Goal: Task Accomplishment & Management: Use online tool/utility

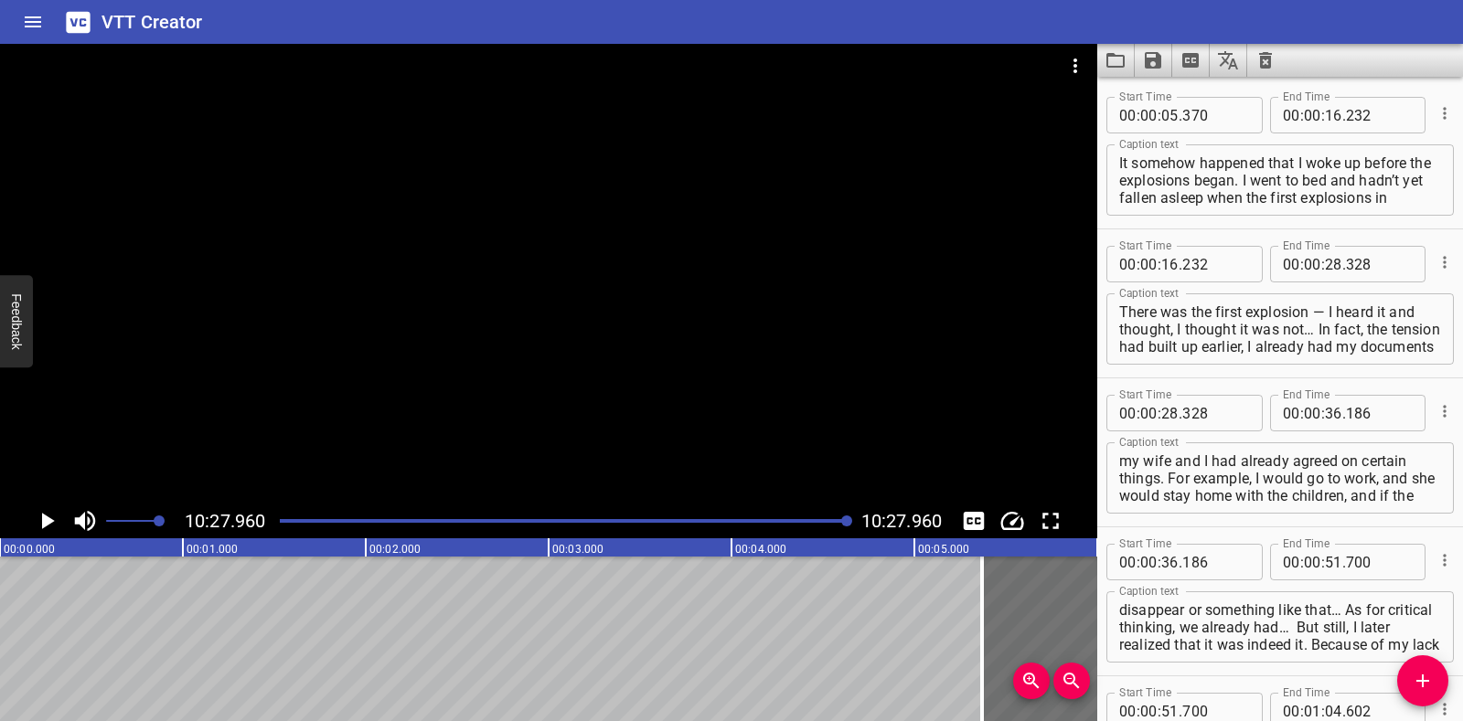
click at [1263, 56] on icon "Clear captions" at bounding box center [1265, 60] width 13 height 16
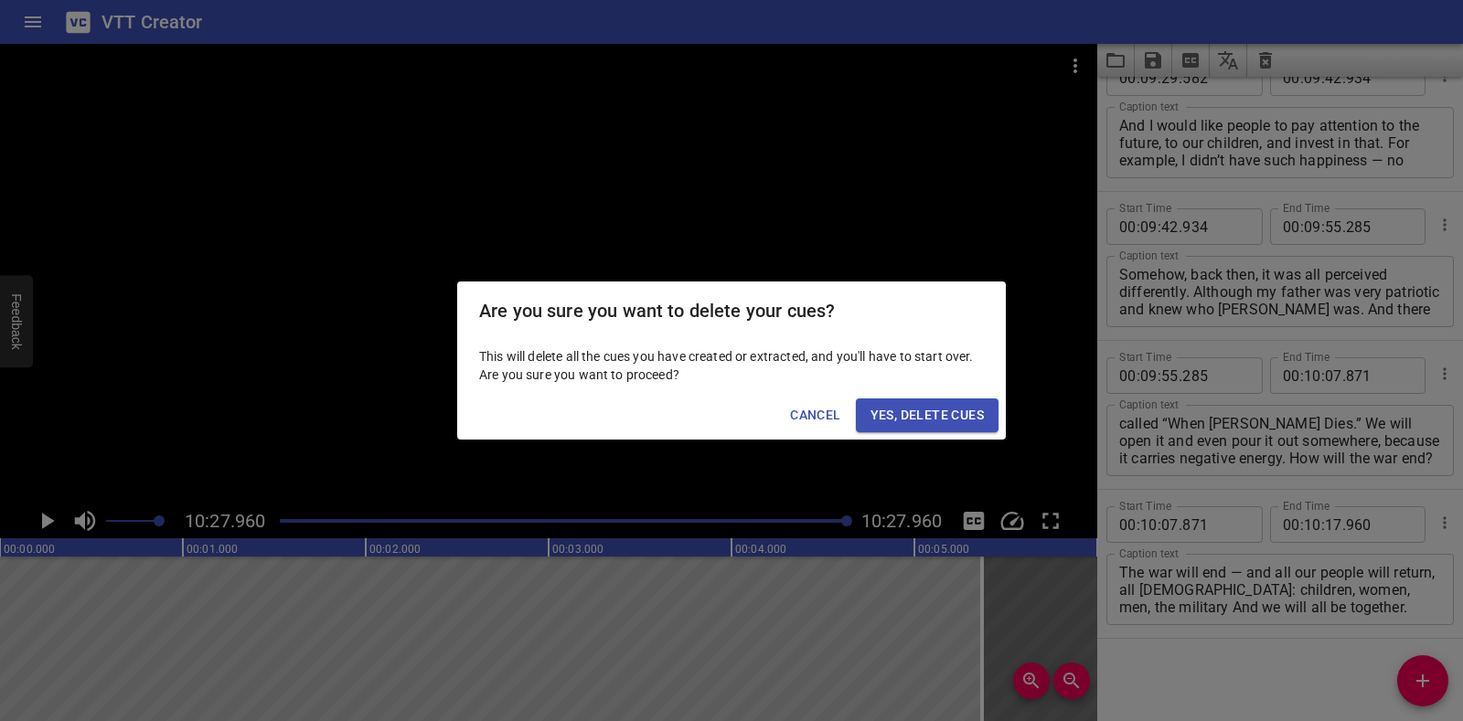
scroll to position [0, 114821]
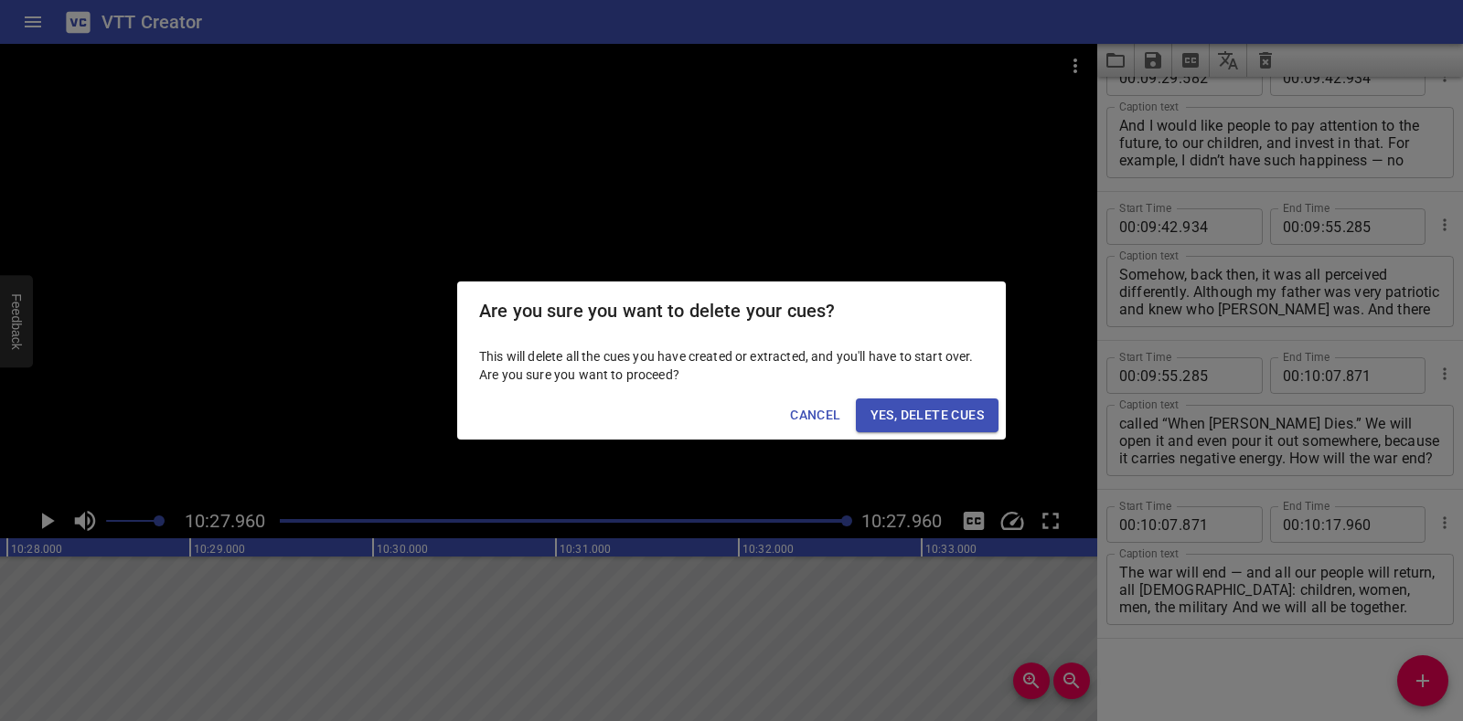
click at [968, 409] on span "Yes, Delete Cues" at bounding box center [926, 415] width 113 height 23
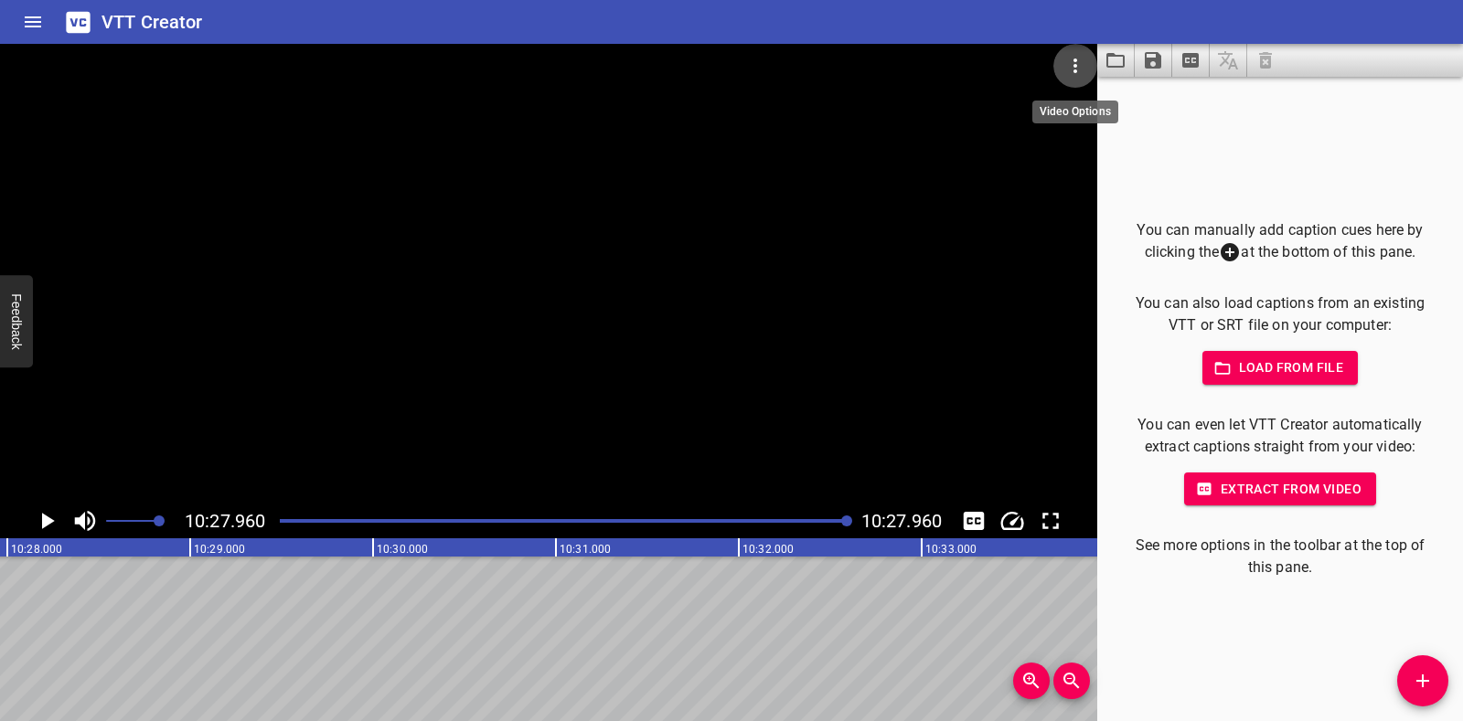
click at [1073, 64] on icon "Video Options" at bounding box center [1075, 66] width 22 height 22
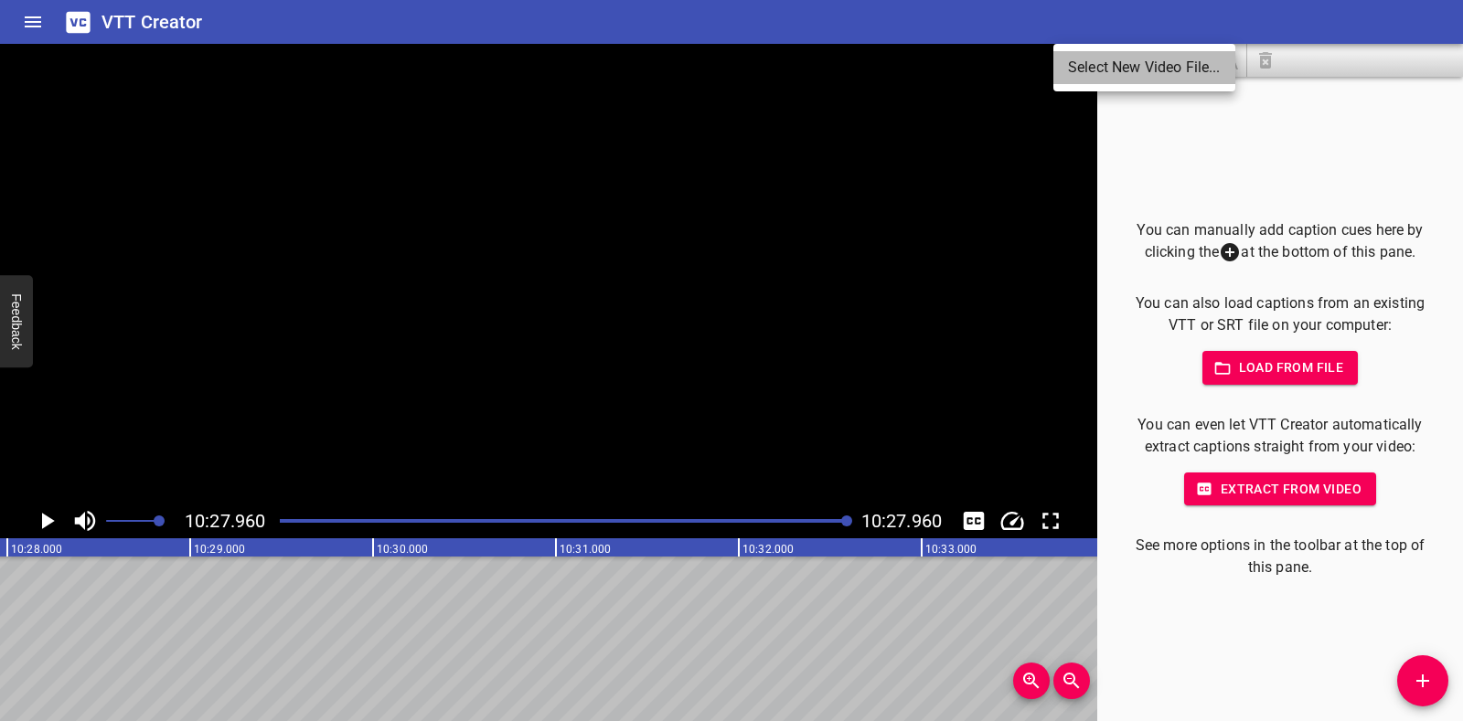
click at [1075, 64] on li "Select New Video File..." at bounding box center [1144, 67] width 182 height 33
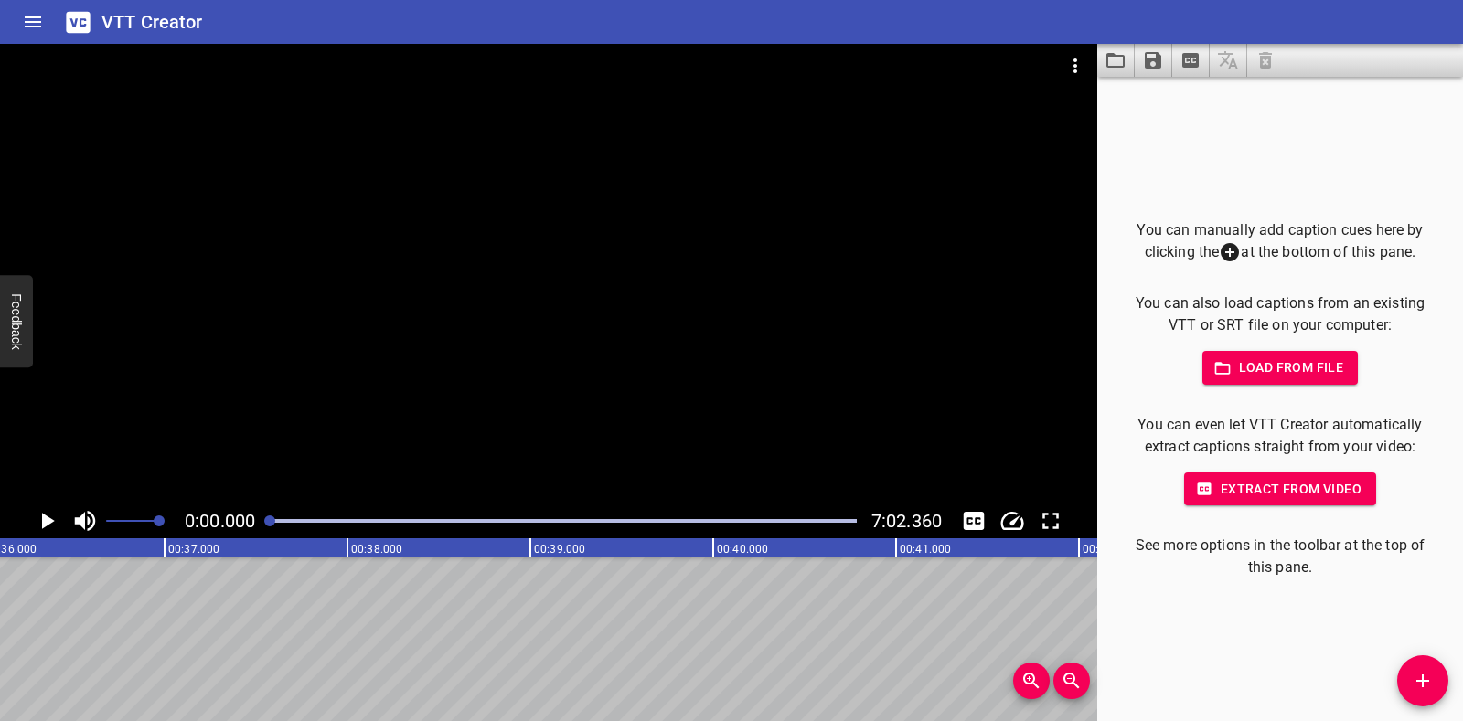
scroll to position [0, 0]
click at [41, 518] on icon "Play/Pause" at bounding box center [46, 520] width 27 height 27
click at [41, 518] on icon "Play/Pause" at bounding box center [47, 521] width 14 height 16
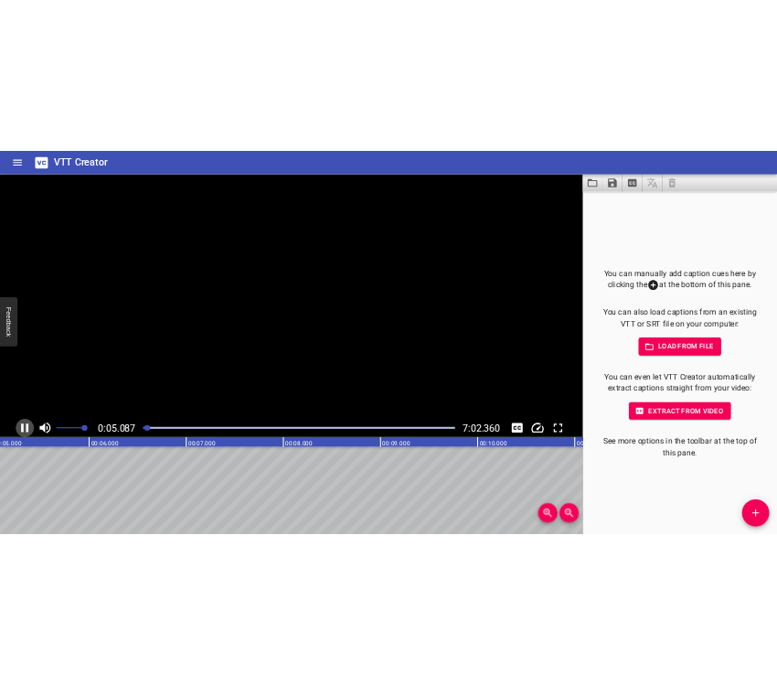
scroll to position [0, 975]
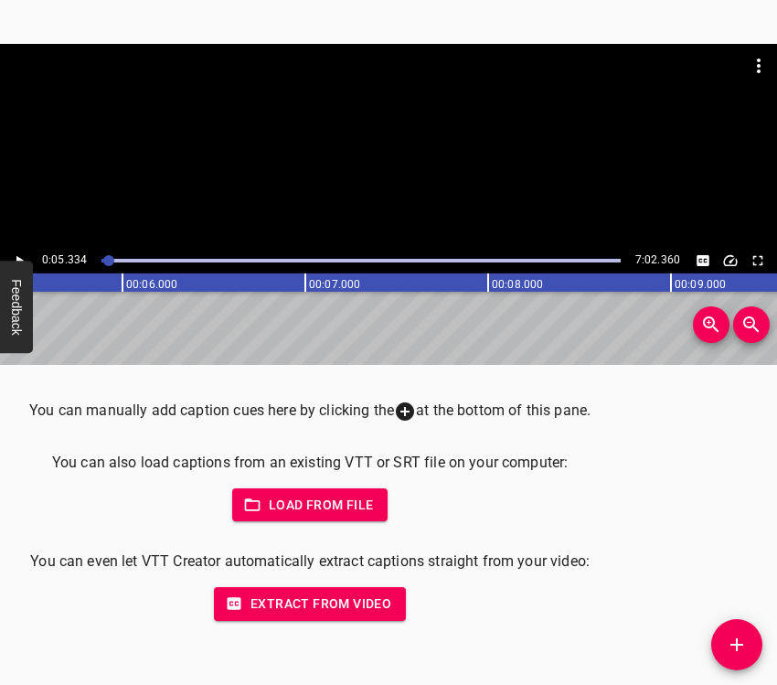
click at [729, 644] on icon "Add Cue" at bounding box center [737, 645] width 22 height 22
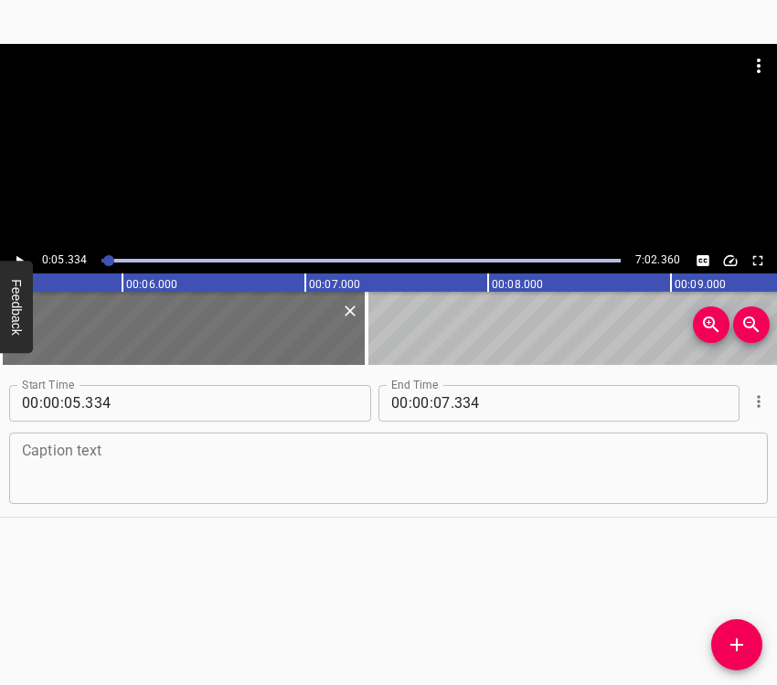
click at [89, 464] on textarea at bounding box center [388, 468] width 733 height 52
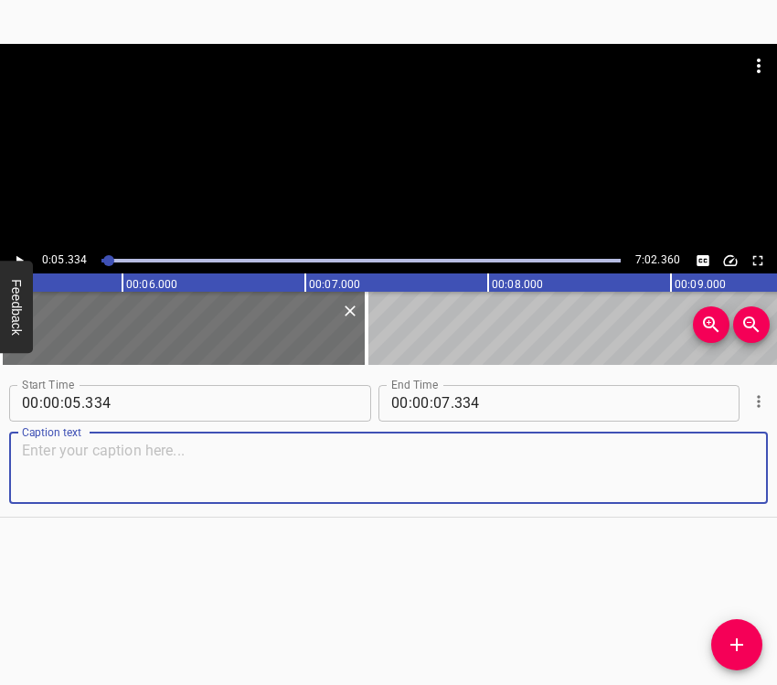
paste textarea "I am the director and a teacher at [GEOGRAPHIC_DATA] No. 10. I have already bee…"
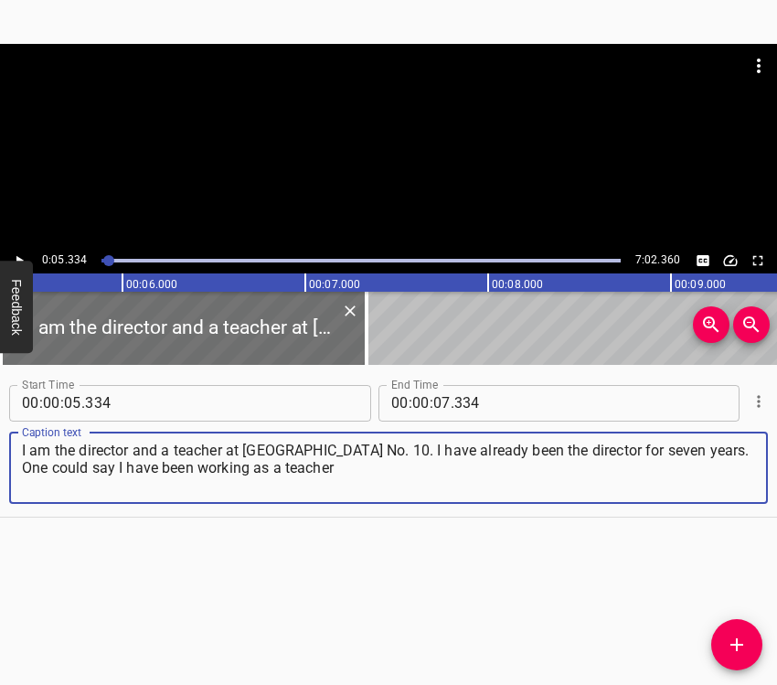
type textarea "I am the director and a teacher at [GEOGRAPHIC_DATA] No. 10. I have already bee…"
click at [16, 252] on icon "Play/Pause" at bounding box center [19, 260] width 16 height 16
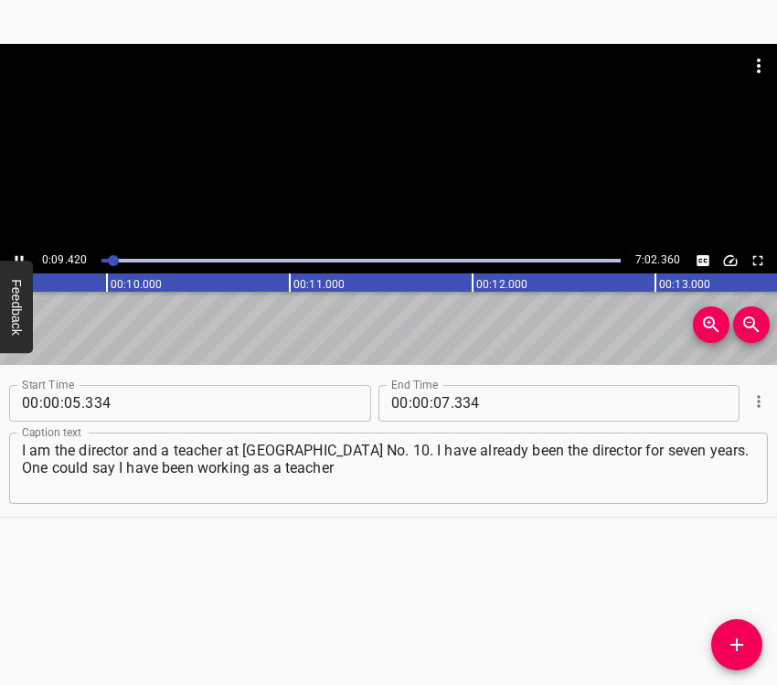
scroll to position [0, 1771]
click at [18, 251] on button "Play/Pause" at bounding box center [19, 261] width 24 height 24
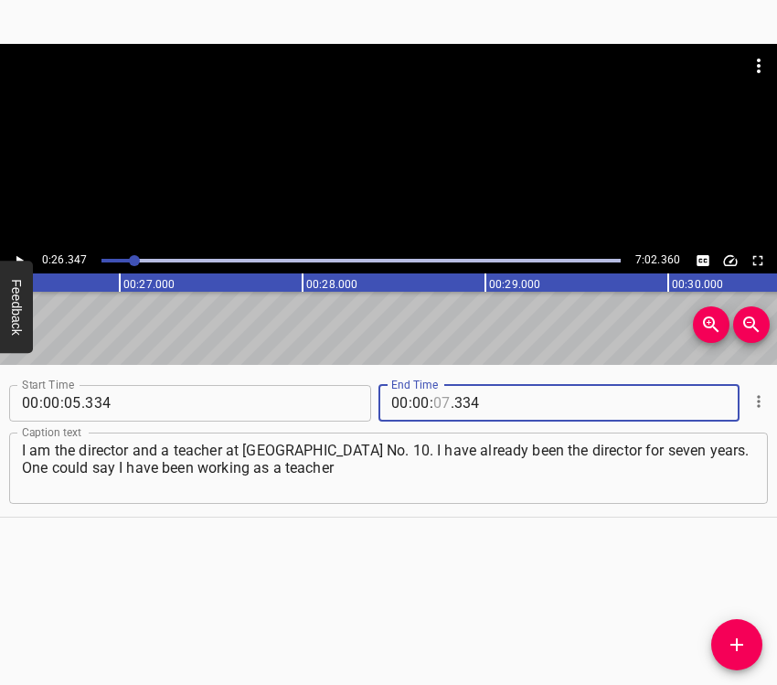
click at [434, 396] on input "number" at bounding box center [441, 403] width 17 height 37
type input "26"
type input "347"
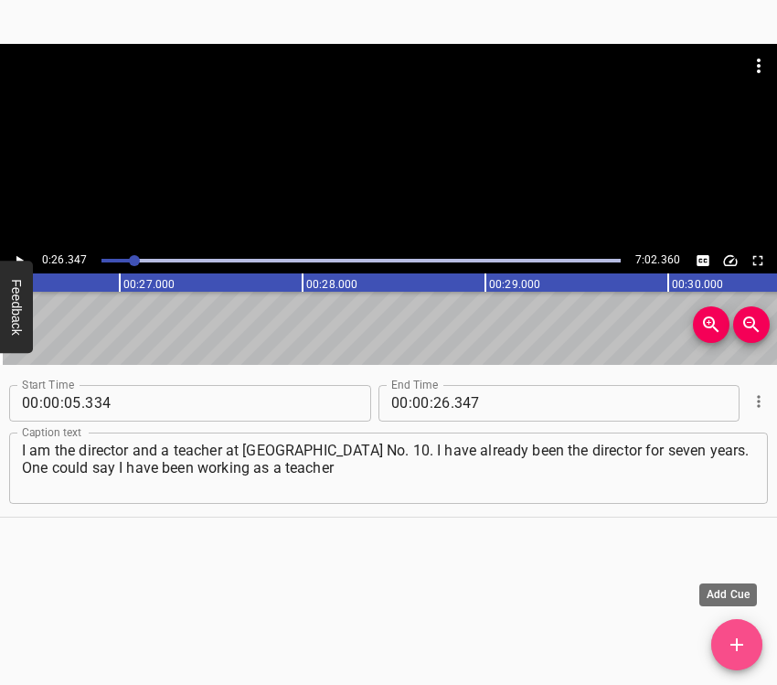
click at [742, 635] on icon "Add Cue" at bounding box center [737, 645] width 22 height 22
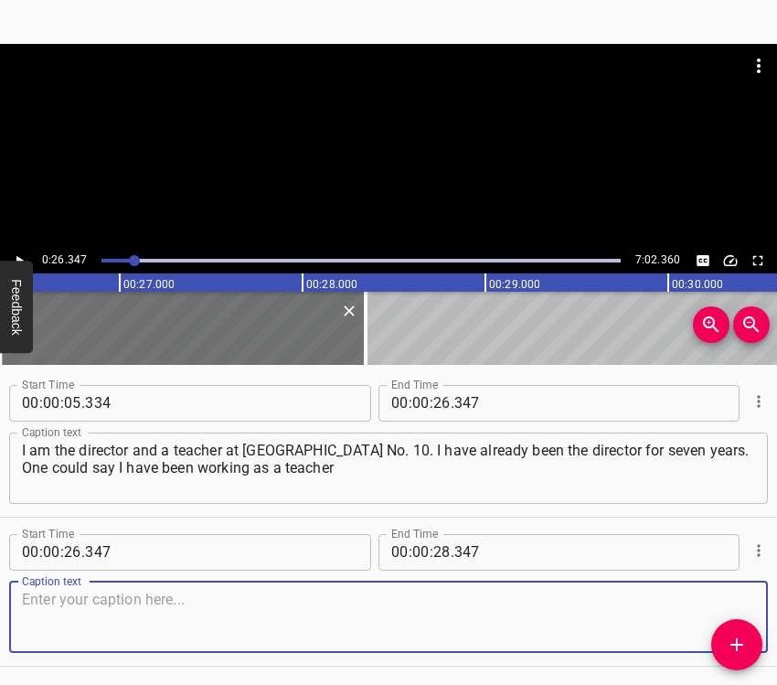
scroll to position [63, 0]
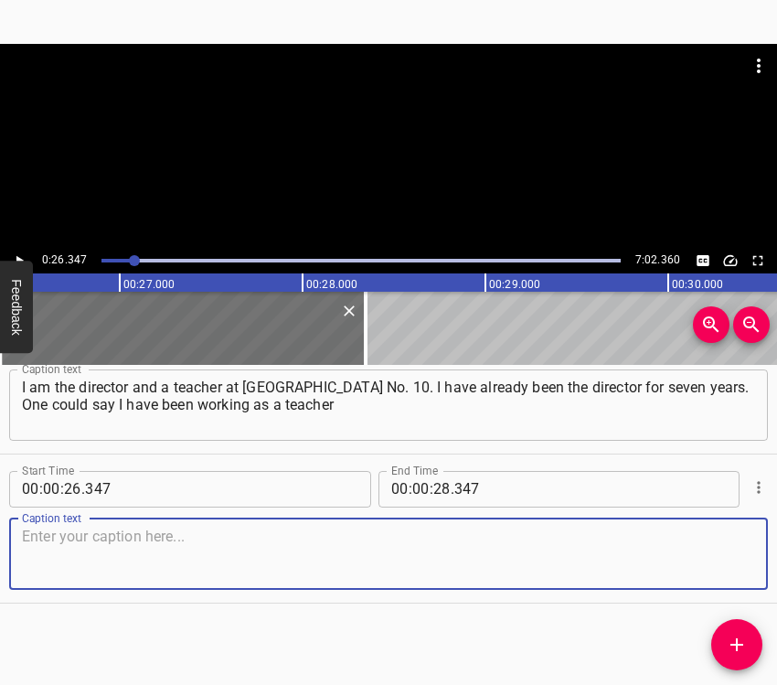
click at [738, 572] on textarea at bounding box center [388, 554] width 733 height 52
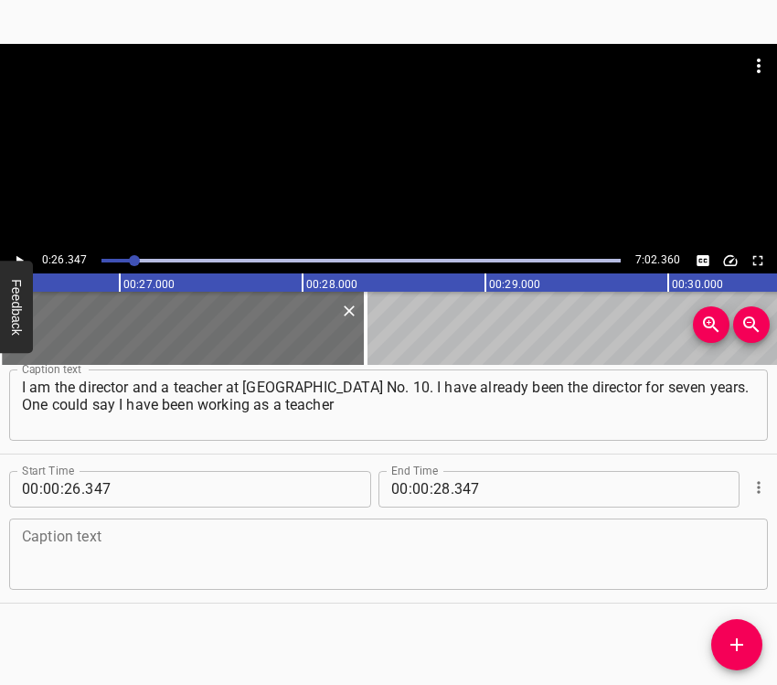
click at [89, 542] on textarea at bounding box center [388, 554] width 733 height 52
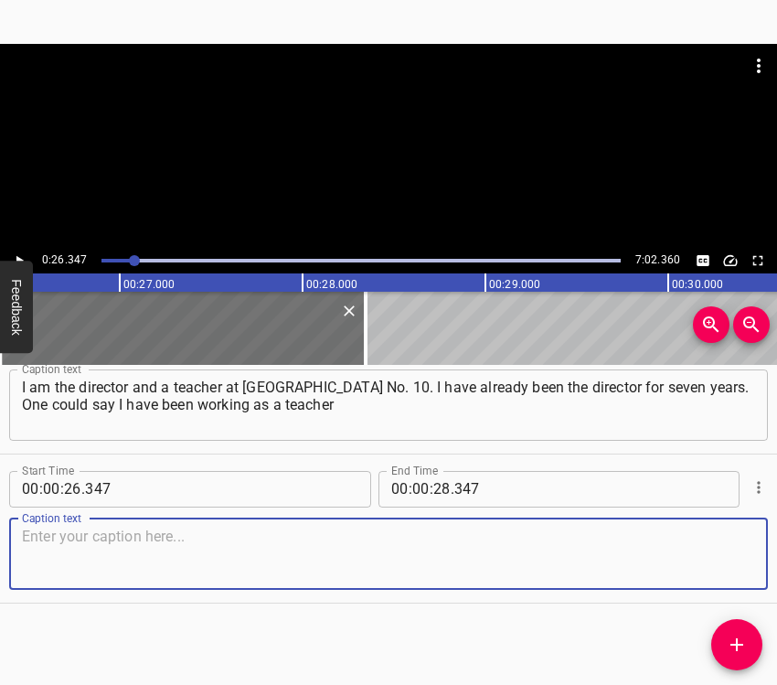
paste textarea "for 17 years. I was lured into this job by my father, who was a director and an…"
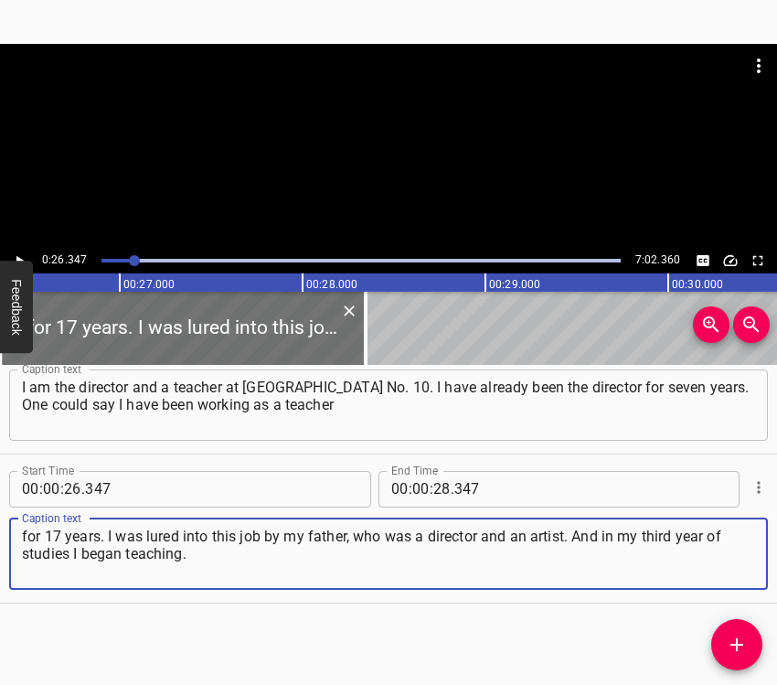
type textarea "for 17 years. I was lured into this job by my father, who was a director and an…"
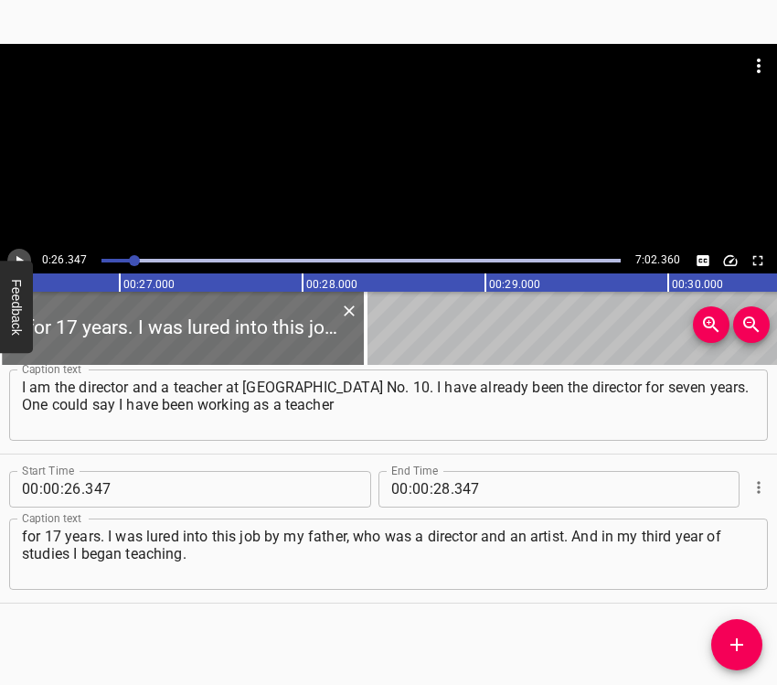
click at [19, 254] on icon "Play/Pause" at bounding box center [19, 260] width 16 height 16
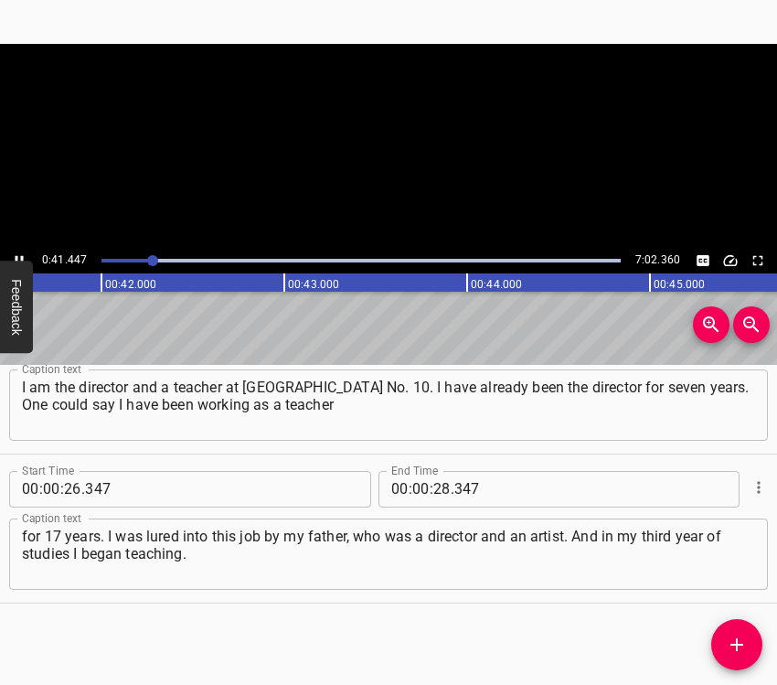
click at [19, 254] on icon "Play/Pause" at bounding box center [19, 260] width 16 height 16
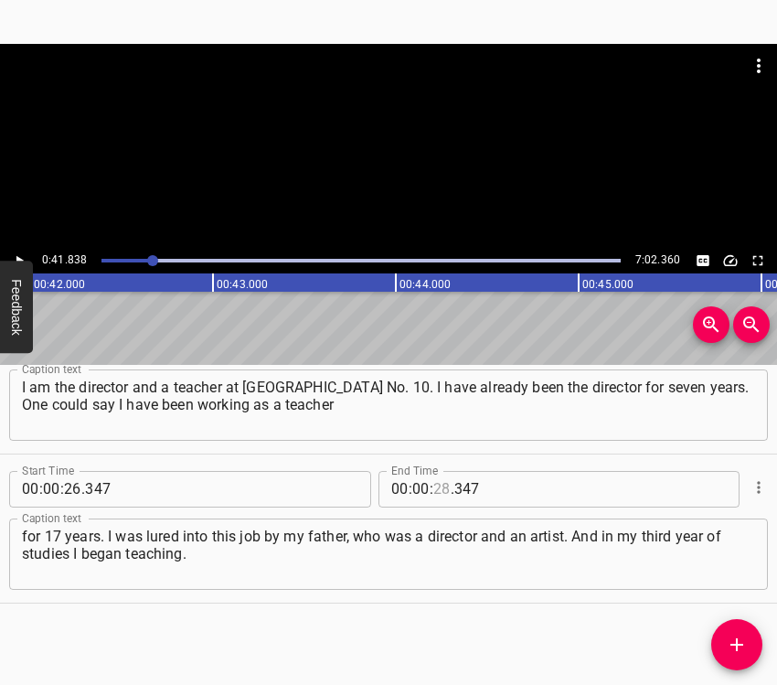
click at [438, 490] on input "number" at bounding box center [441, 489] width 17 height 37
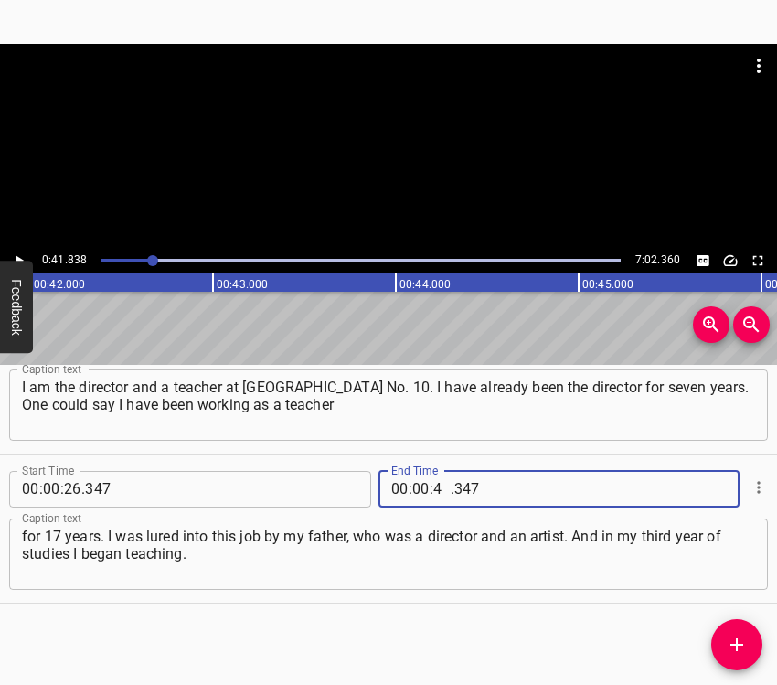
type input "41"
type input "838"
click at [745, 644] on icon "Add Cue" at bounding box center [737, 645] width 22 height 22
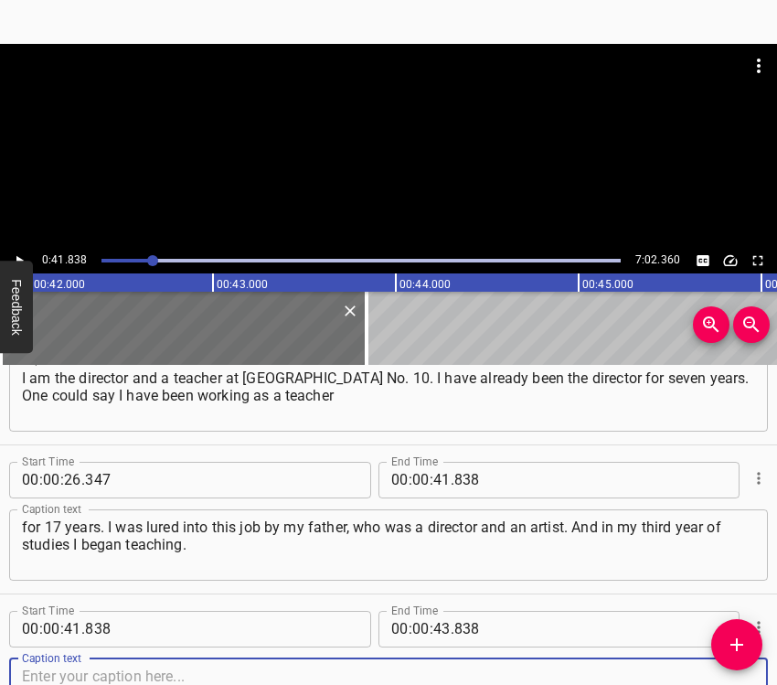
scroll to position [212, 0]
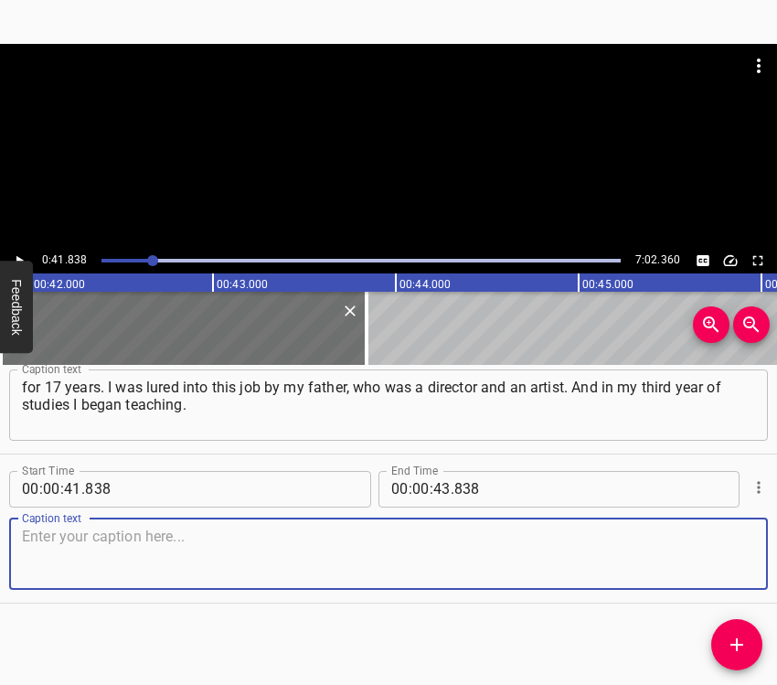
click at [730, 545] on textarea at bounding box center [388, 554] width 733 height 52
click at [62, 543] on textarea at bounding box center [388, 554] width 733 height 52
paste textarea "At first only on Sundays, and then somehow I got drawn in – and I continue to t…"
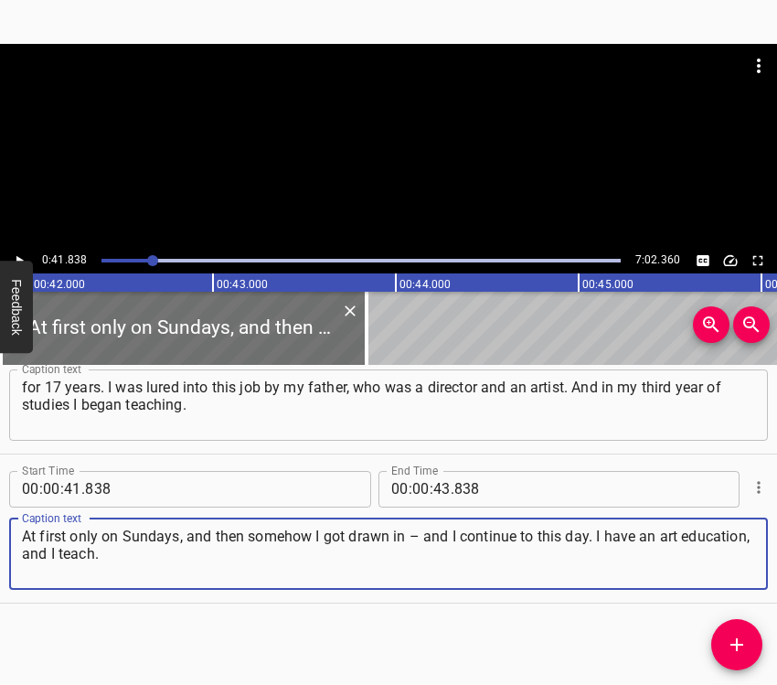
type textarea "At first only on Sundays, and then somehow I got drawn in – and I continue to t…"
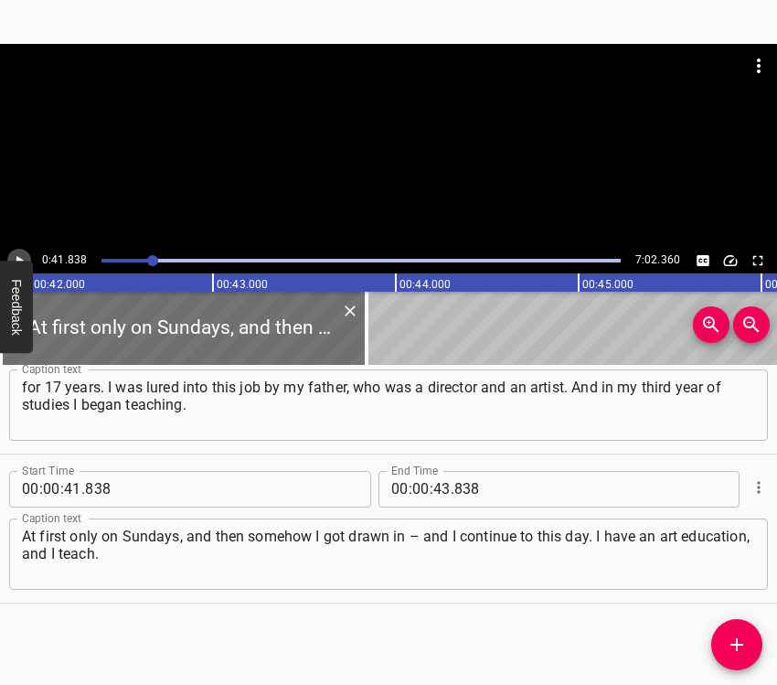
click at [13, 256] on icon "Play/Pause" at bounding box center [19, 260] width 16 height 16
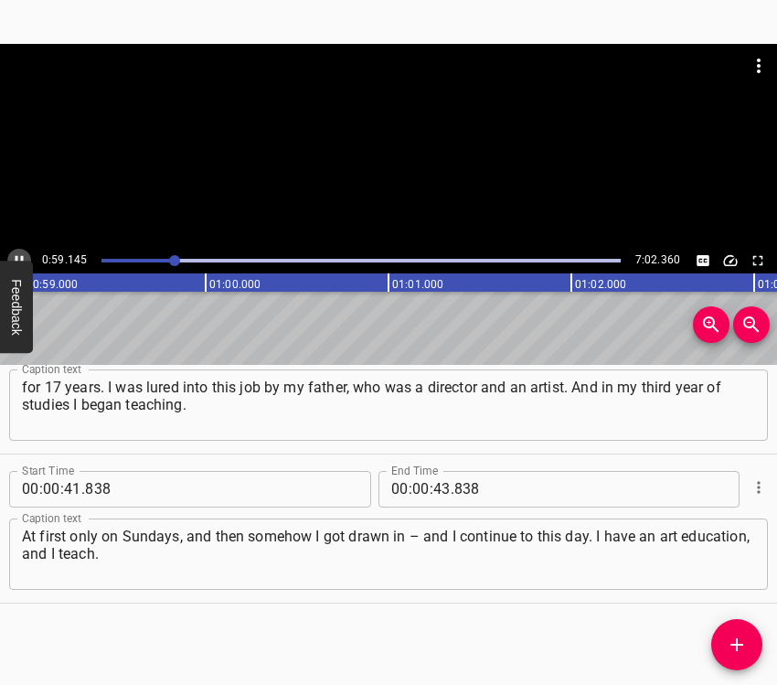
click at [21, 257] on icon "Play/Pause" at bounding box center [20, 260] width 8 height 10
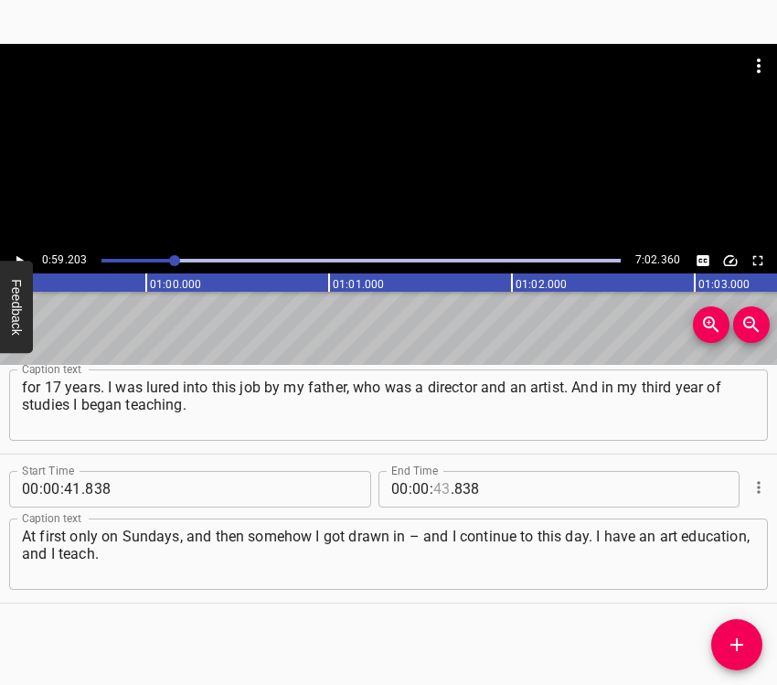
click at [433, 489] on input "number" at bounding box center [441, 489] width 17 height 37
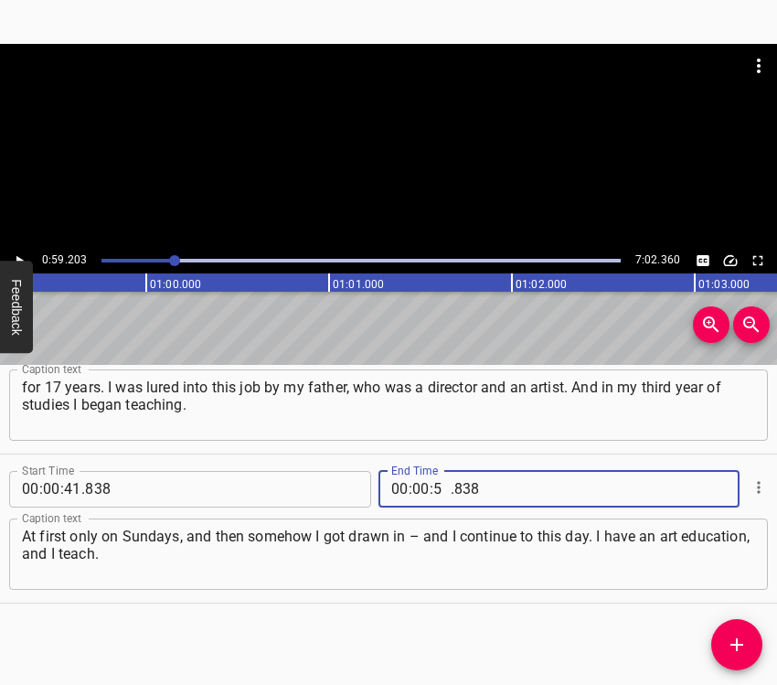
type input "59"
type input "203"
click at [743, 650] on icon "Add Cue" at bounding box center [737, 645] width 22 height 22
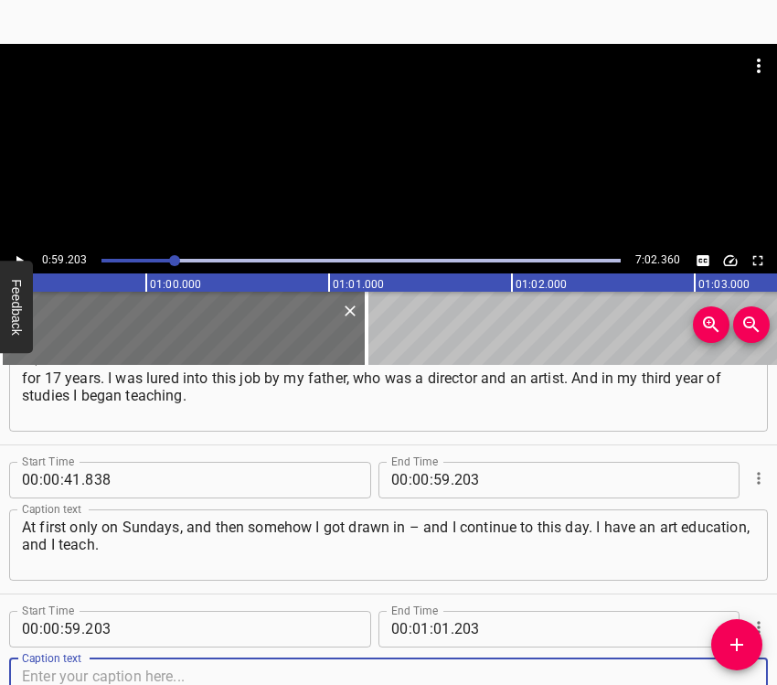
scroll to position [361, 0]
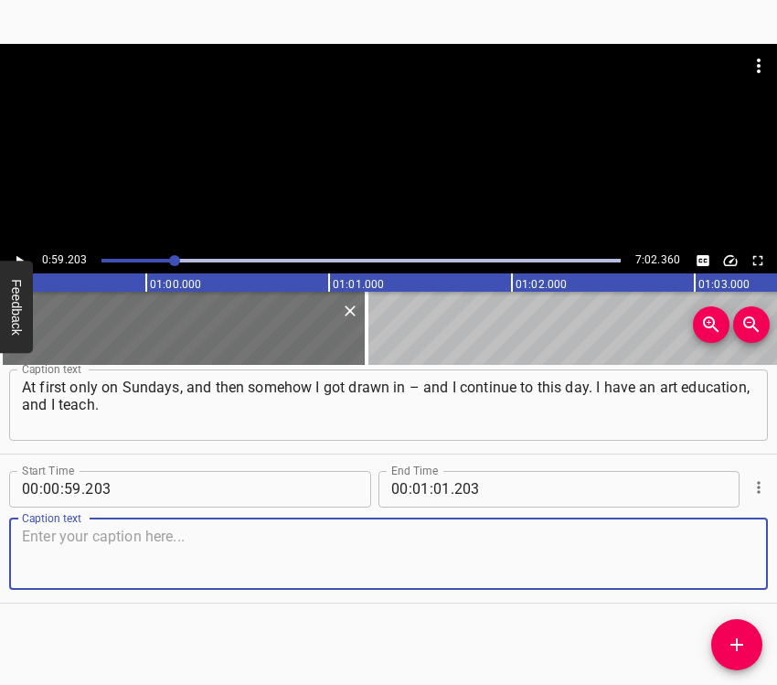
click at [714, 557] on textarea at bounding box center [388, 554] width 733 height 52
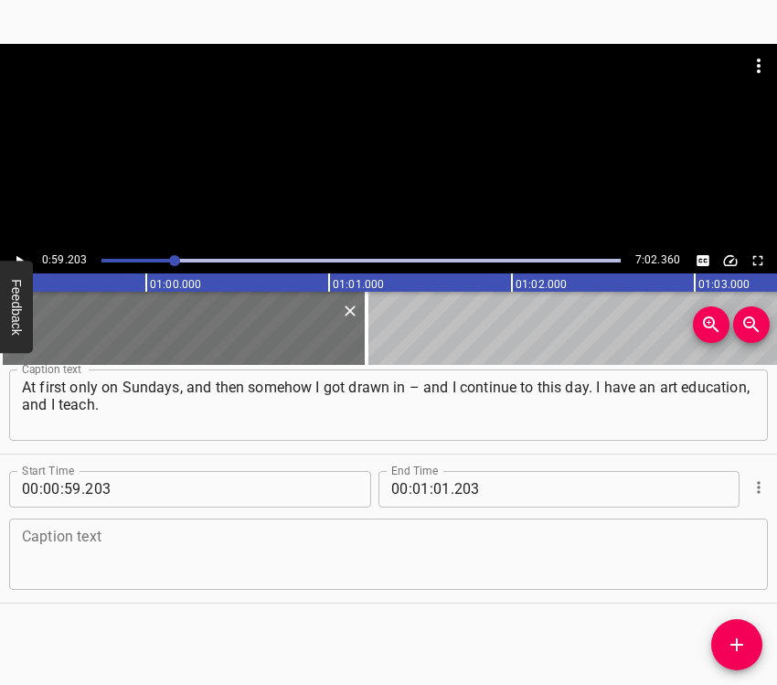
click at [167, 567] on textarea at bounding box center [388, 554] width 733 height 52
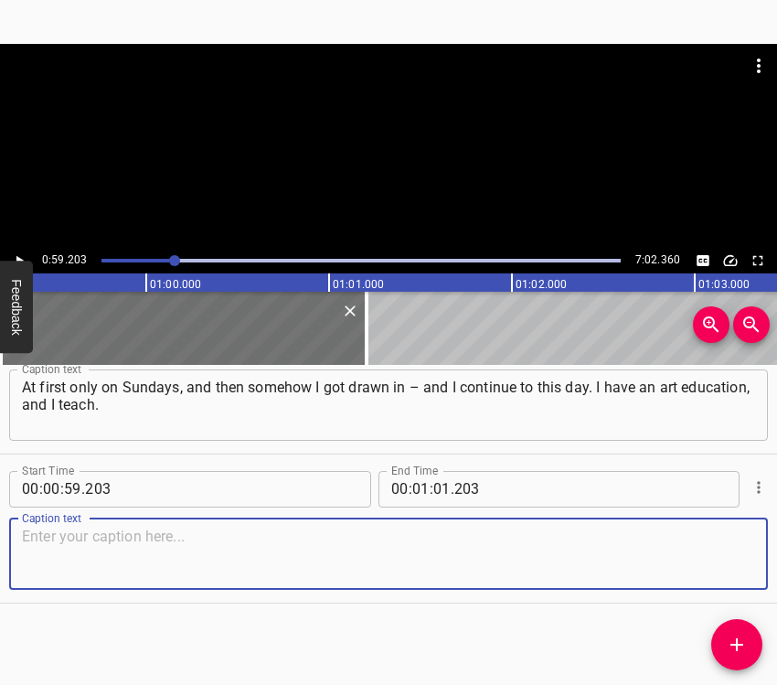
paste textarea "At the moment I do not work creatively, I just cannot find the time for it, but…"
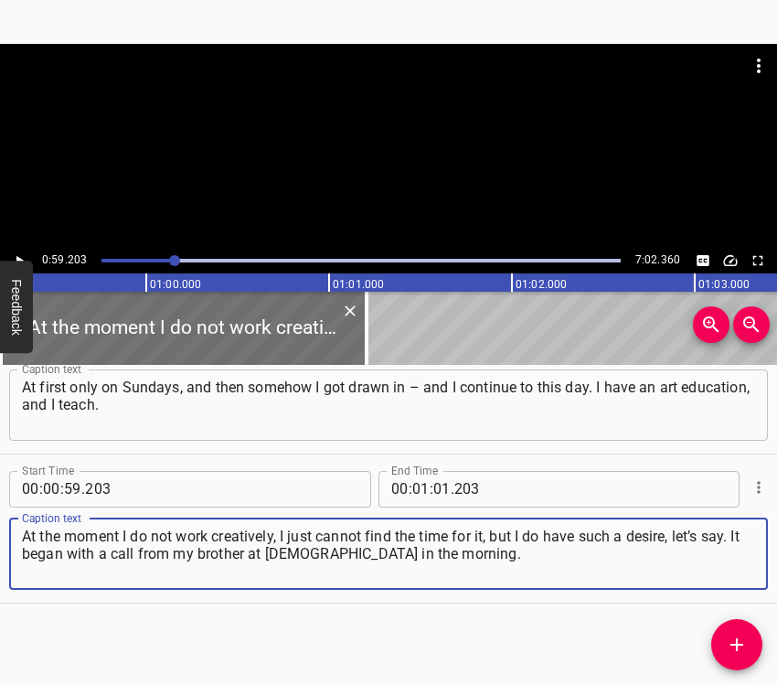
type textarea "At the moment I do not work creatively, I just cannot find the time for it, but…"
click at [14, 254] on icon "Play/Pause" at bounding box center [19, 260] width 16 height 16
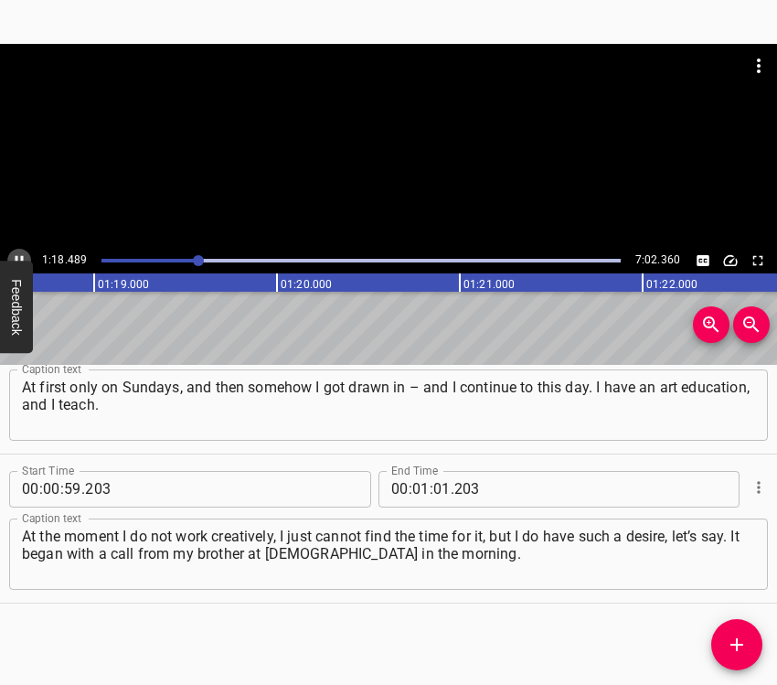
click at [23, 254] on icon "Play/Pause" at bounding box center [19, 260] width 16 height 16
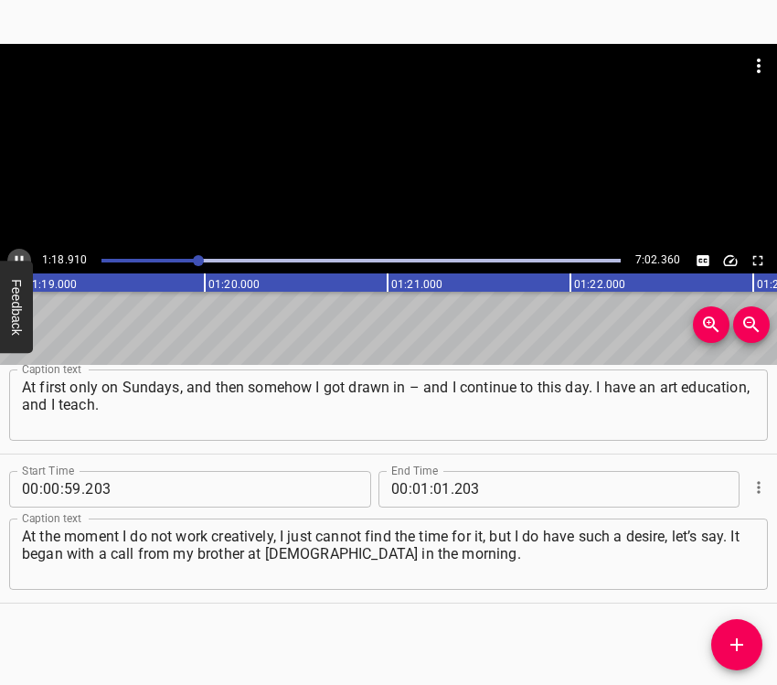
click at [23, 254] on icon "Play/Pause" at bounding box center [19, 260] width 16 height 16
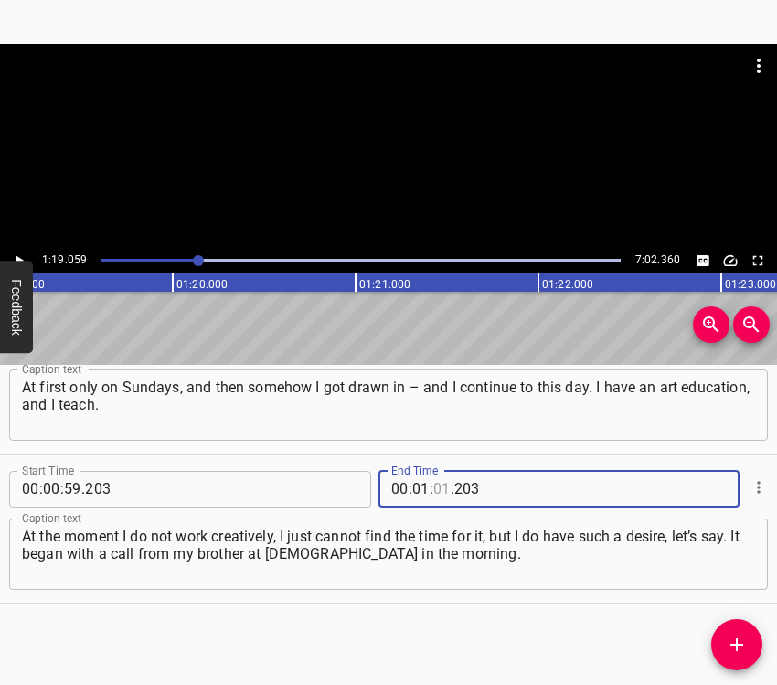
click at [438, 480] on input "number" at bounding box center [441, 489] width 17 height 37
type input "19"
type input "059"
click at [742, 632] on button "Add Cue" at bounding box center [736, 644] width 51 height 51
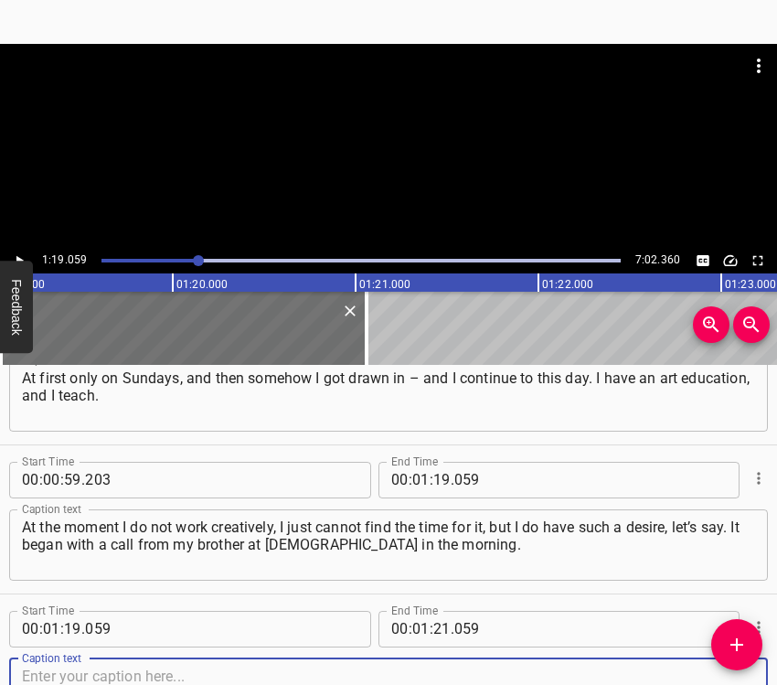
scroll to position [510, 0]
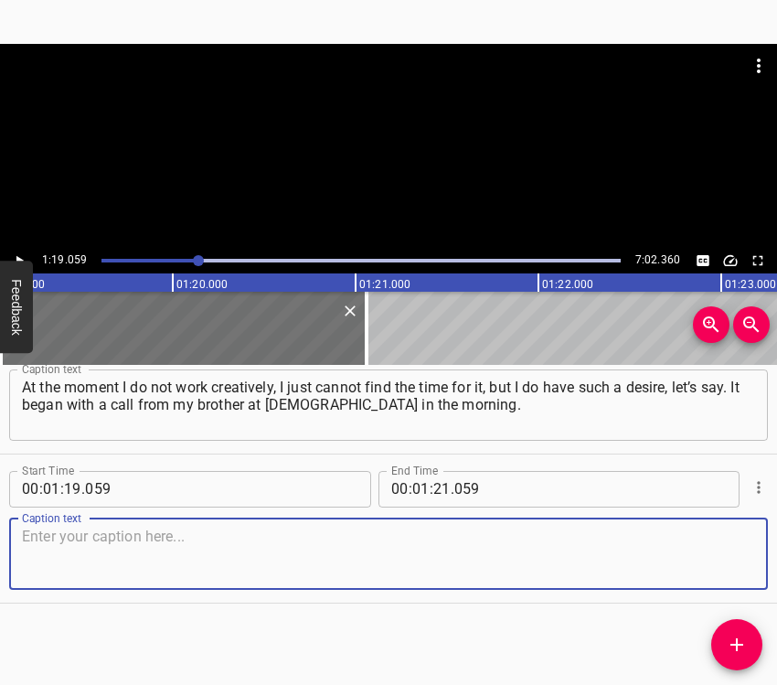
click at [725, 560] on textarea at bounding box center [388, 554] width 733 height 52
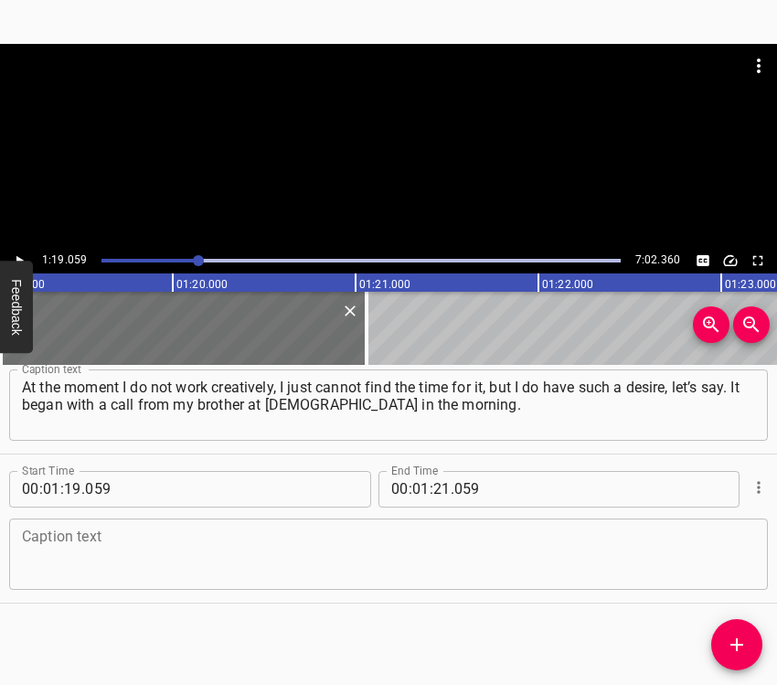
click at [111, 550] on textarea at bounding box center [388, 554] width 733 height 52
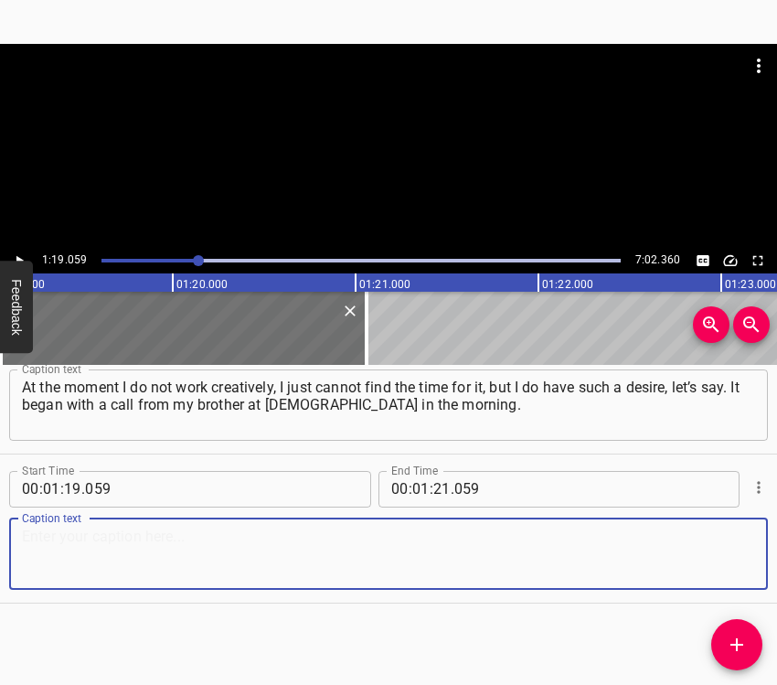
paste textarea "He called and said: “The war has started.” I replied: “No way. What are you tal…"
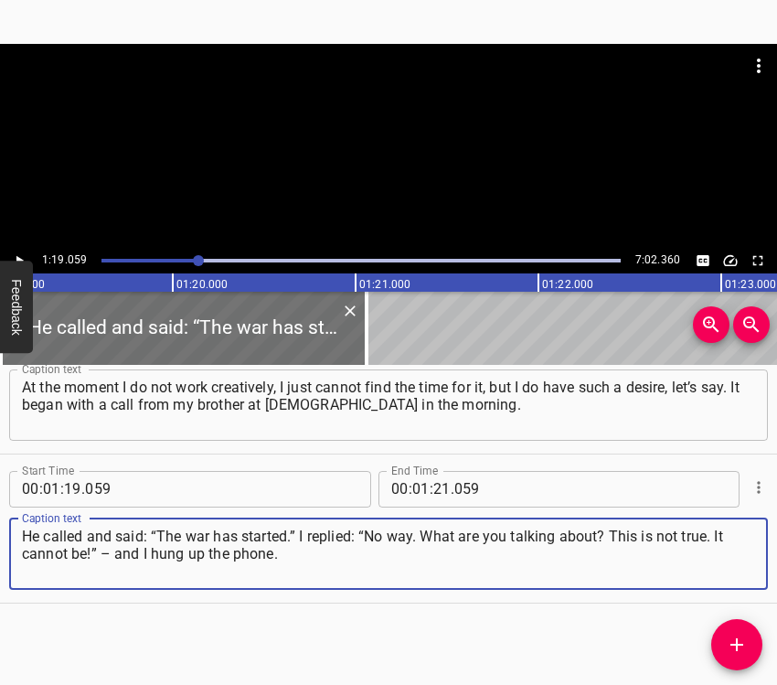
type textarea "He called and said: “The war has started.” I replied: “No way. What are you tal…"
click at [9, 248] on div at bounding box center [388, 146] width 777 height 204
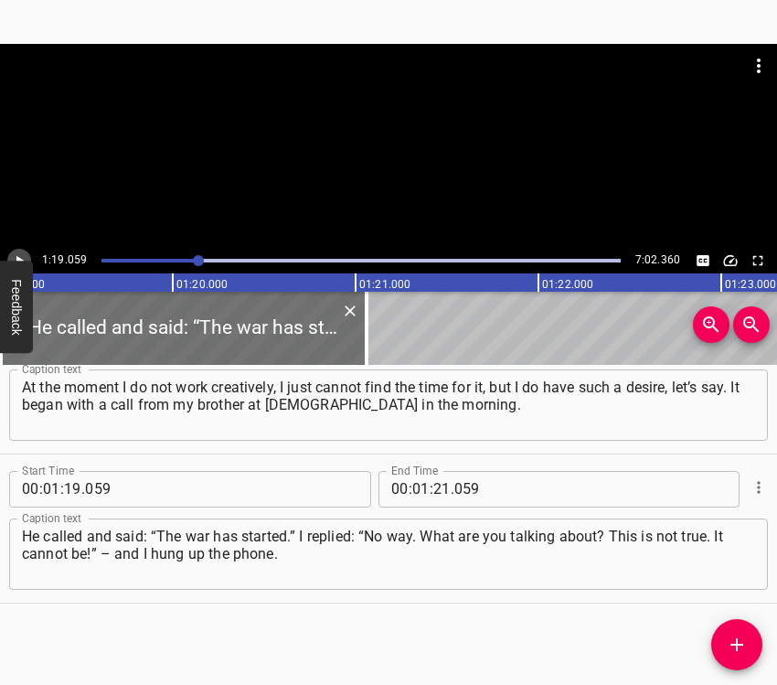
click at [13, 253] on icon "Play/Pause" at bounding box center [19, 260] width 16 height 16
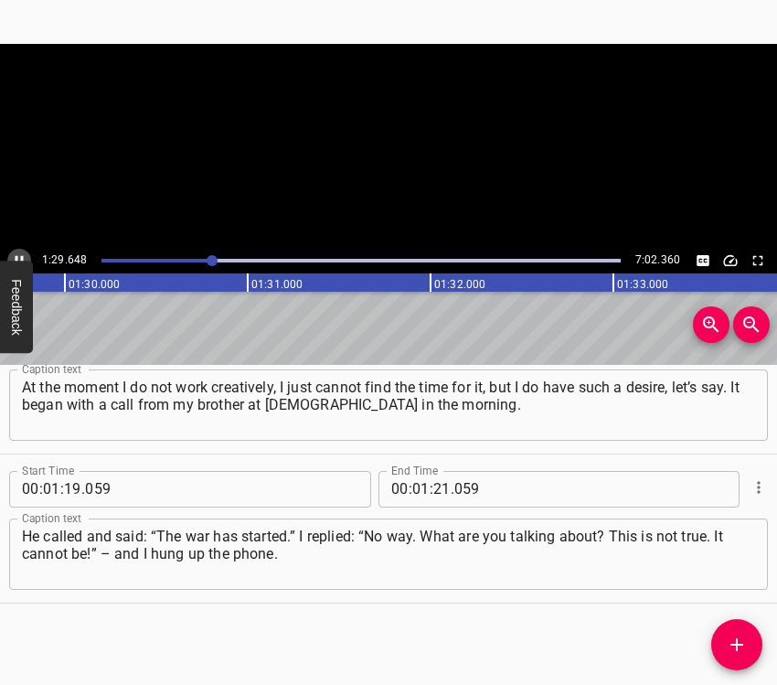
click at [13, 253] on icon "Play/Pause" at bounding box center [19, 260] width 16 height 16
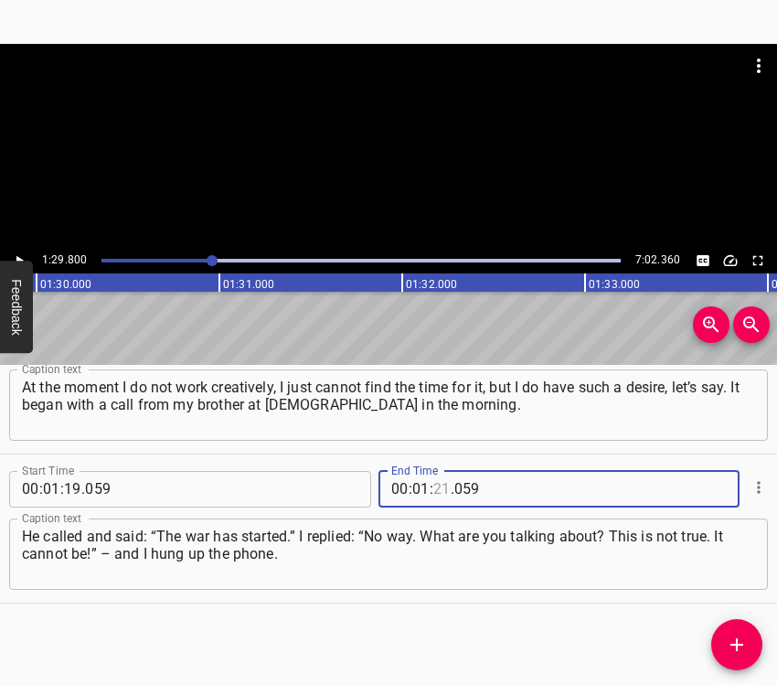
click at [433, 490] on input "number" at bounding box center [441, 489] width 17 height 37
type input "29"
type input "800"
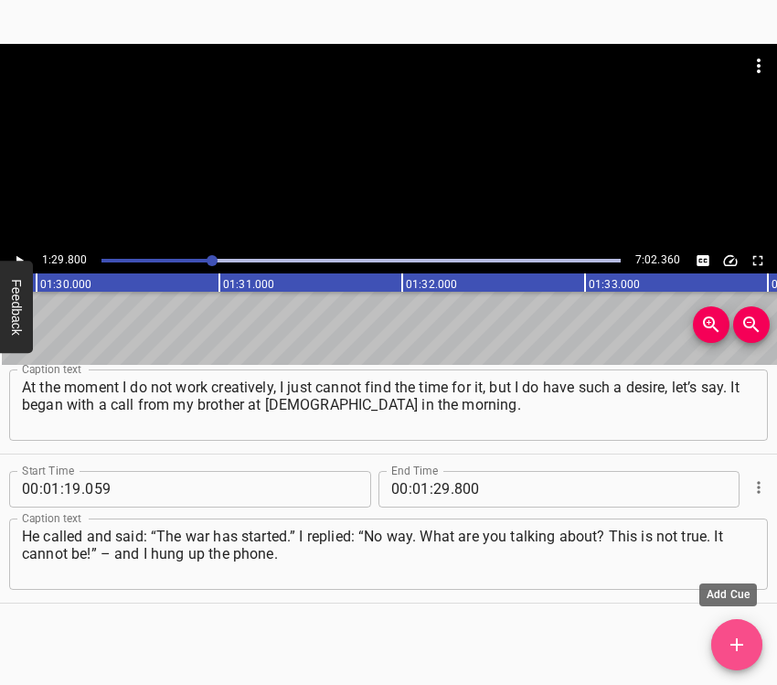
click at [746, 633] on button "Add Cue" at bounding box center [736, 644] width 51 height 51
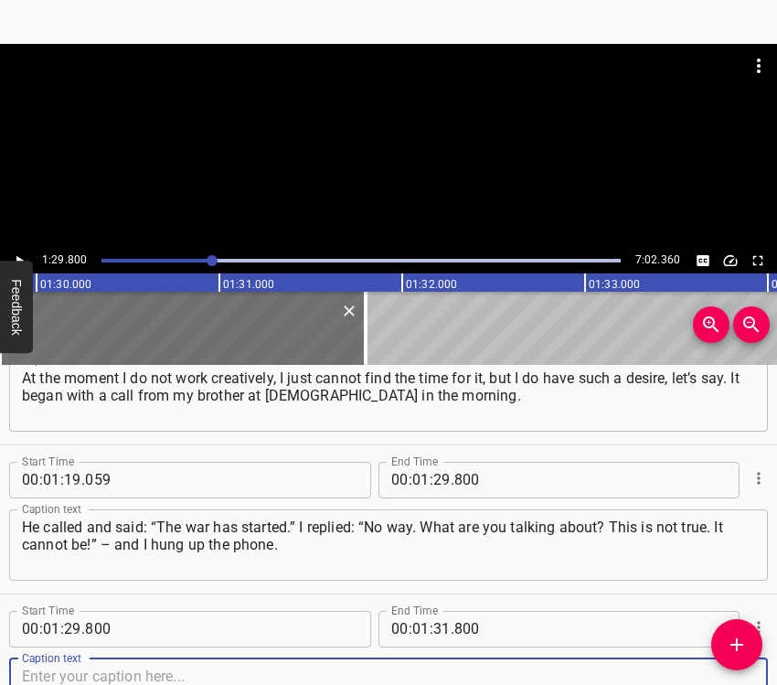
scroll to position [659, 0]
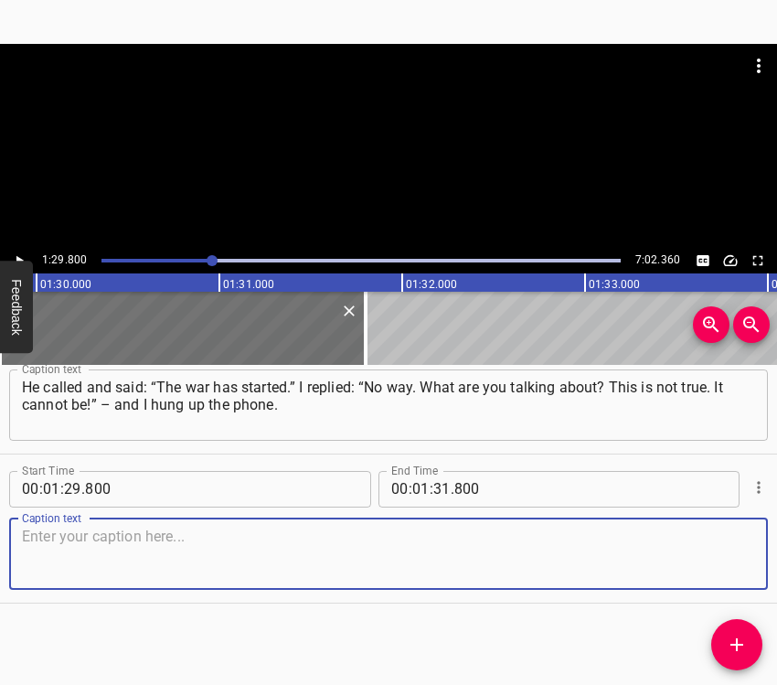
click at [730, 552] on textarea at bounding box center [388, 554] width 733 height 52
click at [69, 544] on textarea at bounding box center [388, 554] width 733 height 52
paste textarea "But then the muffled explosions could already be heard, and we started turning …"
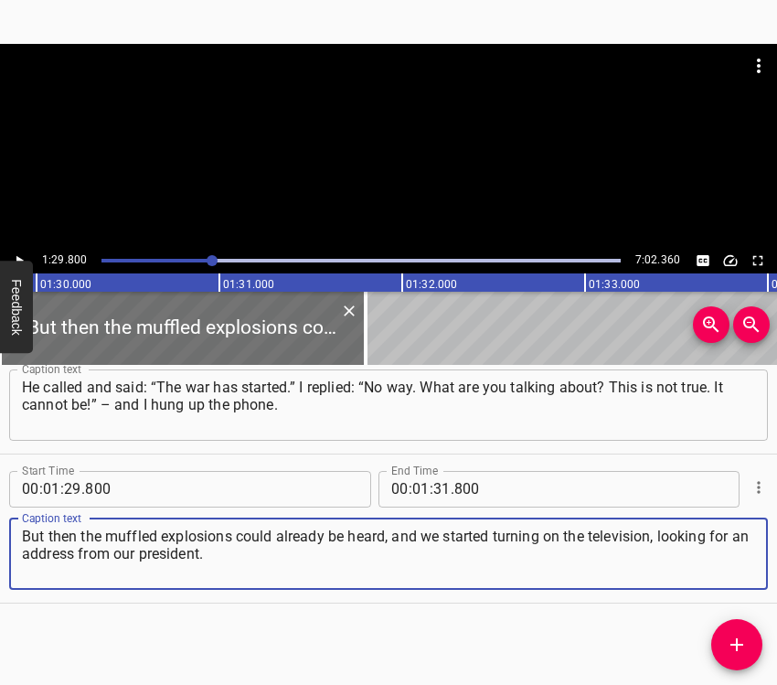
type textarea "But then the muffled explosions could already be heard, and we started turning …"
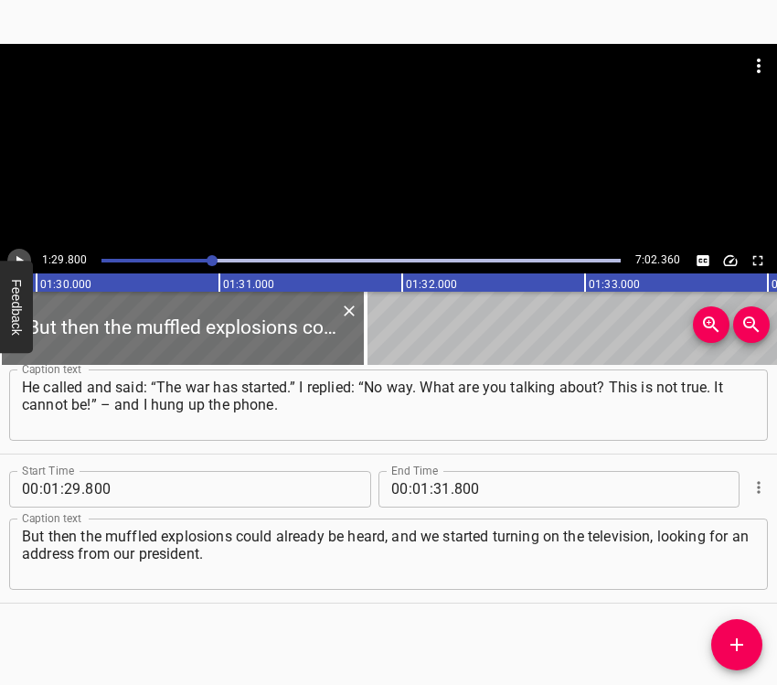
click at [23, 256] on icon "Play/Pause" at bounding box center [19, 260] width 16 height 16
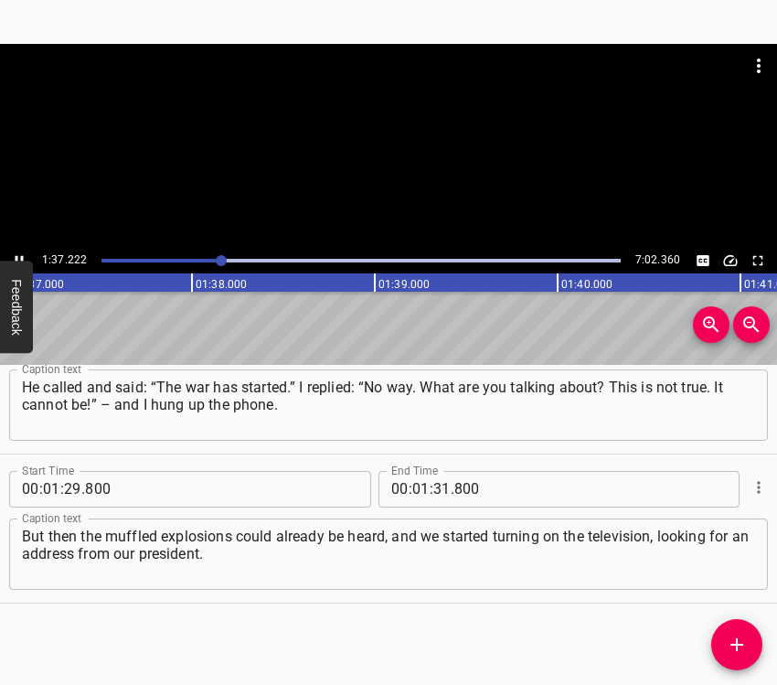
scroll to position [0, 17776]
click at [12, 257] on icon "Play/Pause" at bounding box center [19, 260] width 16 height 16
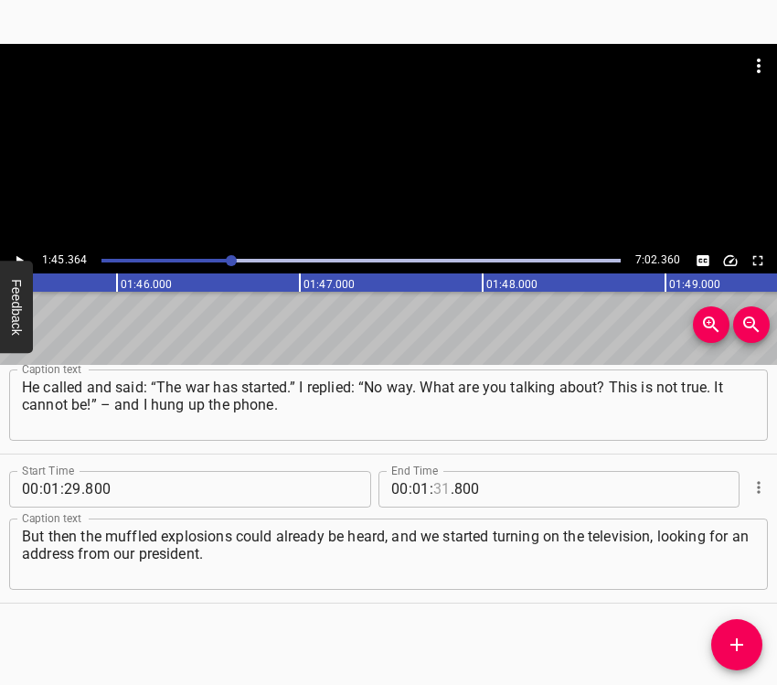
click at [438, 487] on input "number" at bounding box center [441, 489] width 17 height 37
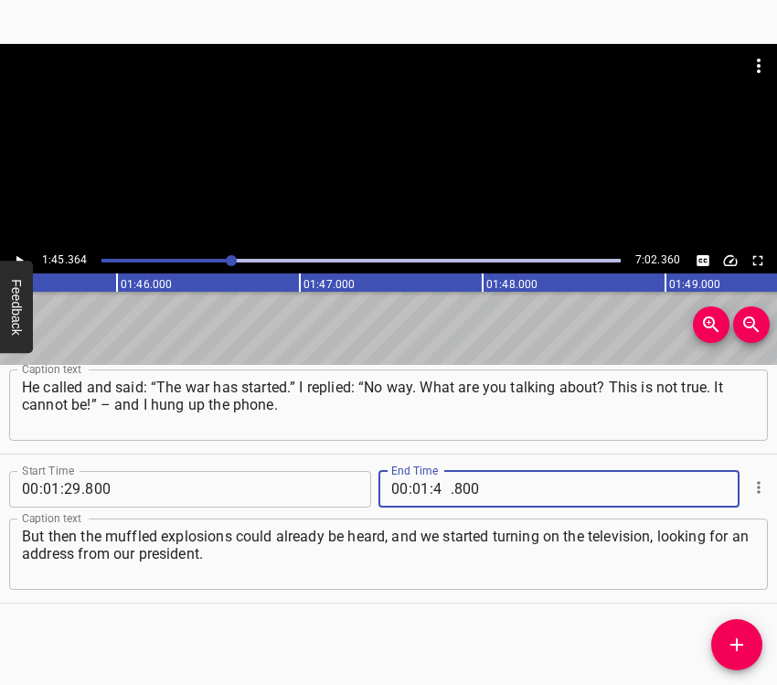
type input "45"
type input "364"
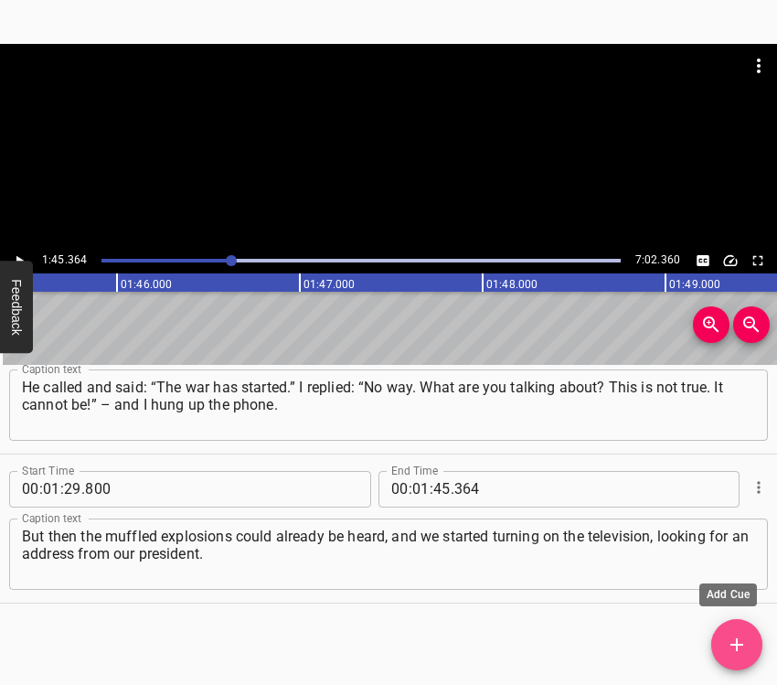
click at [737, 641] on icon "Add Cue" at bounding box center [737, 645] width 22 height 22
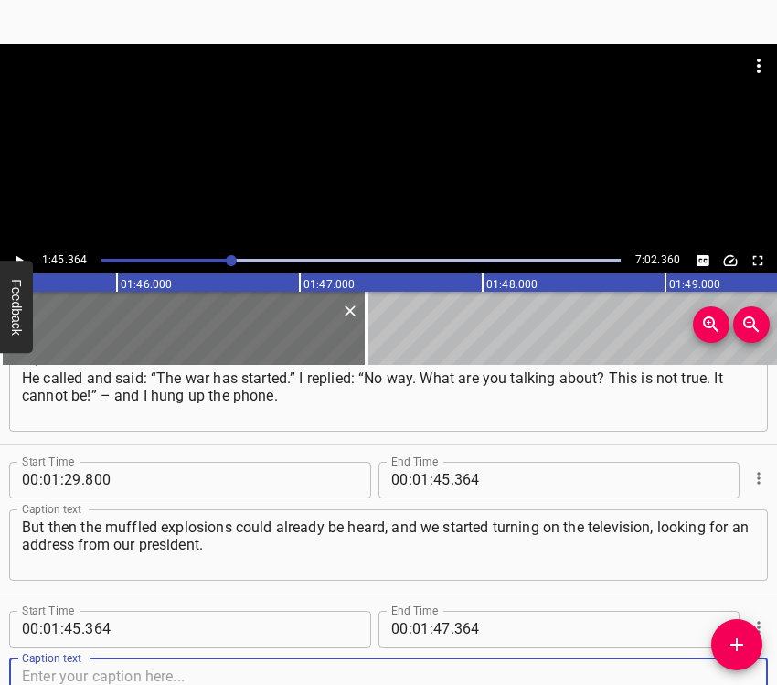
scroll to position [808, 0]
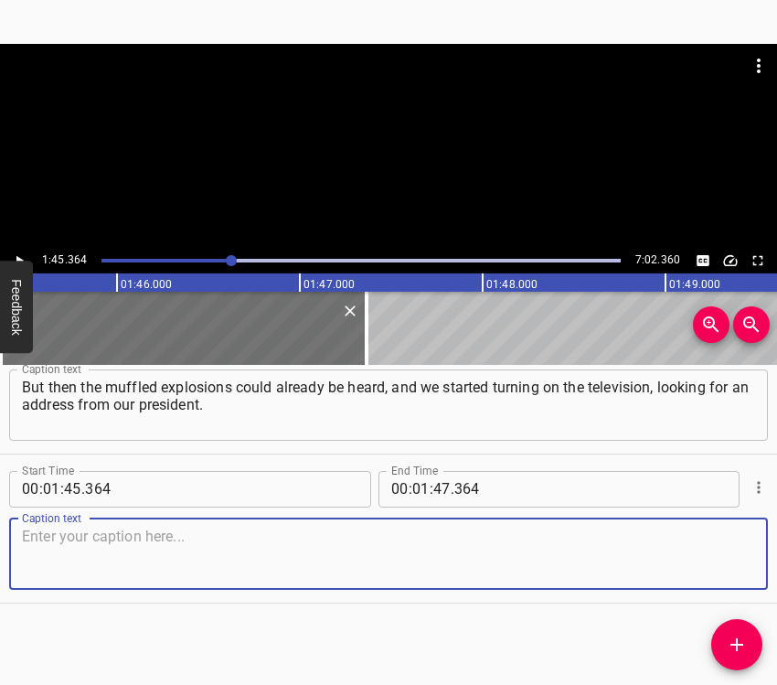
click at [725, 558] on textarea at bounding box center [388, 554] width 733 height 52
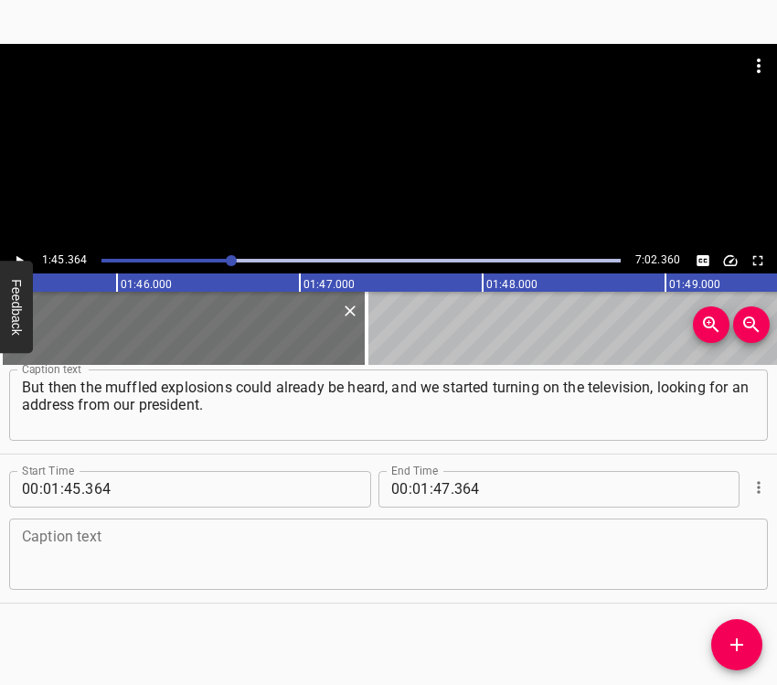
click at [150, 554] on textarea at bounding box center [388, 554] width 733 height 52
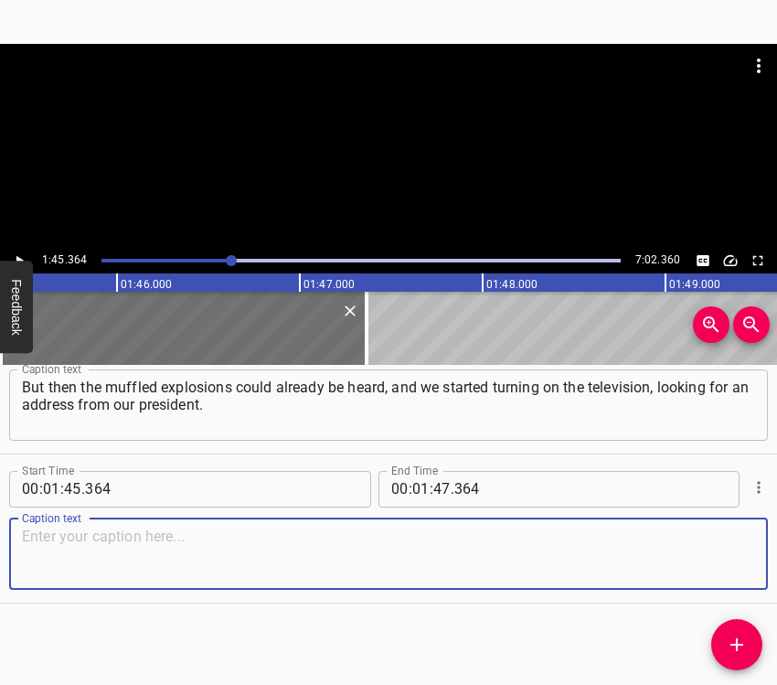
paste textarea "Then we basically began moving around… The child was sleeping, we have a small …"
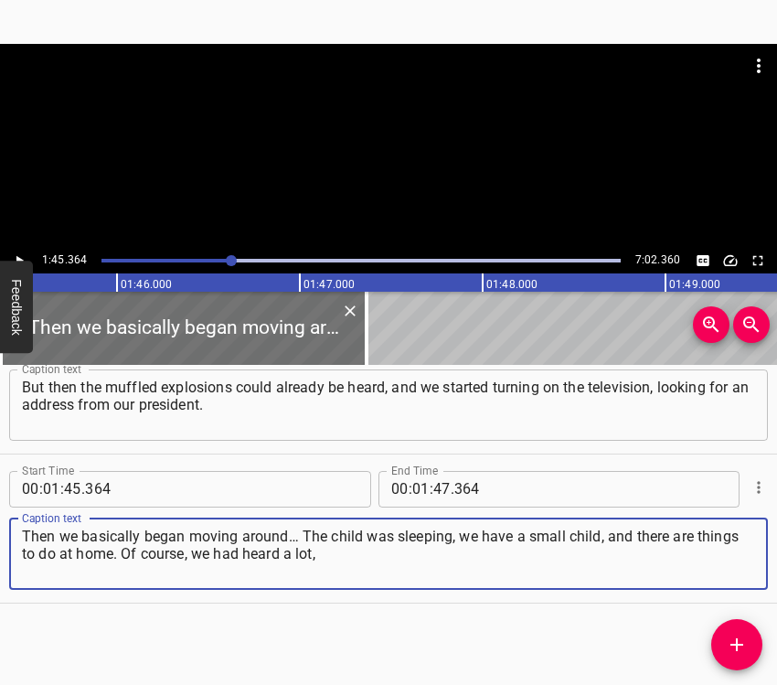
type textarea "Then we basically began moving around… The child was sleeping, we have a small …"
click at [16, 256] on icon "Play/Pause" at bounding box center [19, 260] width 16 height 16
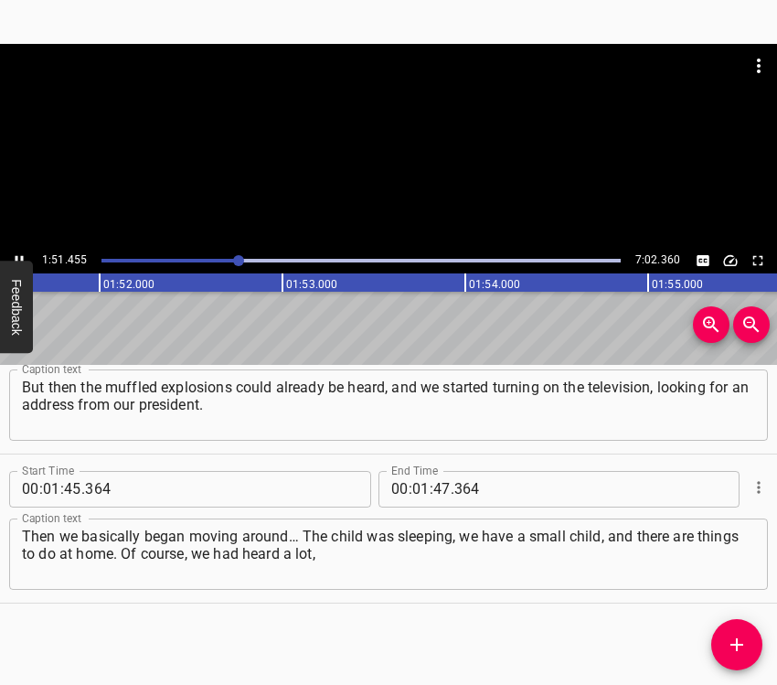
scroll to position [0, 20428]
click at [20, 258] on icon "Play/Pause" at bounding box center [19, 260] width 16 height 16
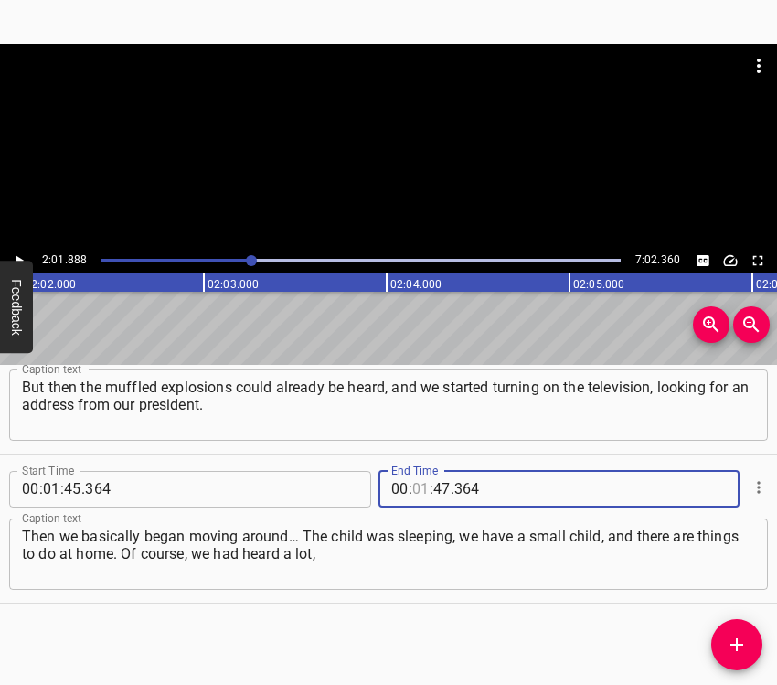
click at [414, 477] on input "number" at bounding box center [420, 489] width 17 height 37
type input "02"
type input "01"
type input "888"
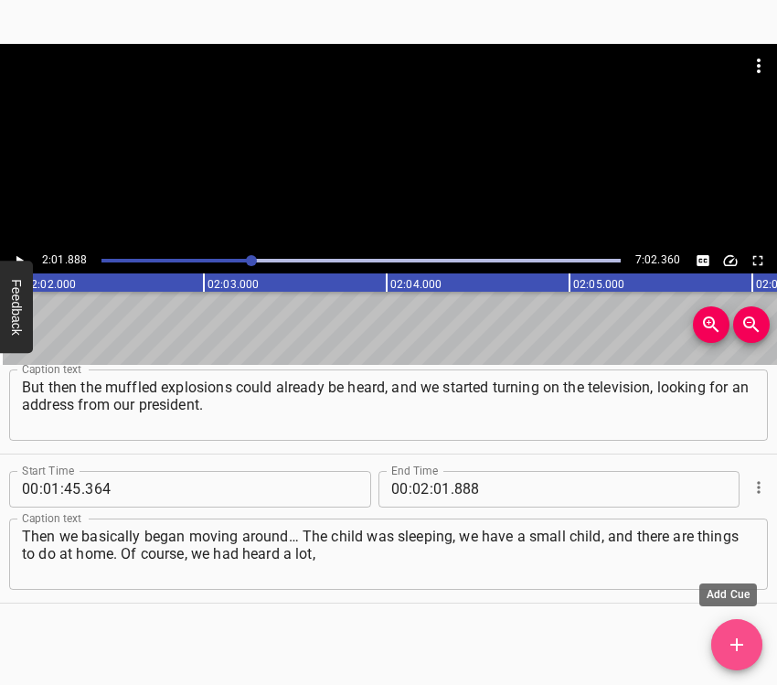
click at [730, 635] on icon "Add Cue" at bounding box center [737, 645] width 22 height 22
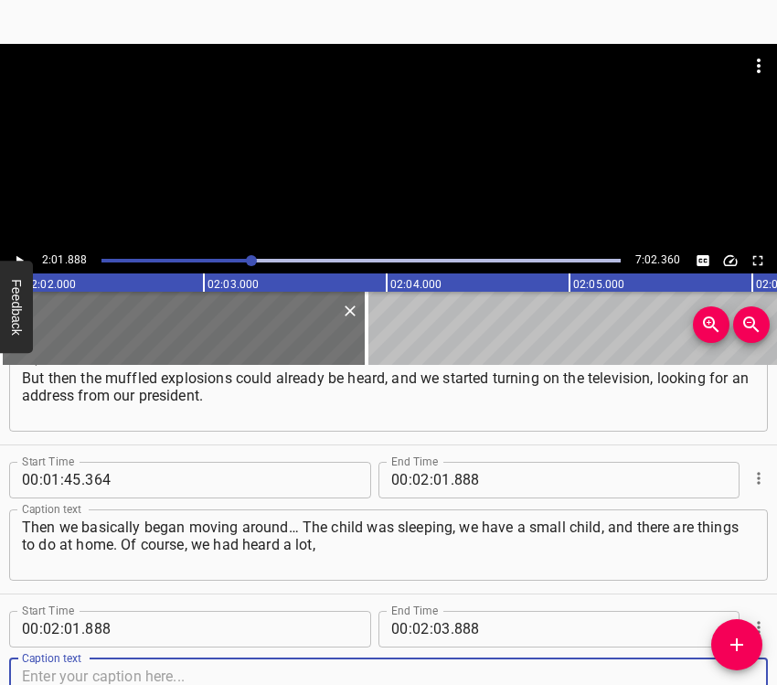
scroll to position [957, 0]
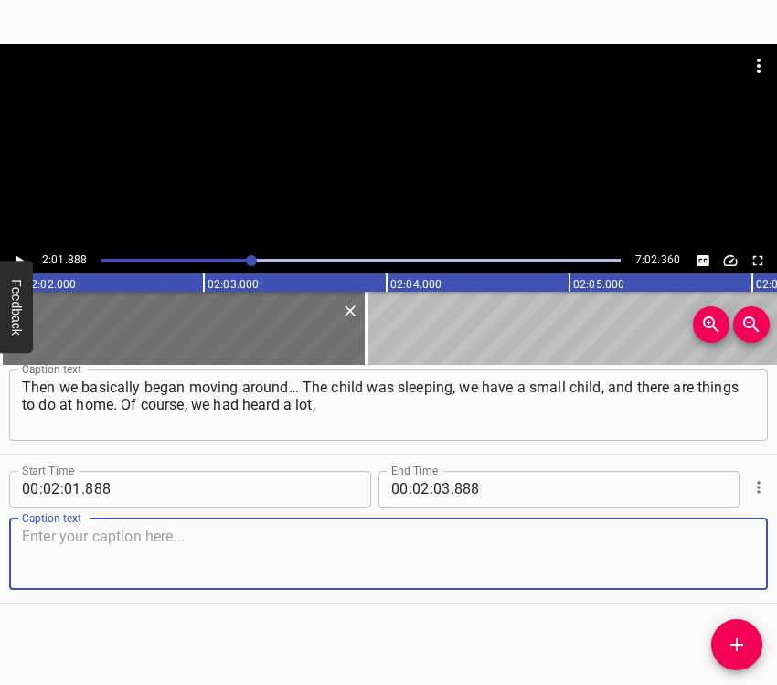
click at [733, 548] on textarea at bounding box center [388, 554] width 733 height 52
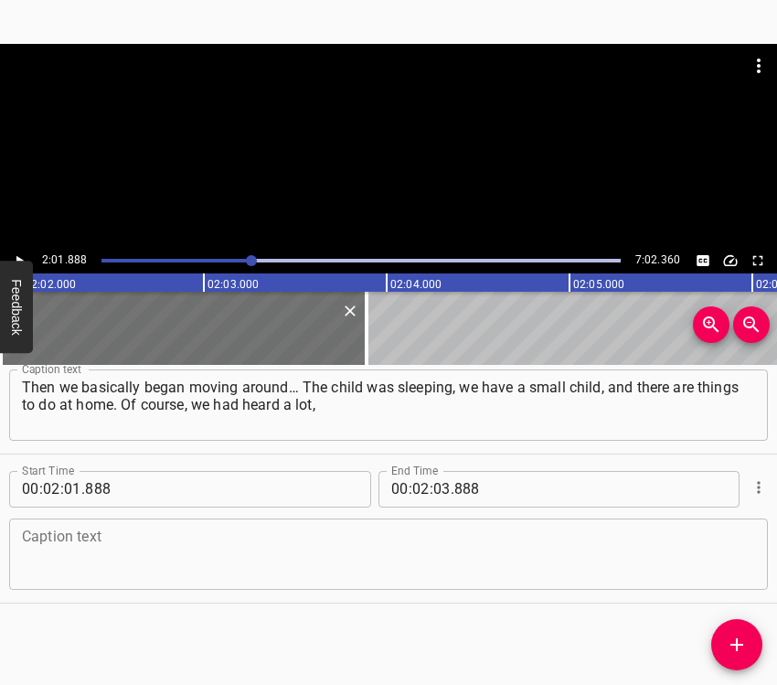
click at [178, 545] on textarea at bounding box center [388, 554] width 733 height 52
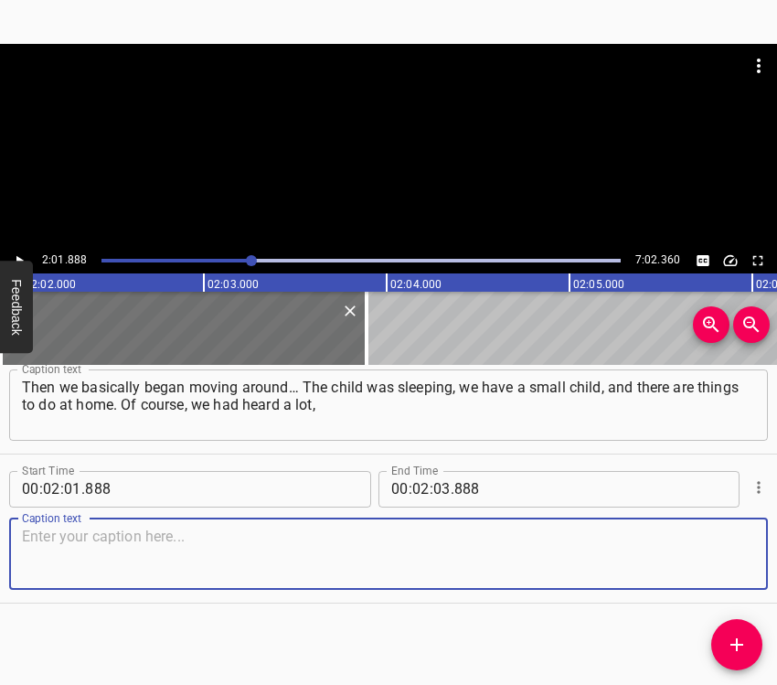
paste textarea "but it was hard to believe that something like this would happen. Before [DATE]…"
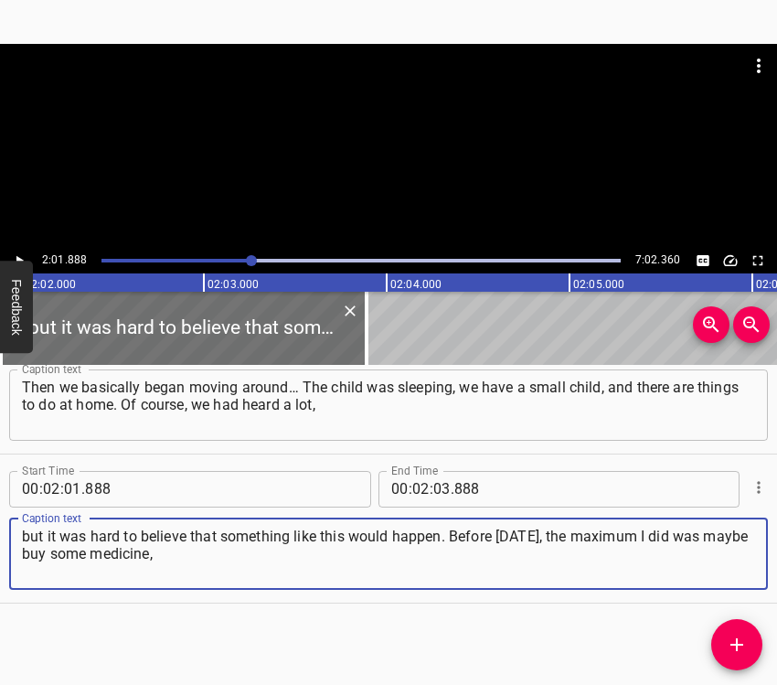
type textarea "but it was hard to believe that something like this would happen. Before [DATE]…"
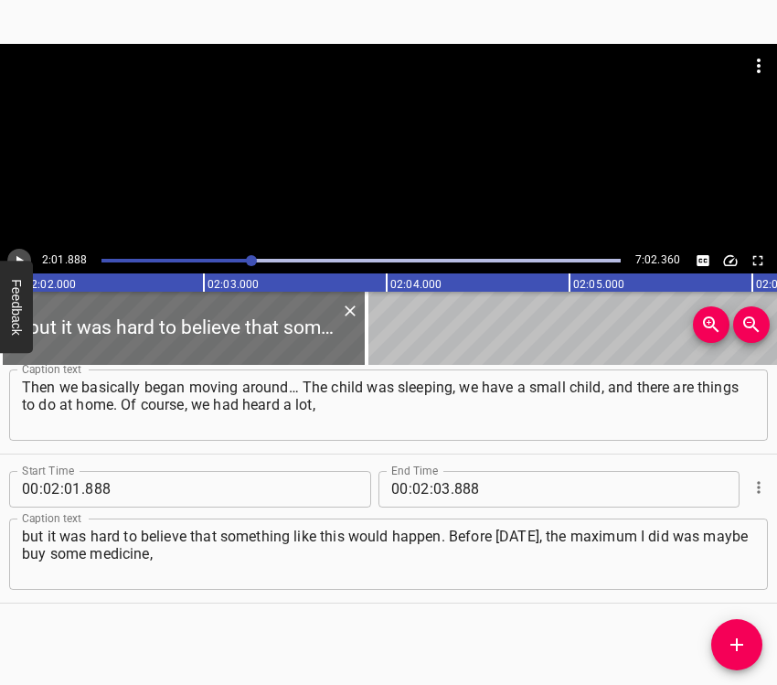
click at [16, 254] on icon "Play/Pause" at bounding box center [19, 260] width 16 height 16
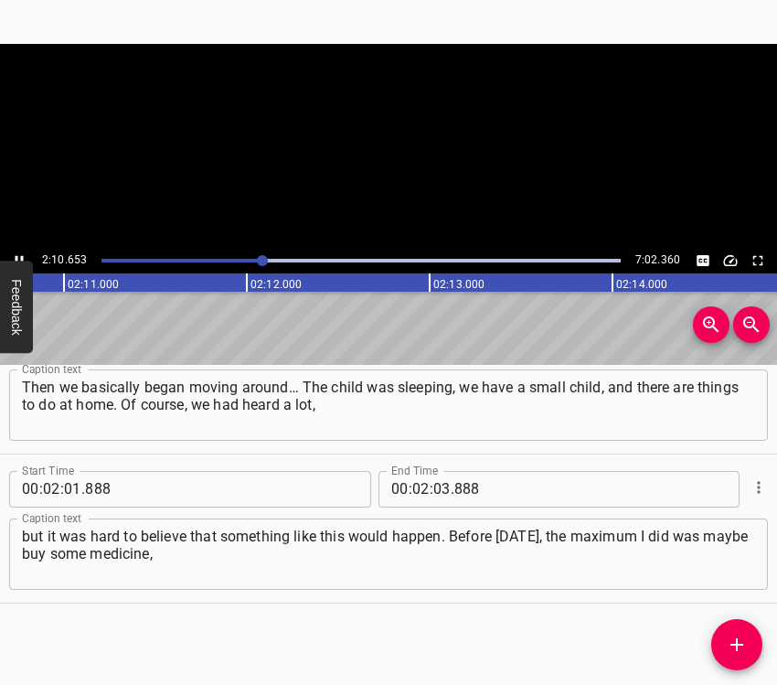
click at [16, 254] on icon "Play/Pause" at bounding box center [19, 260] width 16 height 16
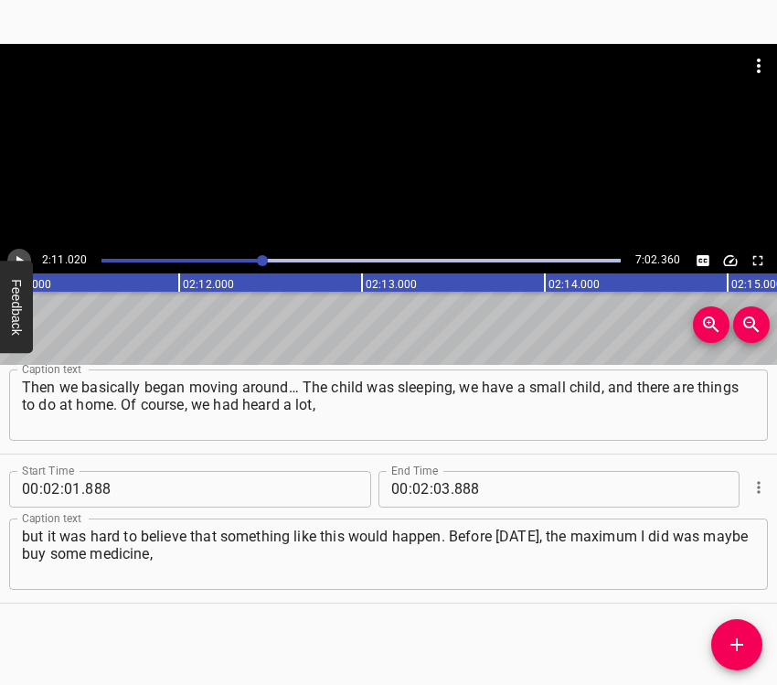
click at [16, 254] on icon "Play/Pause" at bounding box center [19, 260] width 16 height 16
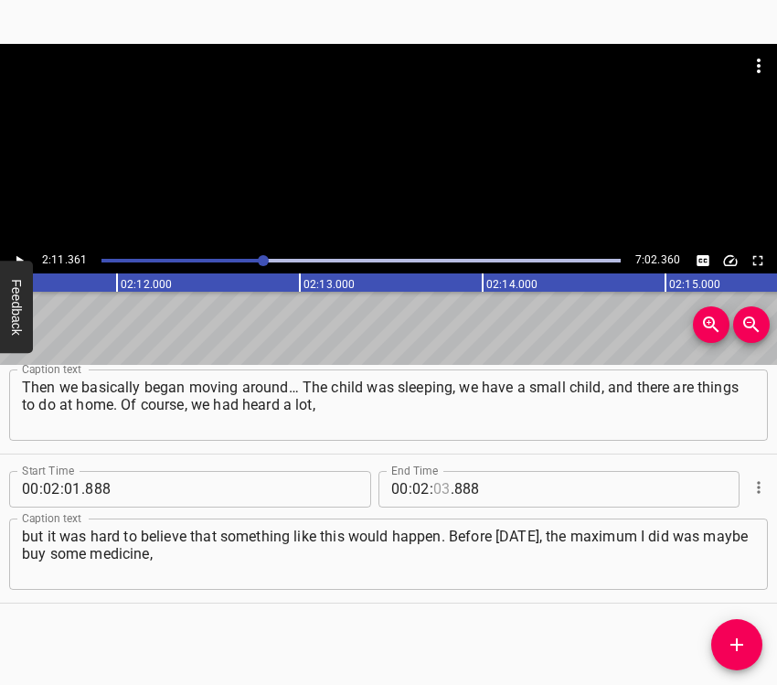
click at [439, 491] on input "number" at bounding box center [441, 489] width 17 height 37
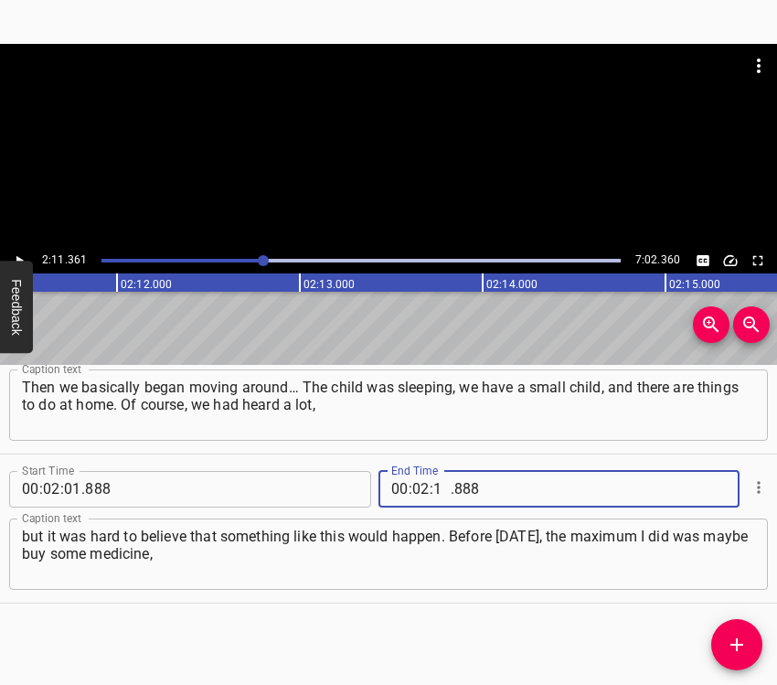
type input "11"
type input "361"
click at [741, 630] on button "Add Cue" at bounding box center [736, 644] width 51 height 51
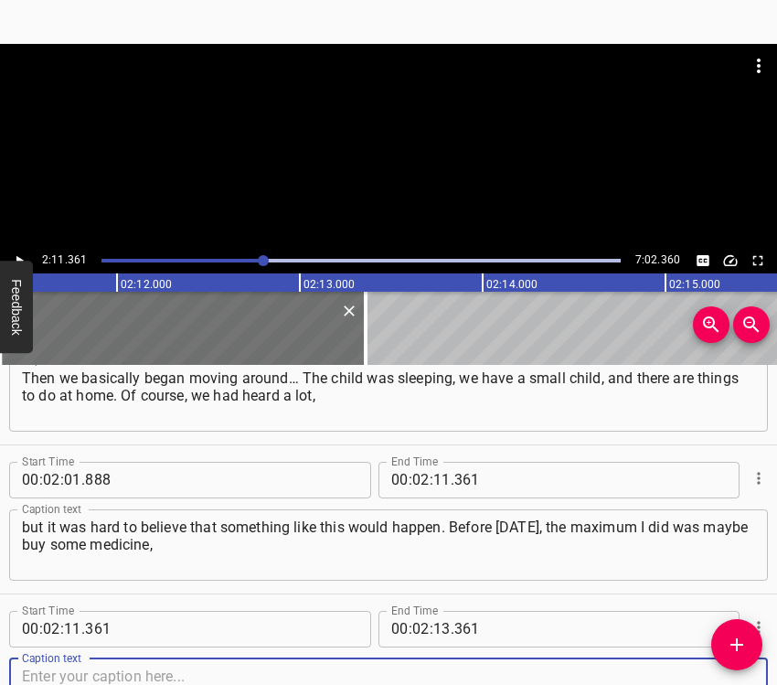
scroll to position [1106, 0]
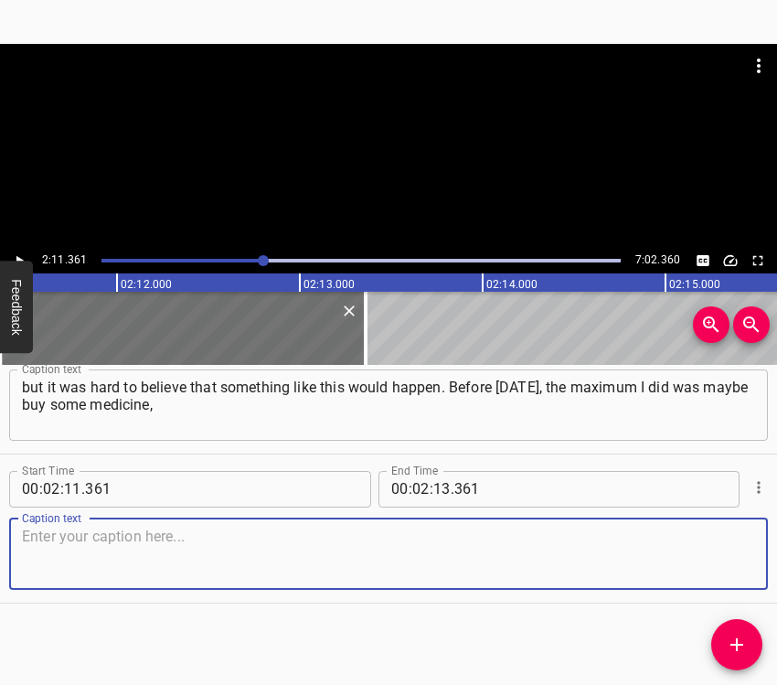
click at [701, 537] on textarea at bounding box center [388, 554] width 733 height 52
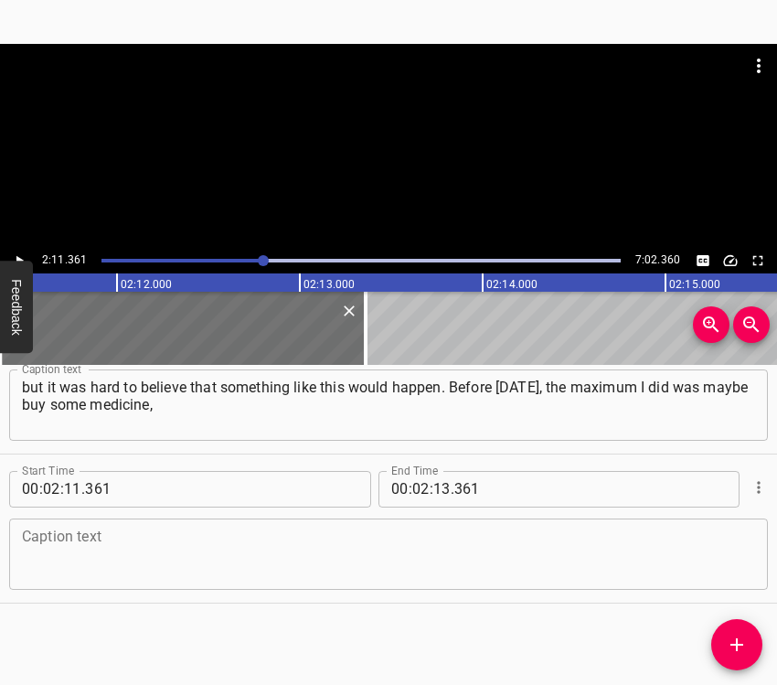
click at [91, 563] on textarea at bounding box center [388, 554] width 733 height 52
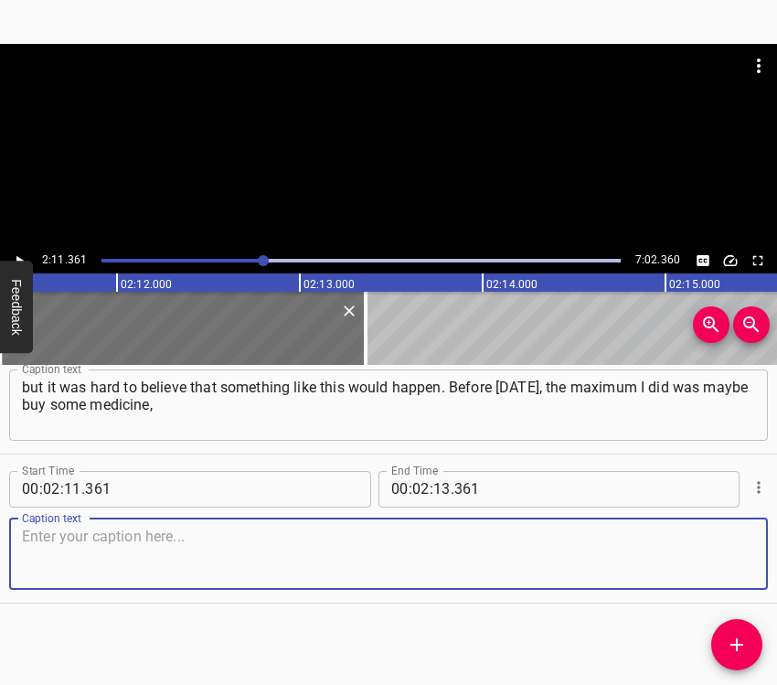
paste textarea "[MEDICAL_DATA] or something like that. But beyond that, I did not prepare in an…"
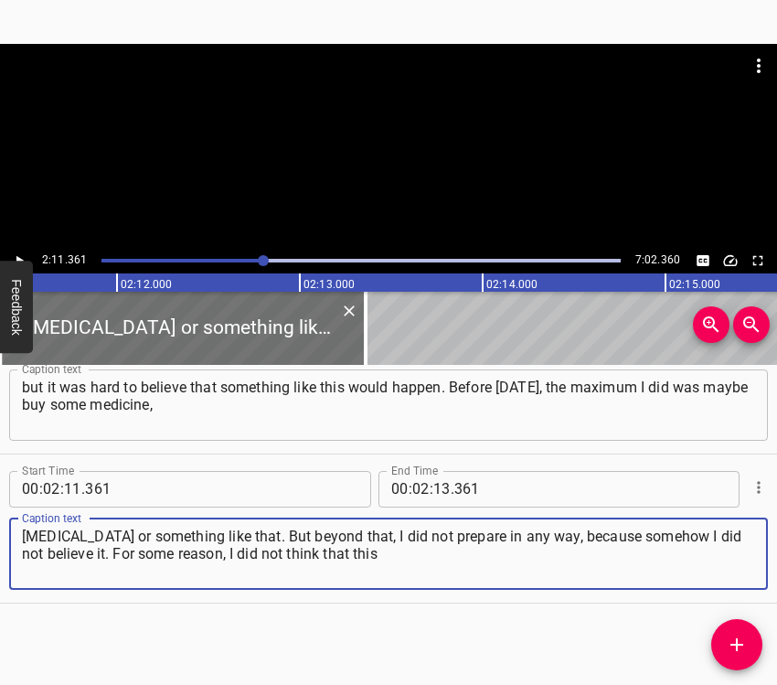
type textarea "[MEDICAL_DATA] or something like that. But beyond that, I did not prepare in an…"
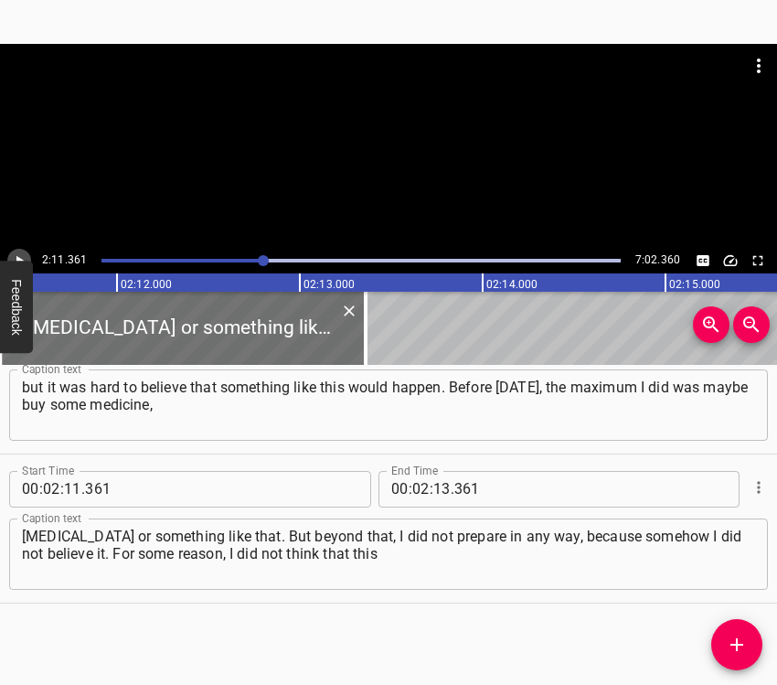
click at [23, 257] on icon "Play/Pause" at bounding box center [19, 260] width 16 height 16
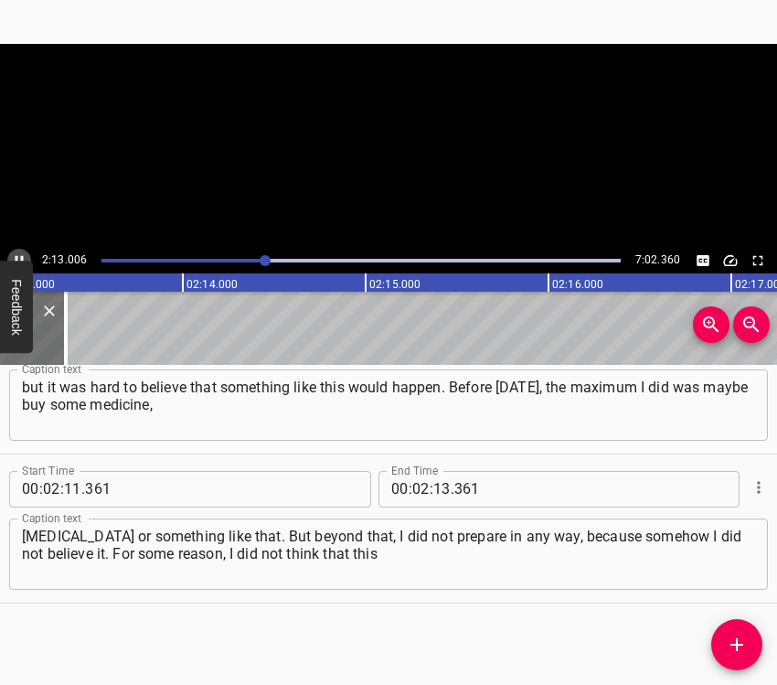
click at [23, 257] on icon "Play/Pause" at bounding box center [20, 260] width 8 height 10
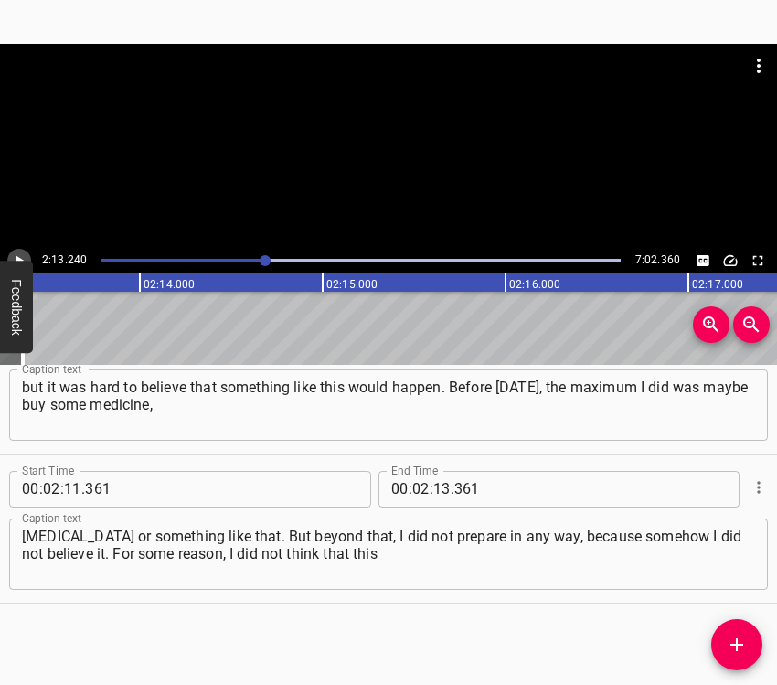
click at [16, 251] on button "Play/Pause" at bounding box center [19, 261] width 24 height 24
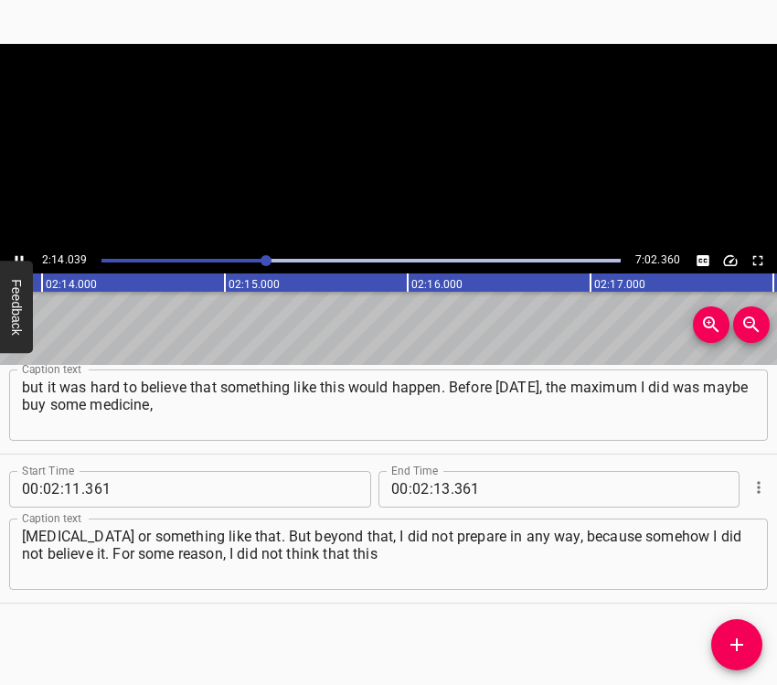
scroll to position [0, 24508]
click at [17, 250] on button "Play/Pause" at bounding box center [19, 261] width 24 height 24
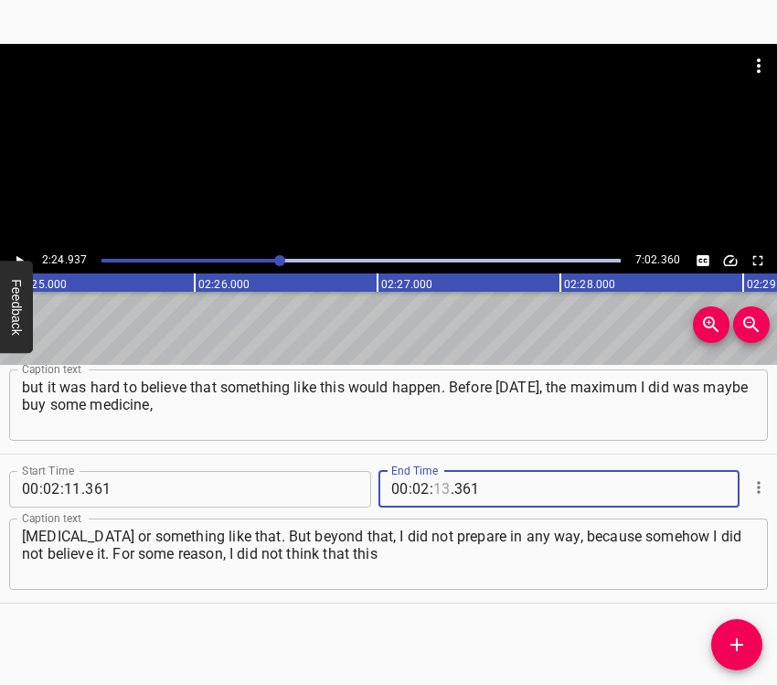
click at [438, 496] on input "number" at bounding box center [441, 489] width 17 height 37
type input "24"
type input "937"
click at [746, 636] on icon "Add Cue" at bounding box center [737, 645] width 22 height 22
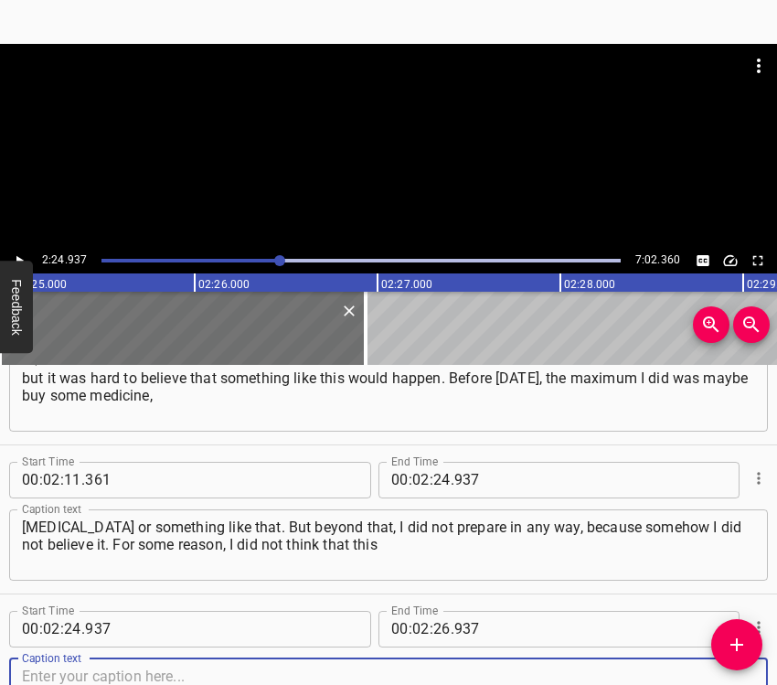
scroll to position [1255, 0]
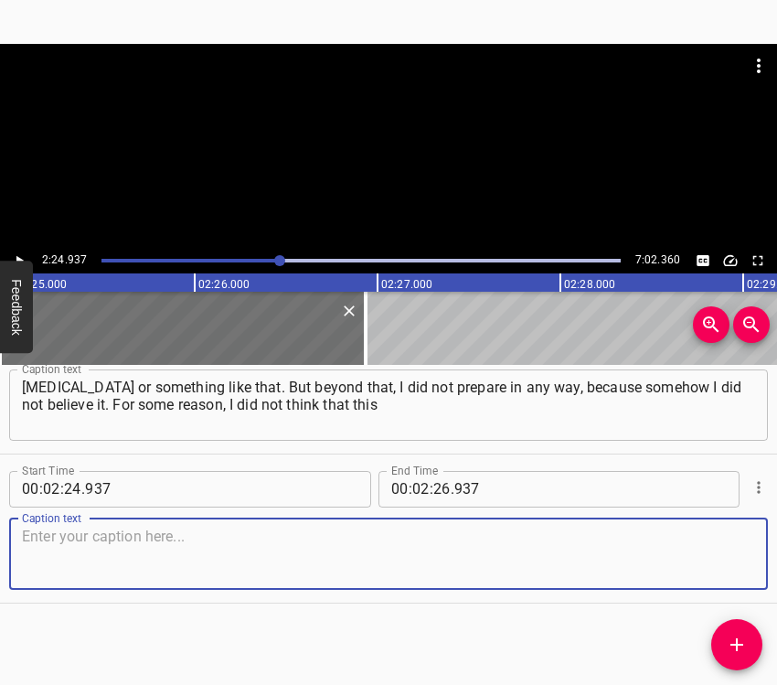
click at [724, 569] on textarea at bounding box center [388, 554] width 733 height 52
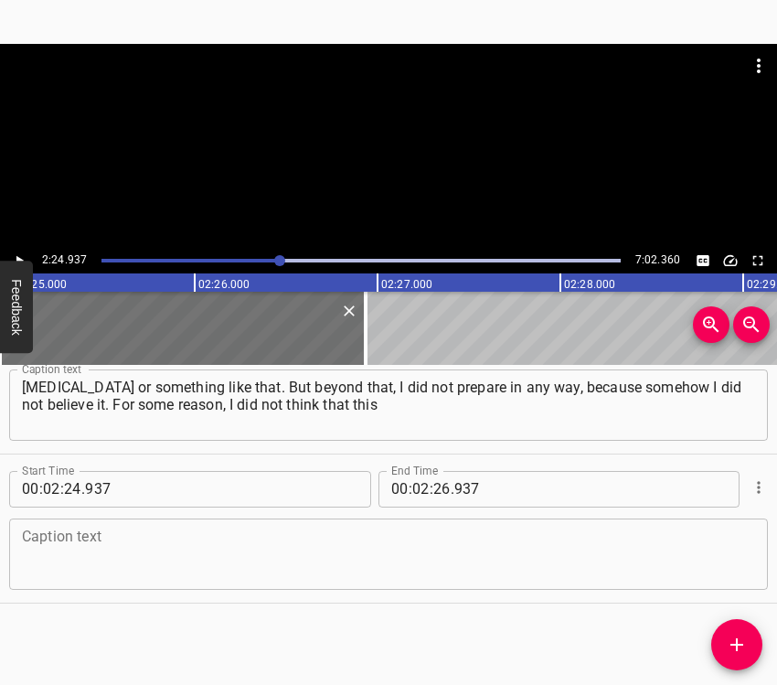
click at [86, 546] on textarea at bounding box center [388, 554] width 733 height 52
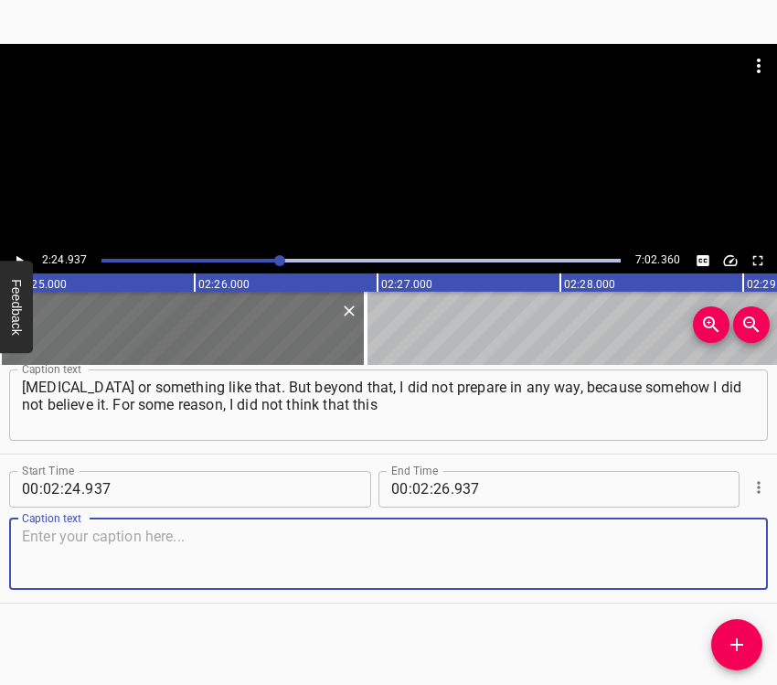
paste textarea "could happen, although everyone was talking about it. And then we started packi…"
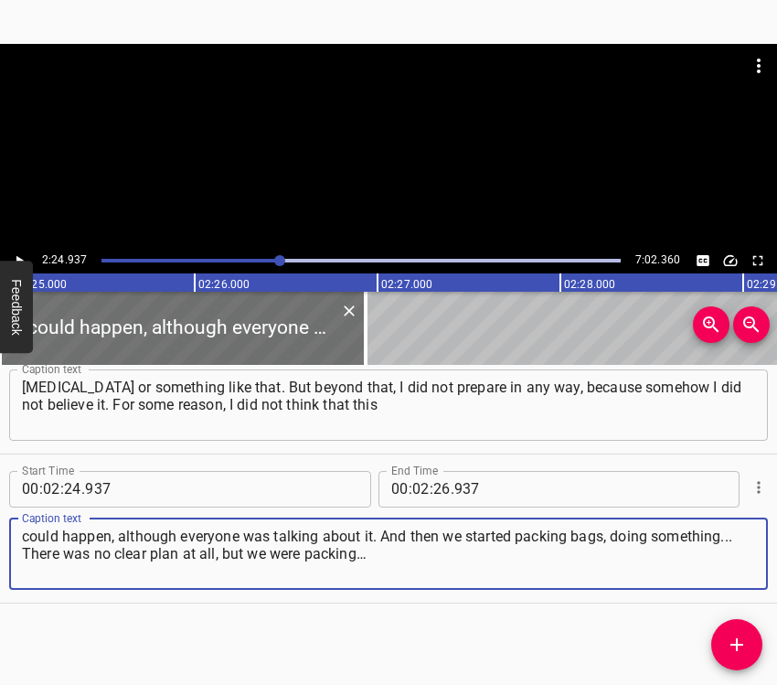
type textarea "could happen, although everyone was talking about it. And then we started packi…"
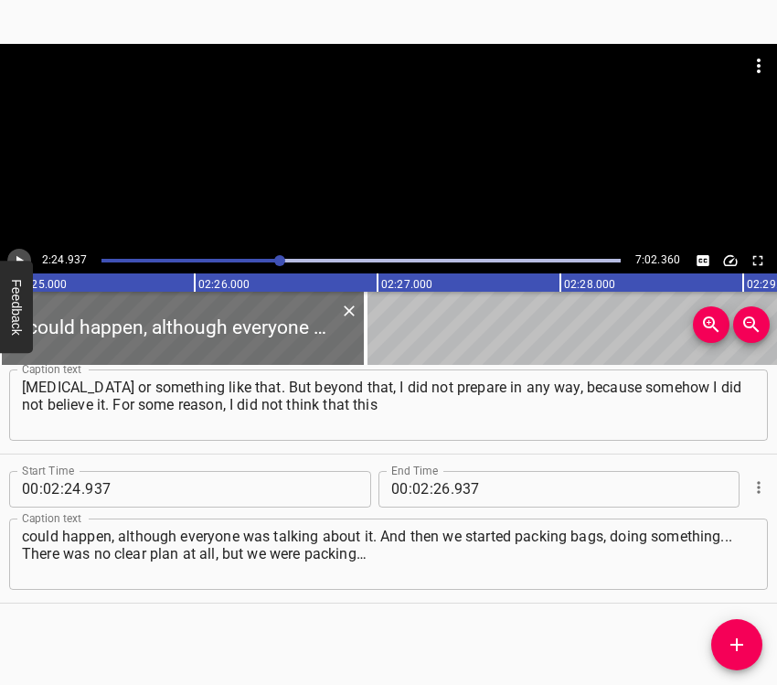
click at [16, 255] on icon "Play/Pause" at bounding box center [19, 260] width 16 height 16
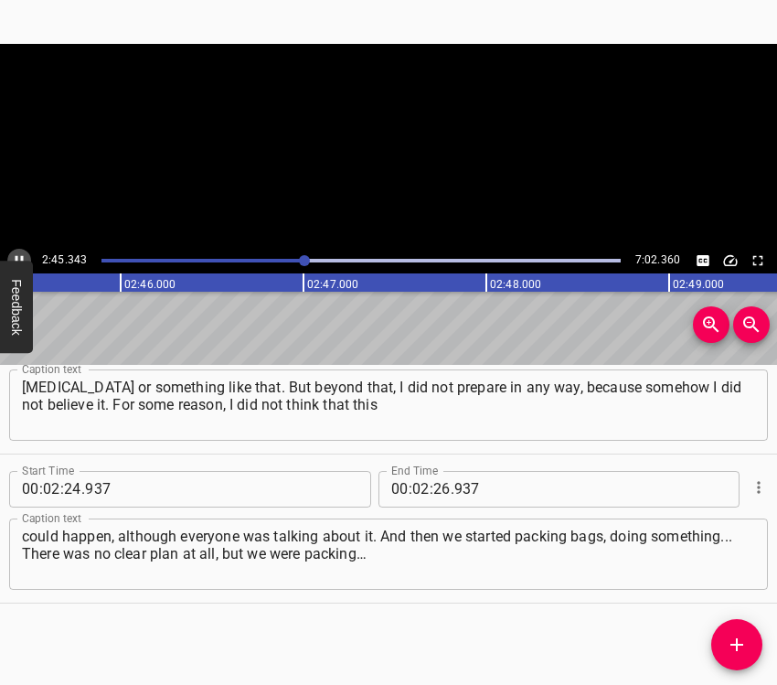
click at [12, 252] on icon "Play/Pause" at bounding box center [19, 260] width 16 height 16
click at [435, 491] on input "number" at bounding box center [441, 489] width 17 height 37
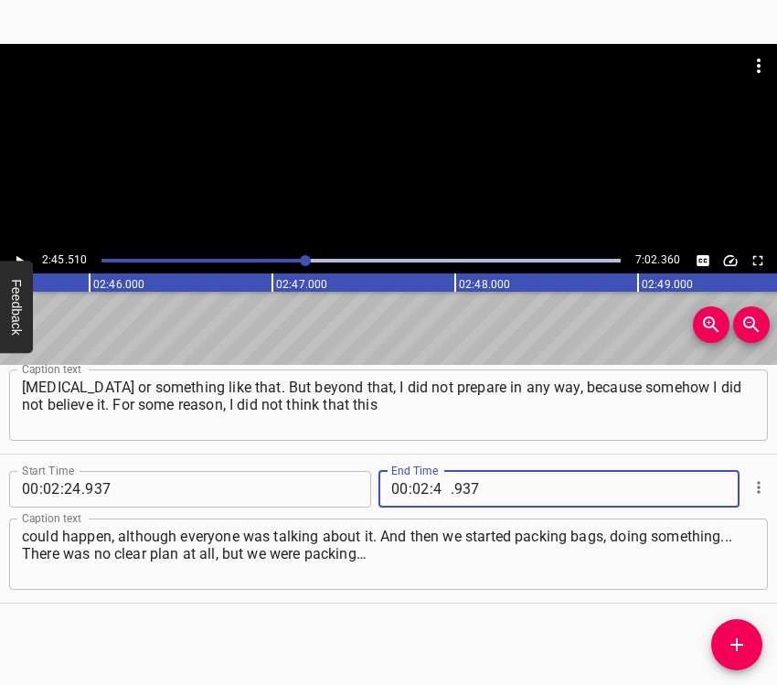
type input "45"
type input "510"
click at [738, 636] on icon "Add Cue" at bounding box center [737, 645] width 22 height 22
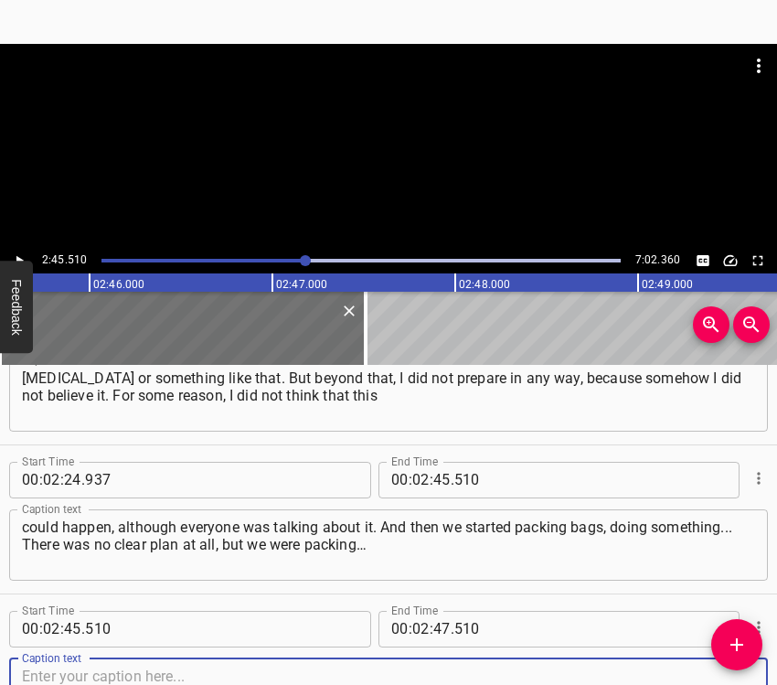
scroll to position [1404, 0]
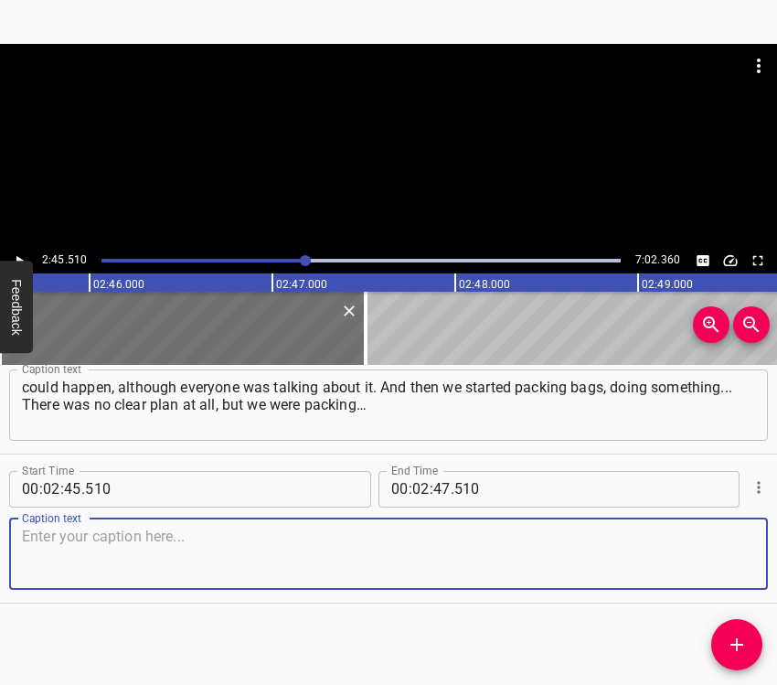
drag, startPoint x: 716, startPoint y: 538, endPoint x: 773, endPoint y: 521, distance: 60.2
click at [717, 538] on textarea at bounding box center [388, 554] width 733 height 52
click at [74, 548] on textarea at bounding box center [388, 554] width 733 height 52
paste textarea "My husband went to get my brother, because he was on the left bank, to bring hi…"
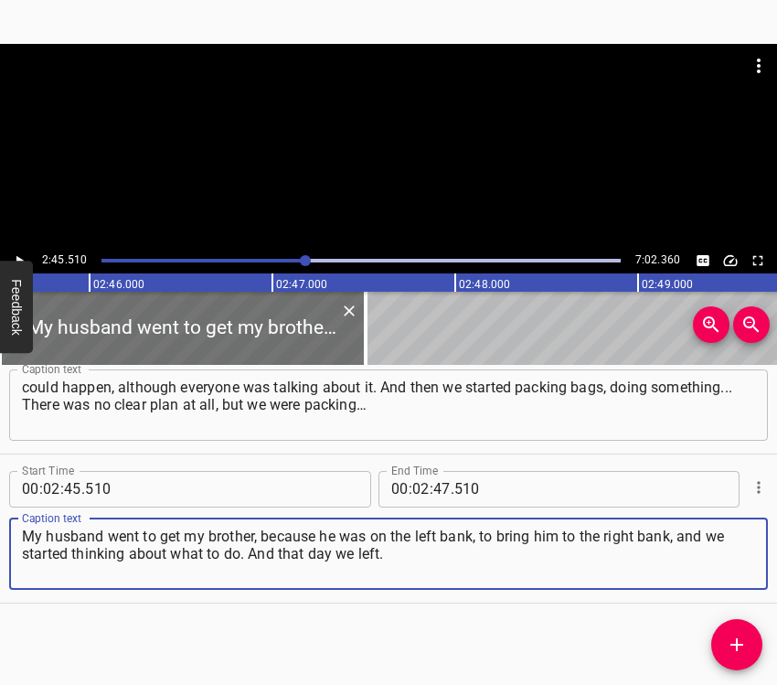
type textarea "My husband went to get my brother, because he was on the left bank, to bring hi…"
click at [24, 253] on icon "Play/Pause" at bounding box center [19, 260] width 16 height 16
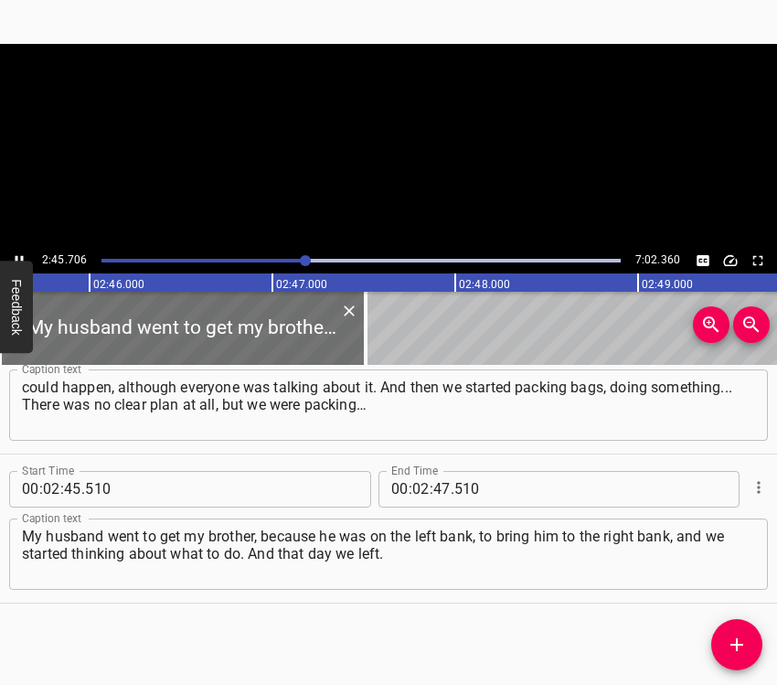
scroll to position [0, 30299]
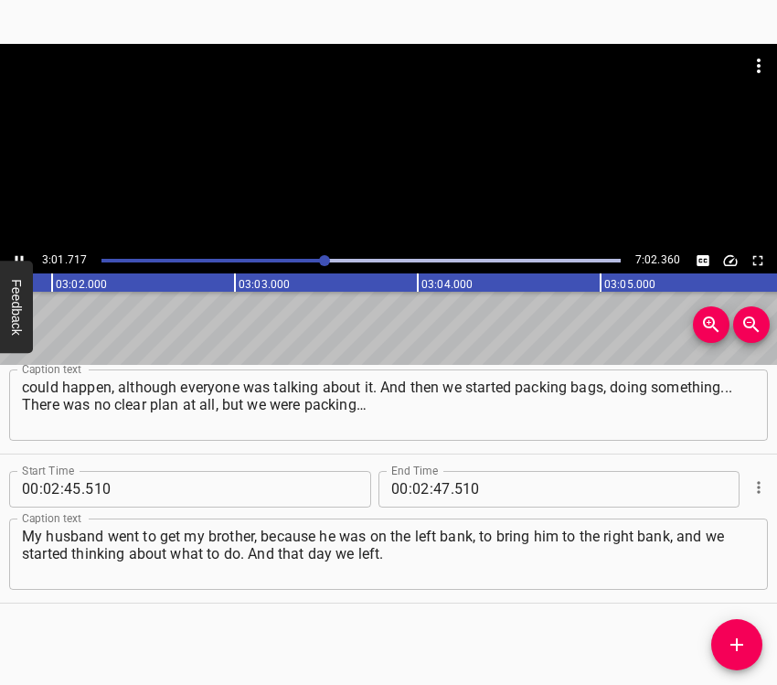
click at [17, 255] on icon "Play/Pause" at bounding box center [19, 260] width 16 height 16
click at [416, 493] on input "number" at bounding box center [420, 489] width 17 height 37
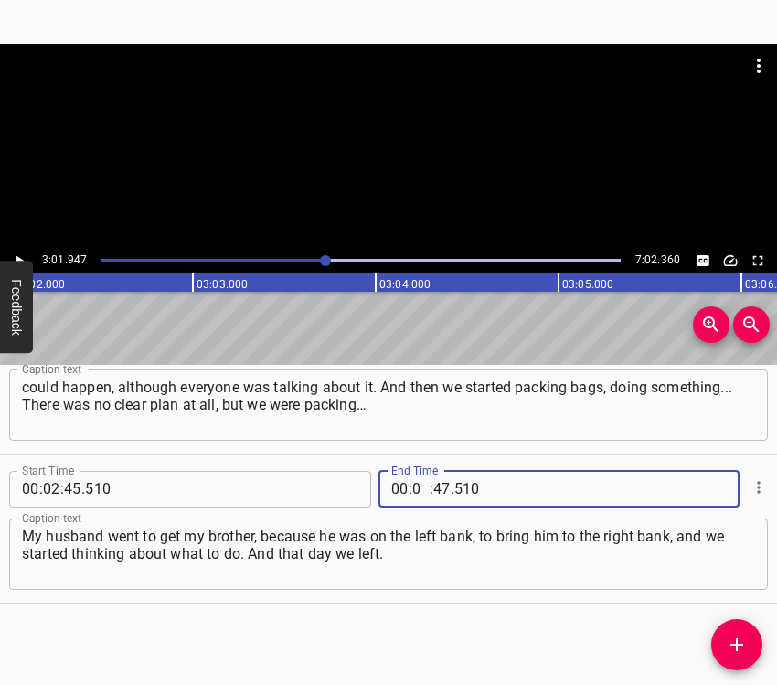
type input "03"
type input "01"
type input "947"
click at [740, 648] on icon "Add Cue" at bounding box center [737, 645] width 22 height 22
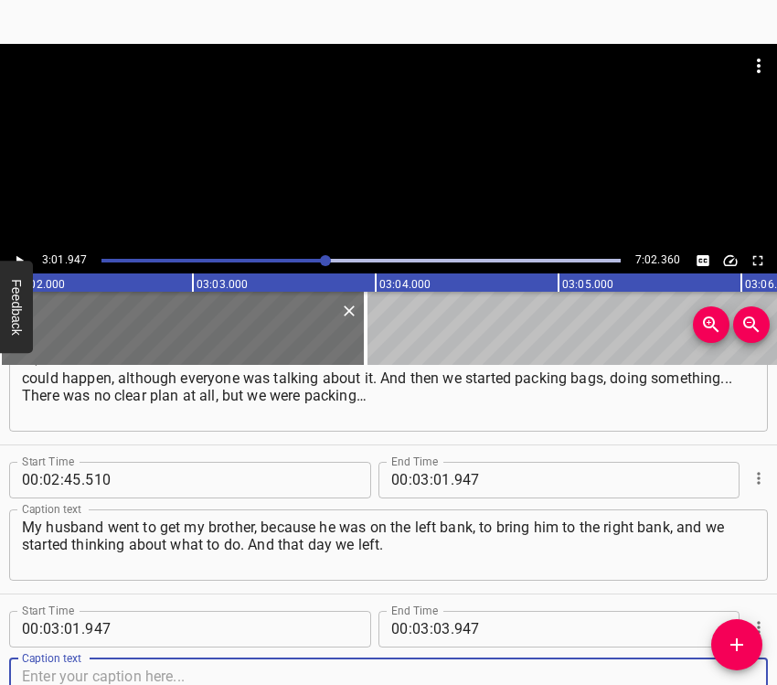
scroll to position [1553, 0]
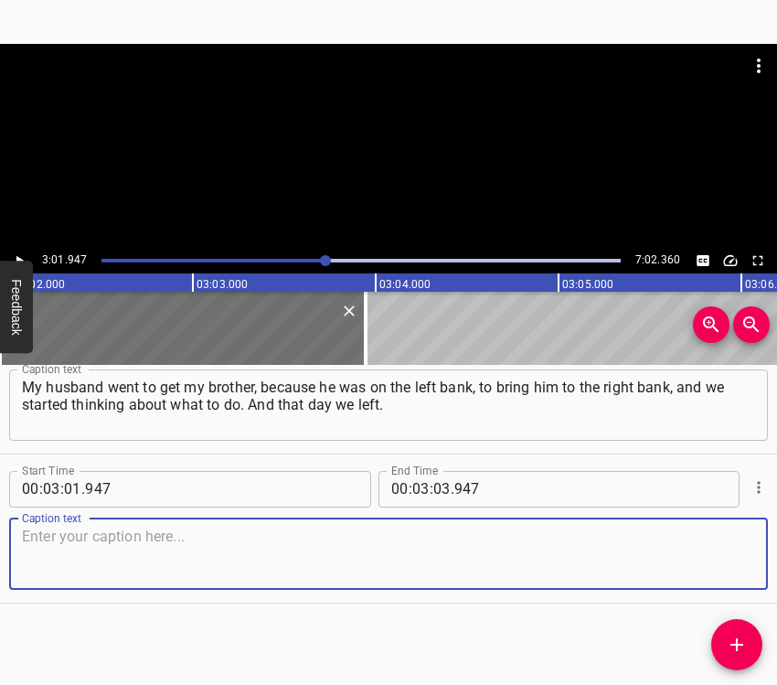
drag, startPoint x: 729, startPoint y: 574, endPoint x: 770, endPoint y: 570, distance: 41.4
click at [730, 574] on textarea at bounding box center [388, 554] width 733 height 52
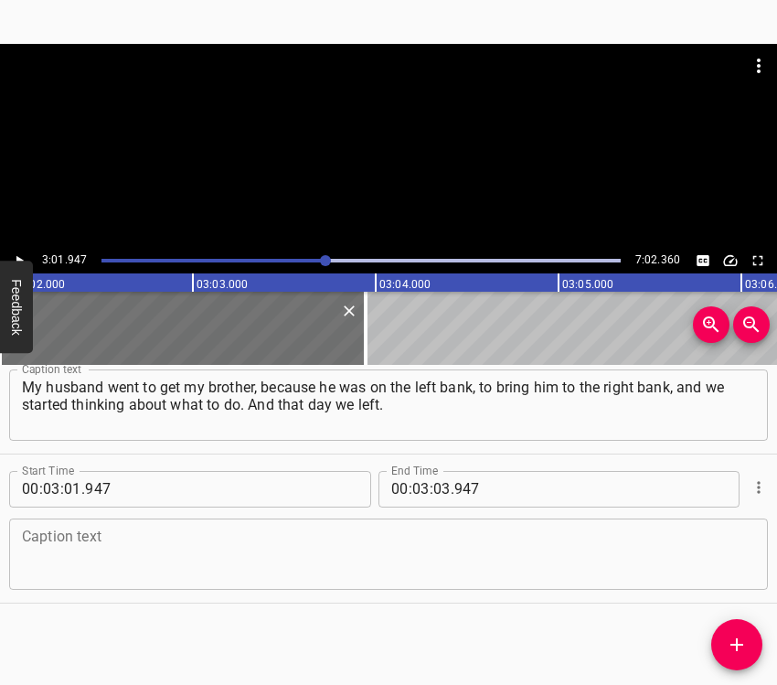
click at [61, 556] on textarea at bounding box center [388, 554] width 733 height 52
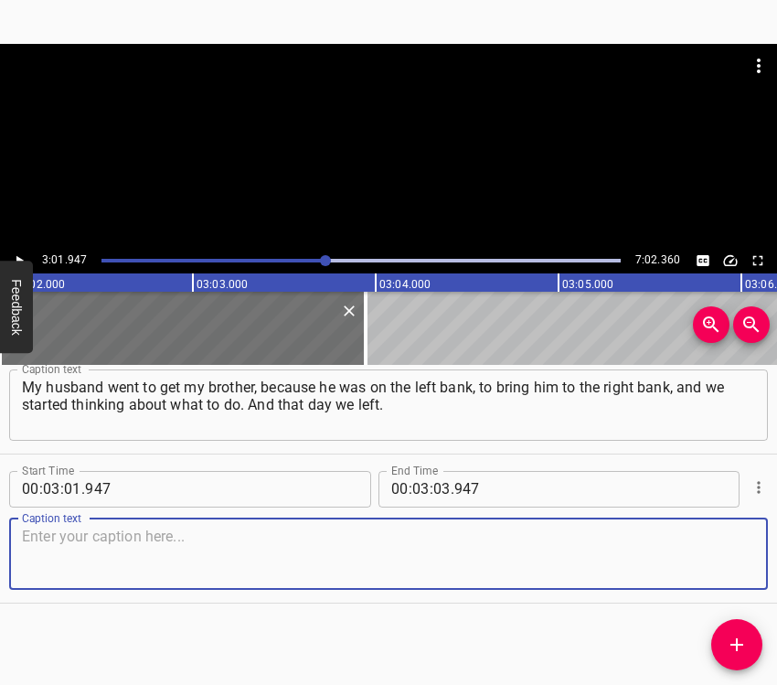
paste textarea "We have family in western [GEOGRAPHIC_DATA], and we left around the second day.…"
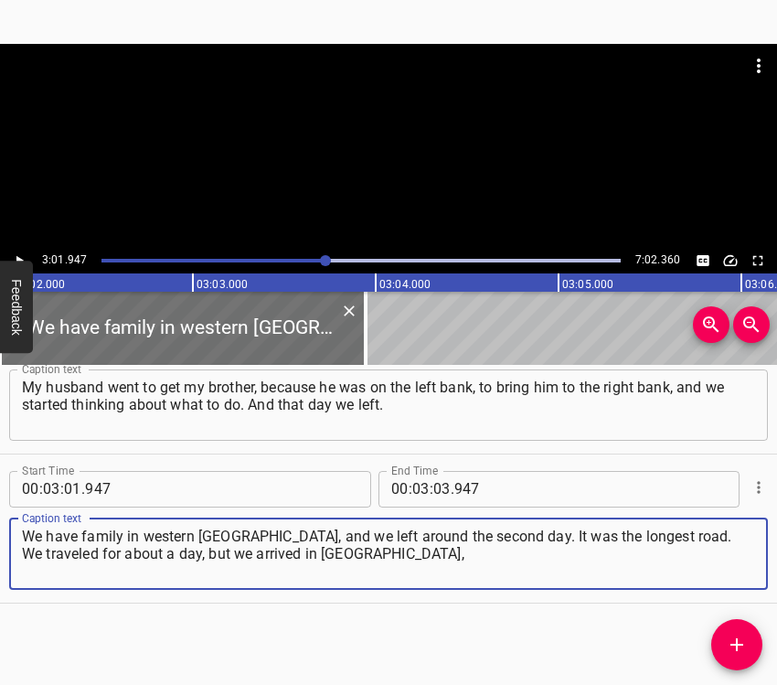
type textarea "We have family in western [GEOGRAPHIC_DATA], and we left around the second day.…"
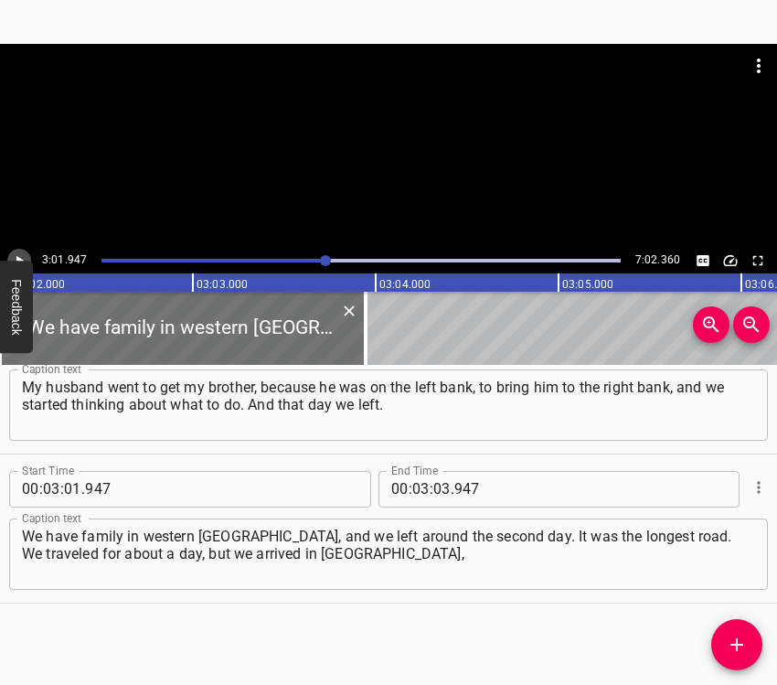
click at [24, 259] on icon "Play/Pause" at bounding box center [19, 260] width 16 height 16
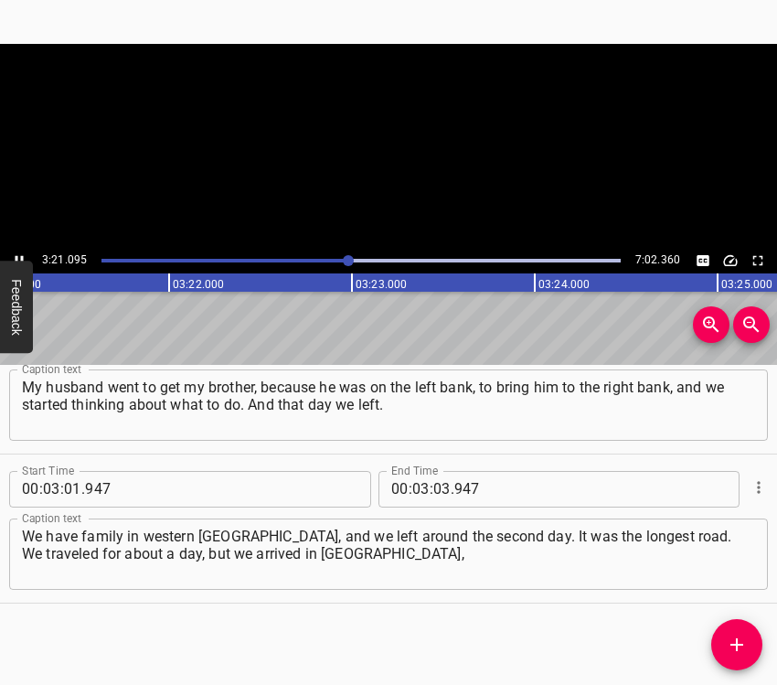
click at [15, 255] on icon "Play/Pause" at bounding box center [19, 260] width 16 height 16
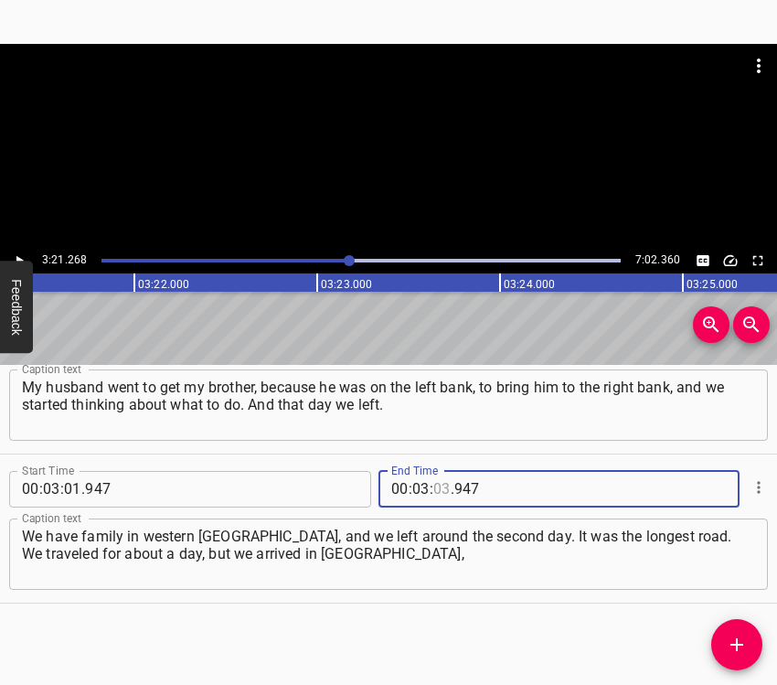
click at [437, 482] on input "number" at bounding box center [441, 489] width 17 height 37
type input "21"
type input "268"
click at [738, 645] on icon "Add Cue" at bounding box center [736, 644] width 13 height 13
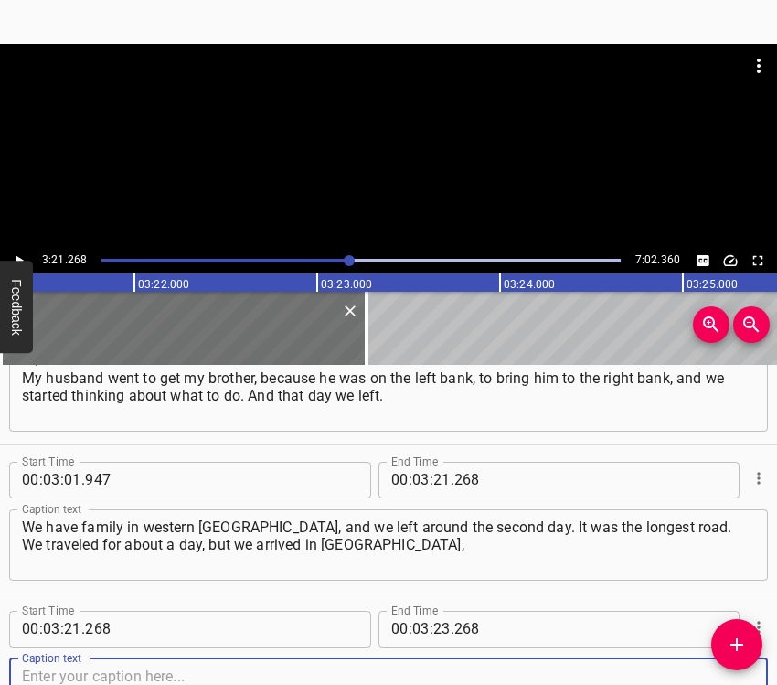
scroll to position [1702, 0]
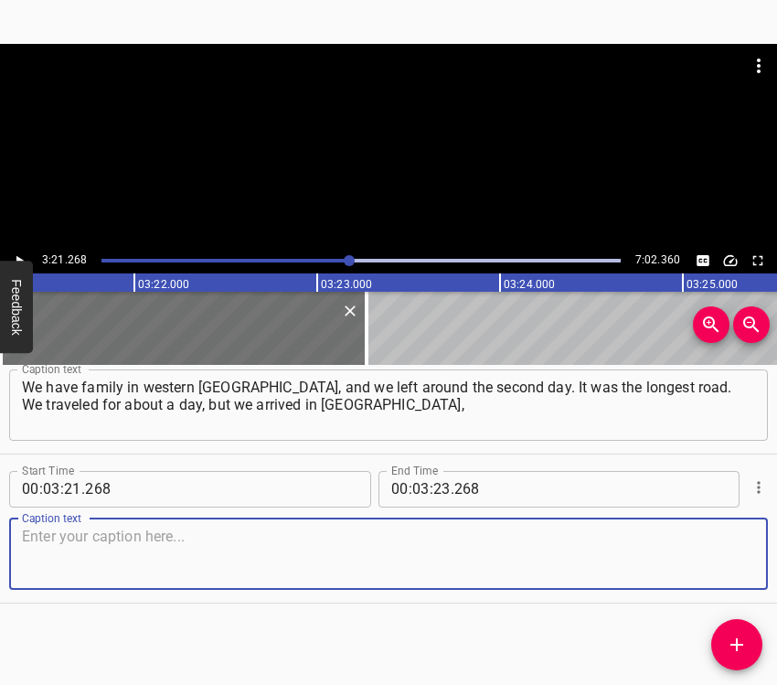
drag, startPoint x: 735, startPoint y: 560, endPoint x: 773, endPoint y: 547, distance: 39.6
click at [743, 556] on div "Caption text" at bounding box center [388, 553] width 759 height 71
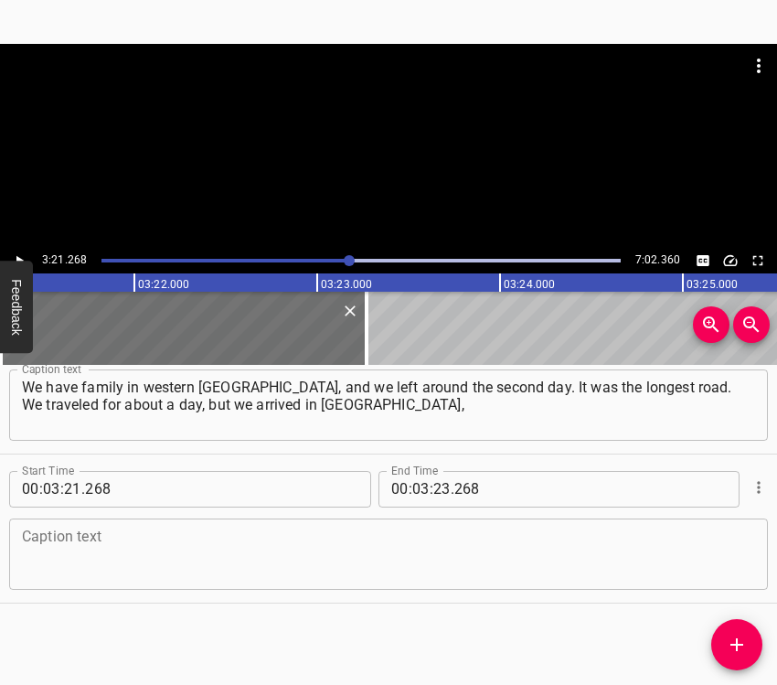
click at [140, 558] on textarea at bounding box center [388, 554] width 733 height 52
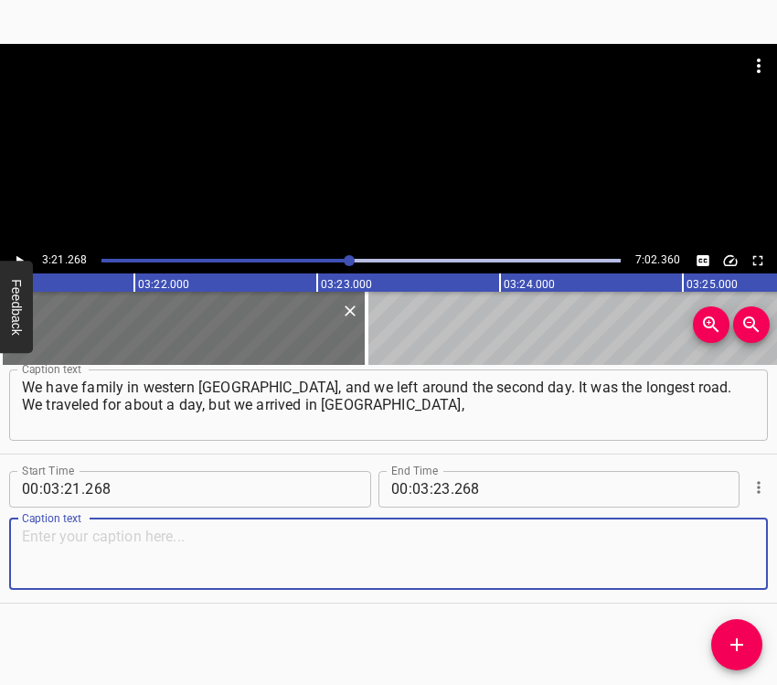
paste textarea "in the [GEOGRAPHIC_DATA] region. My husband returned a bit earlier, and I on [D…"
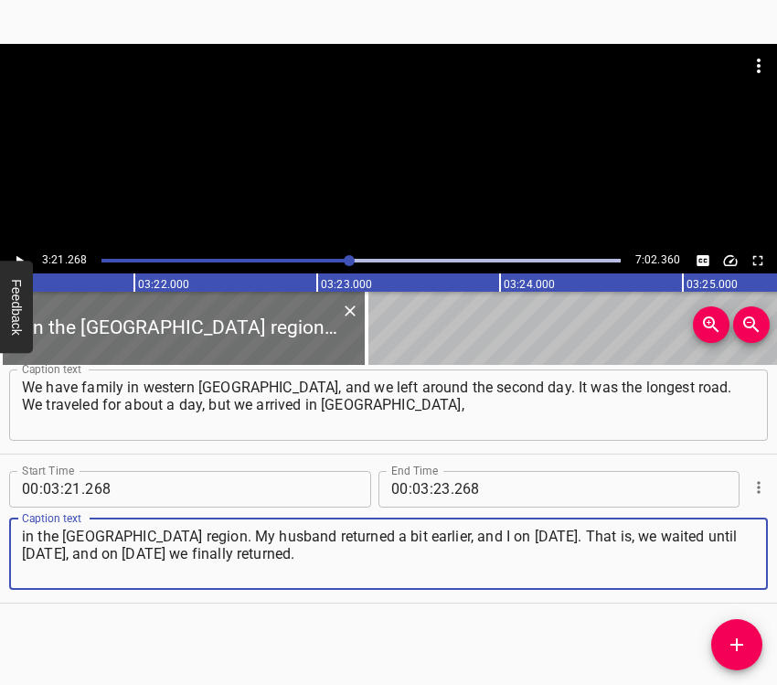
type textarea "in the [GEOGRAPHIC_DATA] region. My husband returned a bit earlier, and I on [D…"
click at [24, 256] on icon "Play/Pause" at bounding box center [19, 260] width 16 height 16
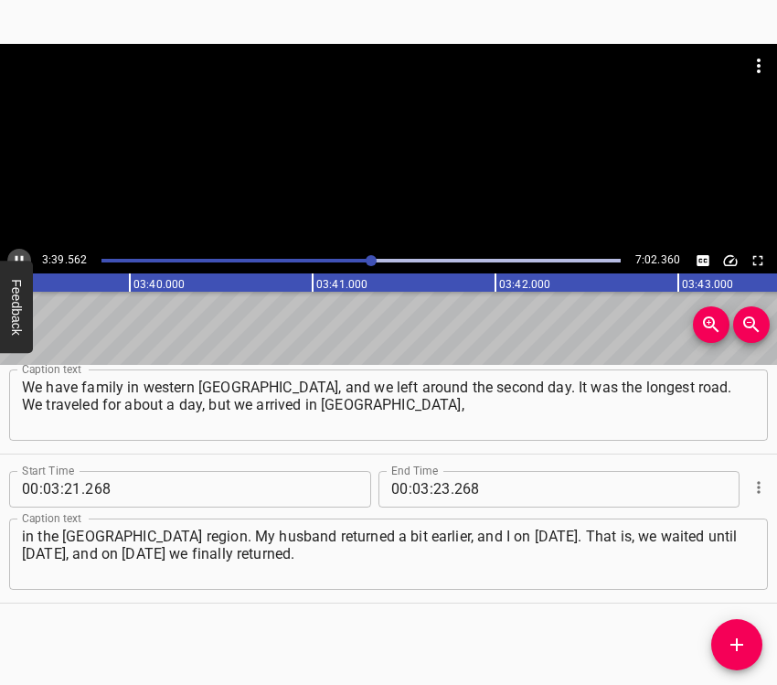
click at [19, 256] on icon "Play/Pause" at bounding box center [19, 260] width 16 height 16
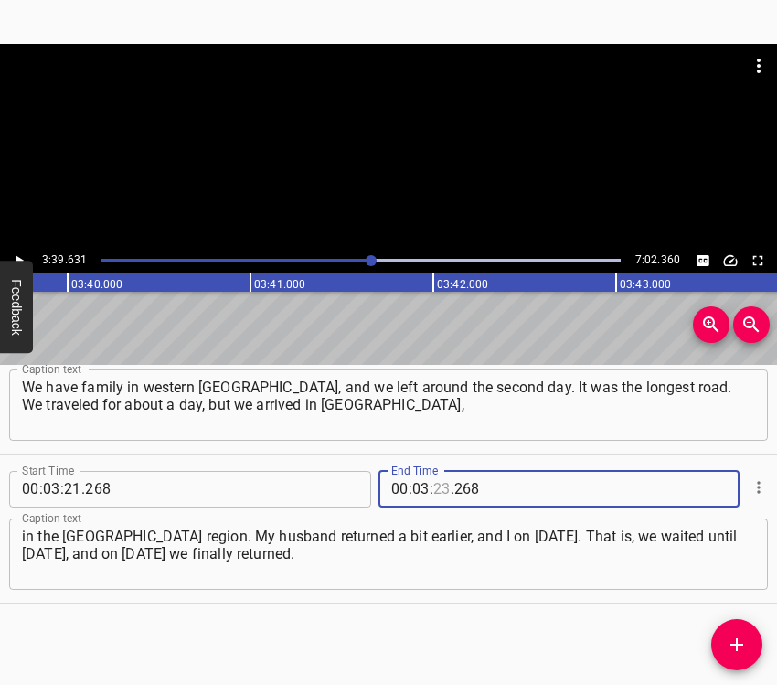
click at [433, 485] on input "number" at bounding box center [441, 489] width 17 height 37
type input "39"
type input "631"
click at [731, 634] on icon "Add Cue" at bounding box center [737, 645] width 22 height 22
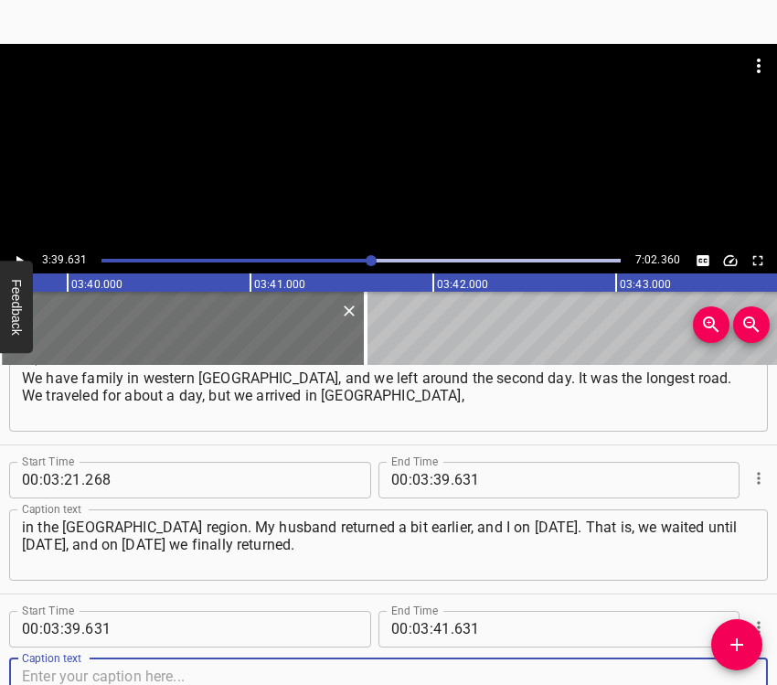
scroll to position [1851, 0]
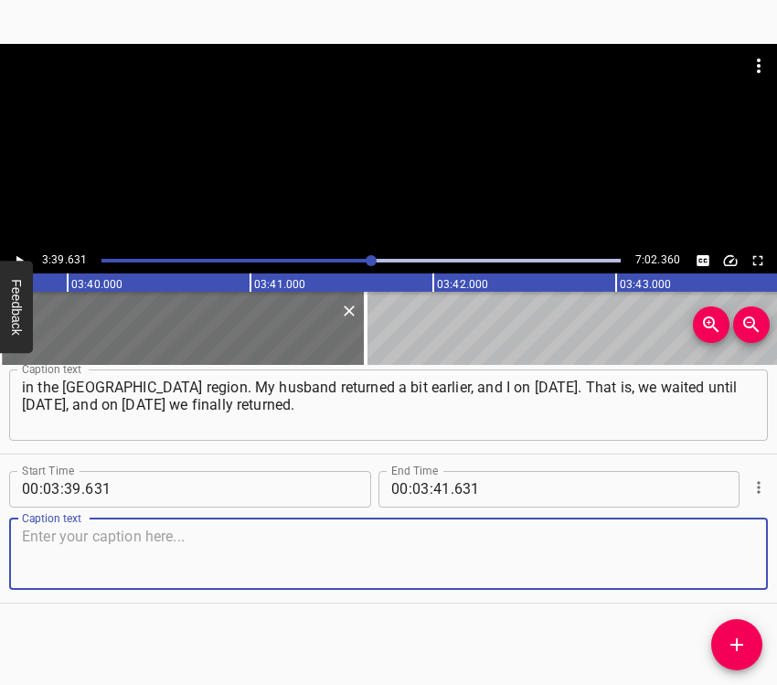
drag, startPoint x: 701, startPoint y: 570, endPoint x: 764, endPoint y: 566, distance: 63.2
click at [707, 570] on textarea at bounding box center [388, 554] width 733 height 52
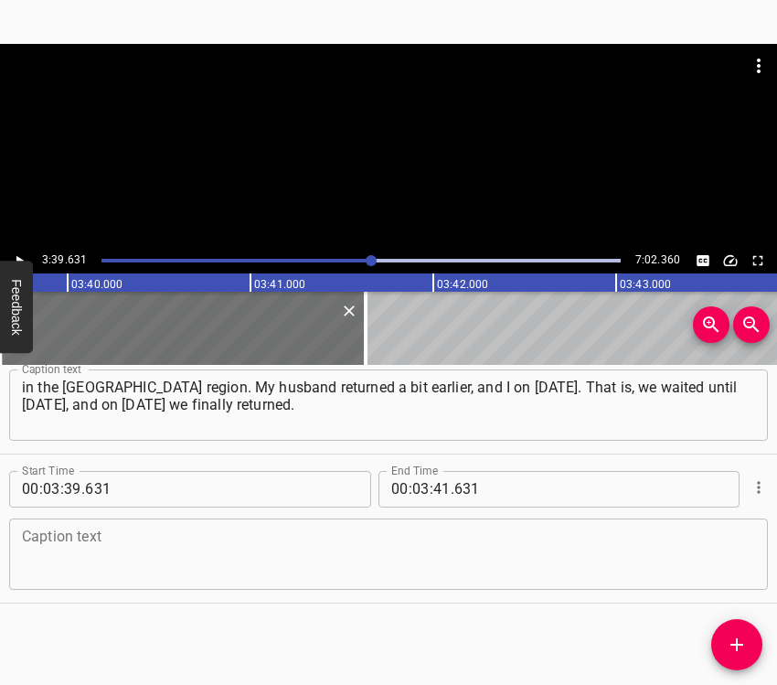
click at [158, 539] on textarea at bounding box center [388, 554] width 733 height 52
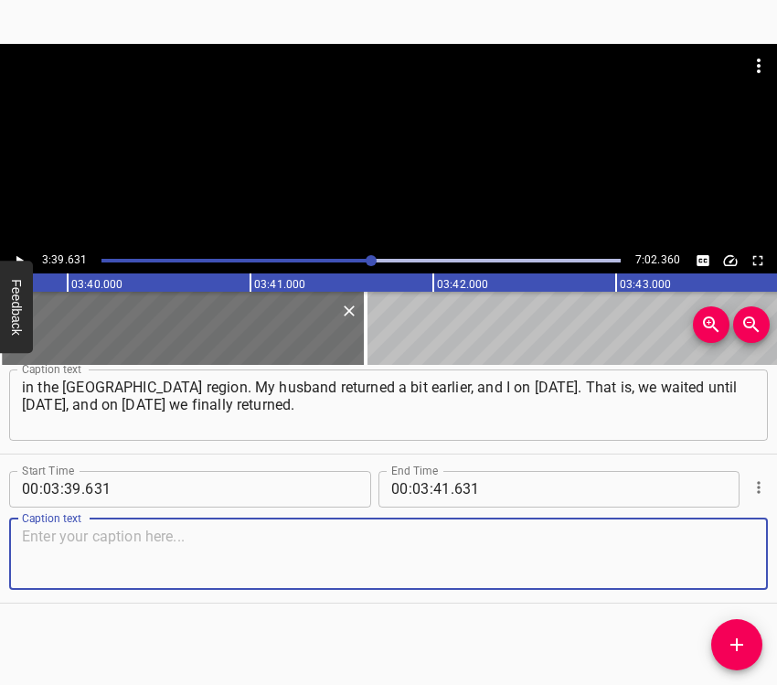
paste textarea "By then we were already working remotely, trying to conduct lessons, prepare so…"
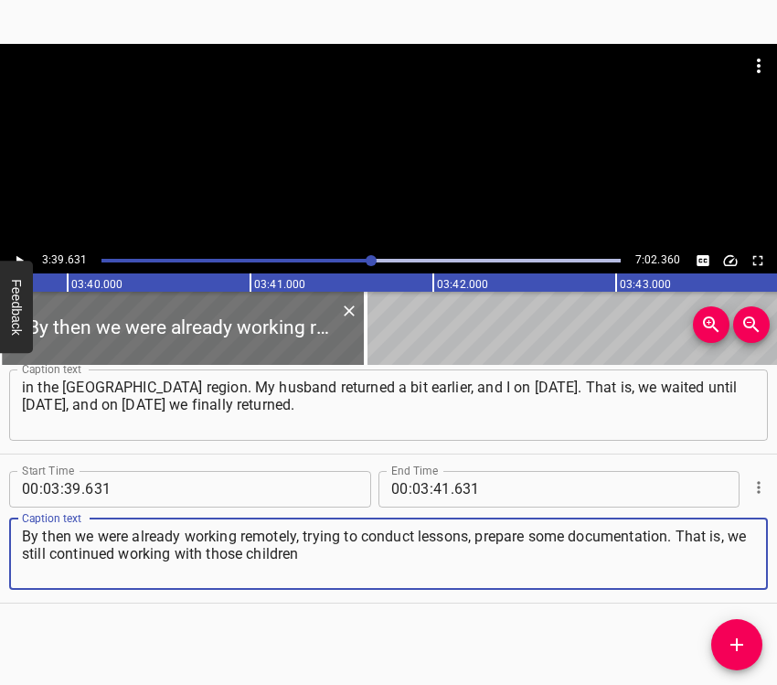
type textarea "By then we were already working remotely, trying to conduct lessons, prepare so…"
click at [22, 255] on icon "Play/Pause" at bounding box center [19, 260] width 16 height 16
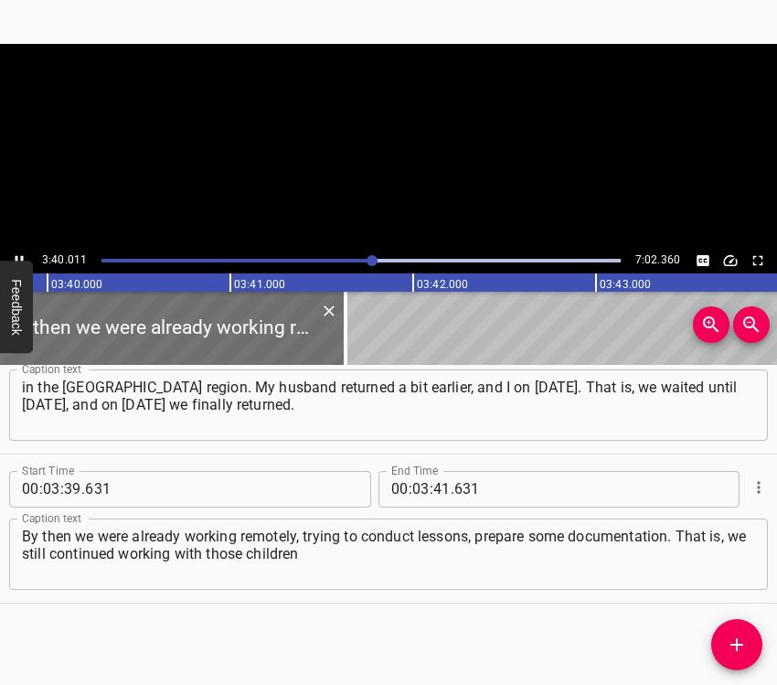
scroll to position [0, 40228]
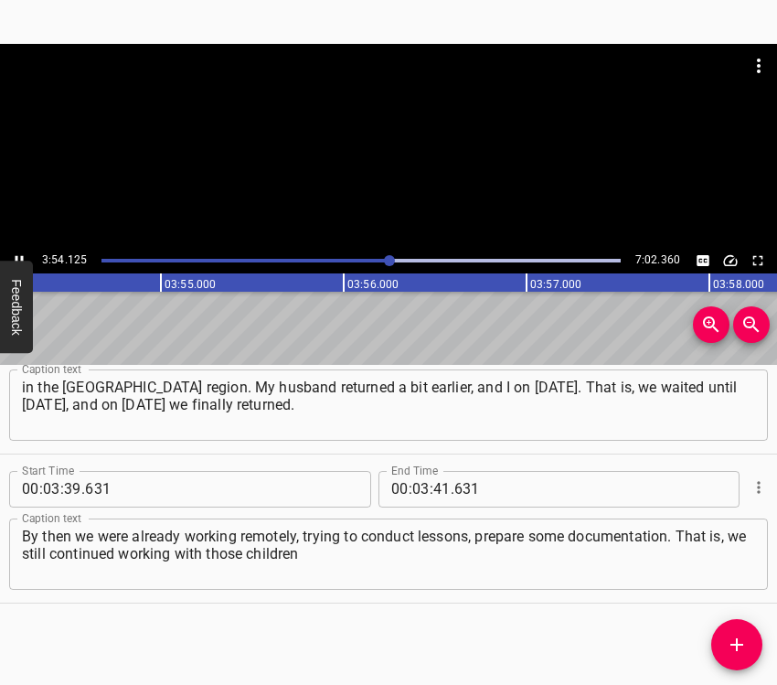
click at [19, 252] on icon "Play/Pause" at bounding box center [19, 260] width 16 height 16
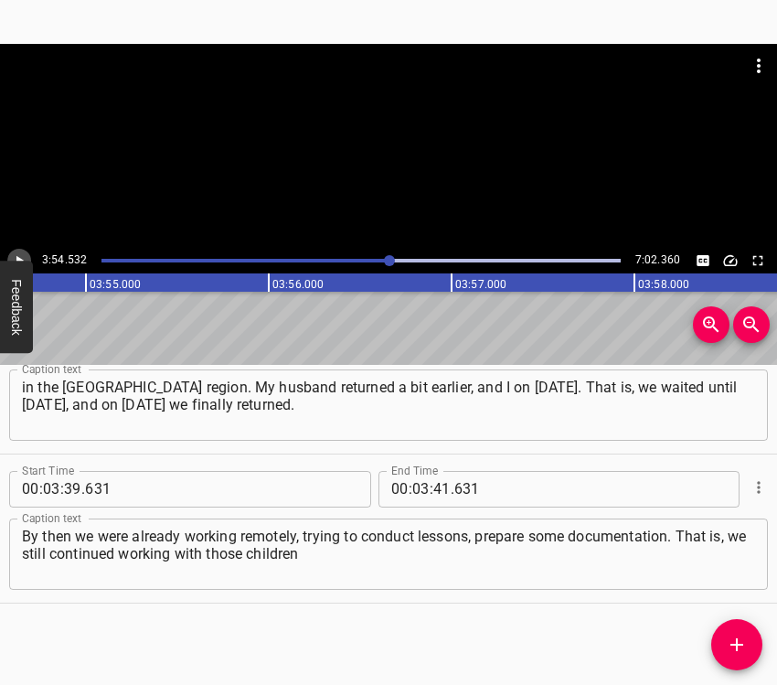
click at [19, 252] on icon "Play/Pause" at bounding box center [19, 260] width 16 height 16
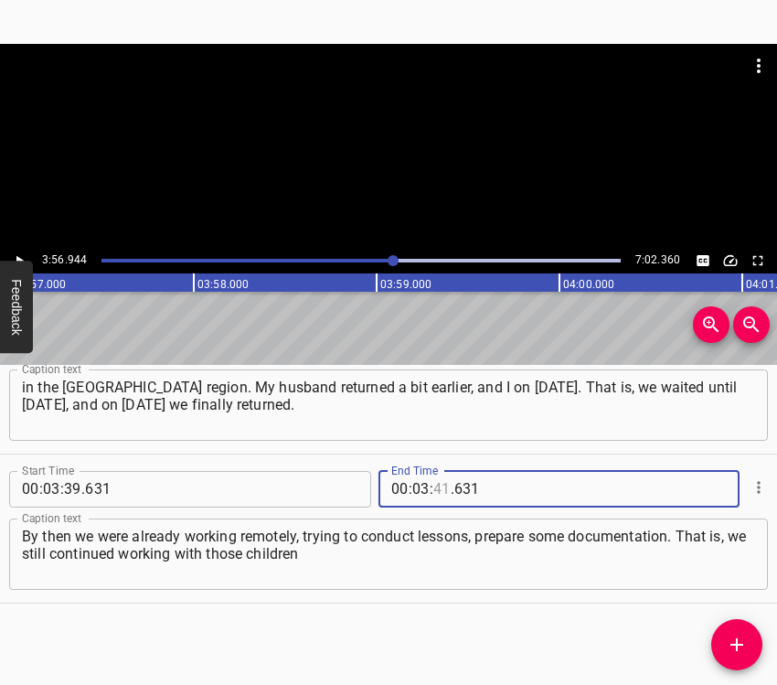
click at [436, 487] on input "number" at bounding box center [441, 489] width 17 height 37
type input "56"
type input "944"
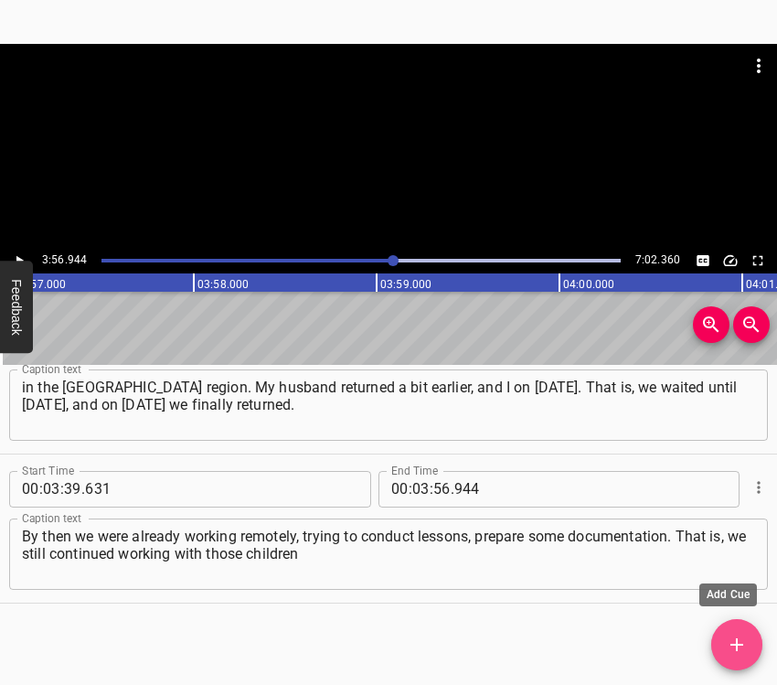
click at [747, 645] on icon "Add Cue" at bounding box center [737, 645] width 22 height 22
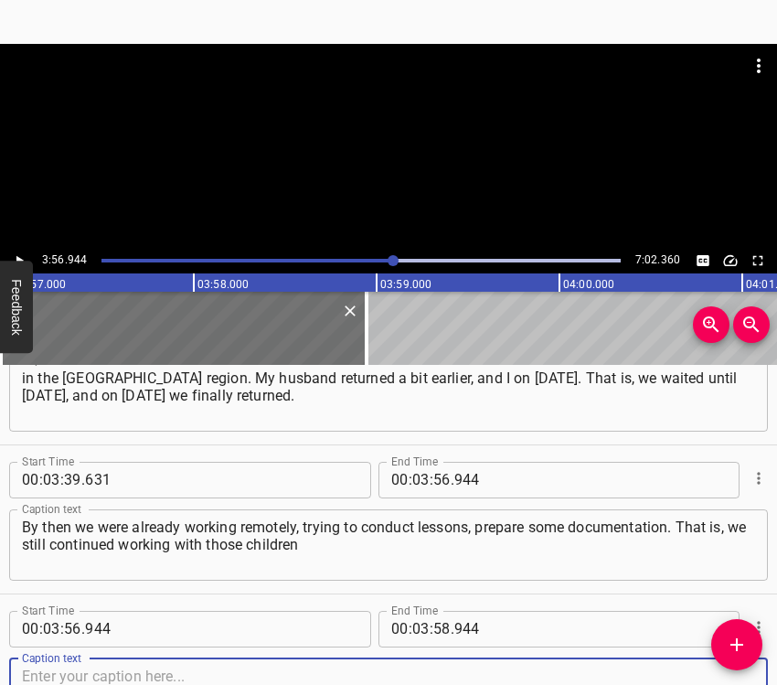
scroll to position [2000, 0]
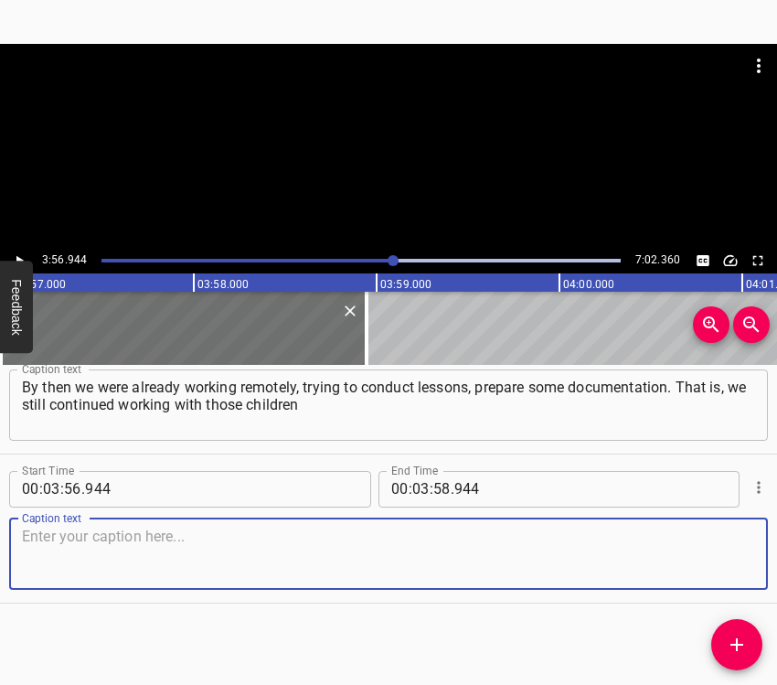
drag, startPoint x: 703, startPoint y: 538, endPoint x: 721, endPoint y: 538, distance: 18.3
click at [704, 538] on textarea at bounding box center [388, 554] width 733 height 52
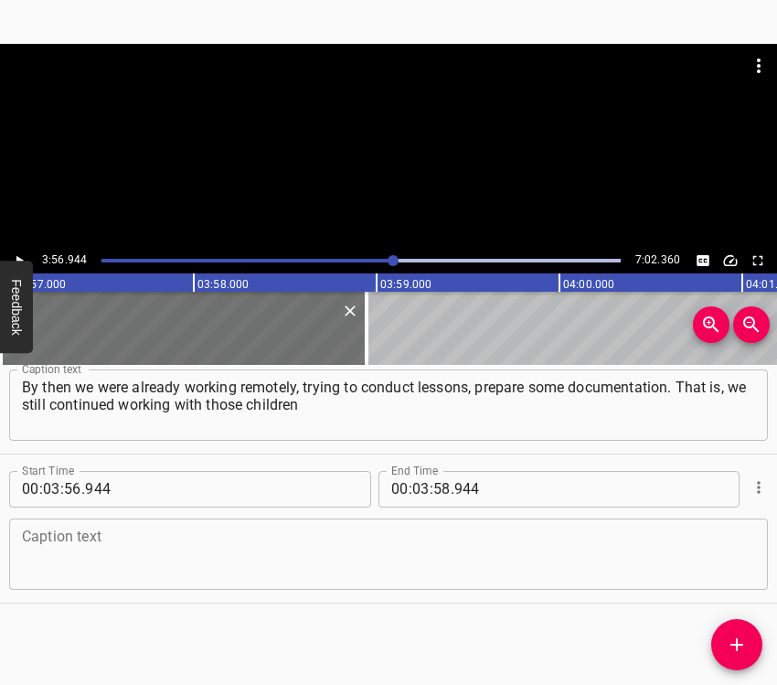
click at [68, 559] on textarea at bounding box center [388, 554] width 733 height 52
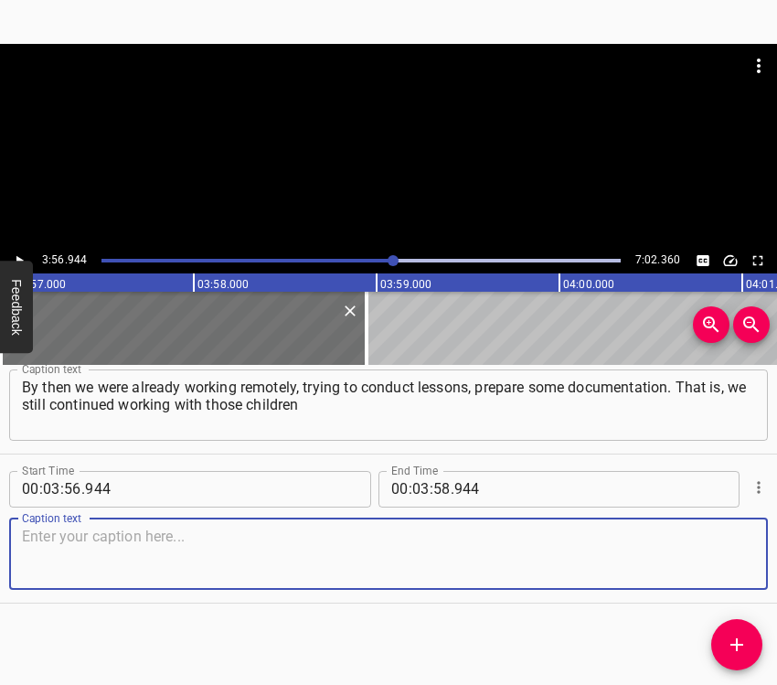
paste textarea "who got in touch, but online. There was the experience of the [MEDICAL_DATA], a…"
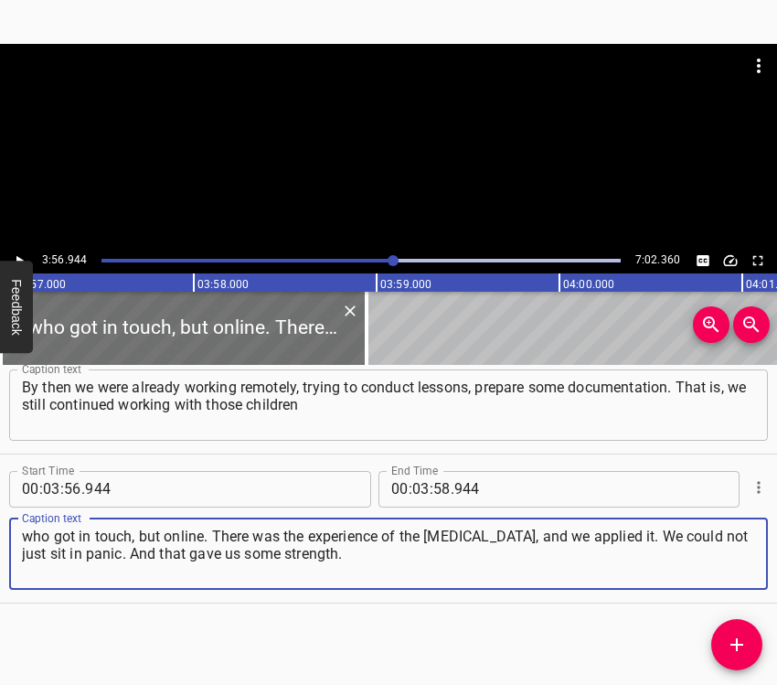
type textarea "who got in touch, but online. There was the experience of the [MEDICAL_DATA], a…"
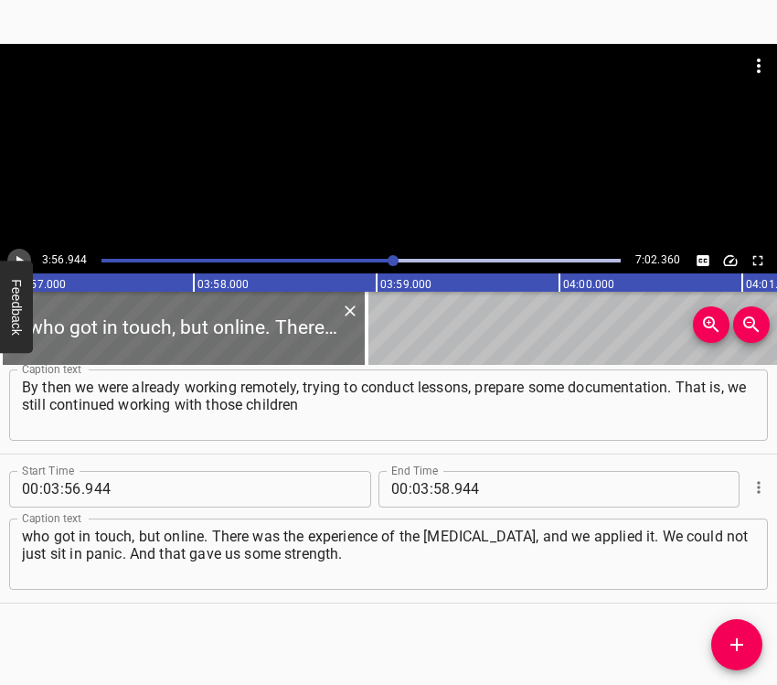
click at [18, 250] on button "Play/Pause" at bounding box center [19, 261] width 24 height 24
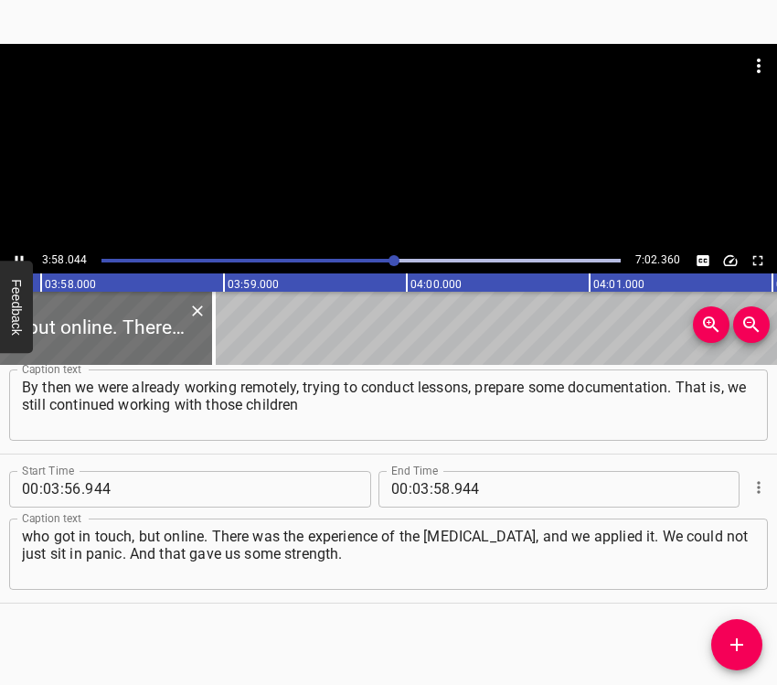
scroll to position [0, 43522]
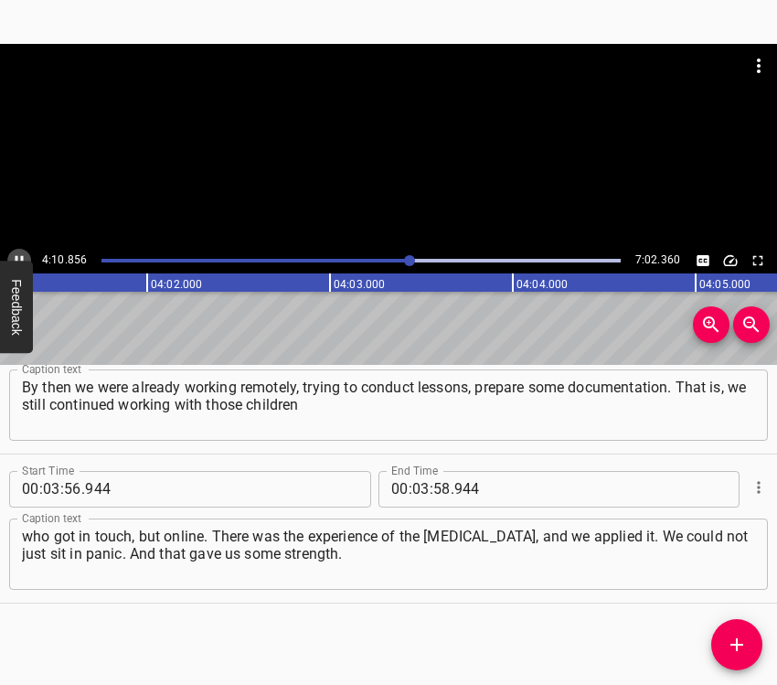
click at [17, 252] on icon "Play/Pause" at bounding box center [19, 260] width 16 height 16
click at [414, 499] on input "number" at bounding box center [420, 489] width 17 height 37
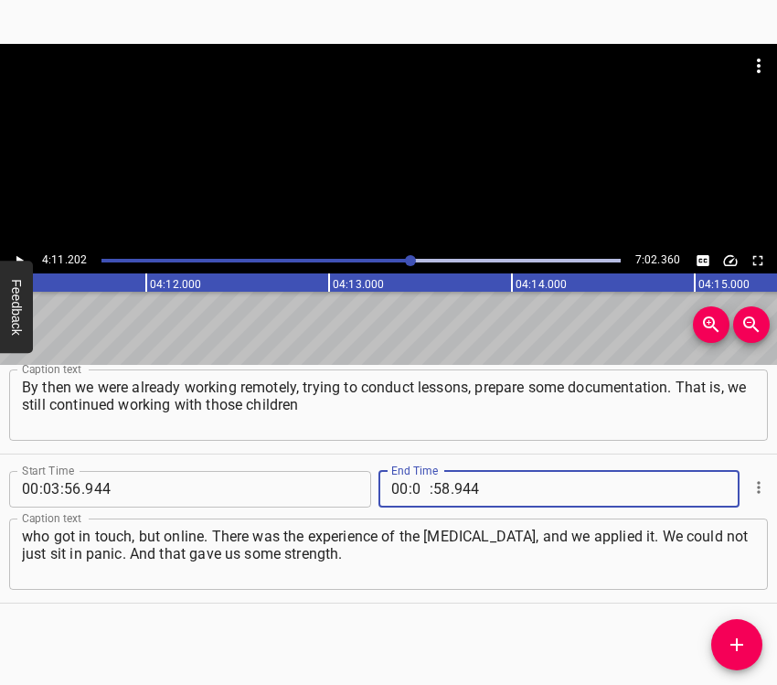
type input "04"
type input "11"
type input "202"
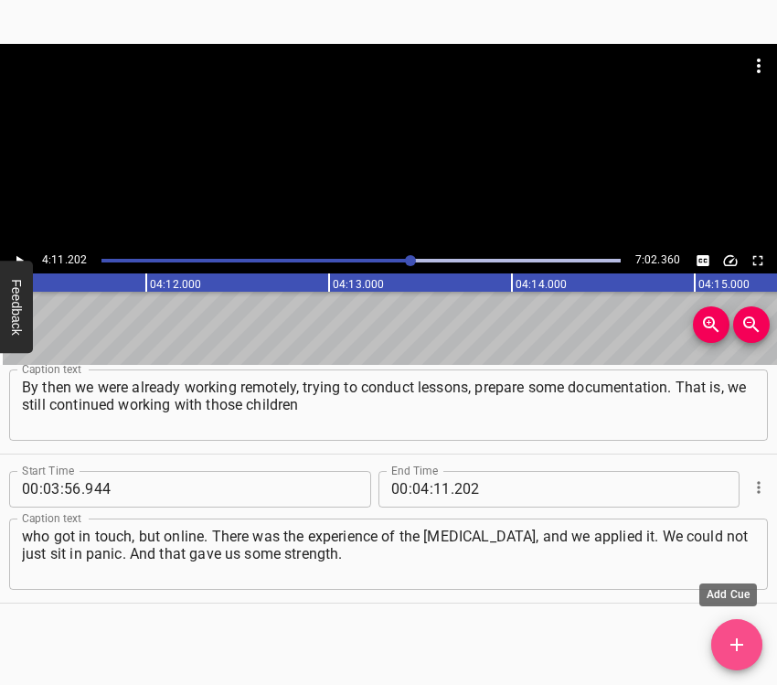
click at [729, 639] on icon "Add Cue" at bounding box center [737, 645] width 22 height 22
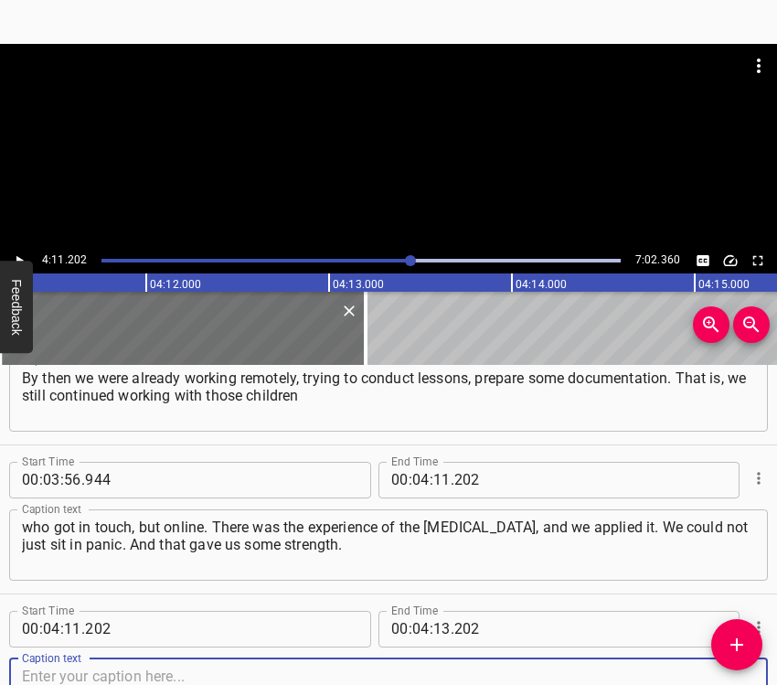
scroll to position [2149, 0]
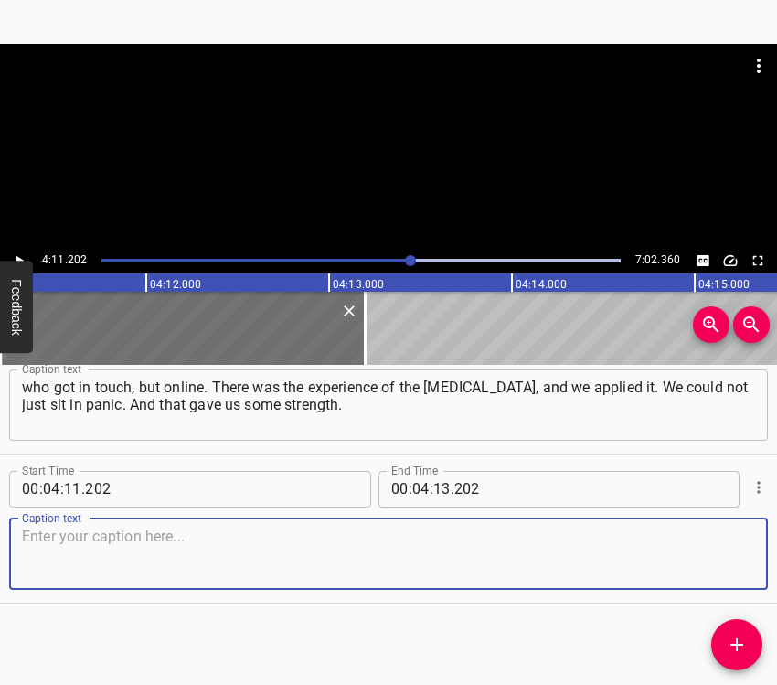
drag, startPoint x: 729, startPoint y: 564, endPoint x: 772, endPoint y: 551, distance: 44.8
click at [728, 561] on textarea at bounding box center [388, 554] width 733 height 52
click at [77, 536] on textarea at bounding box center [388, 554] width 733 height 52
paste textarea "And the children were… Some left, some were in [GEOGRAPHIC_DATA] – in short, in…"
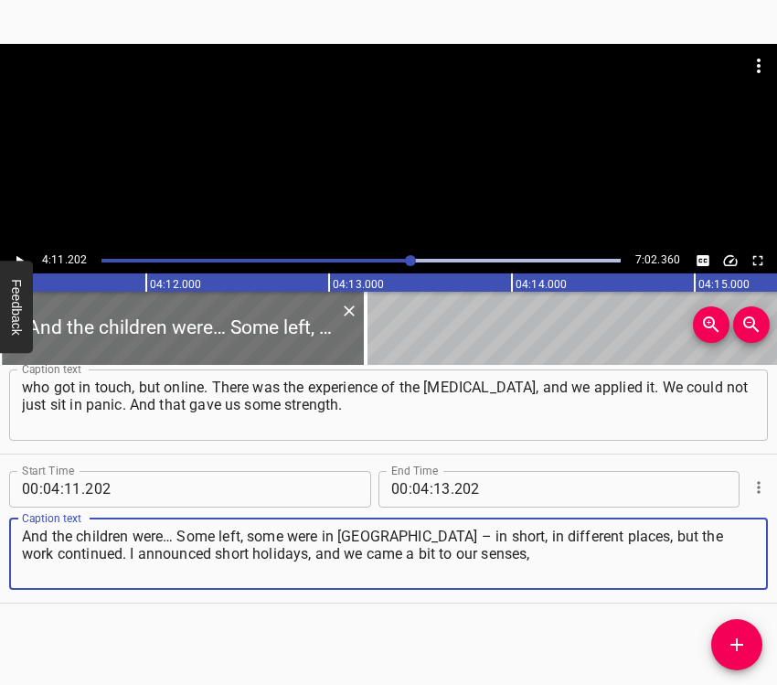
type textarea "And the children were… Some left, some were in [GEOGRAPHIC_DATA] – in short, in…"
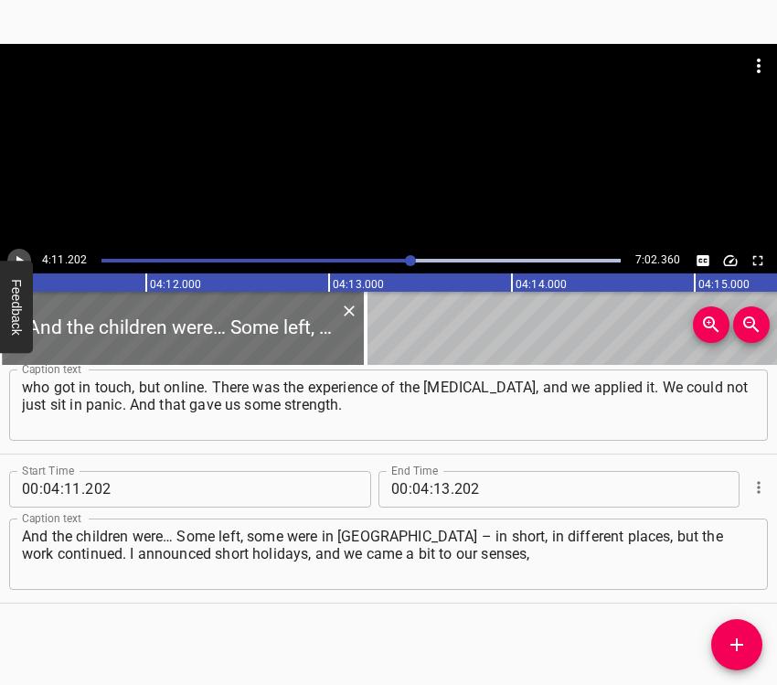
click at [26, 257] on icon "Play/Pause" at bounding box center [19, 260] width 16 height 16
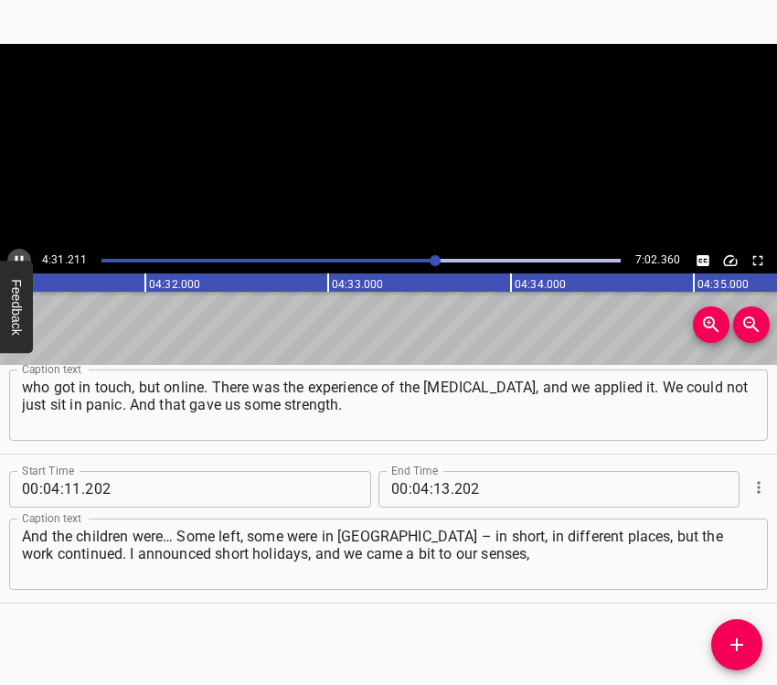
click at [21, 256] on icon "Play/Pause" at bounding box center [20, 260] width 8 height 10
click at [21, 257] on icon "Play/Pause" at bounding box center [19, 260] width 16 height 16
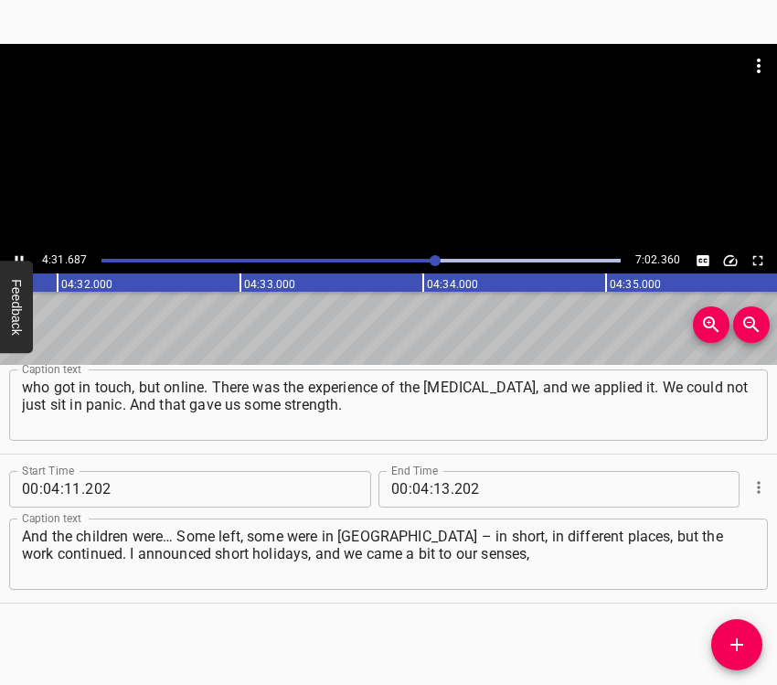
click at [21, 257] on icon "Play/Pause" at bounding box center [20, 260] width 8 height 10
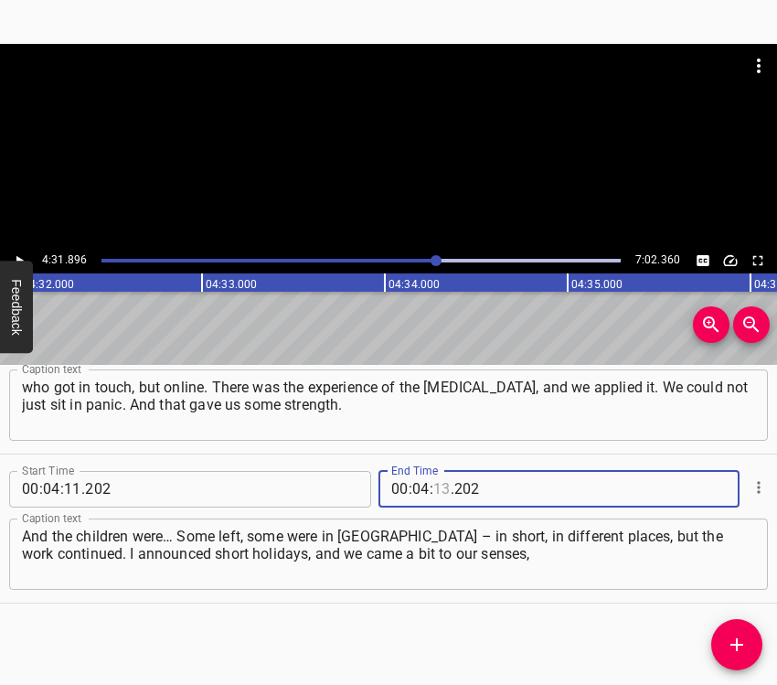
click at [433, 490] on input "number" at bounding box center [441, 489] width 17 height 37
type input "32"
type input "1"
type input "001"
click at [433, 490] on input "number" at bounding box center [441, 489] width 17 height 37
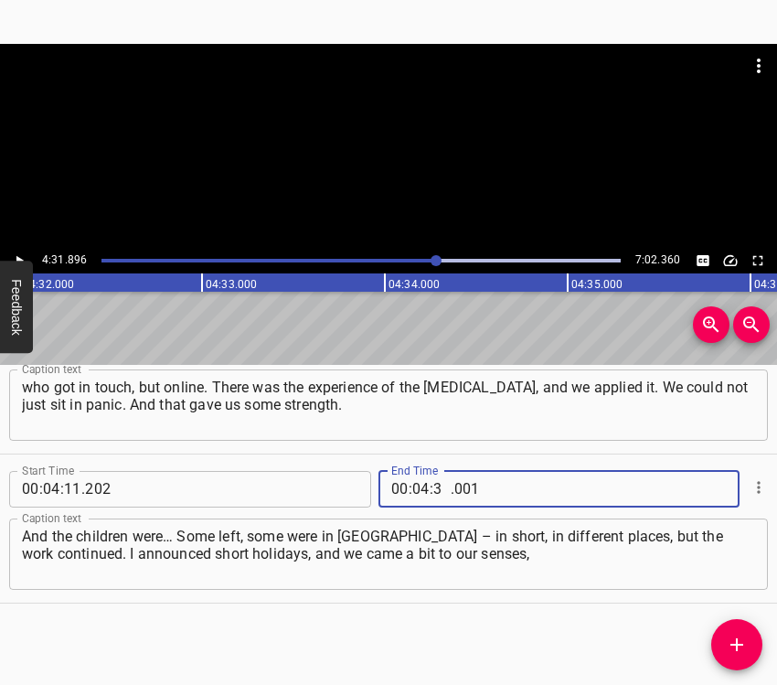
type input "31"
type input "896"
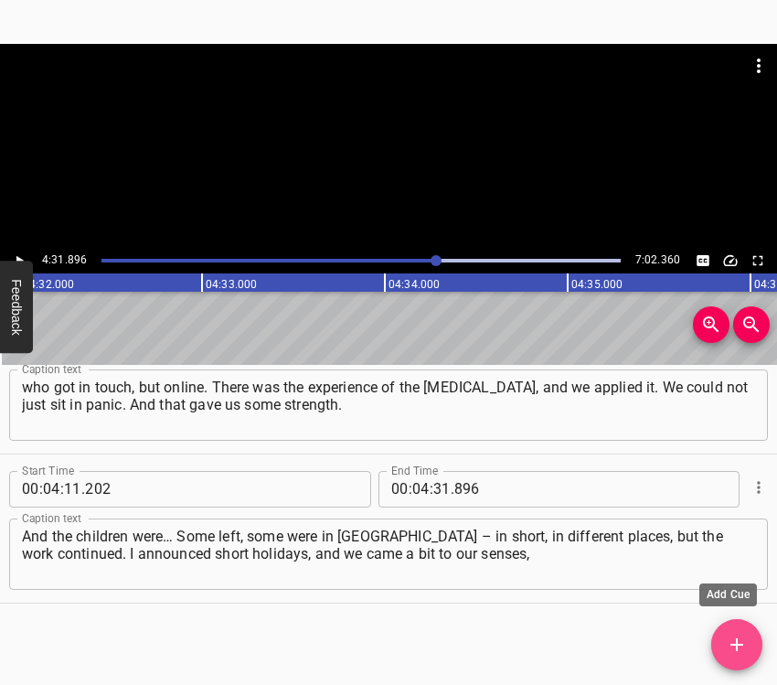
click at [740, 645] on icon "Add Cue" at bounding box center [736, 644] width 13 height 13
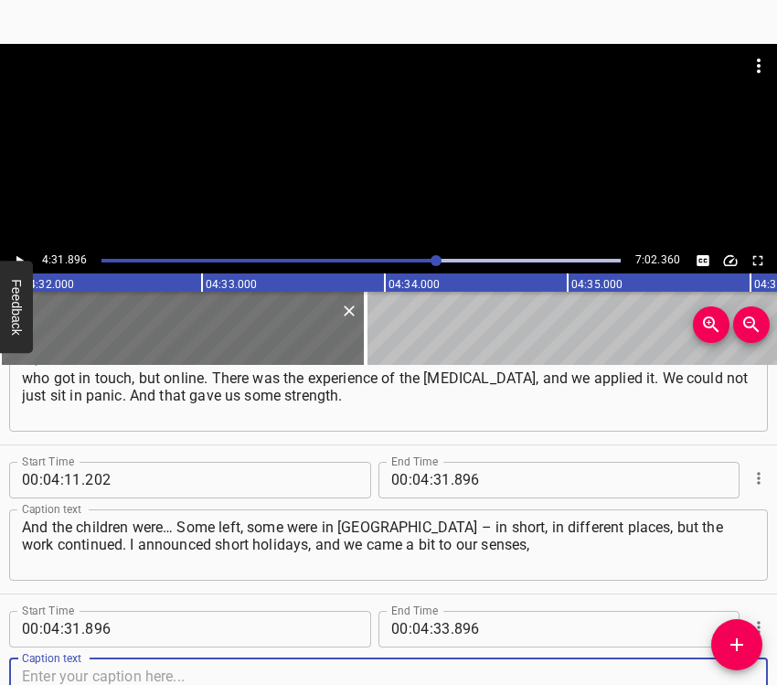
scroll to position [2298, 0]
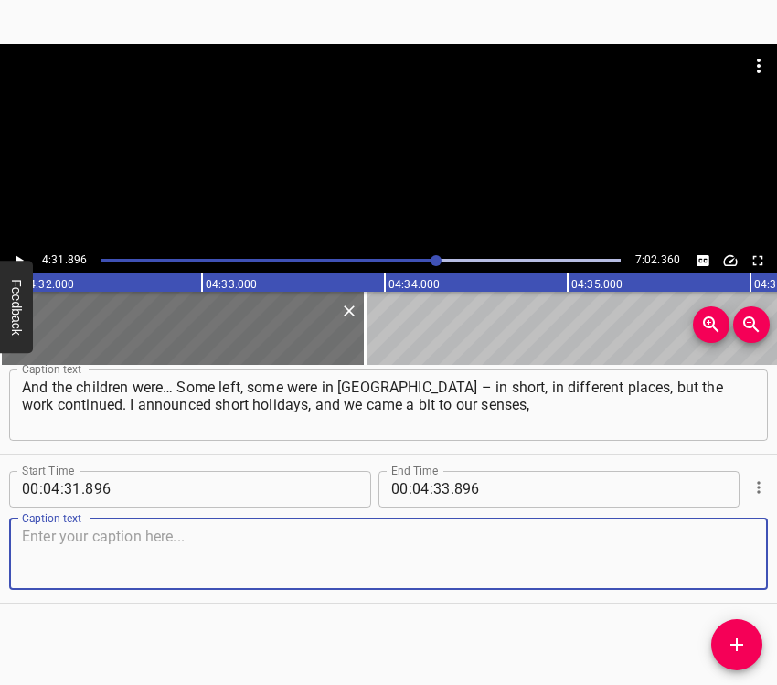
click at [711, 557] on textarea at bounding box center [388, 554] width 733 height 52
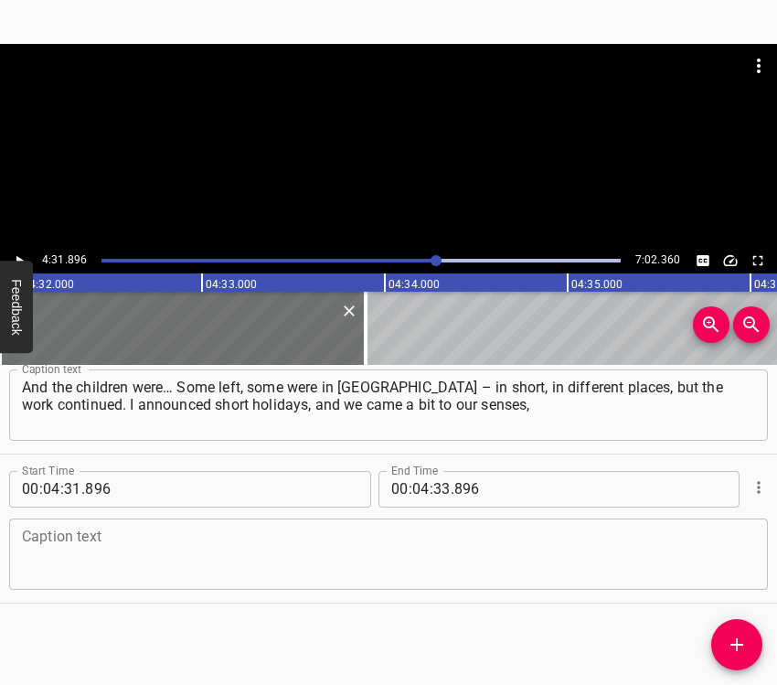
click at [93, 538] on textarea at bounding box center [388, 554] width 733 height 52
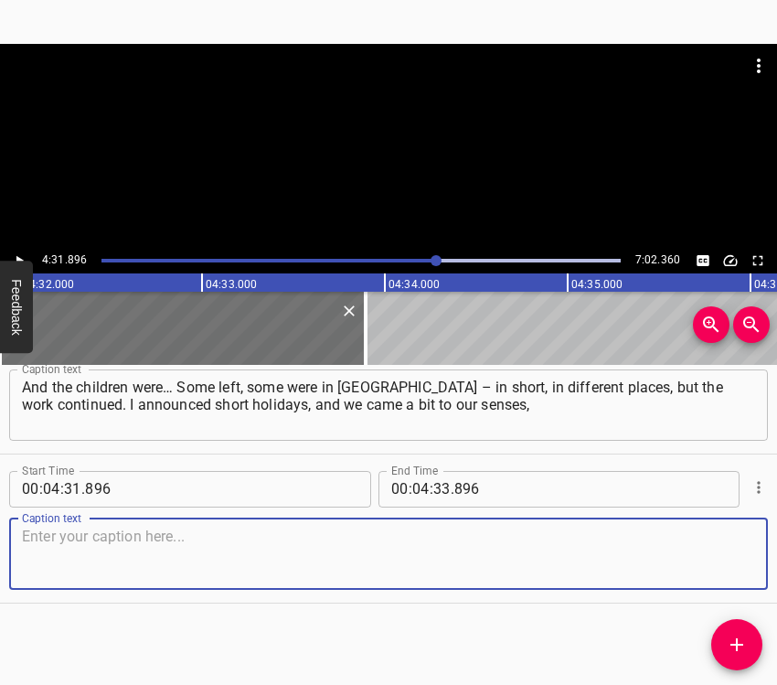
paste textarea "recovered from the shock, and then resumed work almost immediately. Our school …"
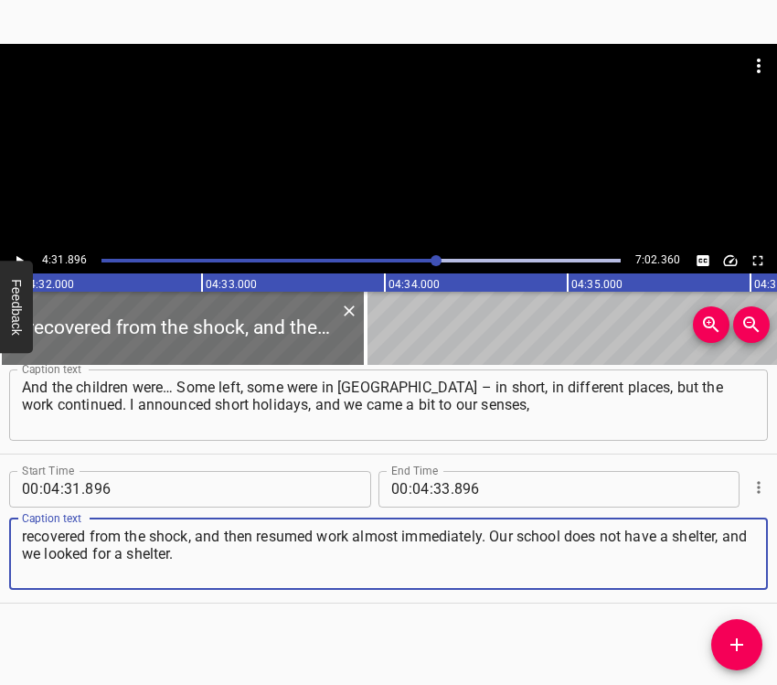
type textarea "recovered from the shock, and then resumed work almost immediately. Our school …"
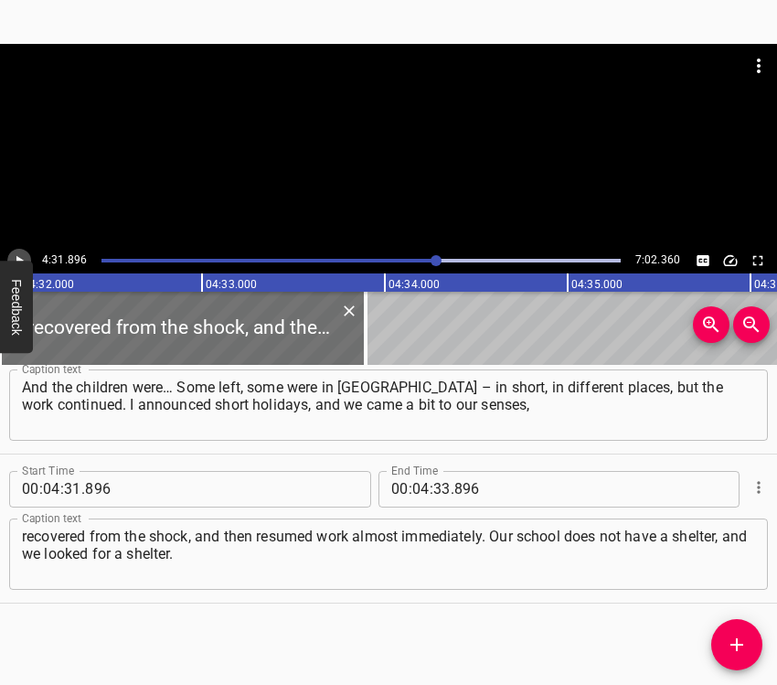
click at [23, 255] on icon "Play/Pause" at bounding box center [19, 260] width 16 height 16
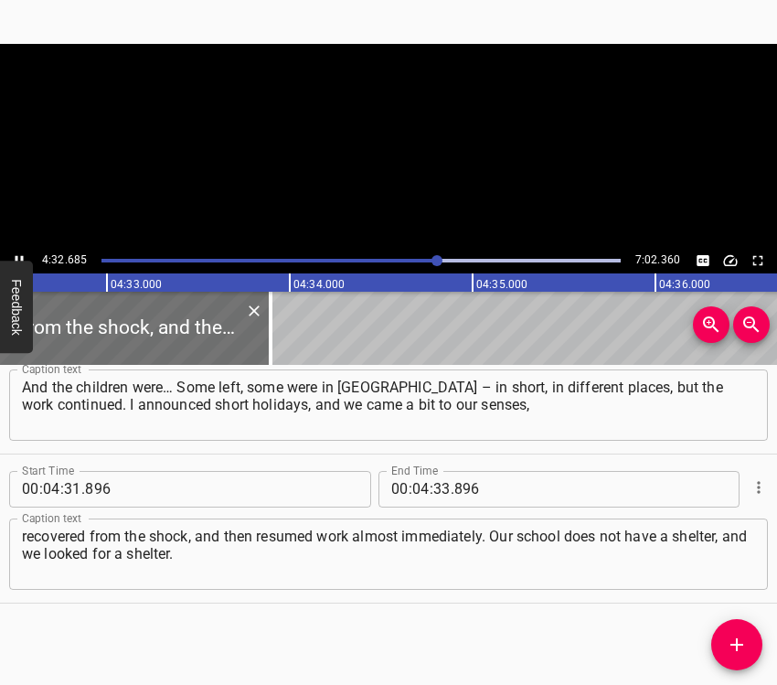
scroll to position [0, 49859]
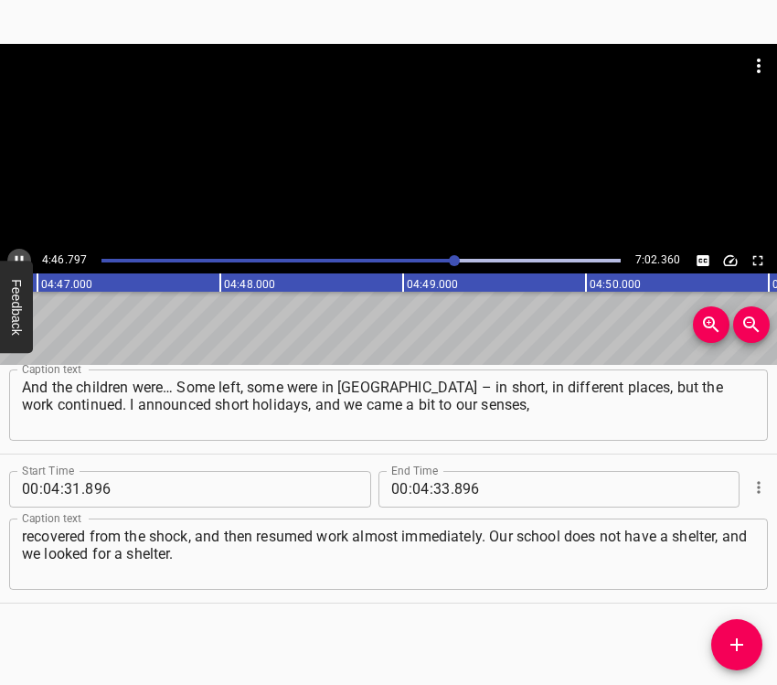
click at [22, 252] on icon "Play/Pause" at bounding box center [19, 260] width 16 height 16
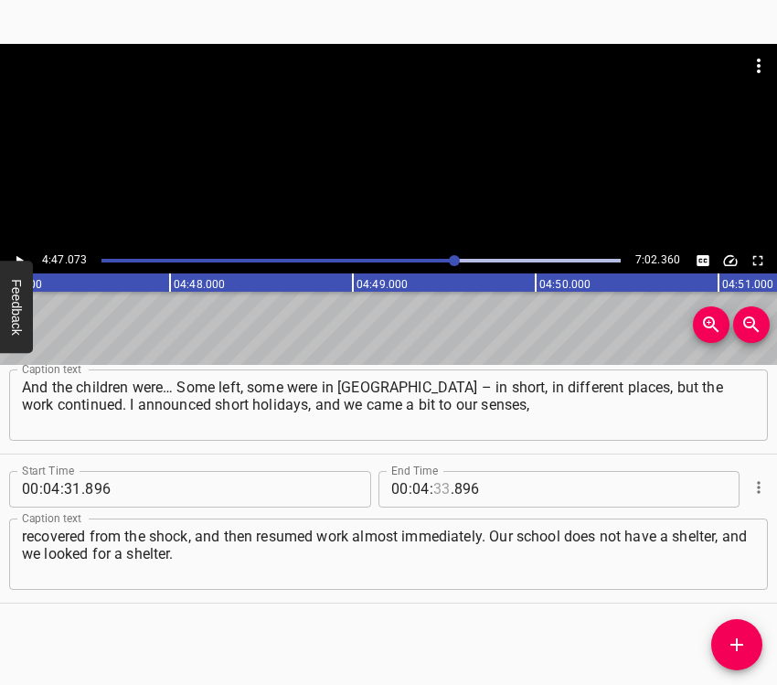
click at [433, 489] on input "number" at bounding box center [441, 489] width 17 height 37
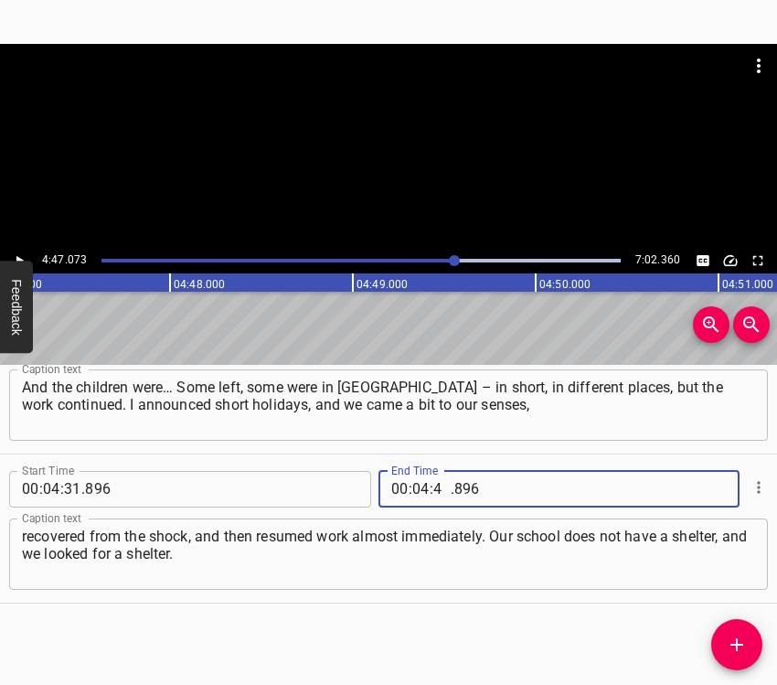
type input "47"
type input "073"
click at [742, 639] on icon "Add Cue" at bounding box center [737, 645] width 22 height 22
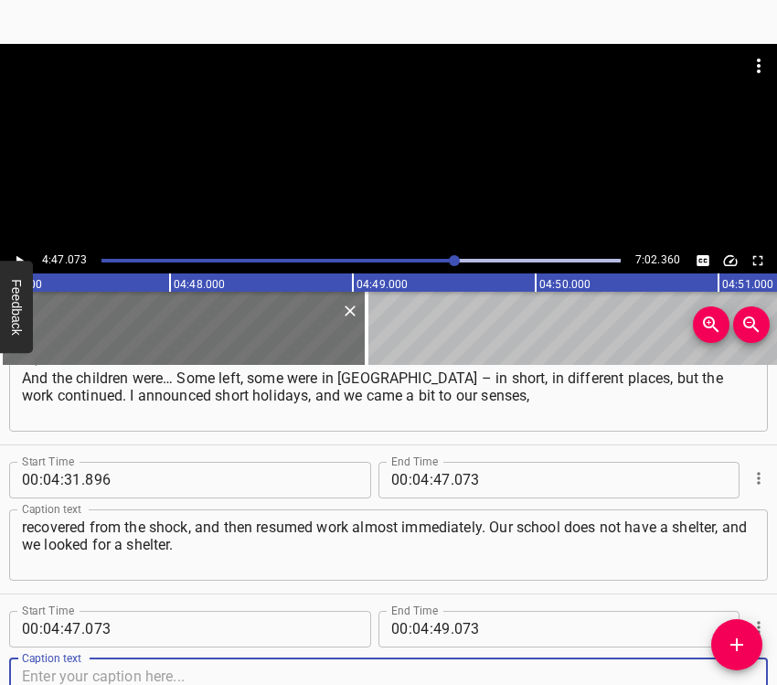
scroll to position [2447, 0]
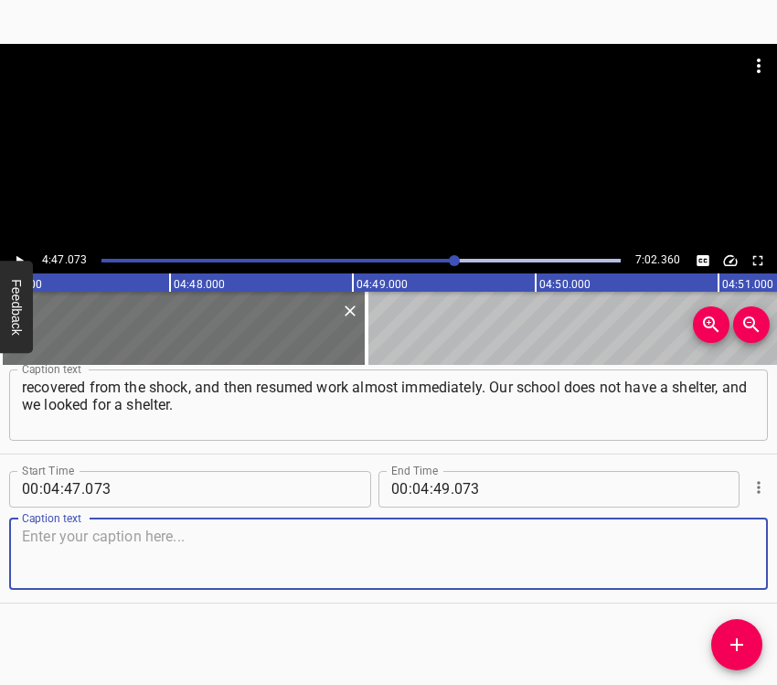
drag, startPoint x: 721, startPoint y: 549, endPoint x: 771, endPoint y: 539, distance: 50.4
click at [722, 549] on textarea at bounding box center [388, 554] width 733 height 52
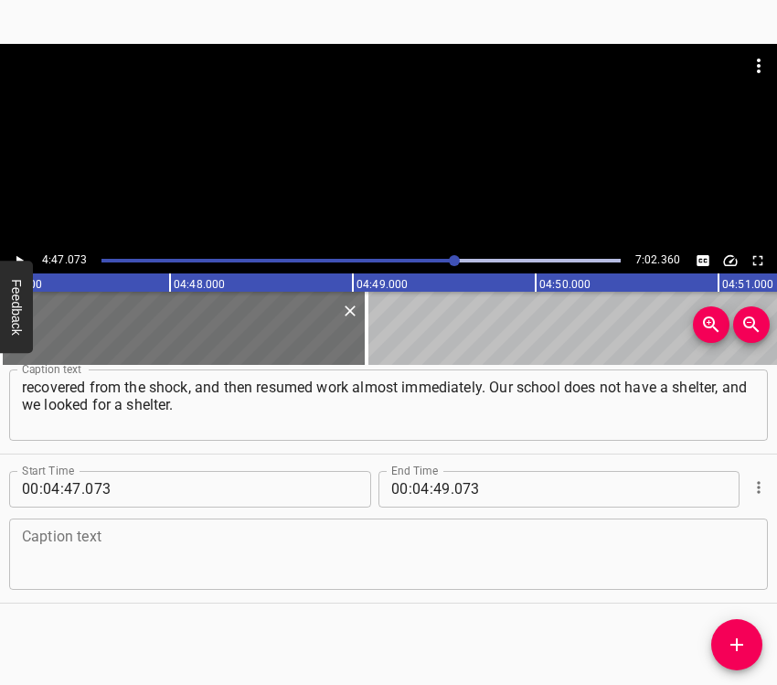
click at [127, 556] on textarea at bounding box center [388, 554] width 733 height 52
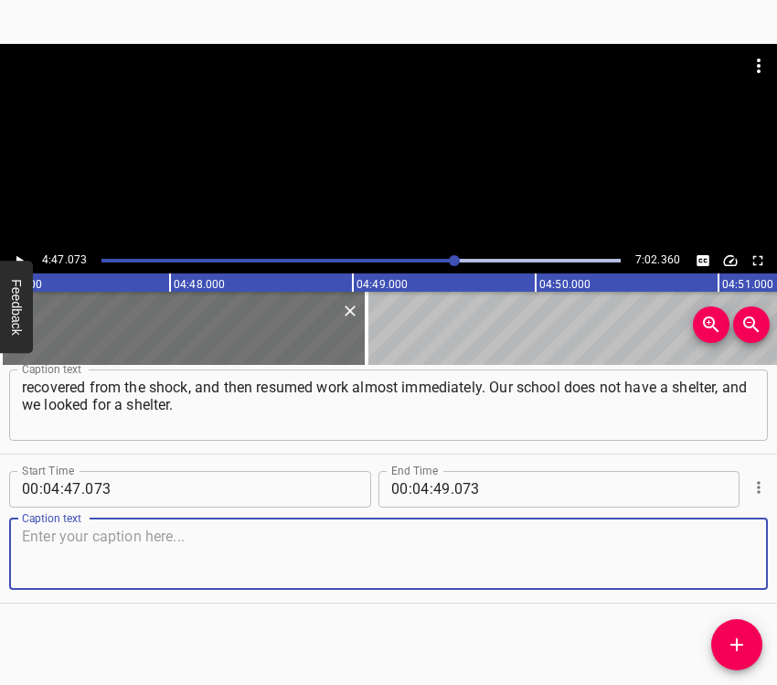
paste textarea "That is, there were different difficult moments that had to be solved. Also, de…"
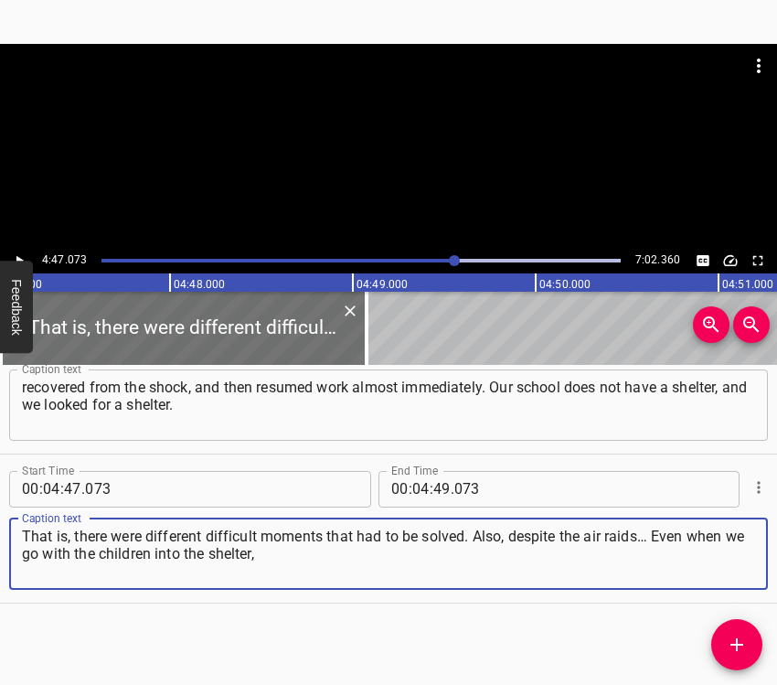
type textarea "That is, there were different difficult moments that had to be solved. Also, de…"
click at [26, 252] on icon "Play/Pause" at bounding box center [19, 260] width 16 height 16
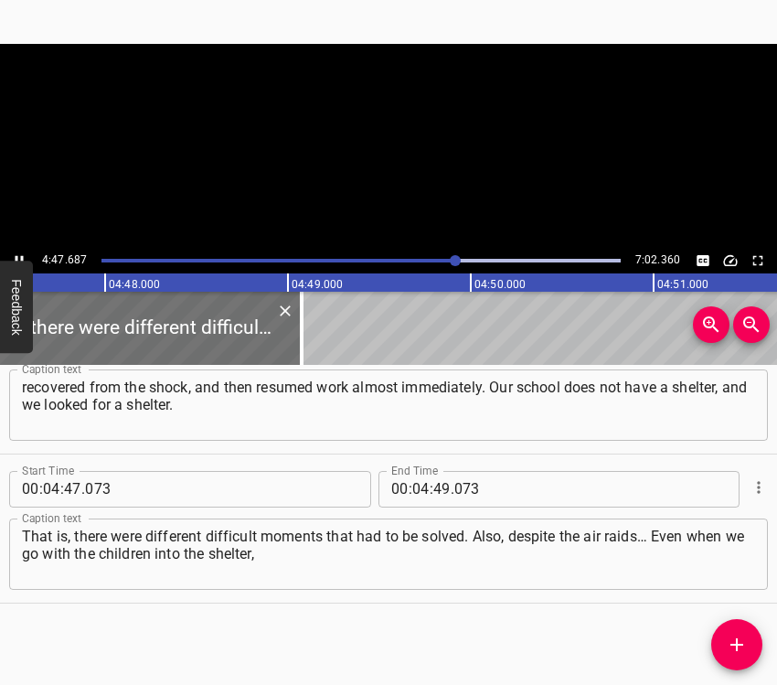
scroll to position [0, 52602]
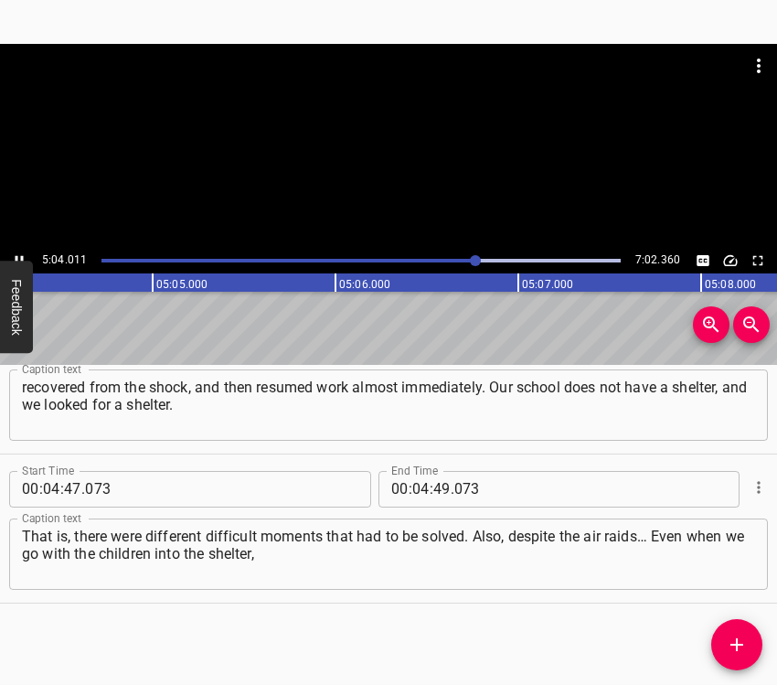
click at [23, 256] on icon "Play/Pause" at bounding box center [20, 260] width 8 height 10
click at [416, 482] on input "number" at bounding box center [420, 489] width 17 height 37
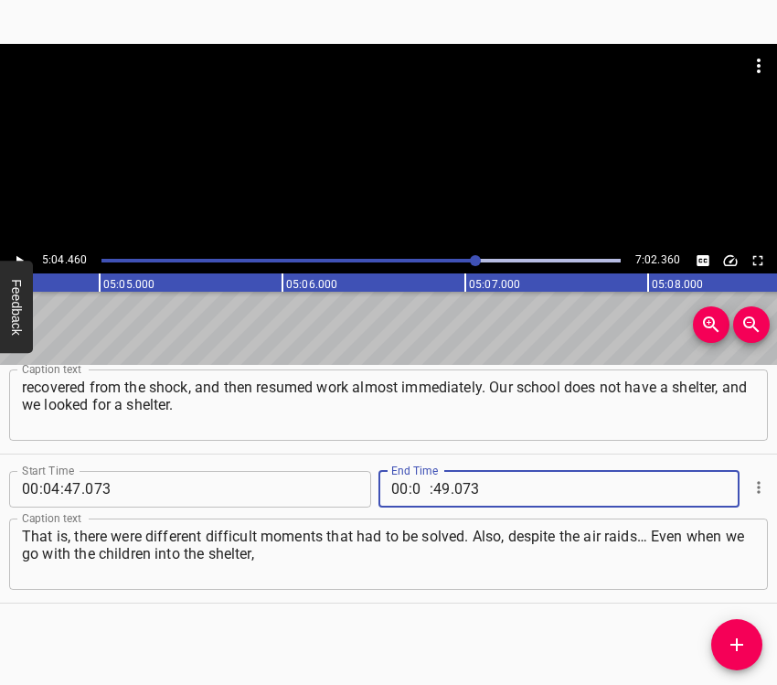
type input "05"
type input "04"
type input "460"
click at [736, 646] on icon "Add Cue" at bounding box center [736, 644] width 13 height 13
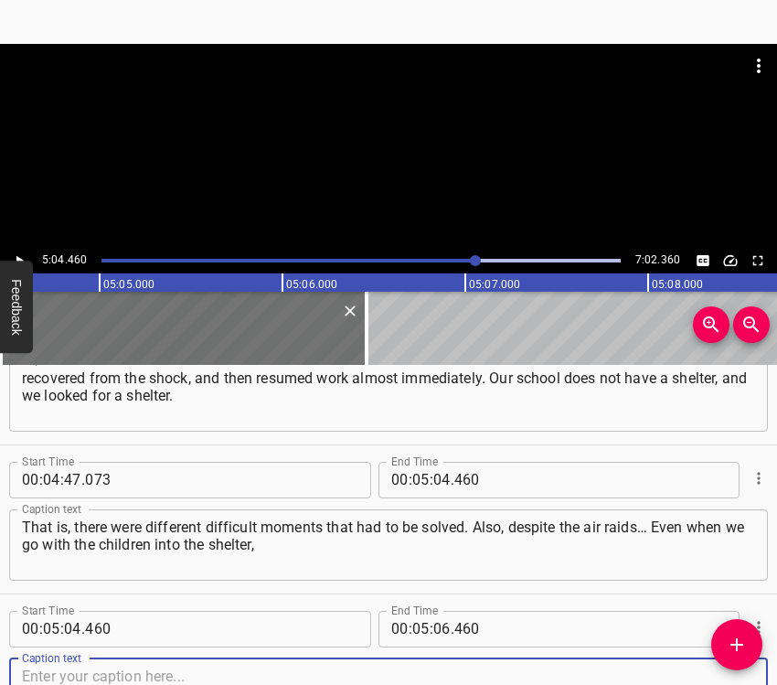
scroll to position [2596, 0]
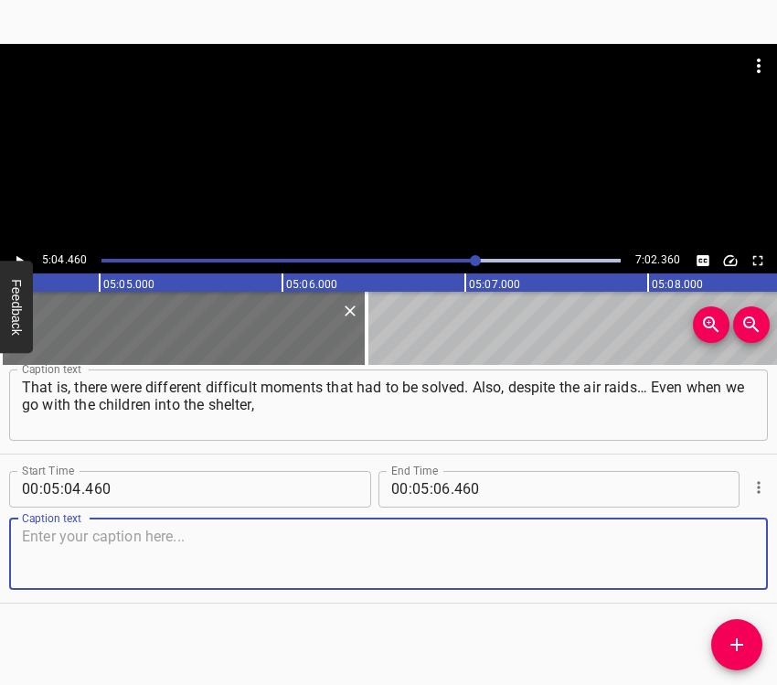
click at [704, 568] on textarea at bounding box center [388, 554] width 733 height 52
click at [176, 565] on textarea at bounding box center [388, 554] width 733 height 52
paste textarea "we try as much as possible to continue the educational process even there, so t…"
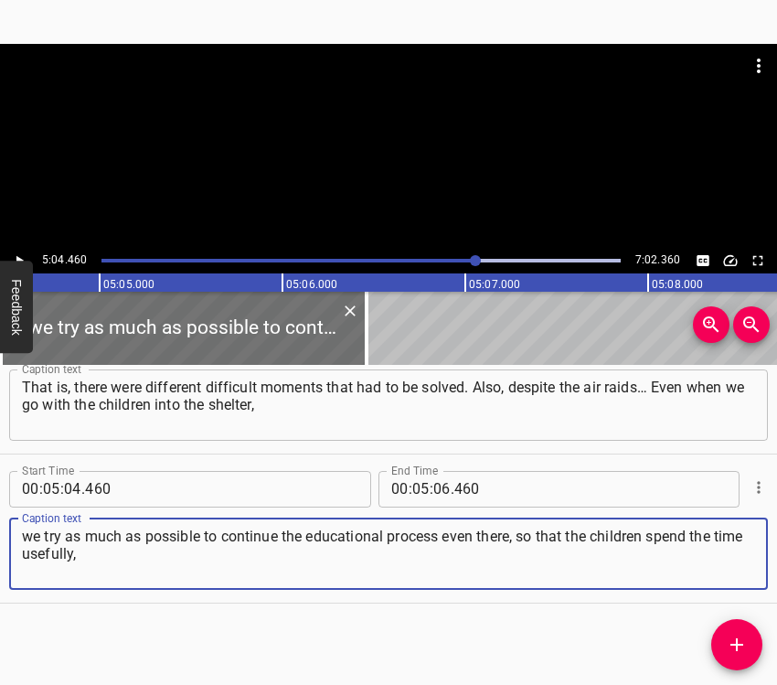
type textarea "we try as much as possible to continue the educational process even there, so t…"
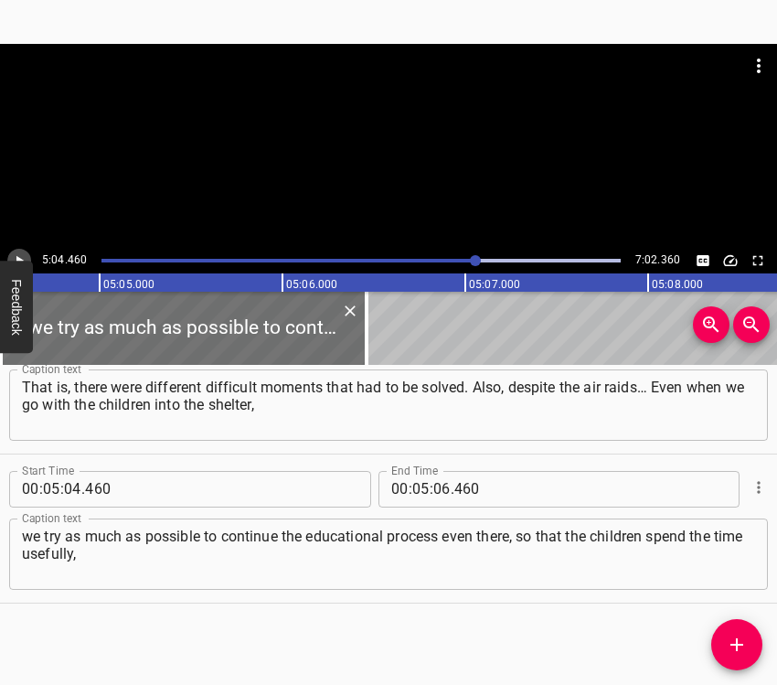
click at [22, 254] on icon "Play/Pause" at bounding box center [19, 260] width 16 height 16
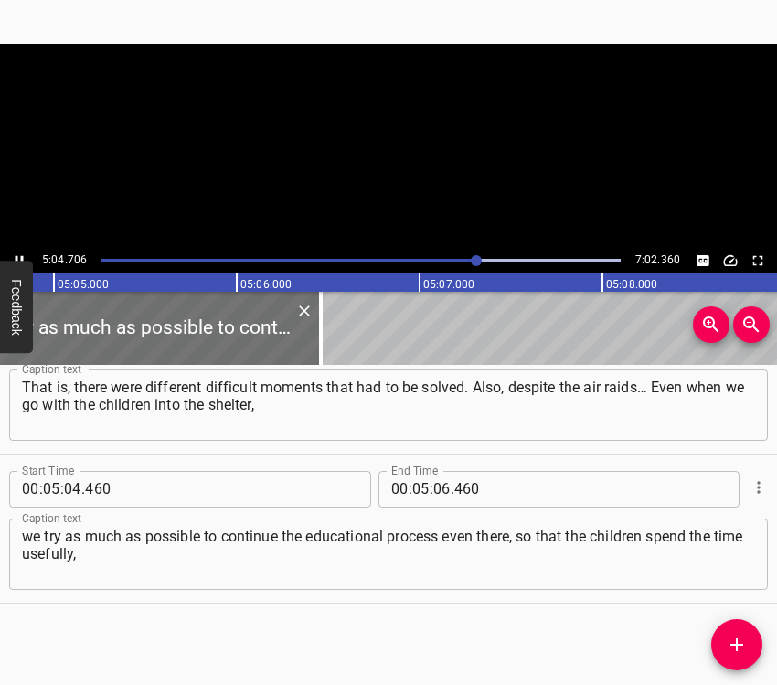
scroll to position [0, 55763]
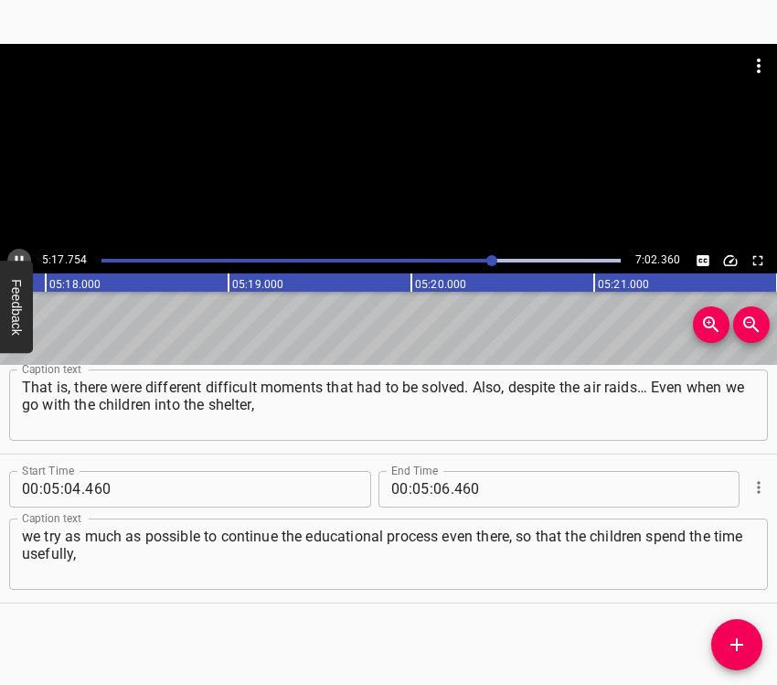
click at [23, 257] on icon "Play/Pause" at bounding box center [20, 260] width 8 height 10
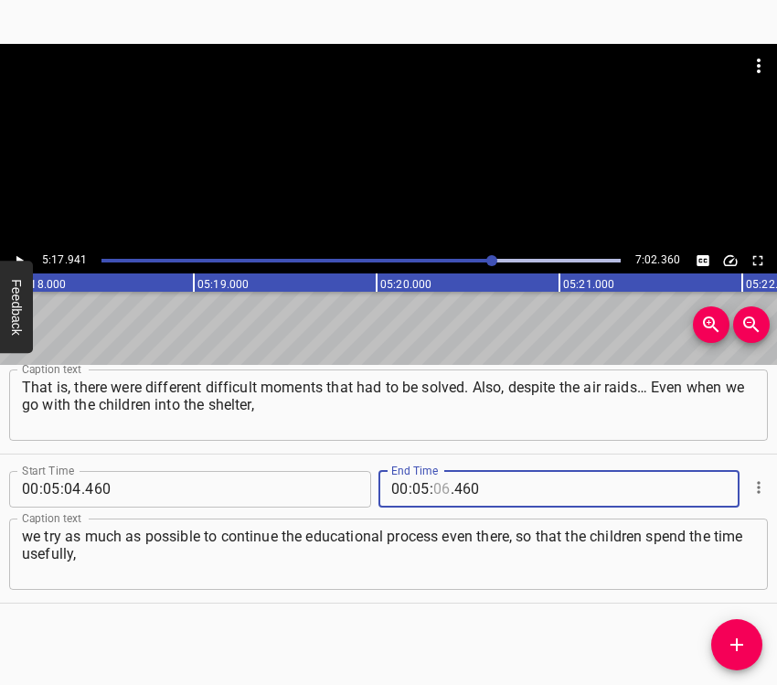
click at [437, 481] on input "number" at bounding box center [441, 489] width 17 height 37
type input "17"
type input "941"
click at [737, 636] on icon "Add Cue" at bounding box center [737, 645] width 22 height 22
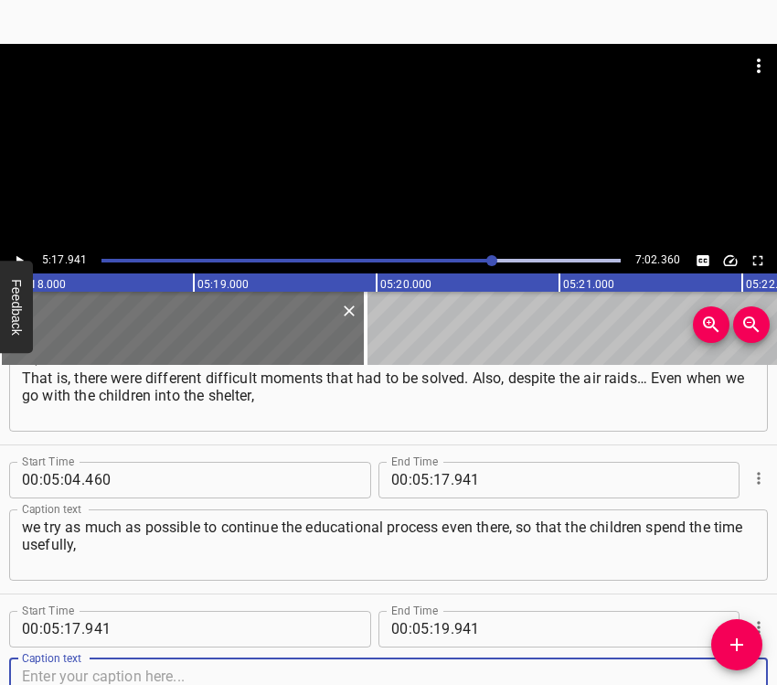
scroll to position [2745, 0]
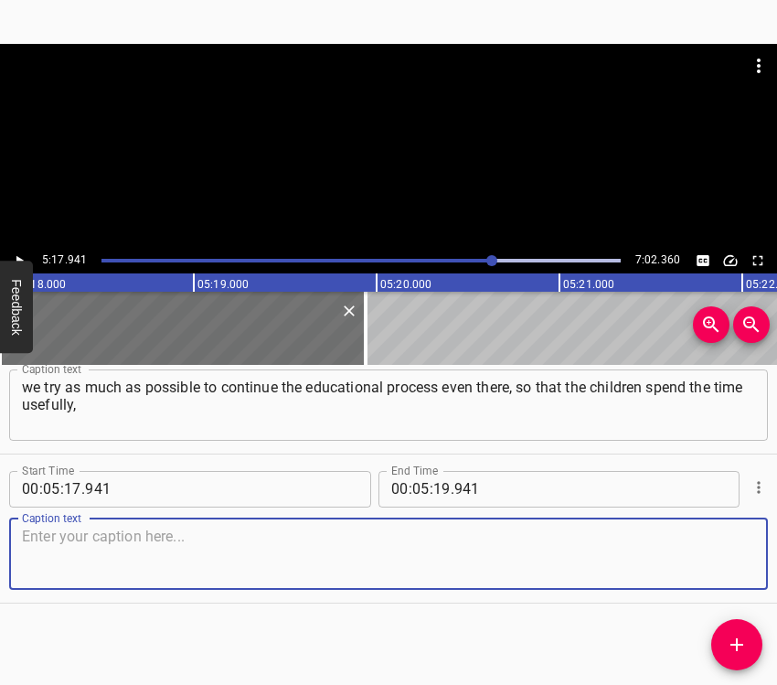
drag, startPoint x: 722, startPoint y: 558, endPoint x: 769, endPoint y: 553, distance: 46.8
click at [723, 557] on textarea at bounding box center [388, 554] width 733 height 52
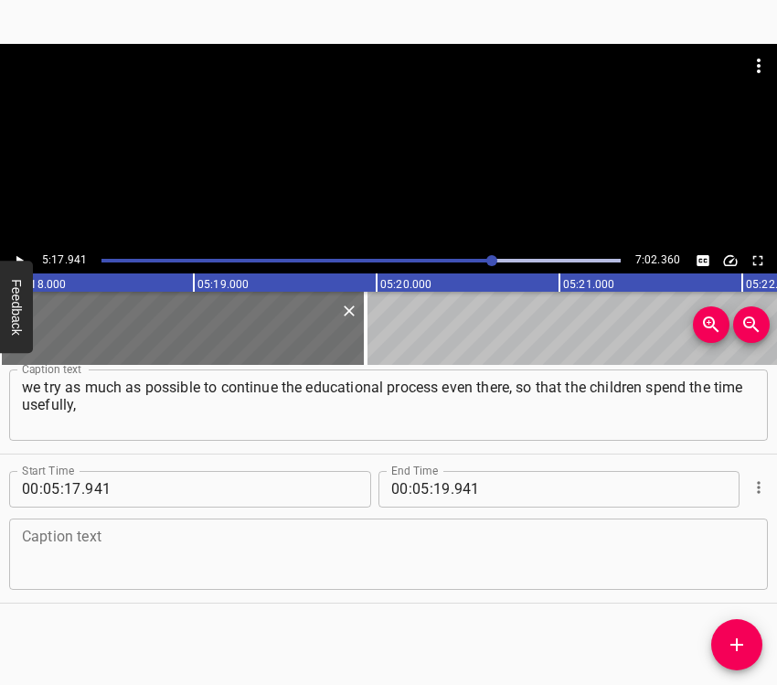
click at [111, 569] on textarea at bounding box center [388, 554] width 733 height 52
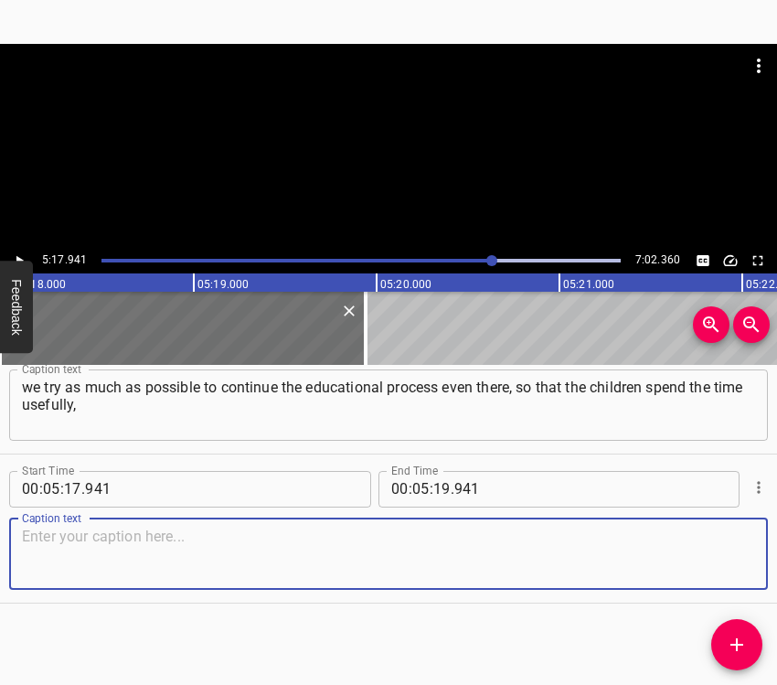
paste textarea "and not just sit it out or wait until their parents pick them up. When we held …"
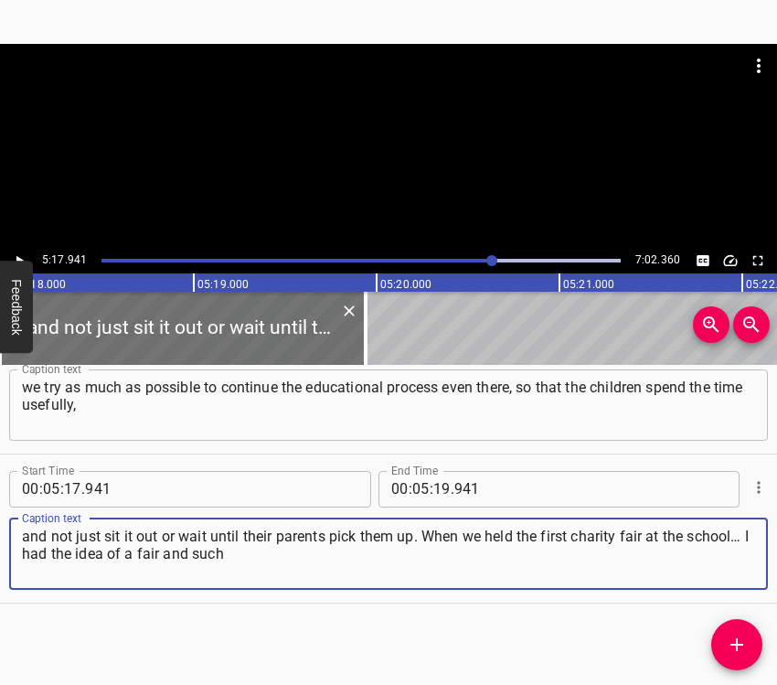
type textarea "and not just sit it out or wait until their parents pick them up. When we held …"
click at [27, 254] on icon "Play/Pause" at bounding box center [19, 260] width 16 height 16
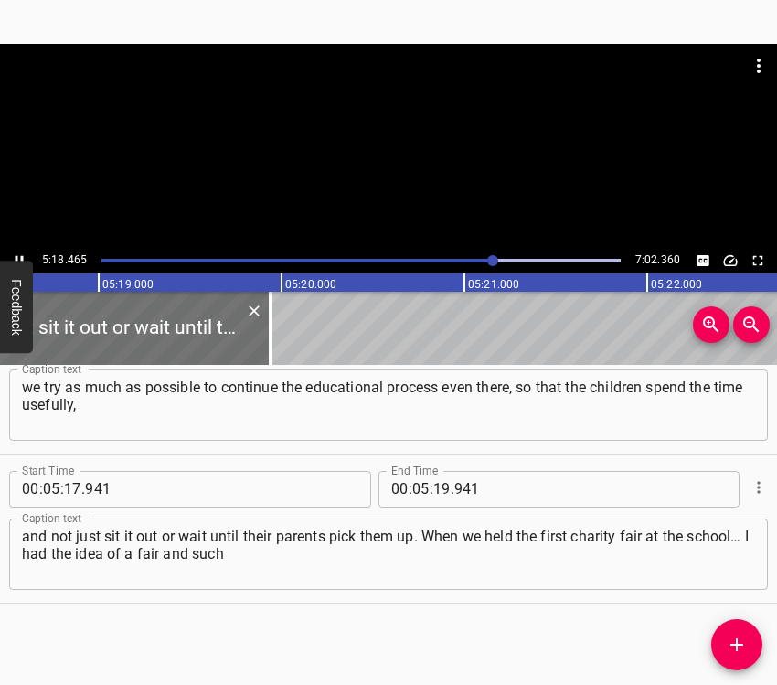
scroll to position [0, 58274]
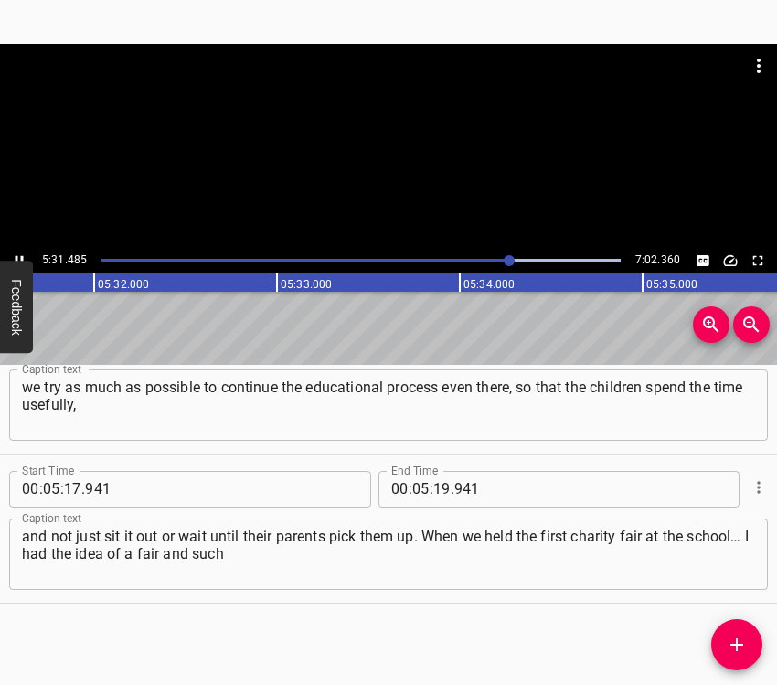
click at [21, 254] on icon "Play/Pause" at bounding box center [19, 260] width 16 height 16
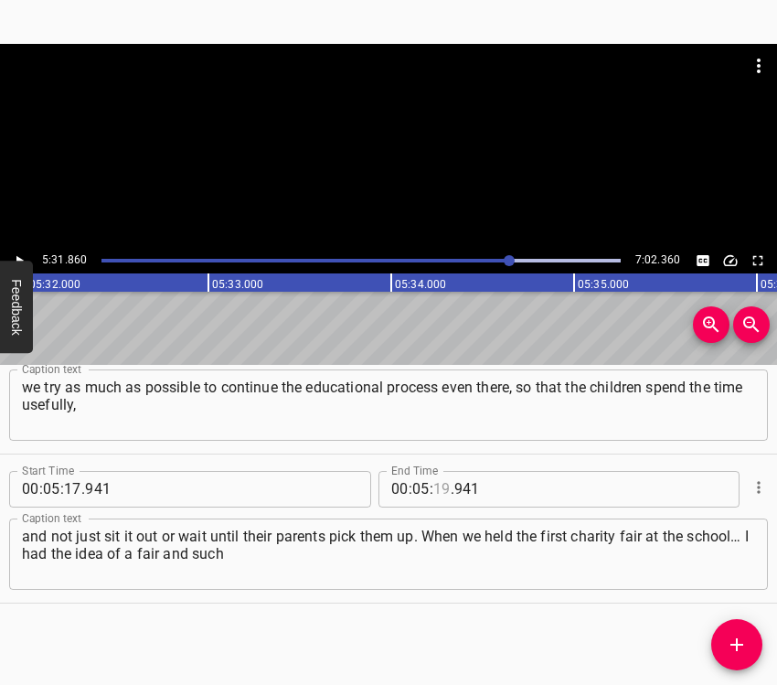
click at [440, 488] on input "number" at bounding box center [441, 489] width 17 height 37
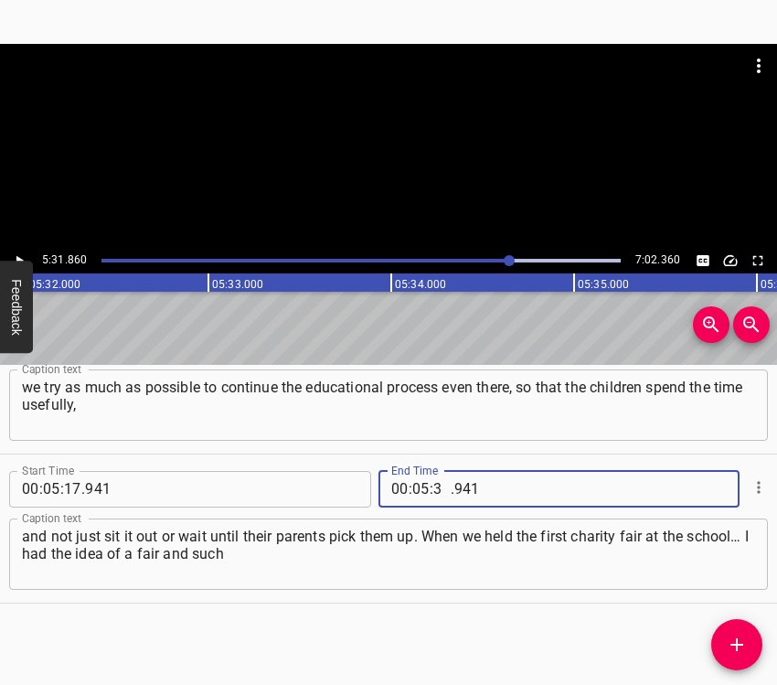
type input "31"
type input "860"
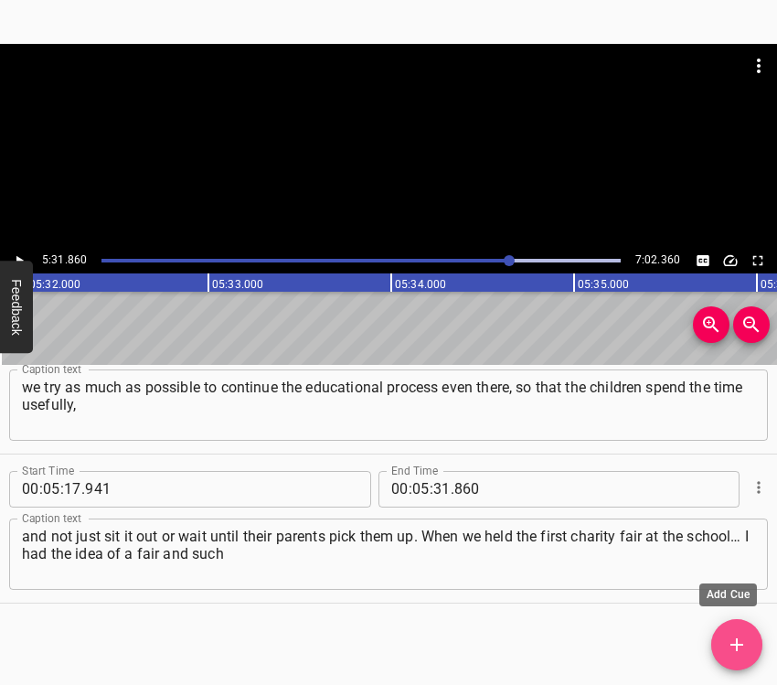
click at [743, 637] on icon "Add Cue" at bounding box center [737, 645] width 22 height 22
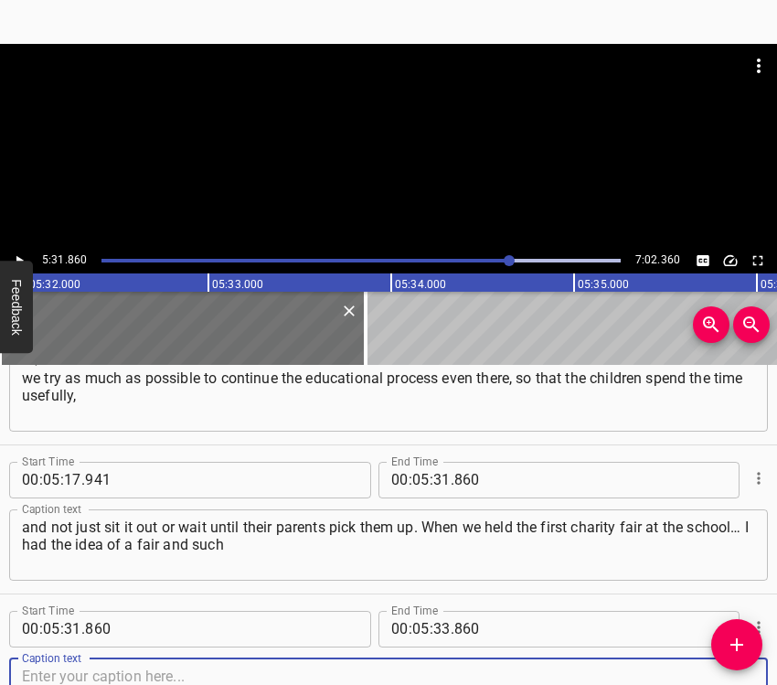
scroll to position [2894, 0]
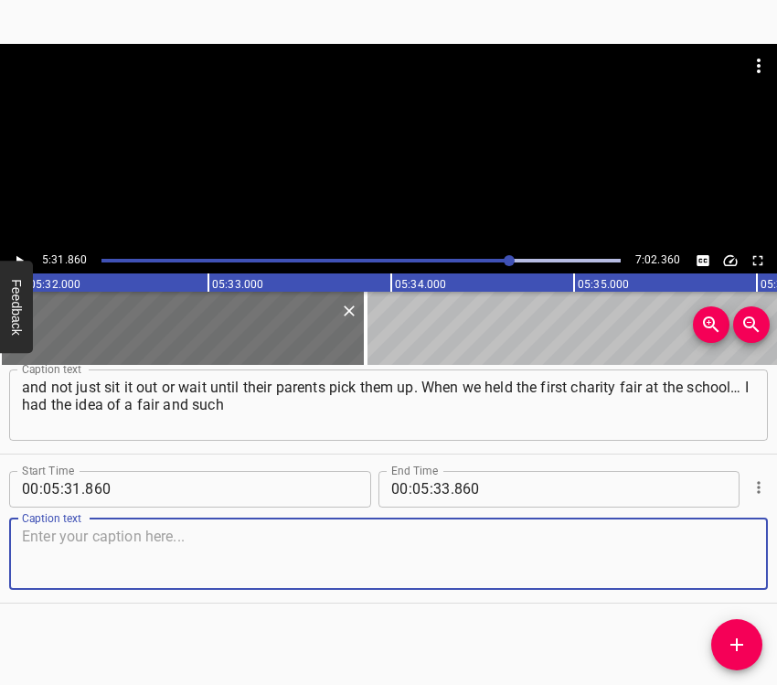
drag, startPoint x: 721, startPoint y: 561, endPoint x: 769, endPoint y: 553, distance: 48.2
click at [726, 560] on textarea at bounding box center [388, 554] width 733 height 52
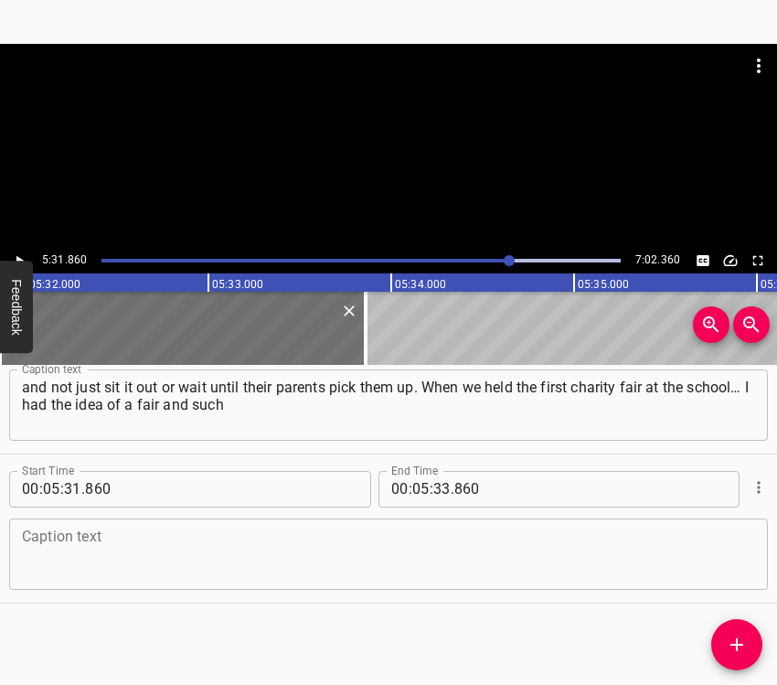
click at [53, 525] on div "Caption text" at bounding box center [388, 553] width 759 height 71
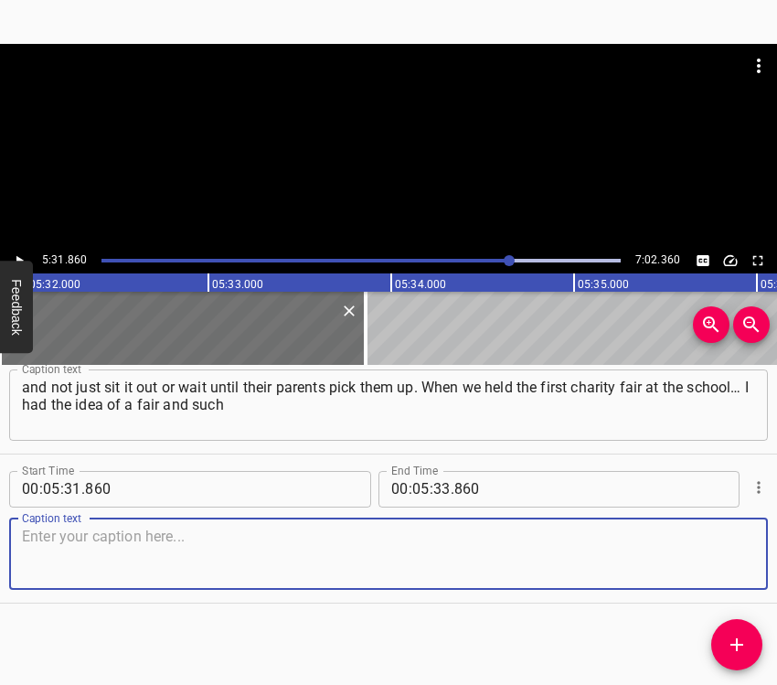
paste textarea "a festival for a long time, we simply wanted it to be for the development of th…"
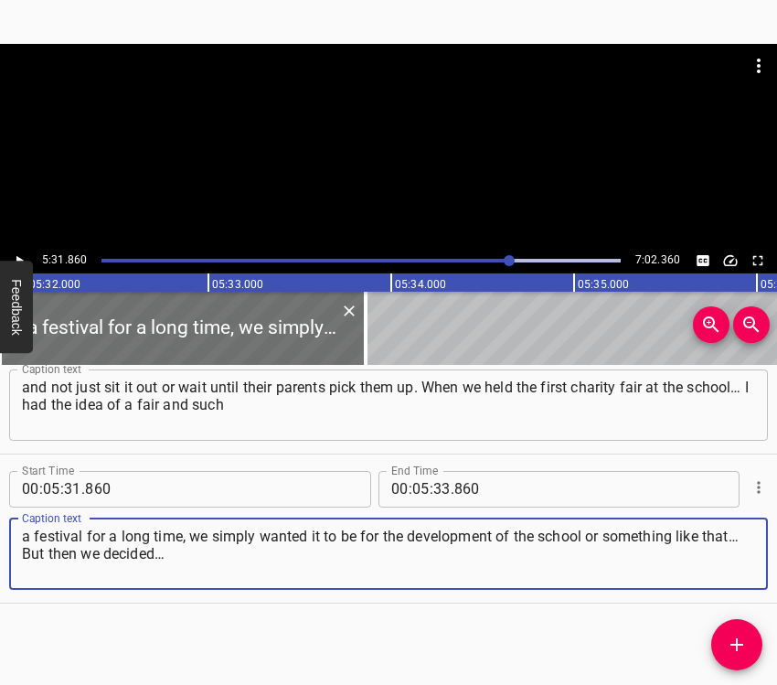
type textarea "a festival for a long time, we simply wanted it to be for the development of th…"
click at [26, 254] on icon "Play/Pause" at bounding box center [19, 260] width 16 height 16
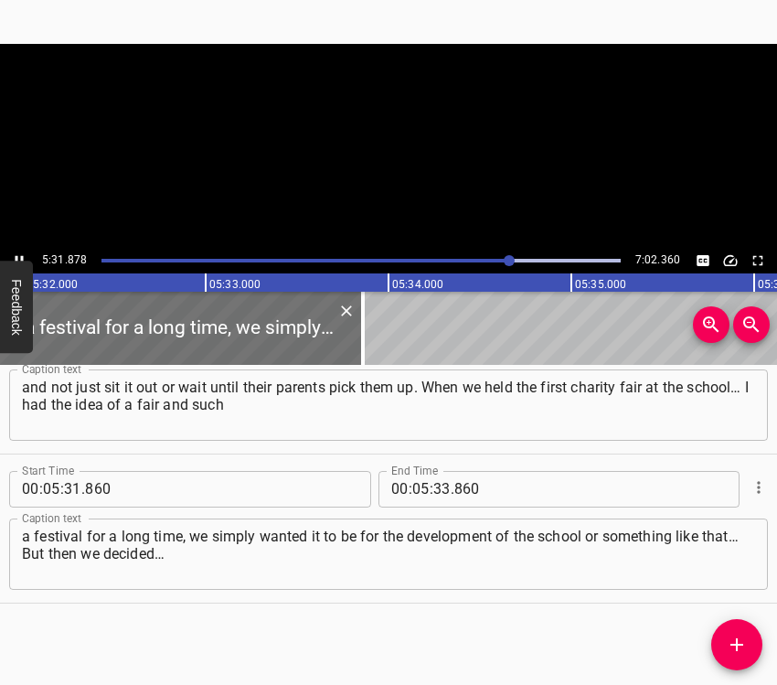
scroll to position [0, 60730]
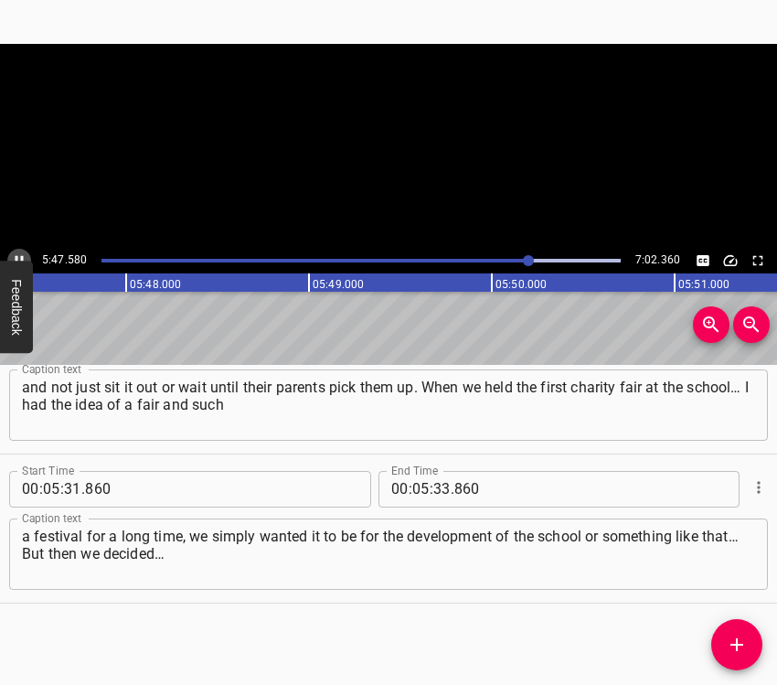
click at [21, 256] on icon "Play/Pause" at bounding box center [20, 260] width 8 height 10
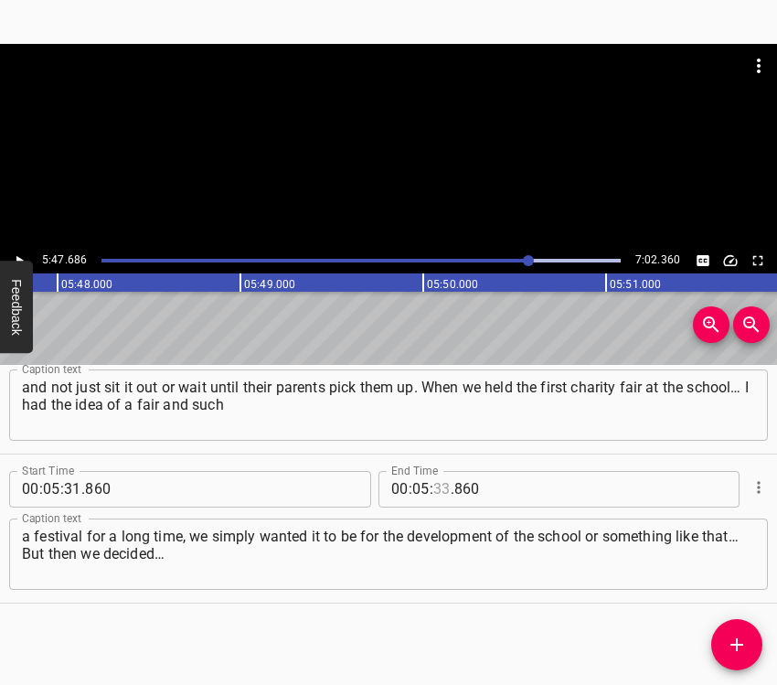
click at [436, 484] on input "number" at bounding box center [441, 489] width 17 height 37
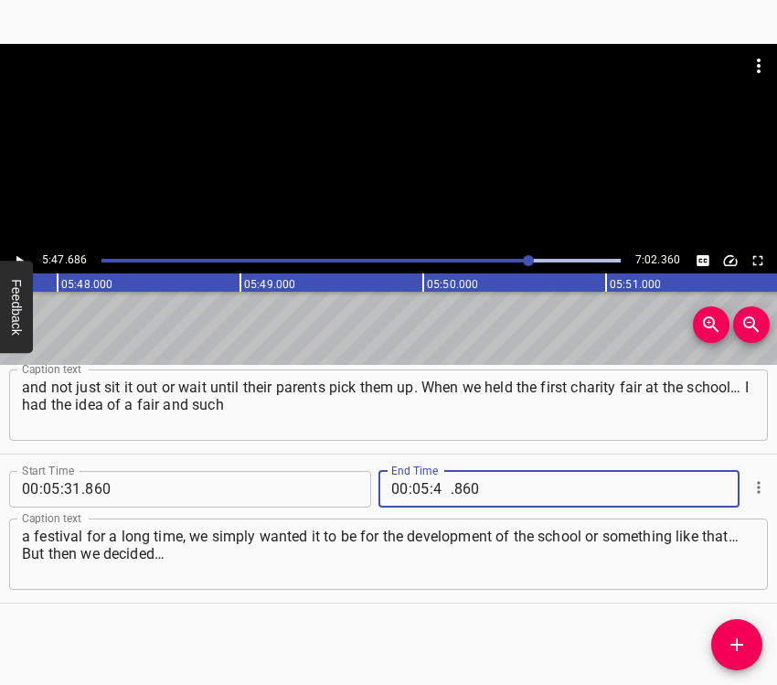
type input "47"
type input "686"
click at [735, 639] on icon "Add Cue" at bounding box center [737, 645] width 22 height 22
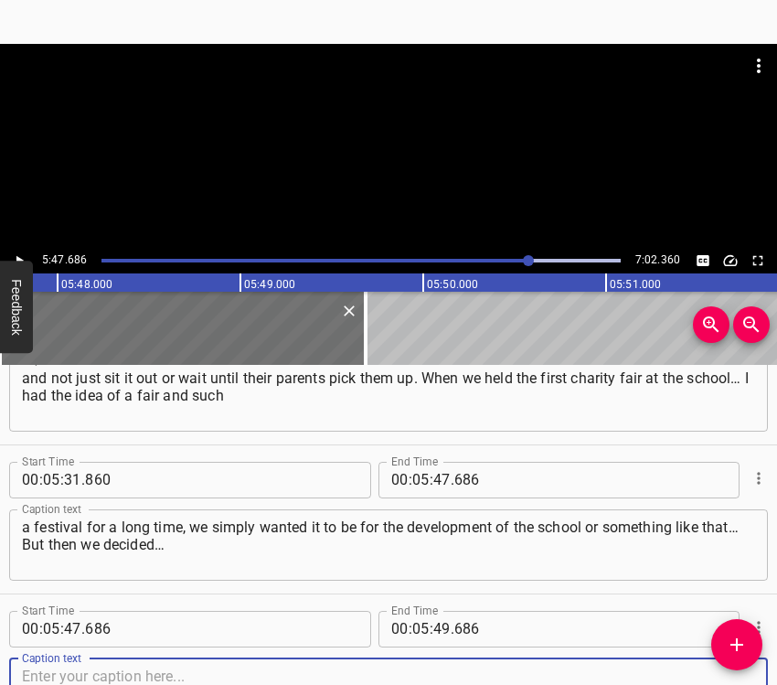
scroll to position [3043, 0]
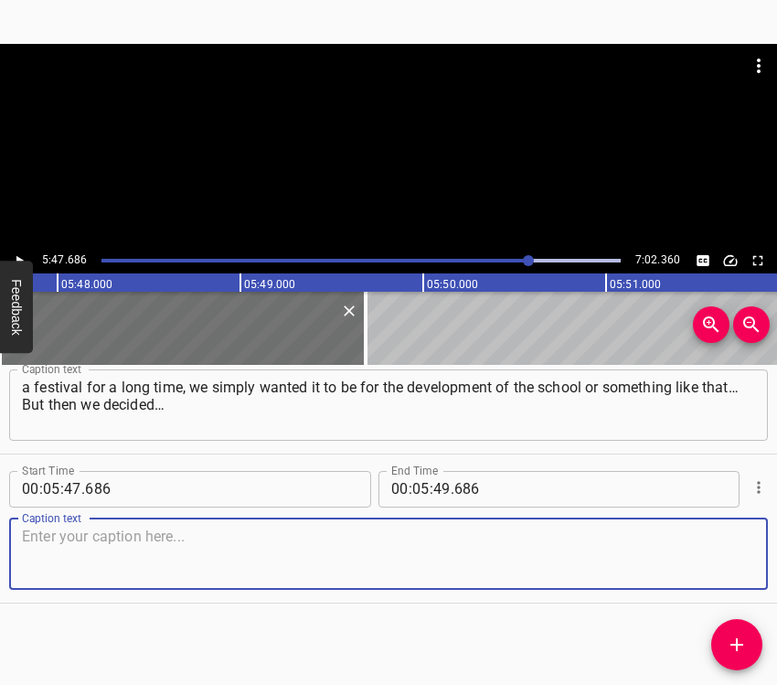
drag, startPoint x: 711, startPoint y: 569, endPoint x: 725, endPoint y: 565, distance: 14.2
click at [715, 568] on textarea at bounding box center [388, 554] width 733 height 52
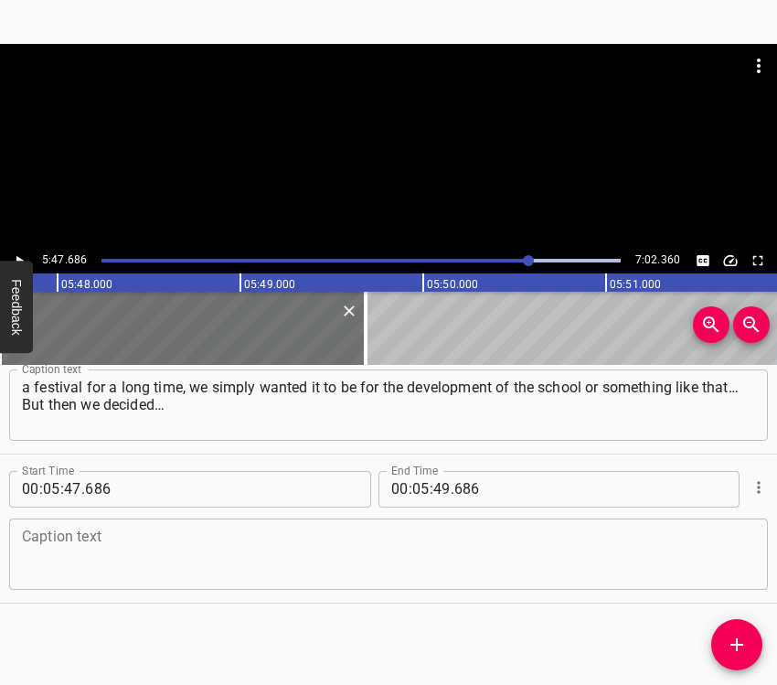
click at [79, 547] on textarea at bounding box center [388, 554] width 733 height 52
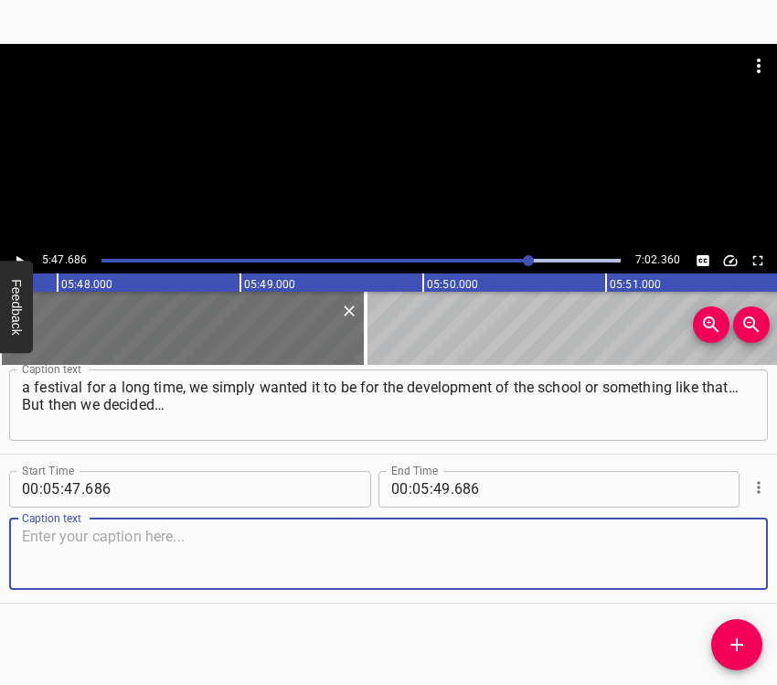
paste textarea "I did organize it after all, but all of this was somehow postponed, it was not …"
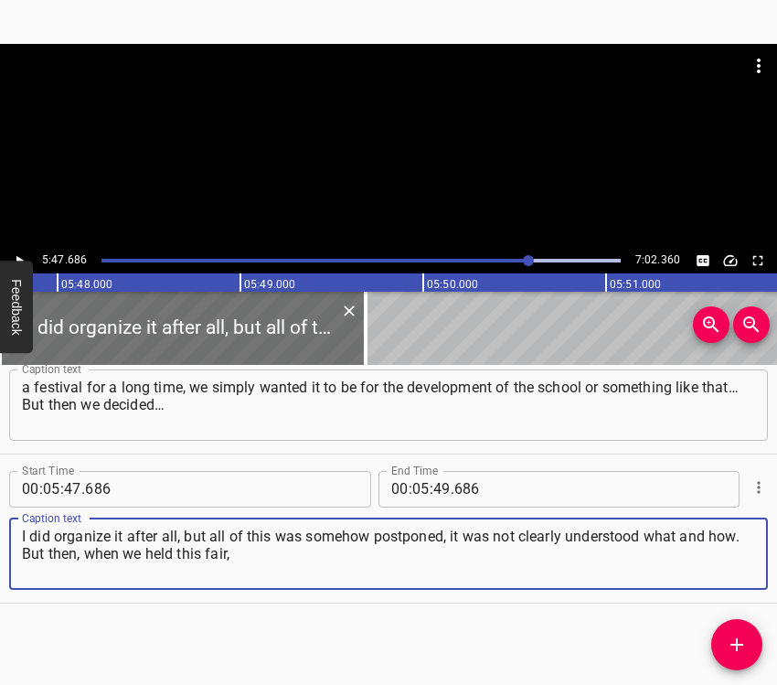
type textarea "I did organize it after all, but all of this was somehow postponed, it was not …"
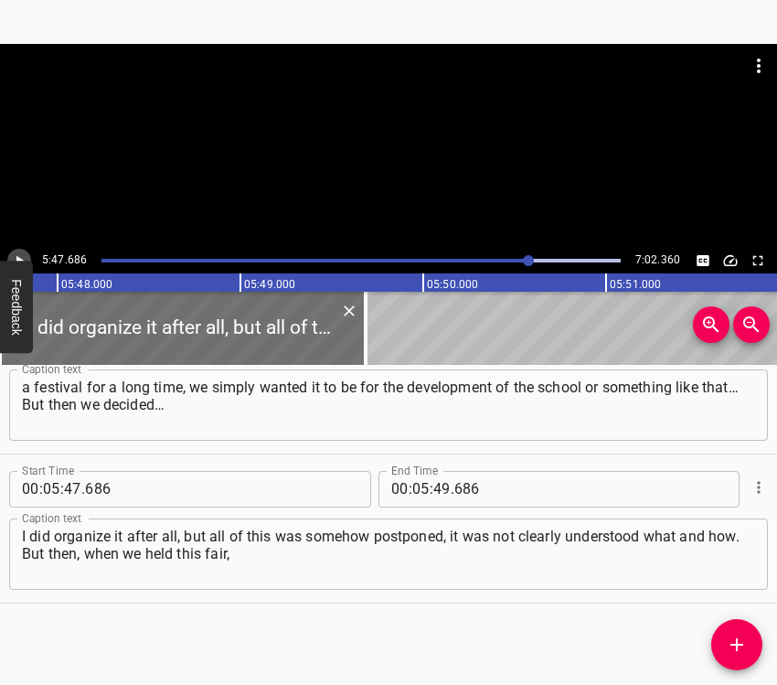
click at [19, 258] on icon "Play/Pause" at bounding box center [19, 260] width 7 height 10
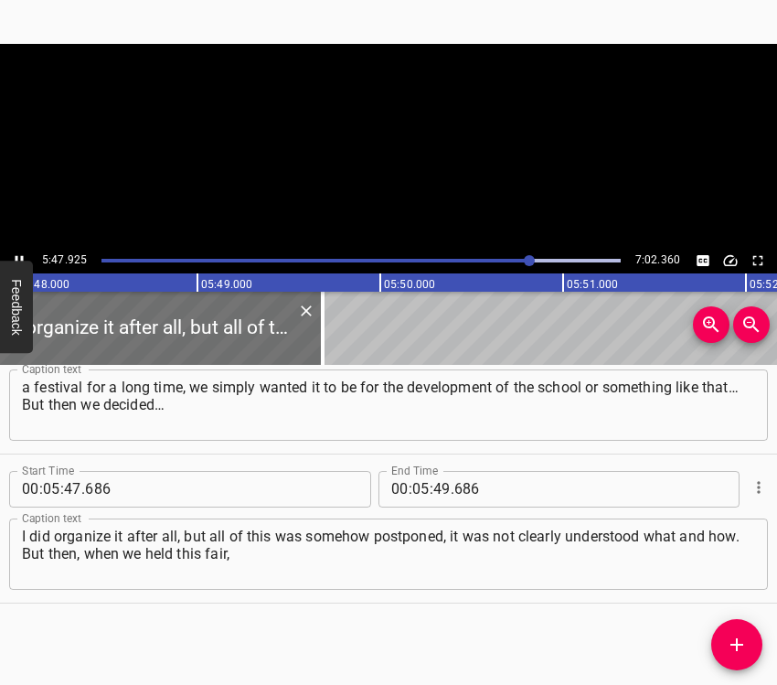
scroll to position [0, 63663]
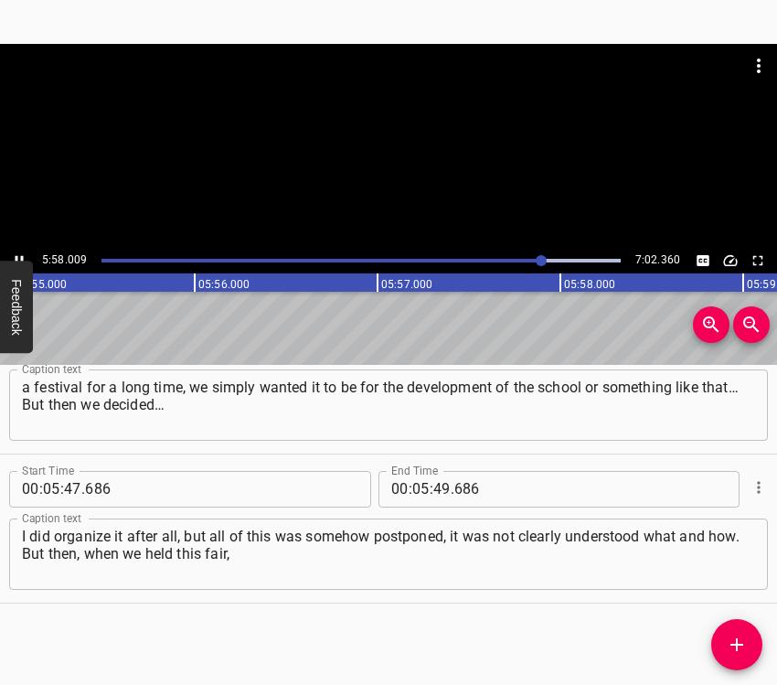
click at [12, 249] on div "5:58.009 7:02.360" at bounding box center [388, 261] width 777 height 26
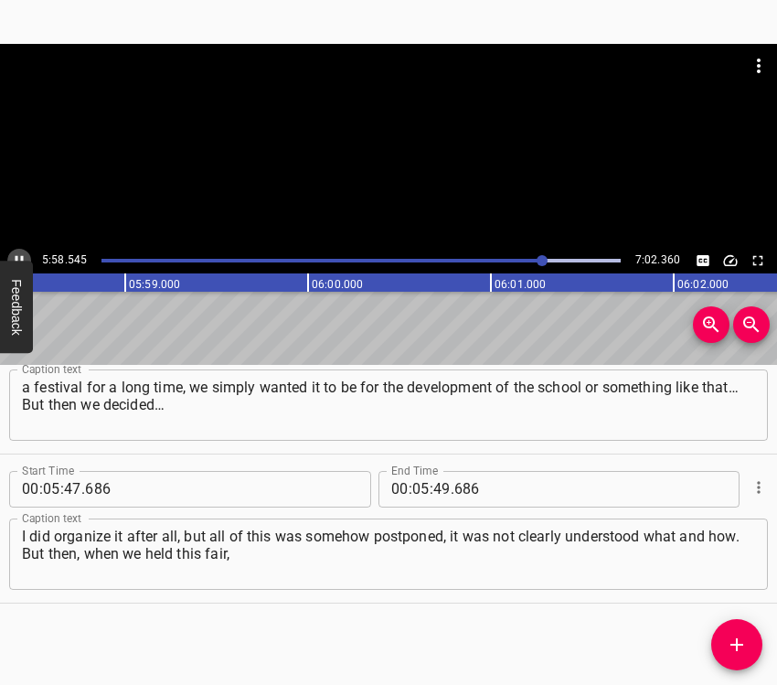
click at [17, 252] on icon "Play/Pause" at bounding box center [19, 260] width 16 height 16
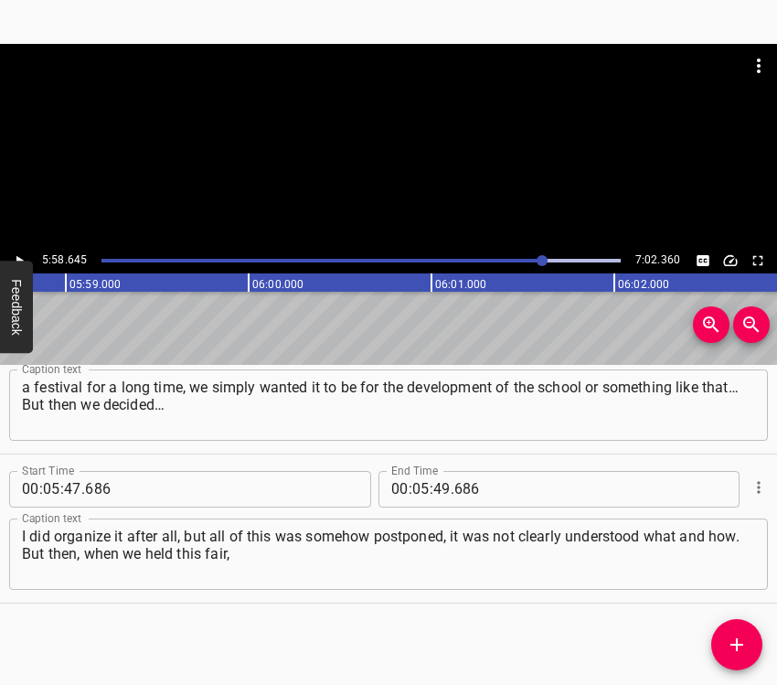
scroll to position [0, 65577]
click at [442, 496] on input "number" at bounding box center [441, 489] width 17 height 37
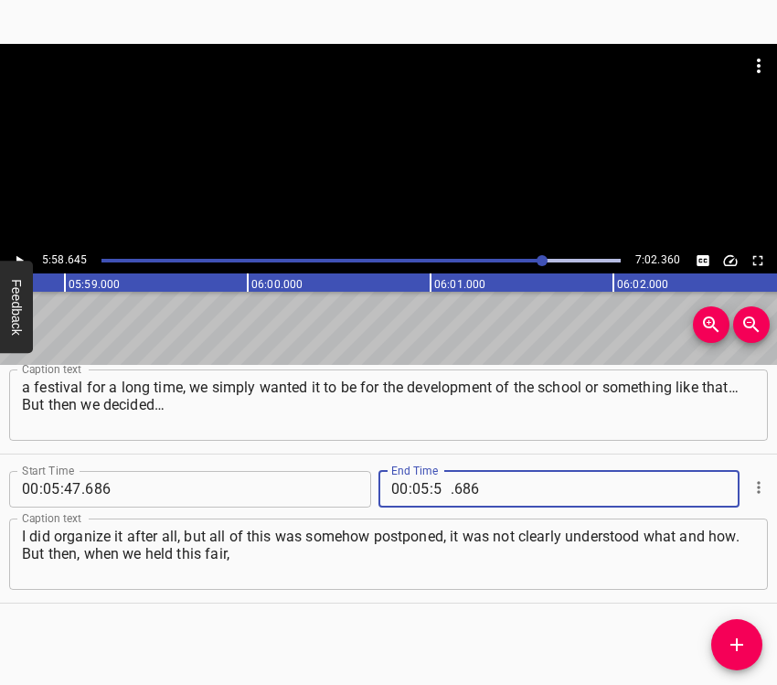
type input "58"
type input "645"
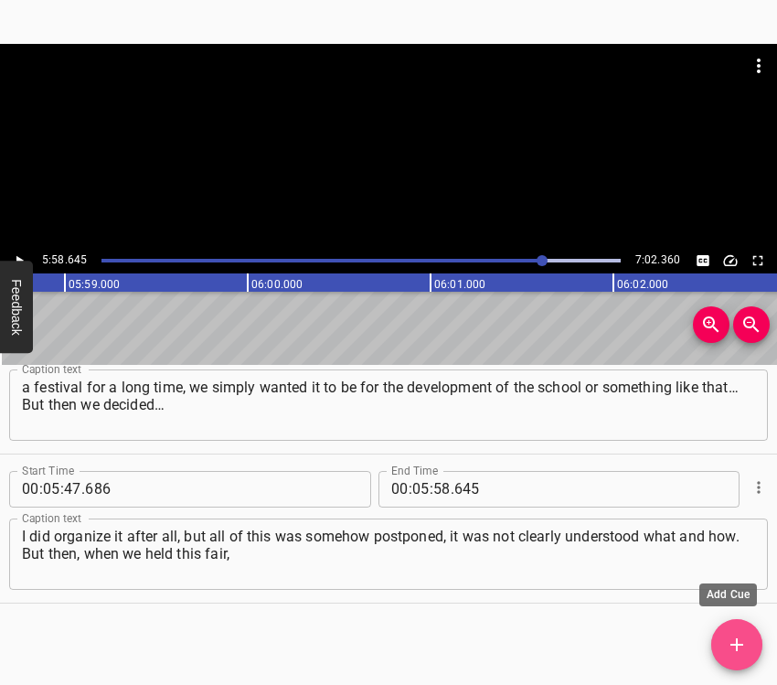
click at [741, 642] on icon "Add Cue" at bounding box center [737, 645] width 22 height 22
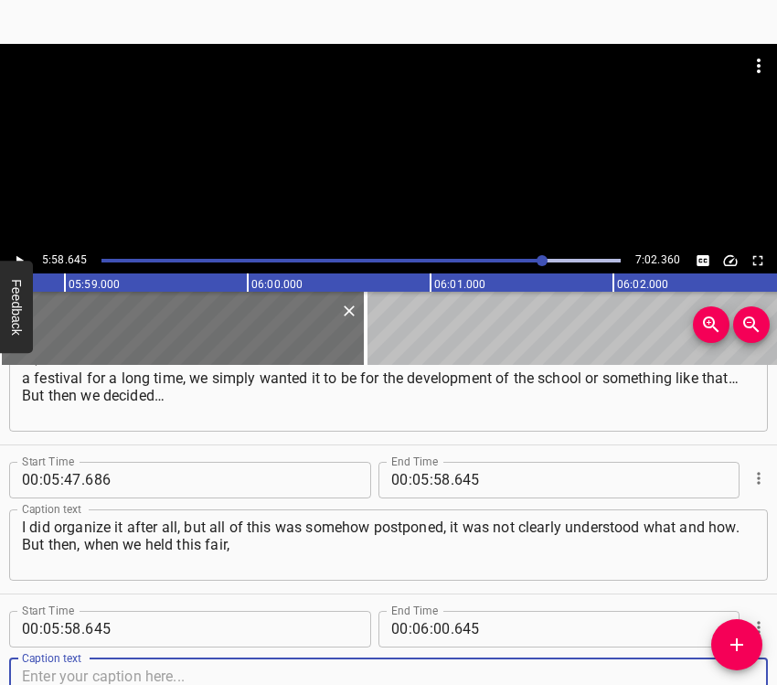
scroll to position [3193, 0]
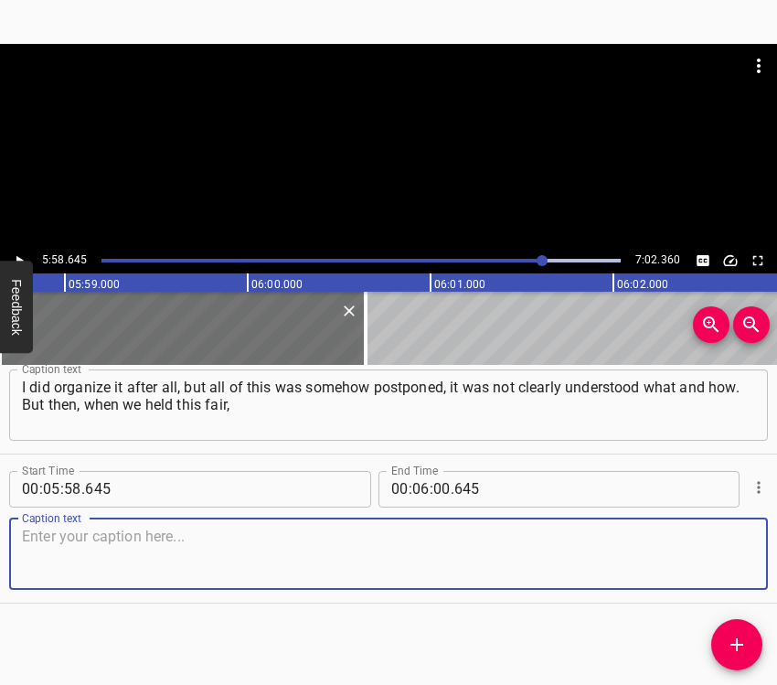
click at [717, 554] on textarea at bounding box center [388, 554] width 733 height 52
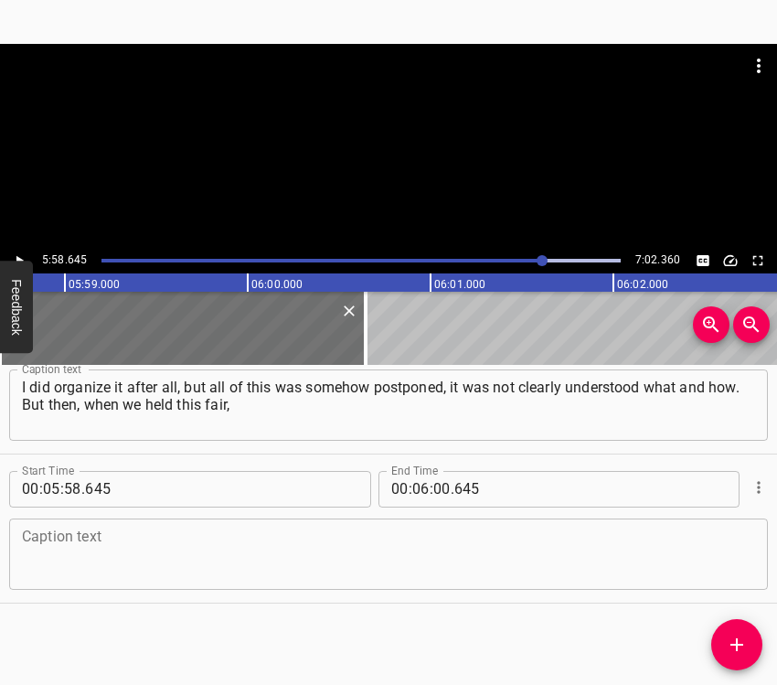
click at [54, 560] on textarea at bounding box center [388, 554] width 733 height 52
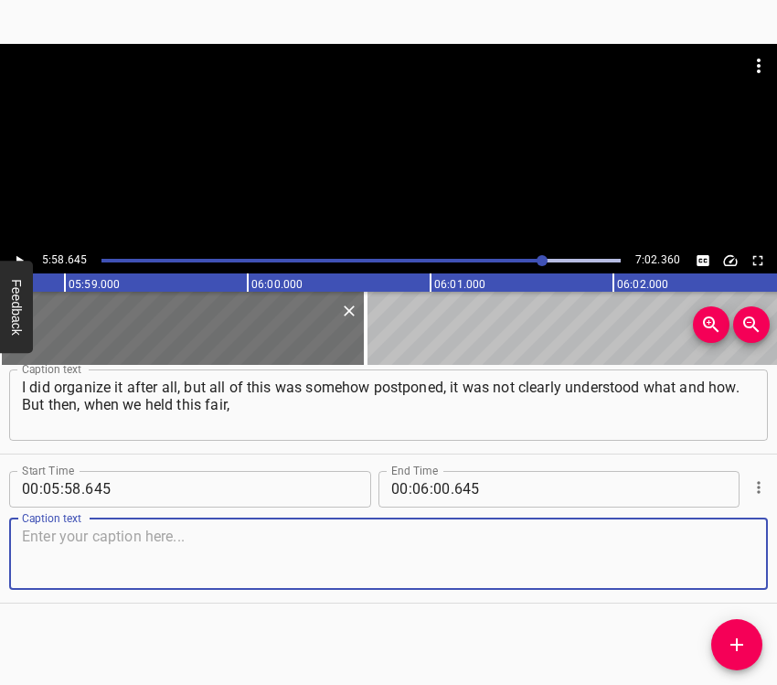
paste textarea "we collected money for the defenders and gave it to them for various needs. We …"
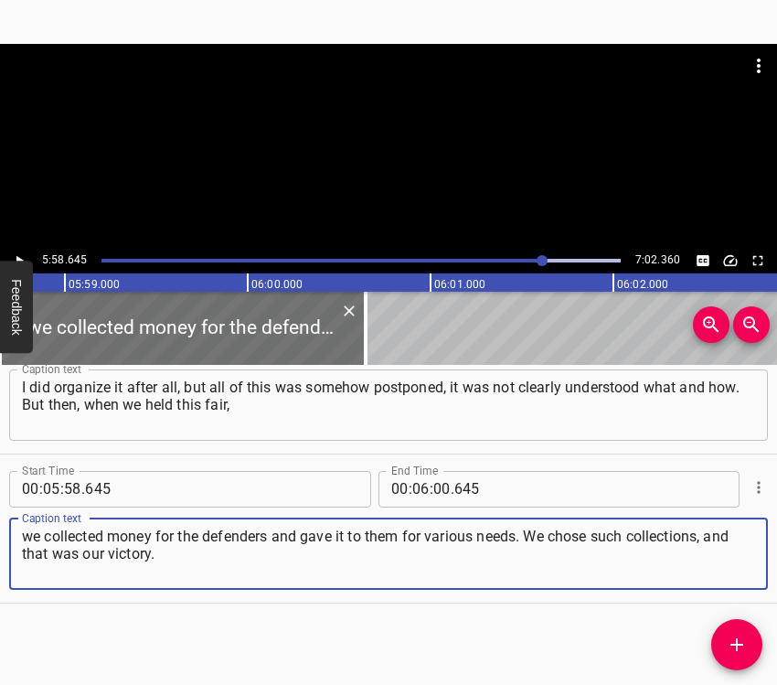
type textarea "we collected money for the defenders and gave it to them for various needs. We …"
click at [18, 259] on icon "Play/Pause" at bounding box center [19, 260] width 7 height 10
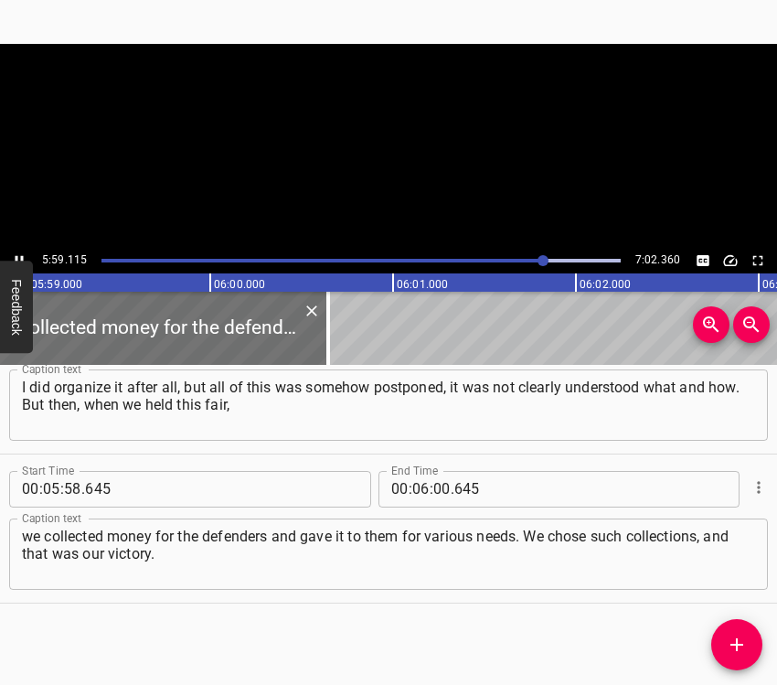
scroll to position [0, 65662]
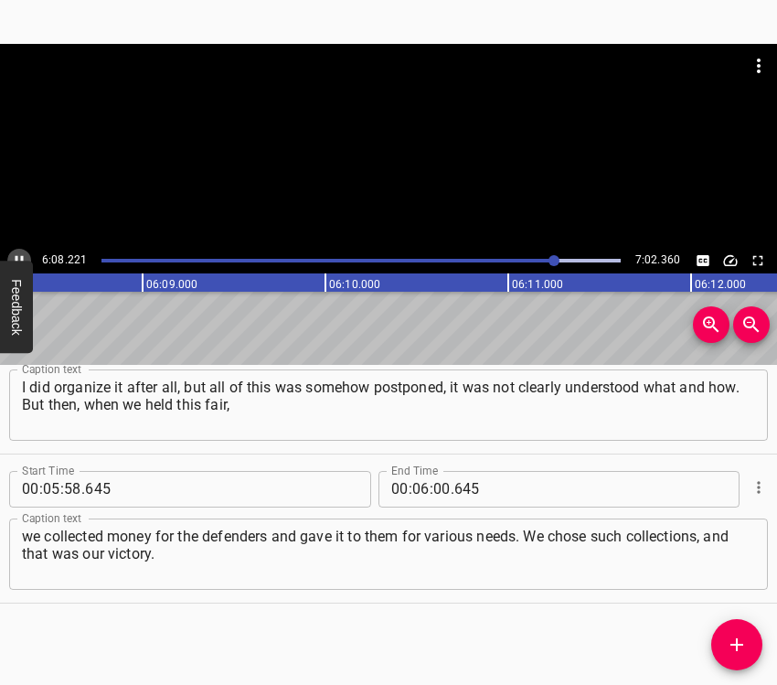
click at [20, 253] on icon "Play/Pause" at bounding box center [19, 260] width 16 height 16
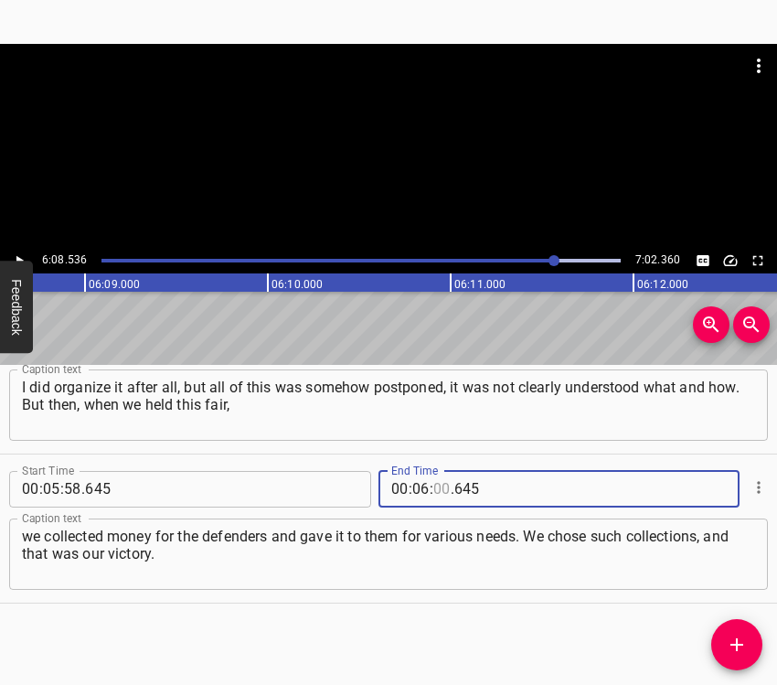
click at [433, 483] on input "number" at bounding box center [441, 489] width 17 height 37
type input "08"
type input "536"
click at [752, 642] on span "Add Cue" at bounding box center [736, 645] width 51 height 22
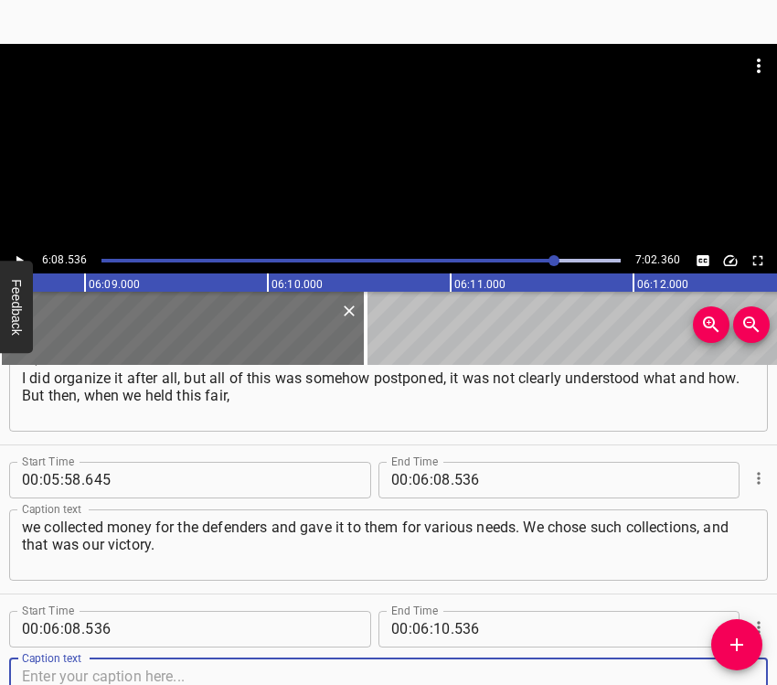
scroll to position [3342, 0]
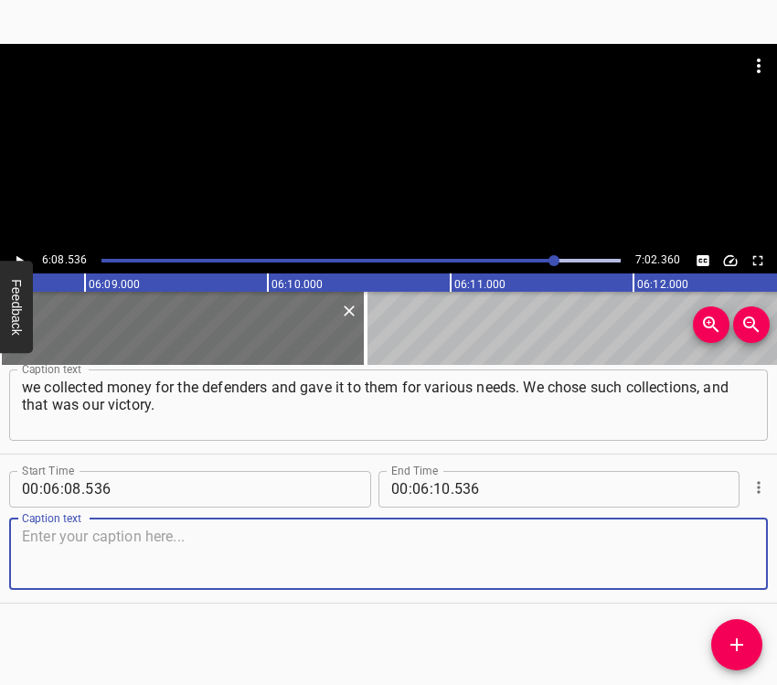
click at [721, 567] on textarea at bounding box center [388, 554] width 733 height 52
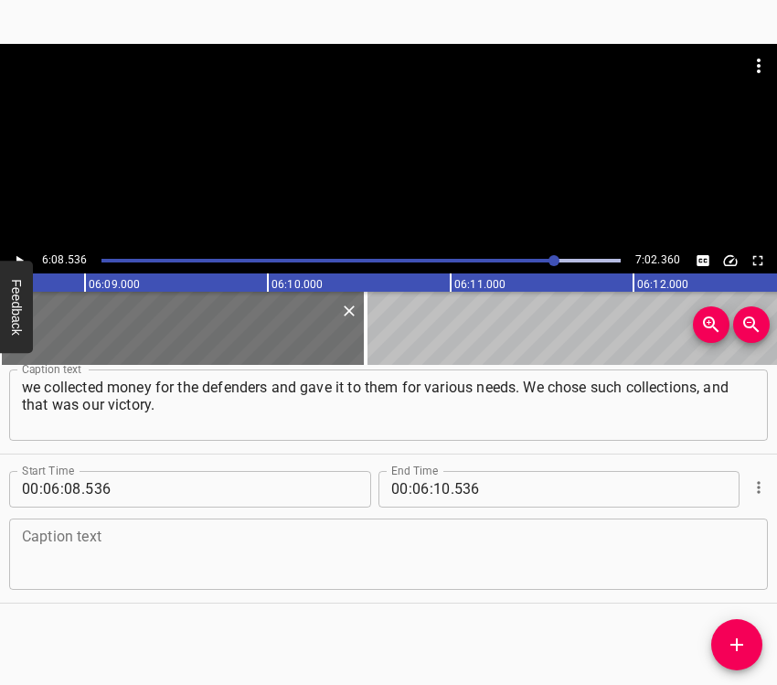
click at [96, 532] on textarea at bounding box center [388, 554] width 733 height 52
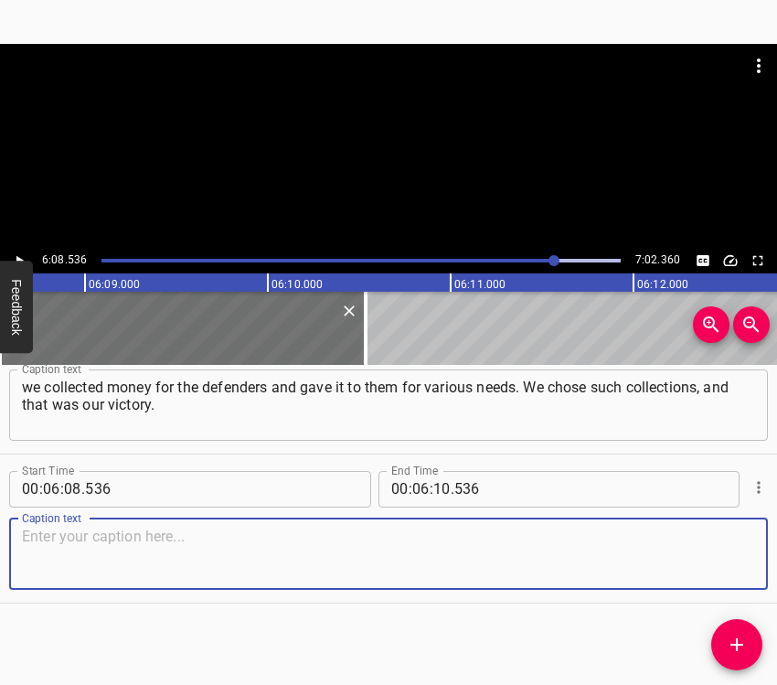
paste textarea "Maybe the sums we collected were not very large, but… That is, for the first ti…"
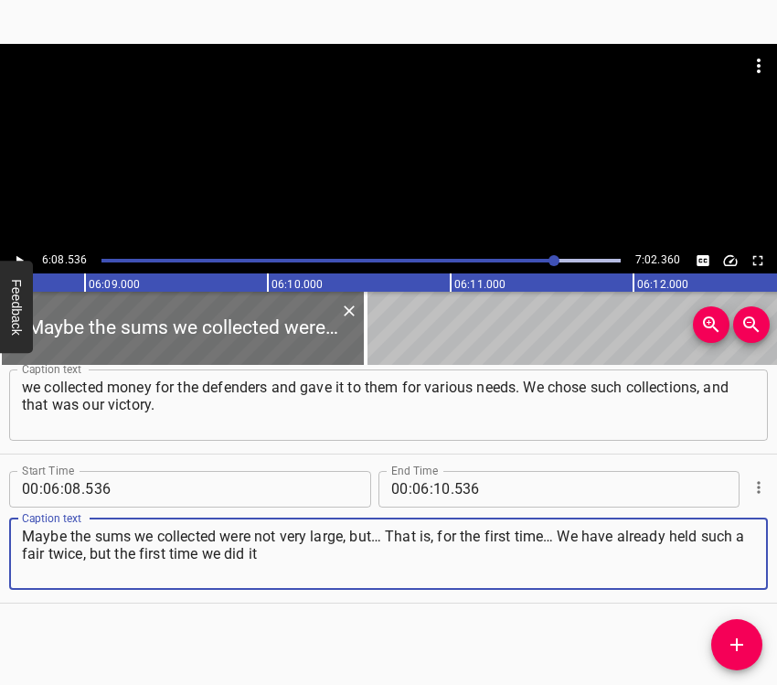
type textarea "Maybe the sums we collected were not very large, but… That is, for the first ti…"
click at [19, 254] on icon "Play/Pause" at bounding box center [19, 260] width 16 height 16
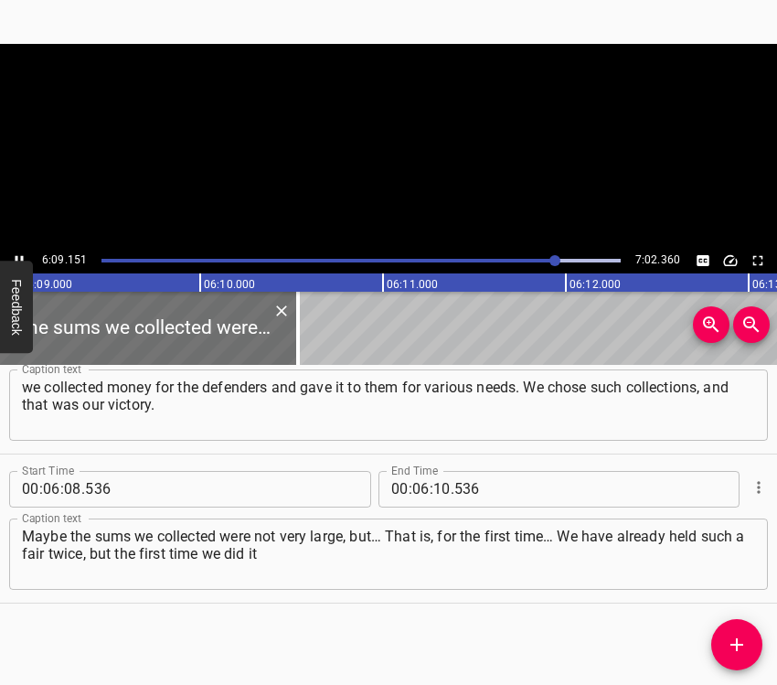
scroll to position [0, 67498]
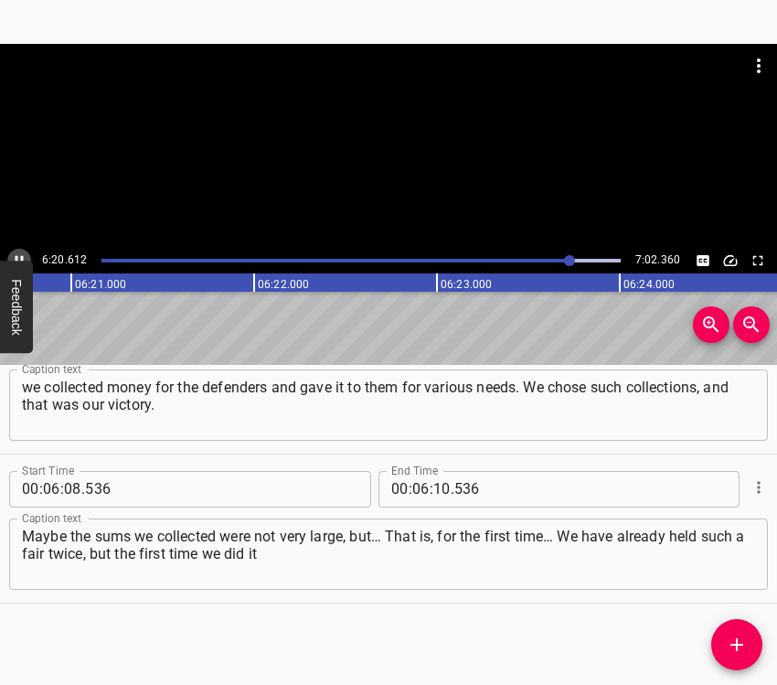
click at [16, 257] on icon "Play/Pause" at bounding box center [20, 260] width 8 height 10
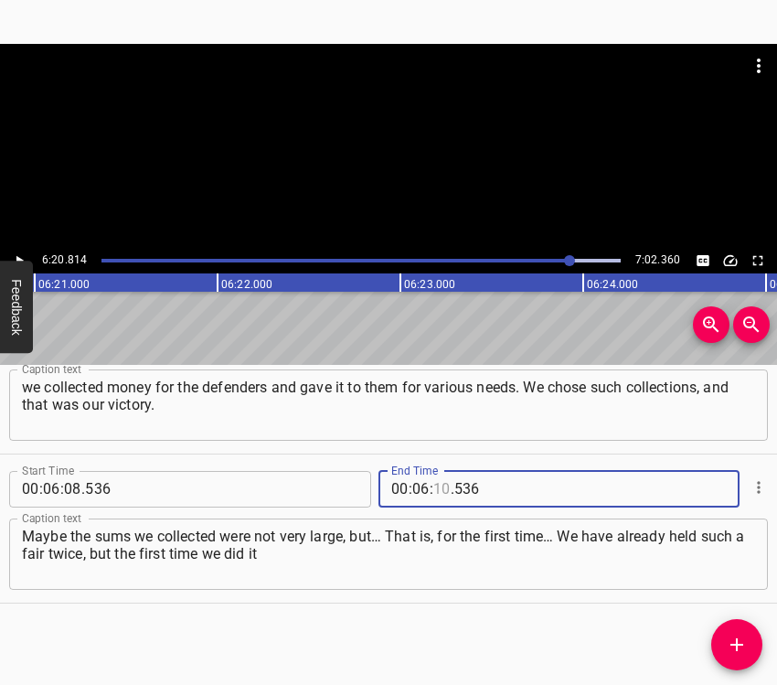
click at [441, 485] on input "number" at bounding box center [441, 489] width 17 height 37
type input "20"
type input "5"
type input "536"
type input "20"
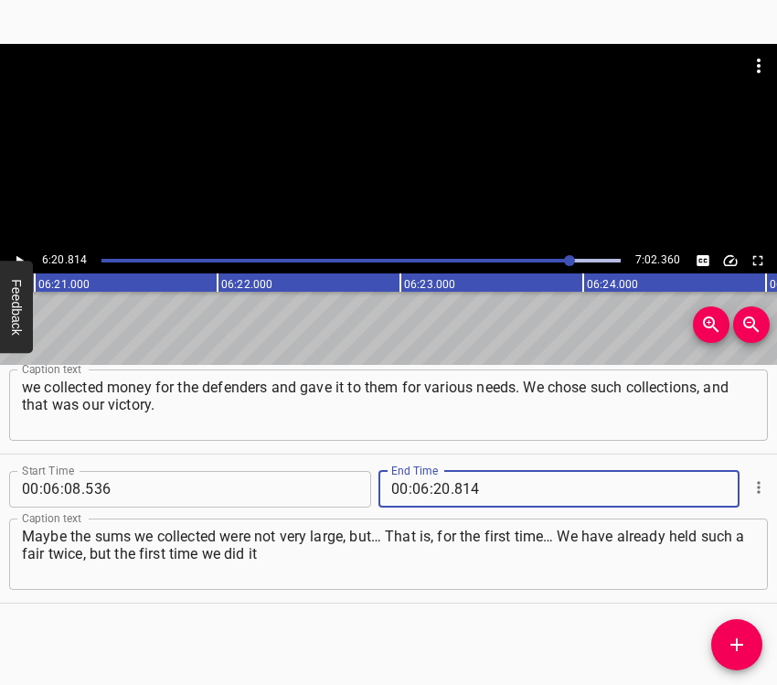
type input "814"
click at [748, 635] on span "Add Cue" at bounding box center [736, 645] width 51 height 22
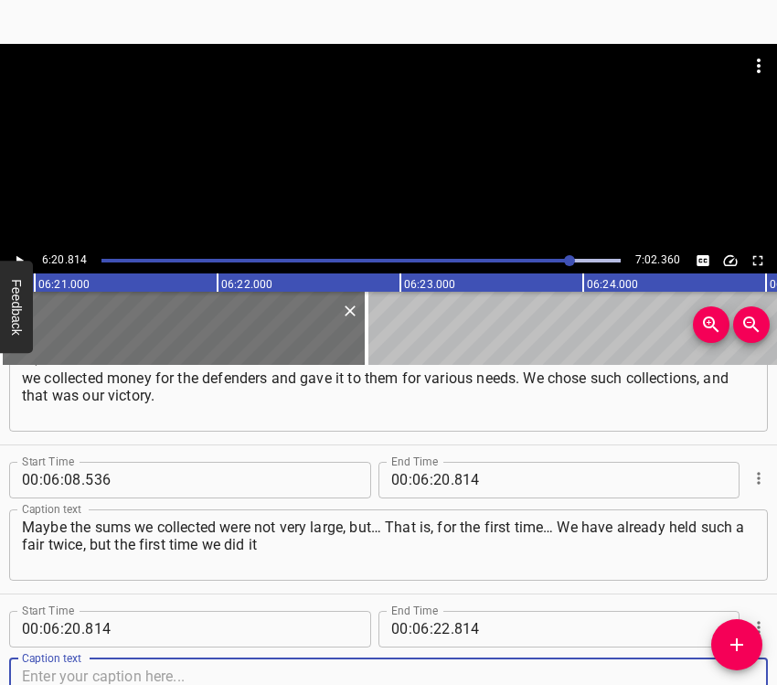
scroll to position [3491, 0]
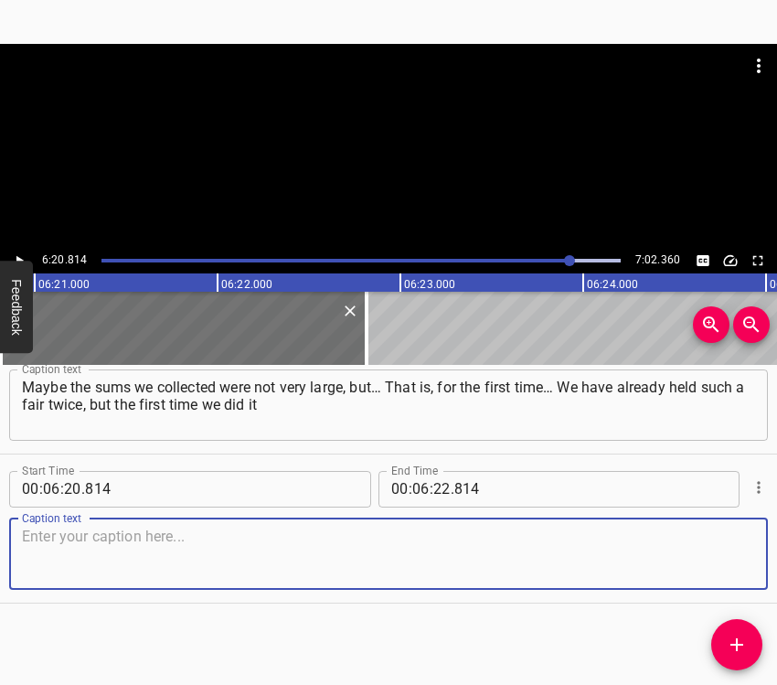
drag, startPoint x: 719, startPoint y: 570, endPoint x: 771, endPoint y: 560, distance: 52.9
click at [719, 567] on textarea at bounding box center [388, 554] width 733 height 52
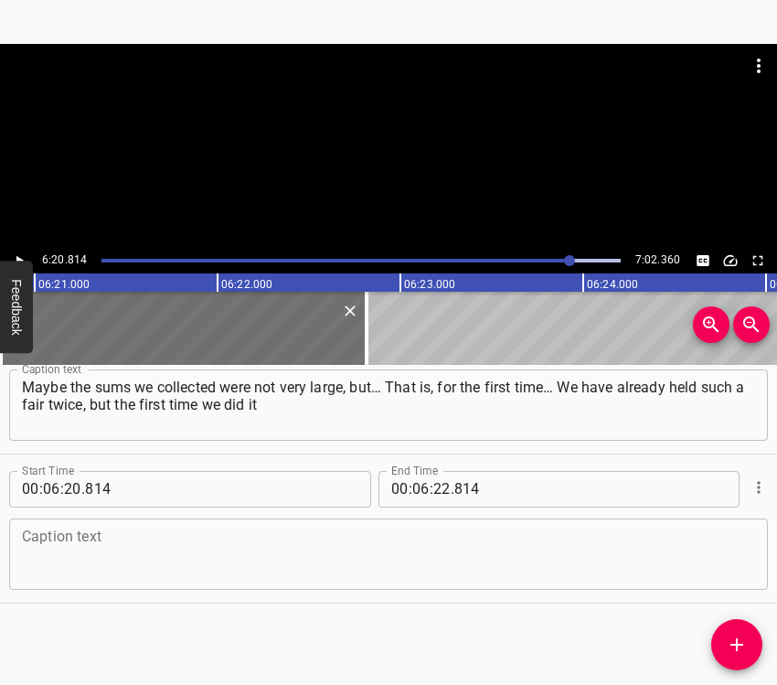
click at [29, 554] on textarea at bounding box center [388, 554] width 733 height 52
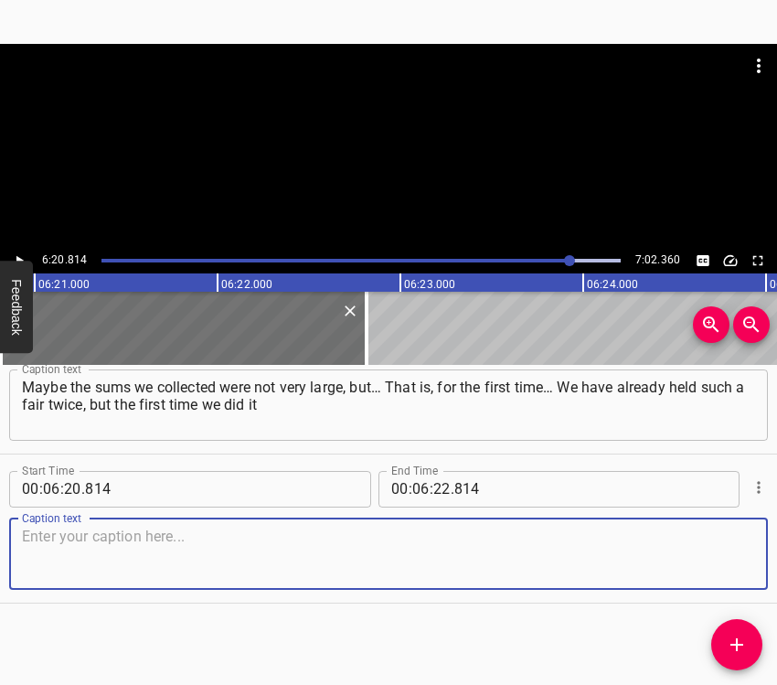
paste textarea "– that was a bright memory. I have one bottle of wine that I keep… For a donati…"
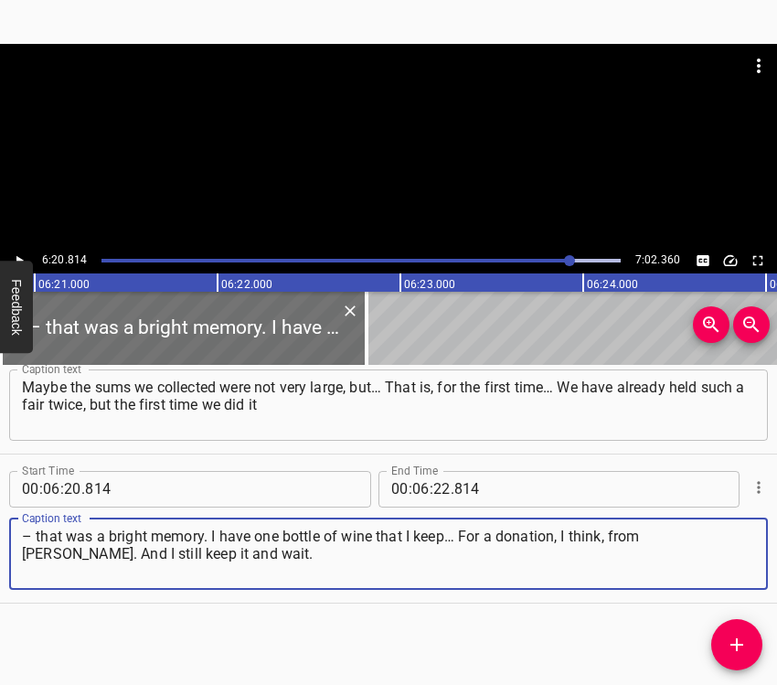
type textarea "– that was a bright memory. I have one bottle of wine that I keep… For a donati…"
click at [16, 260] on body "Caption Editor Batch Transcribe Login Sign Up Privacy Contact 6:20.814 7:02.360…" at bounding box center [388, 342] width 777 height 685
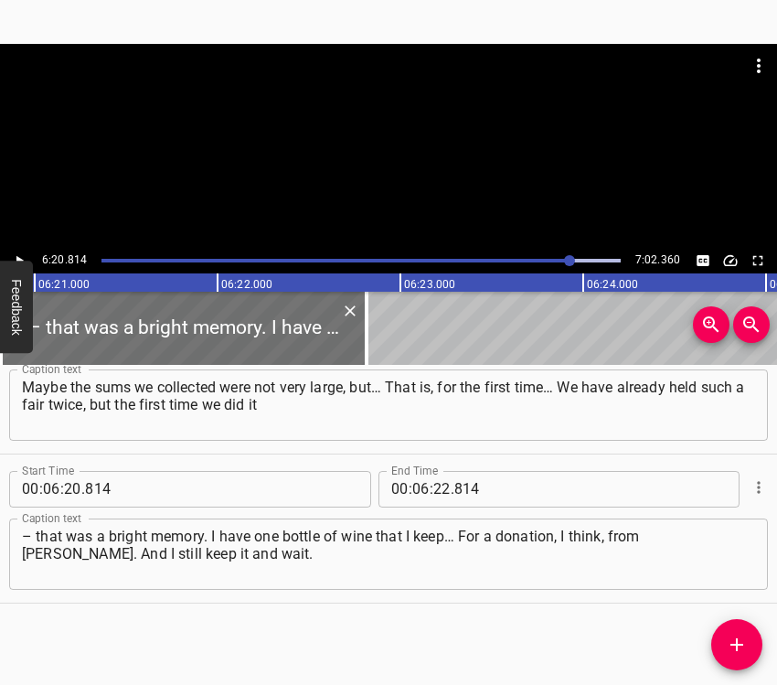
click at [19, 253] on icon "Play/Pause" at bounding box center [19, 260] width 16 height 16
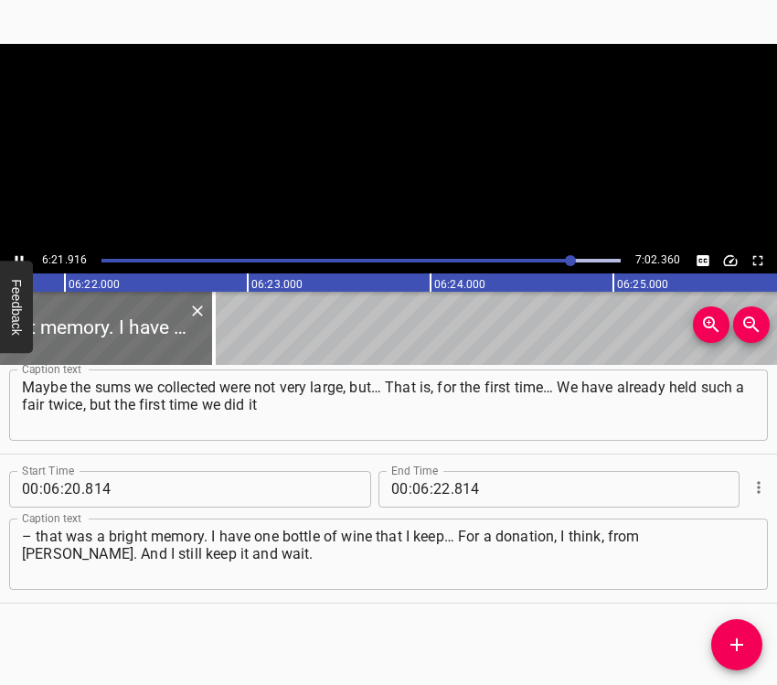
scroll to position [0, 69832]
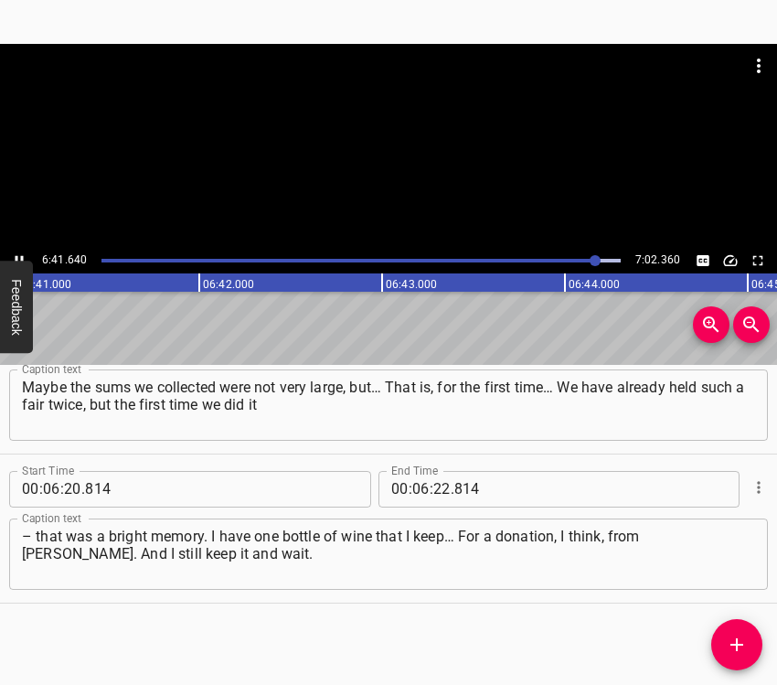
click at [18, 254] on icon "Play/Pause" at bounding box center [19, 260] width 16 height 16
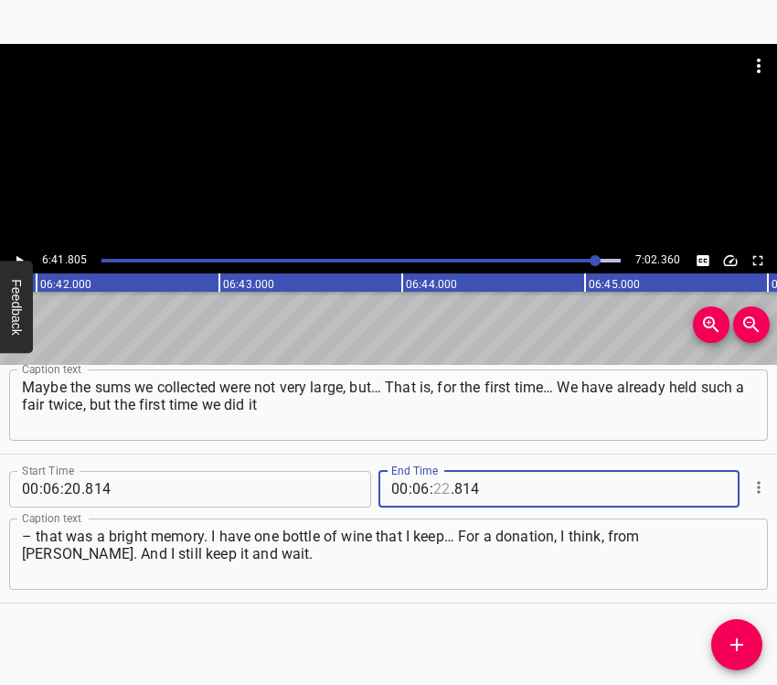
click at [433, 485] on input "number" at bounding box center [441, 489] width 17 height 37
type input "41"
type input "805"
click at [729, 642] on icon "Add Cue" at bounding box center [737, 645] width 22 height 22
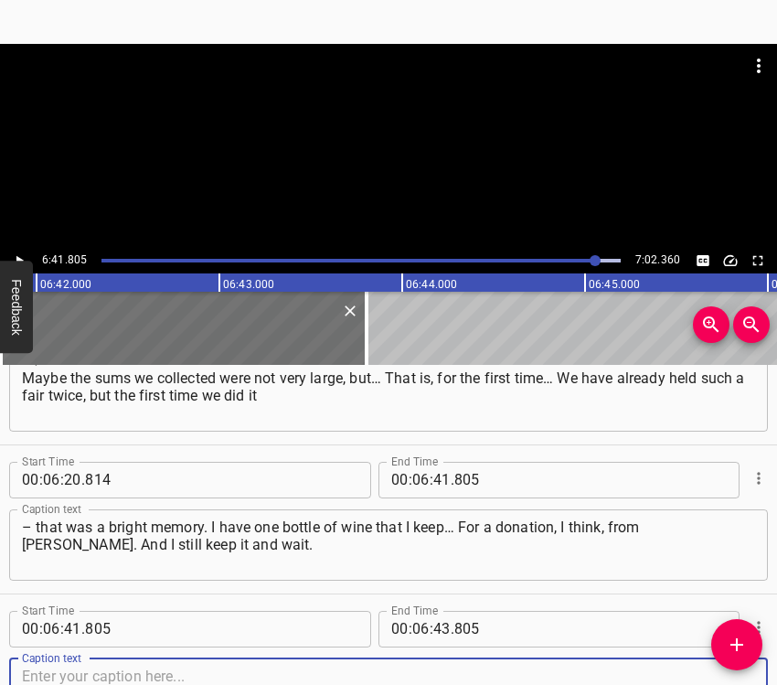
scroll to position [3640, 0]
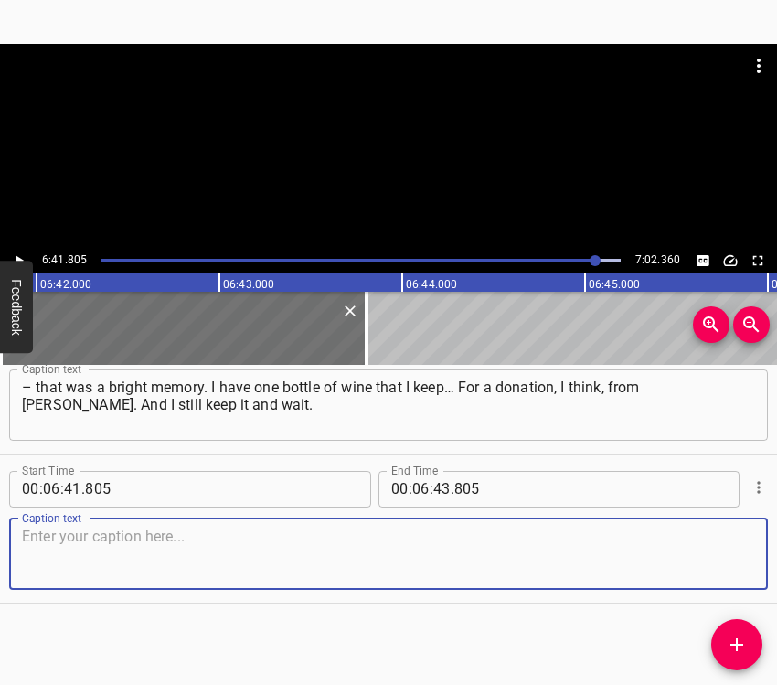
drag, startPoint x: 723, startPoint y: 563, endPoint x: 776, endPoint y: 552, distance: 54.1
click at [723, 562] on textarea at bounding box center [388, 554] width 733 height 52
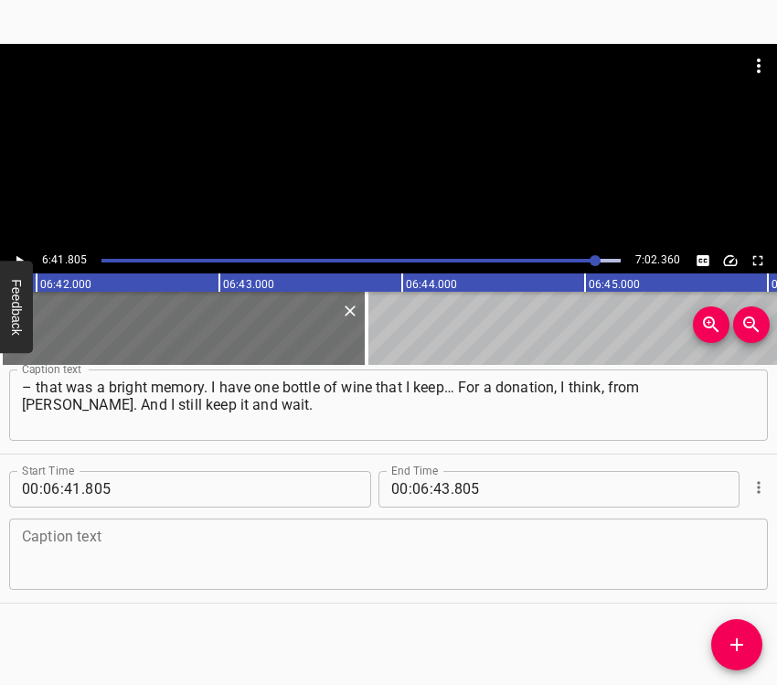
click at [104, 555] on textarea at bounding box center [388, 554] width 733 height 52
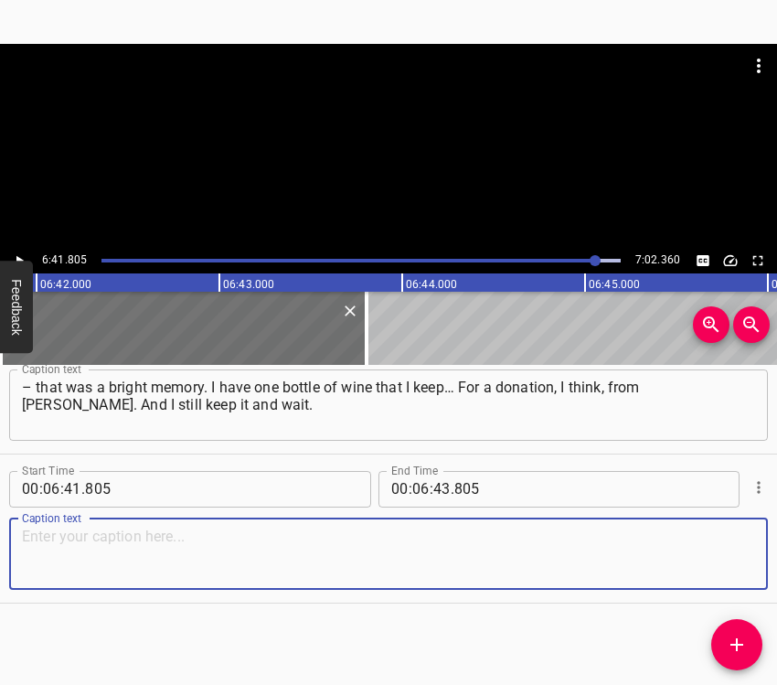
paste textarea "And probably a meeting with friends, who are now in different places. With fami…"
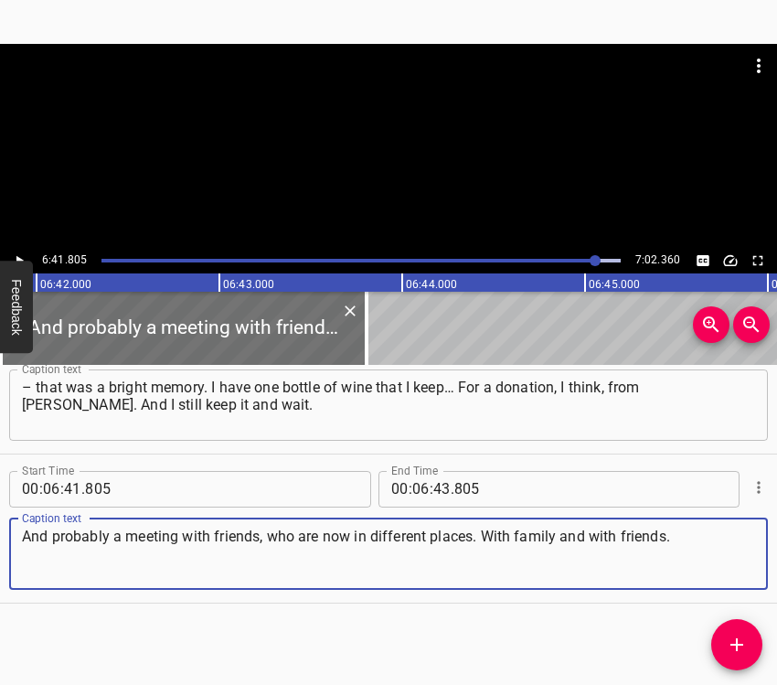
type textarea "And probably a meeting with friends, who are now in different places. With fami…"
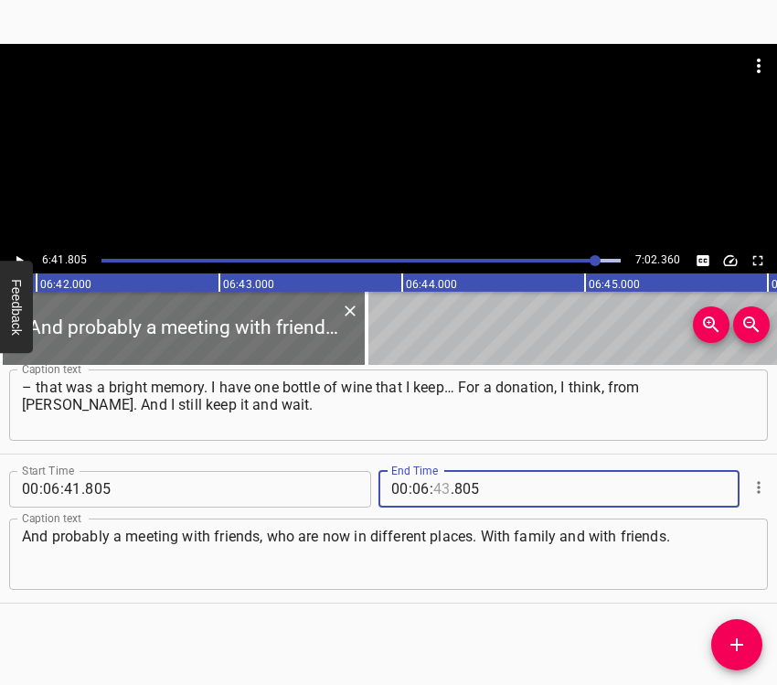
click at [439, 485] on input "number" at bounding box center [441, 489] width 17 height 37
type input "52"
type input "360"
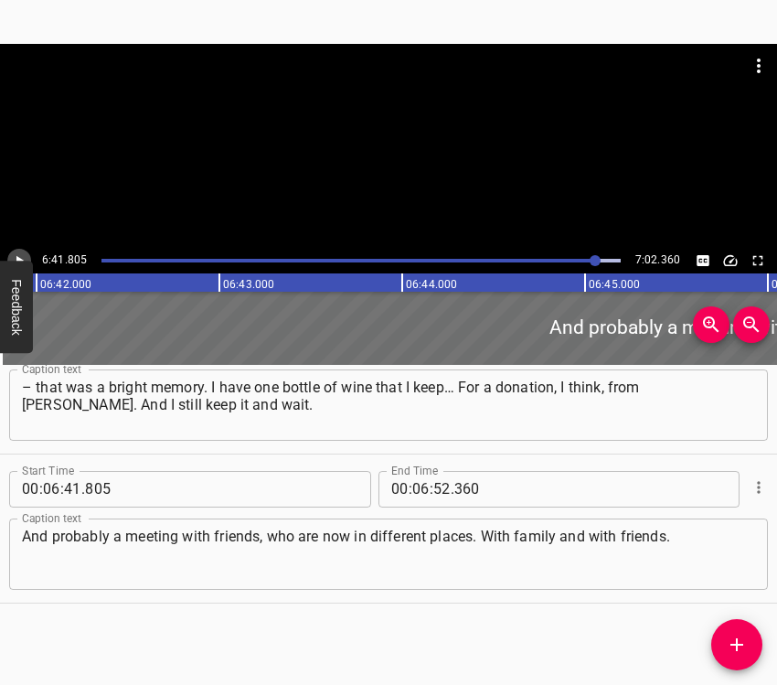
click at [14, 253] on icon "Play/Pause" at bounding box center [19, 260] width 16 height 16
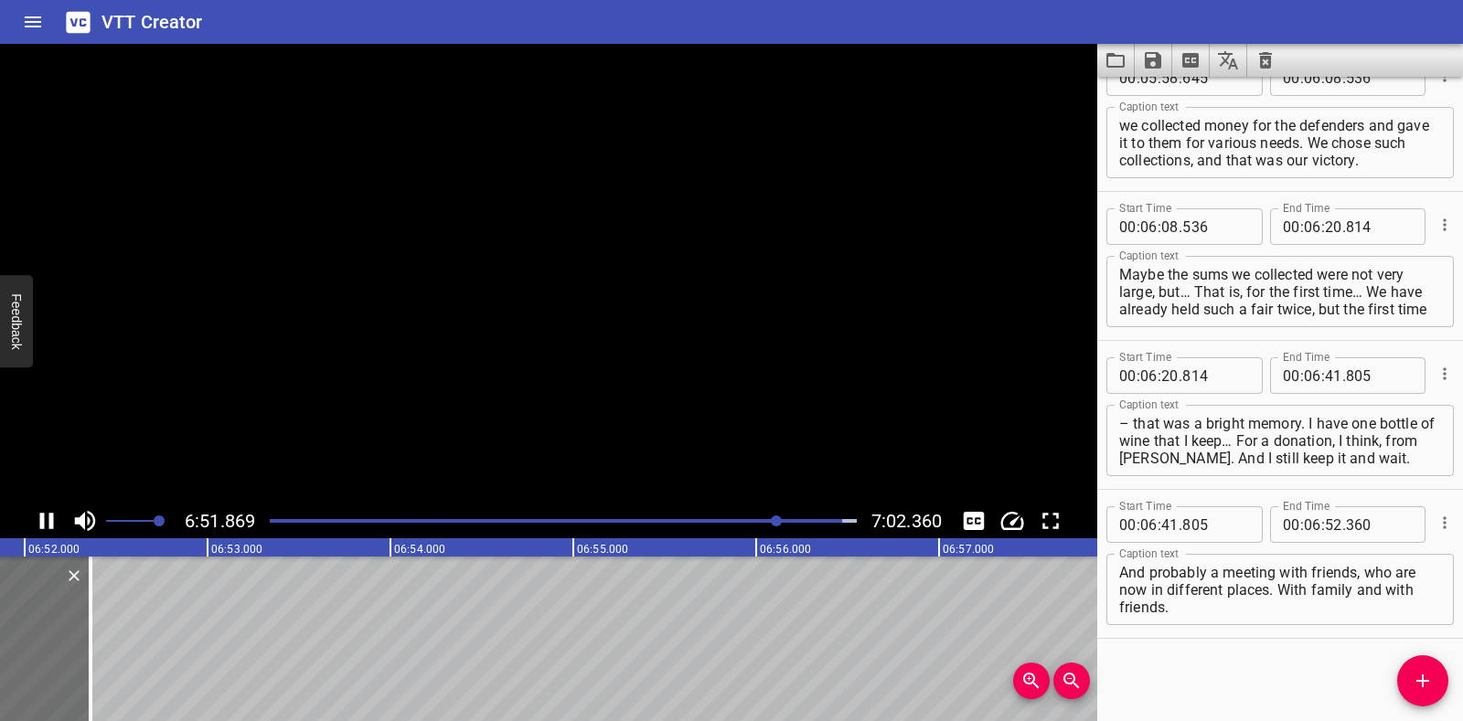
scroll to position [3316, 0]
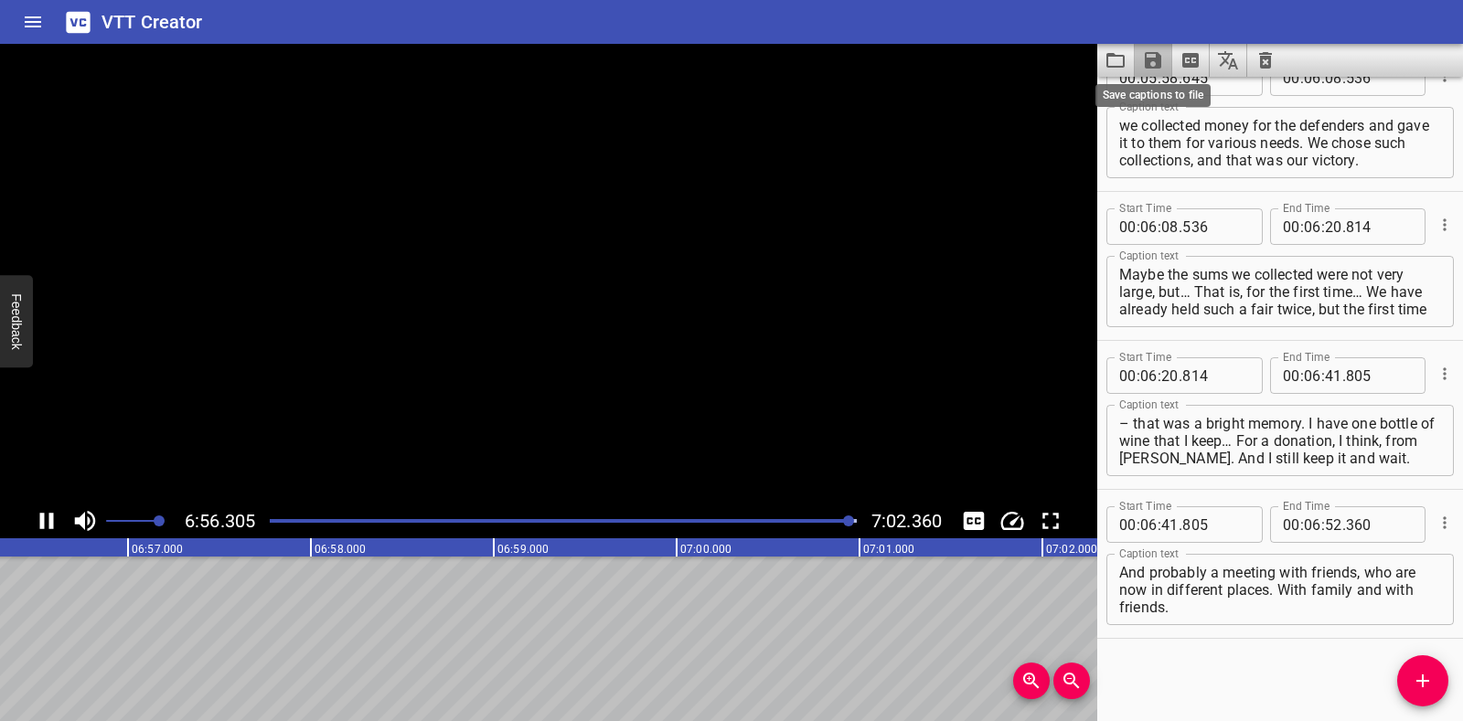
click at [1145, 59] on icon "Save captions to file" at bounding box center [1153, 60] width 16 height 16
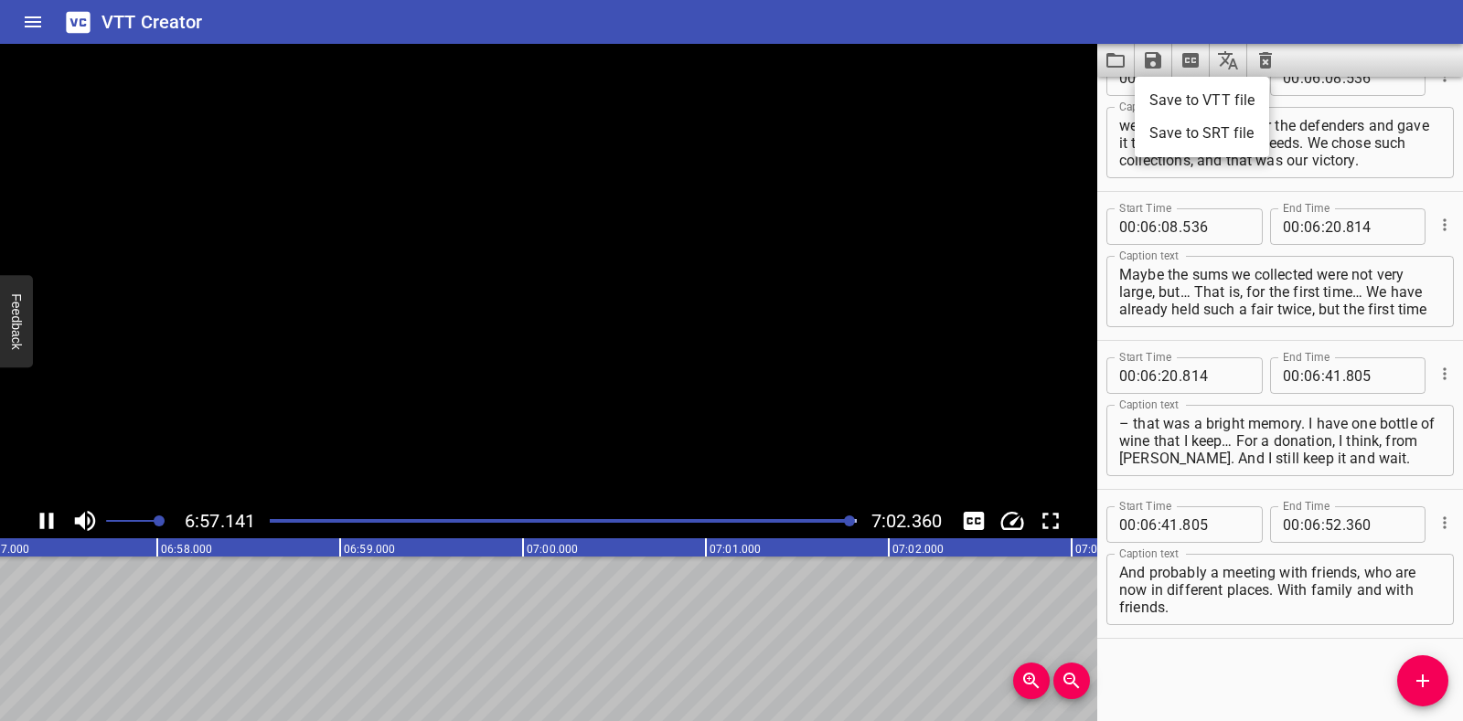
click at [1153, 97] on li "Save to VTT file" at bounding box center [1202, 100] width 134 height 33
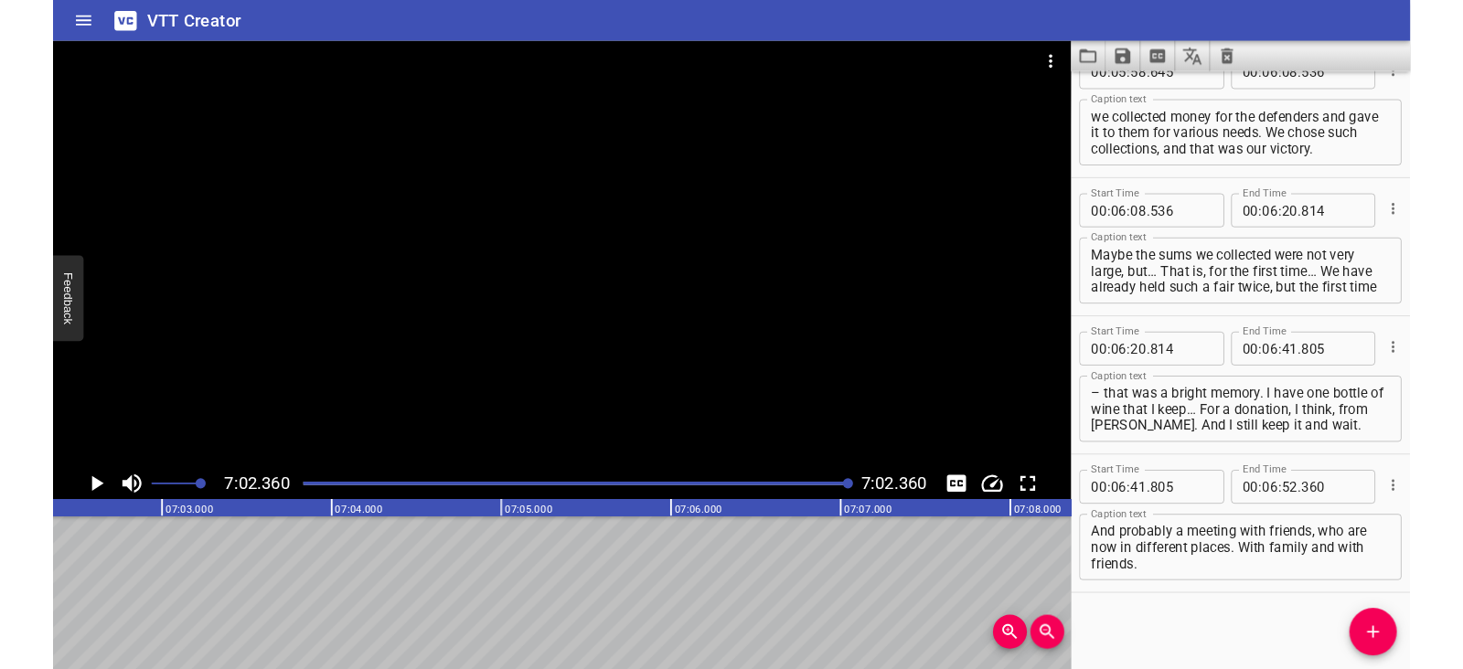
scroll to position [3368, 0]
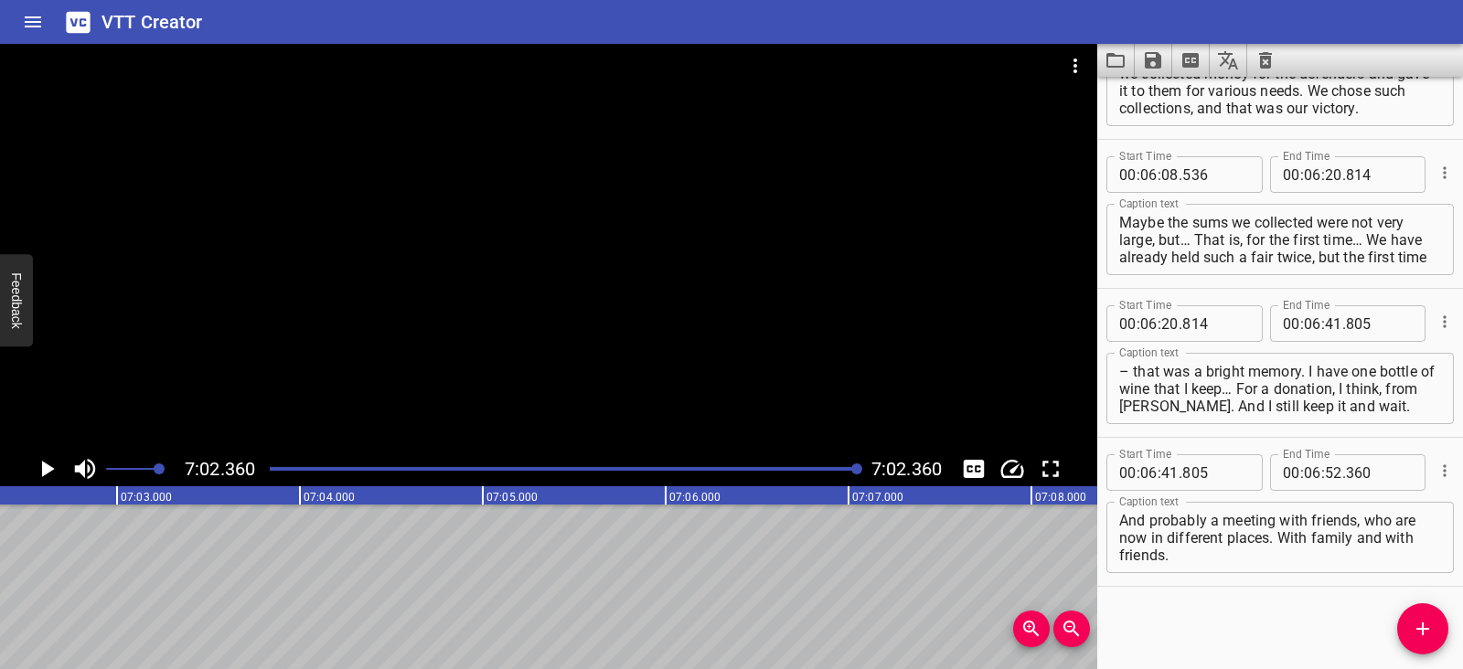
click at [1270, 64] on icon "Clear captions" at bounding box center [1265, 60] width 13 height 16
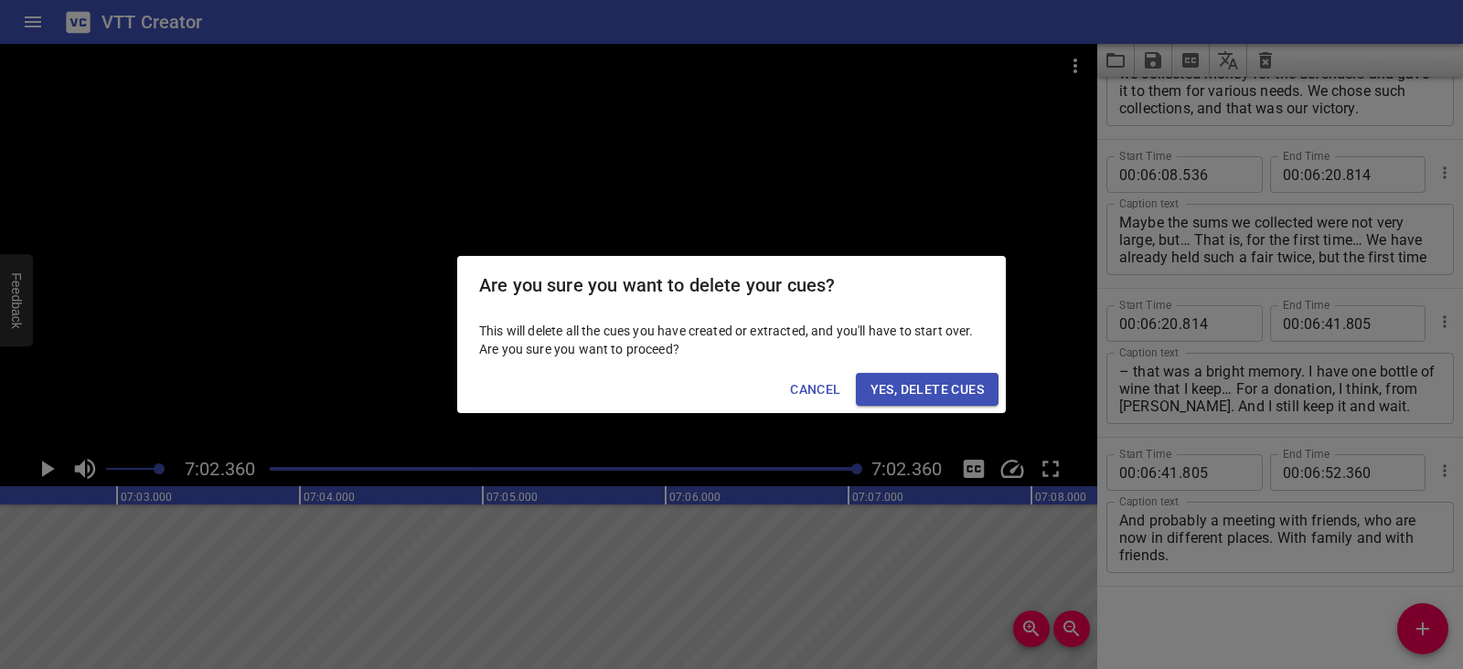
click at [954, 386] on span "Yes, Delete Cues" at bounding box center [926, 389] width 113 height 23
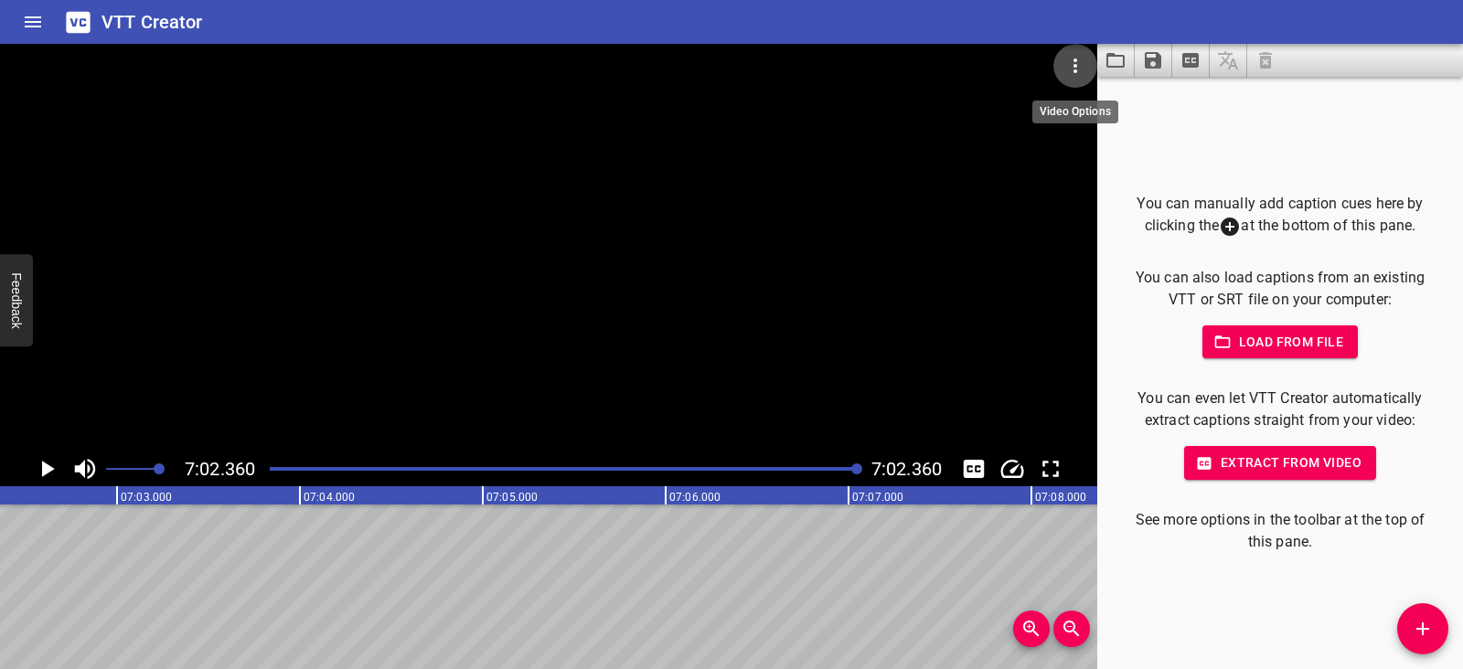
click at [1081, 59] on icon "Video Options" at bounding box center [1075, 66] width 22 height 22
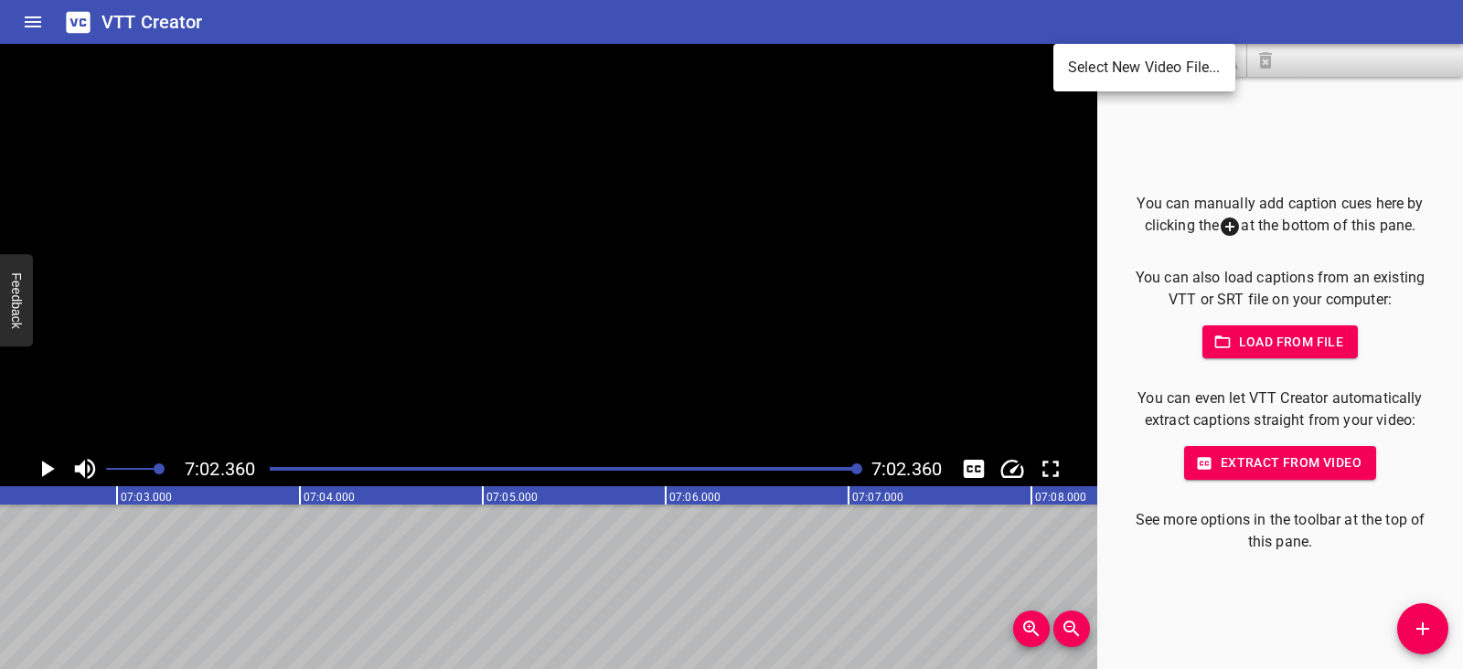
click at [1085, 61] on li "Select New Video File..." at bounding box center [1144, 67] width 182 height 33
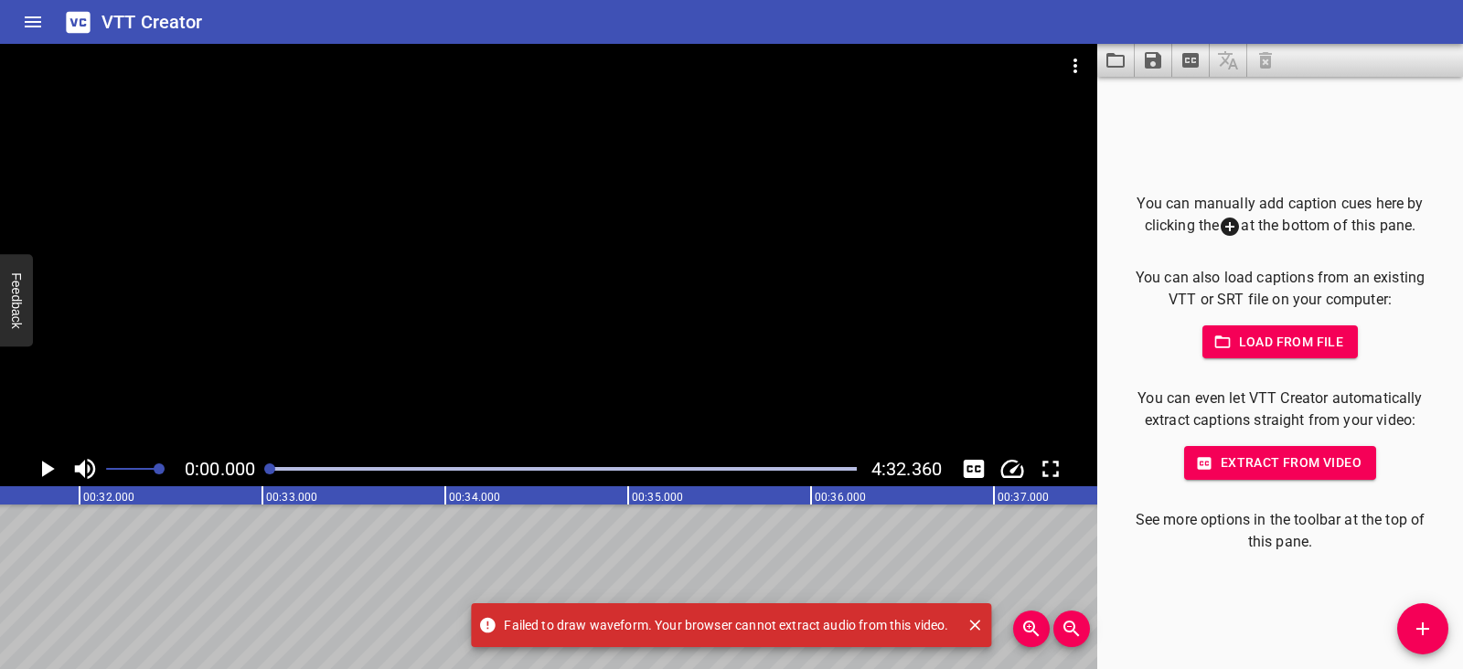
scroll to position [0, 0]
click at [47, 467] on icon "Play/Pause" at bounding box center [48, 469] width 13 height 16
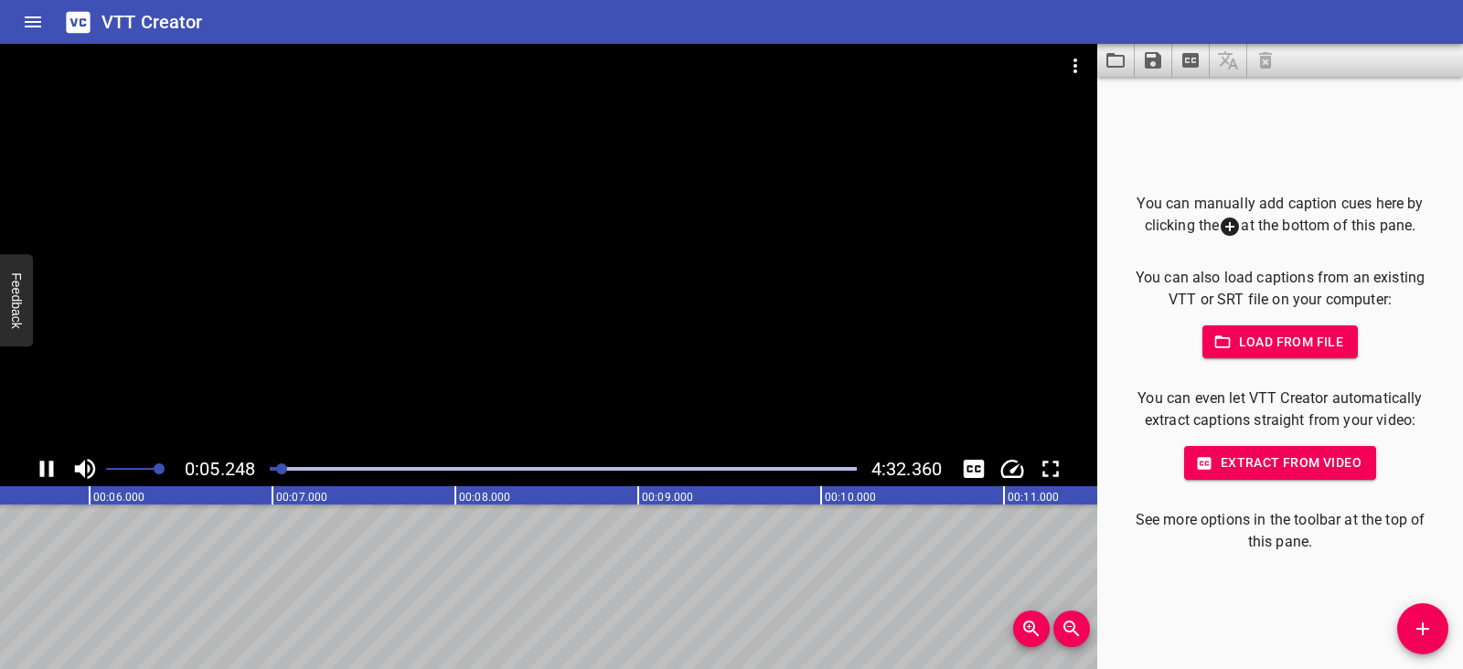
click at [48, 467] on icon "Play/Pause" at bounding box center [46, 468] width 27 height 27
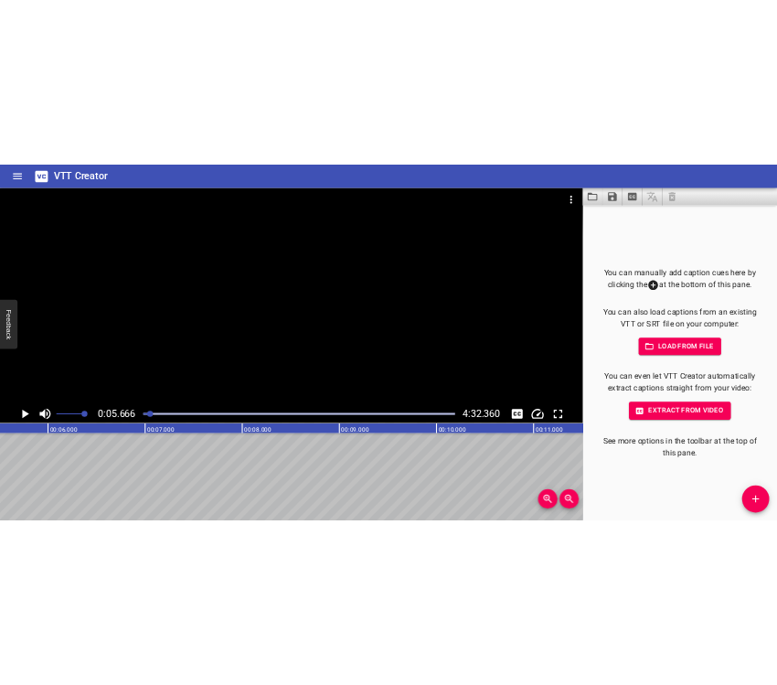
scroll to position [0, 1036]
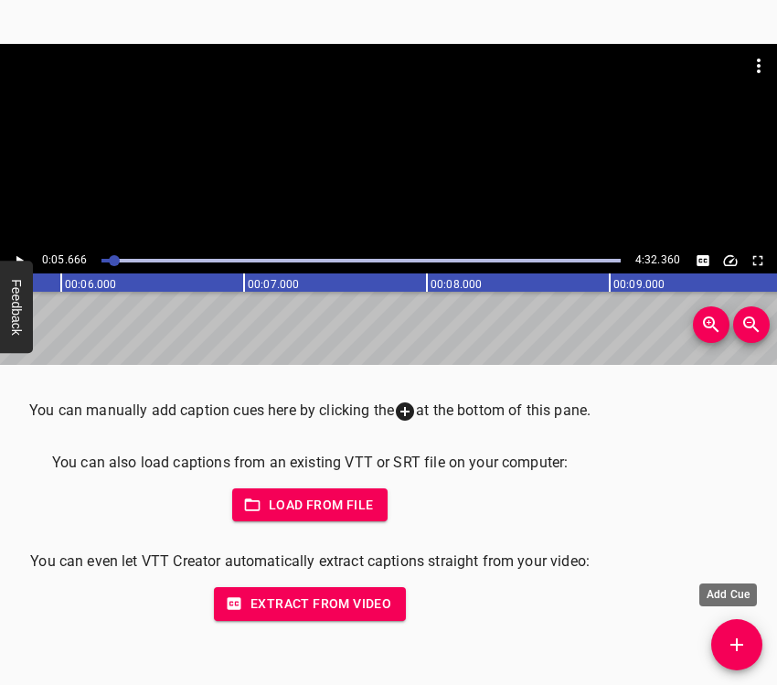
click at [748, 656] on button "Add Cue" at bounding box center [736, 644] width 51 height 51
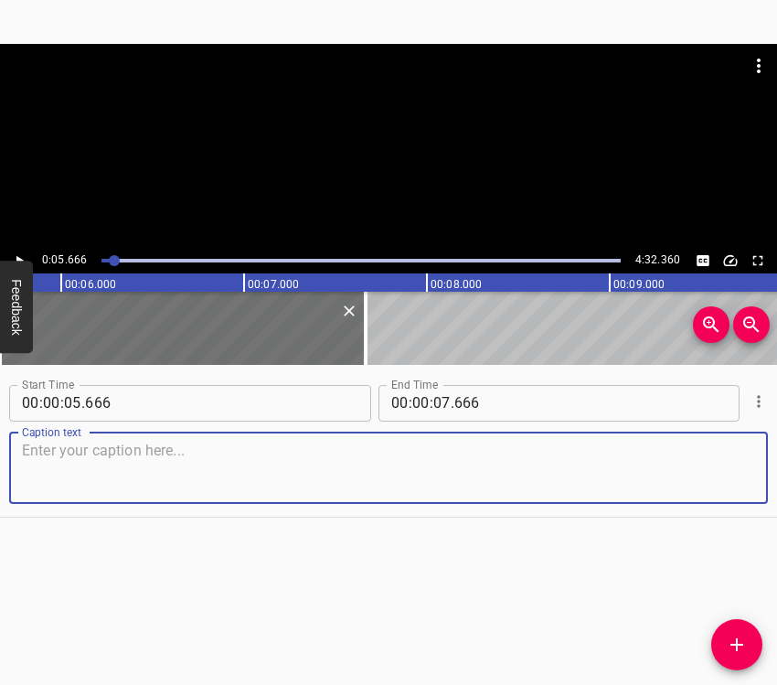
click at [35, 479] on textarea at bounding box center [388, 468] width 733 height 52
paste textarea "[PERSON_NAME], I am [DEMOGRAPHIC_DATA]. I have lived in [GEOGRAPHIC_DATA] since…"
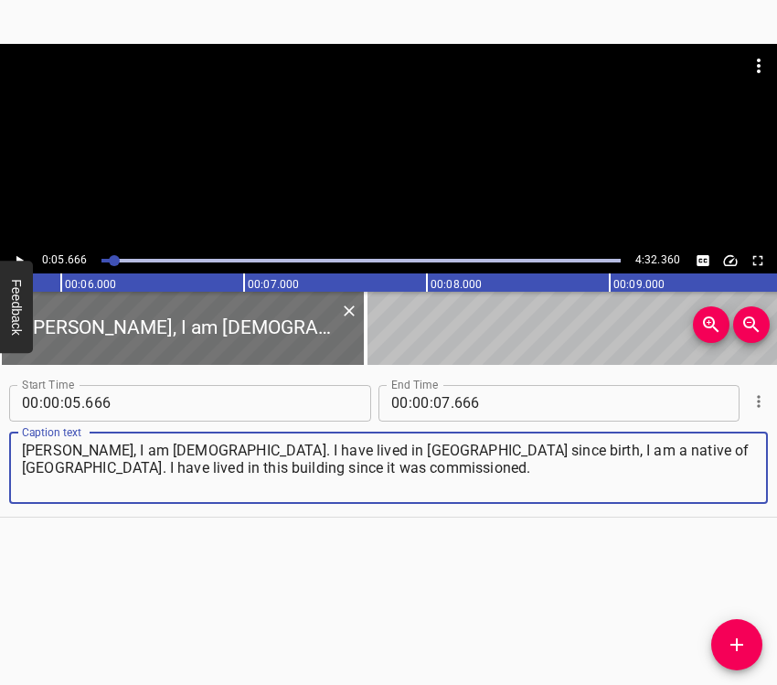
type textarea "[PERSON_NAME], I am [DEMOGRAPHIC_DATA]. I have lived in [GEOGRAPHIC_DATA] since…"
click at [11, 254] on icon "Play/Pause" at bounding box center [19, 260] width 16 height 16
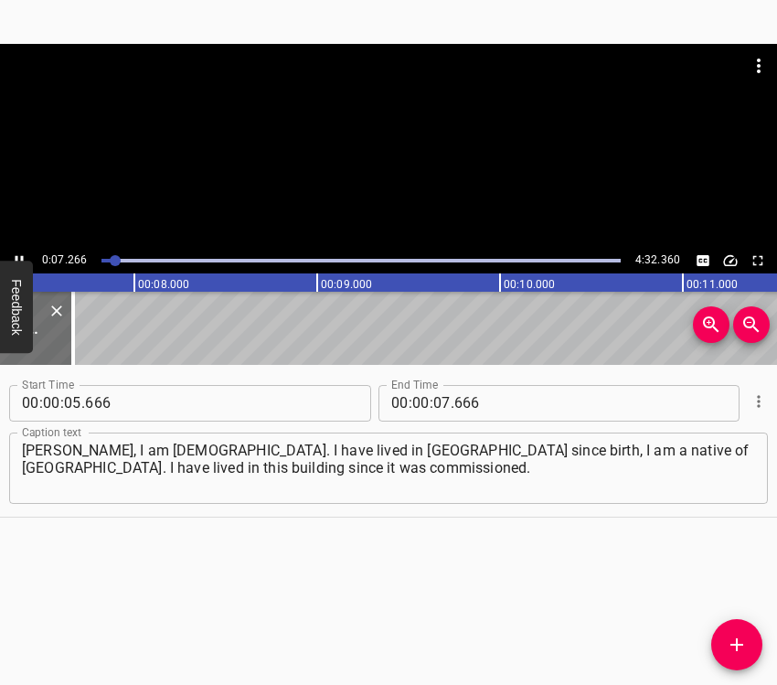
scroll to position [0, 1377]
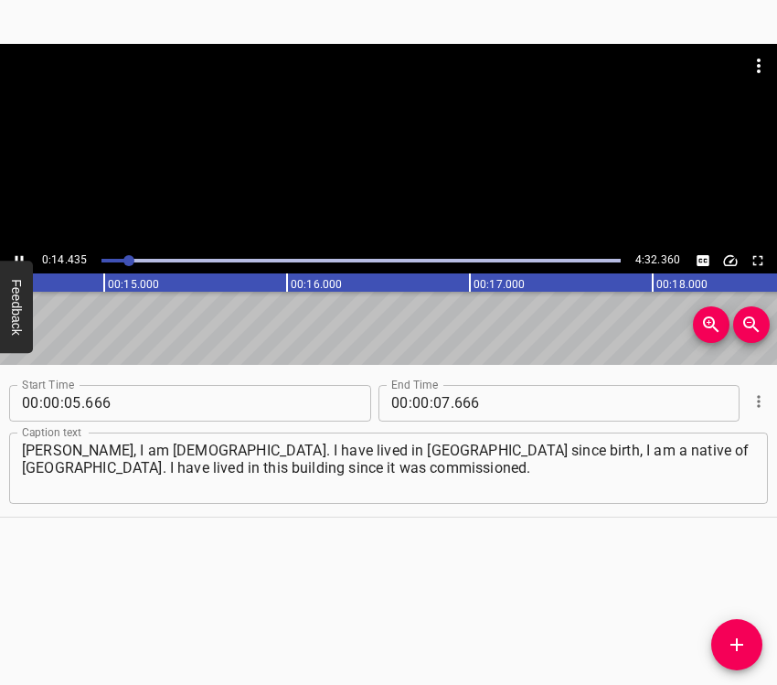
drag, startPoint x: 21, startPoint y: 254, endPoint x: 72, endPoint y: 263, distance: 52.0
click at [22, 253] on icon "Play/Pause" at bounding box center [19, 260] width 16 height 16
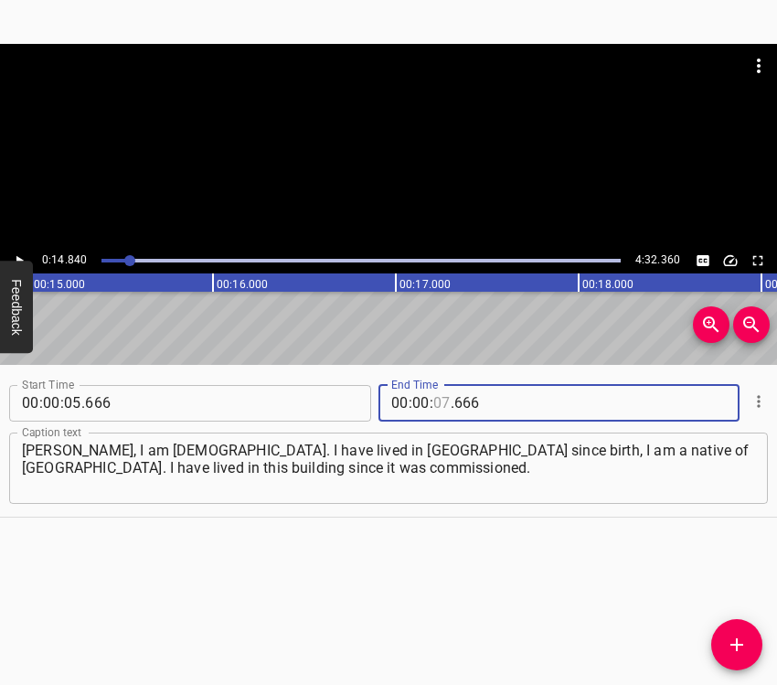
click at [436, 396] on input "number" at bounding box center [441, 403] width 17 height 37
type input "14"
type input "840"
click at [740, 641] on icon "Add Cue" at bounding box center [737, 645] width 22 height 22
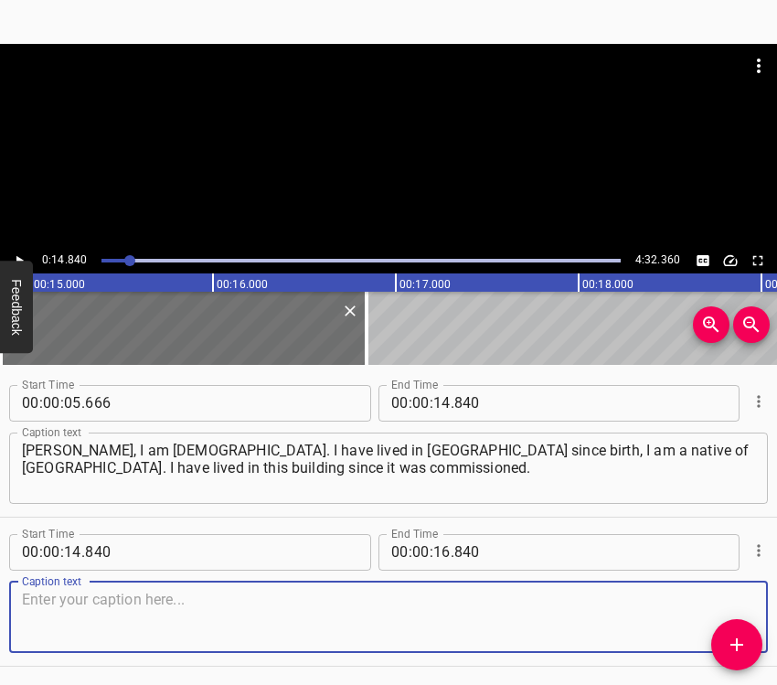
scroll to position [63, 0]
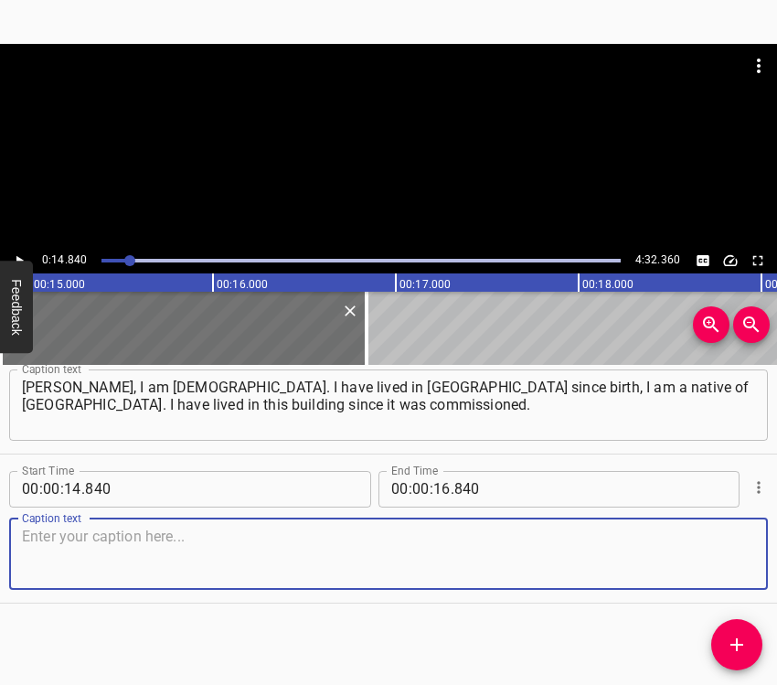
drag, startPoint x: 708, startPoint y: 572, endPoint x: 768, endPoint y: 519, distance: 80.3
click at [709, 570] on textarea at bounding box center [388, 554] width 733 height 52
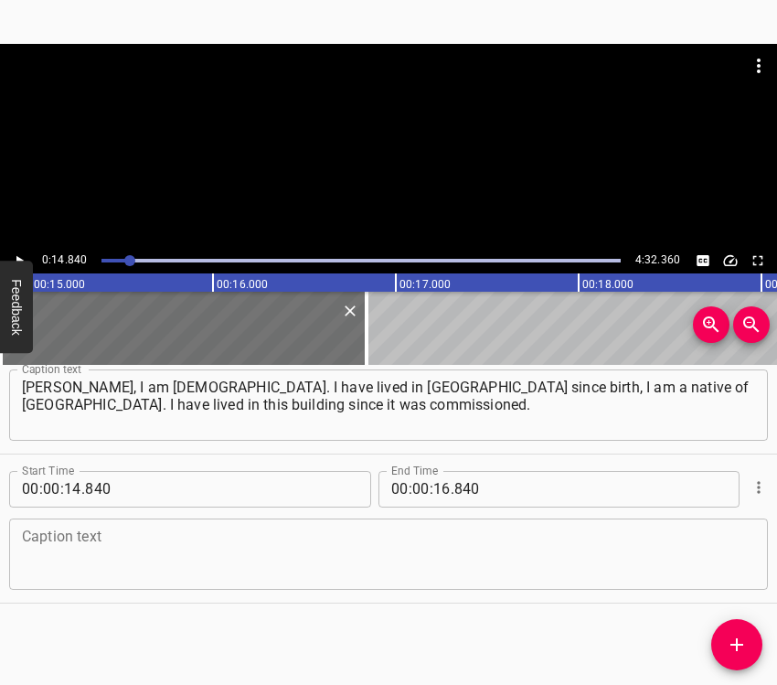
click at [105, 544] on textarea at bounding box center [388, 554] width 733 height 52
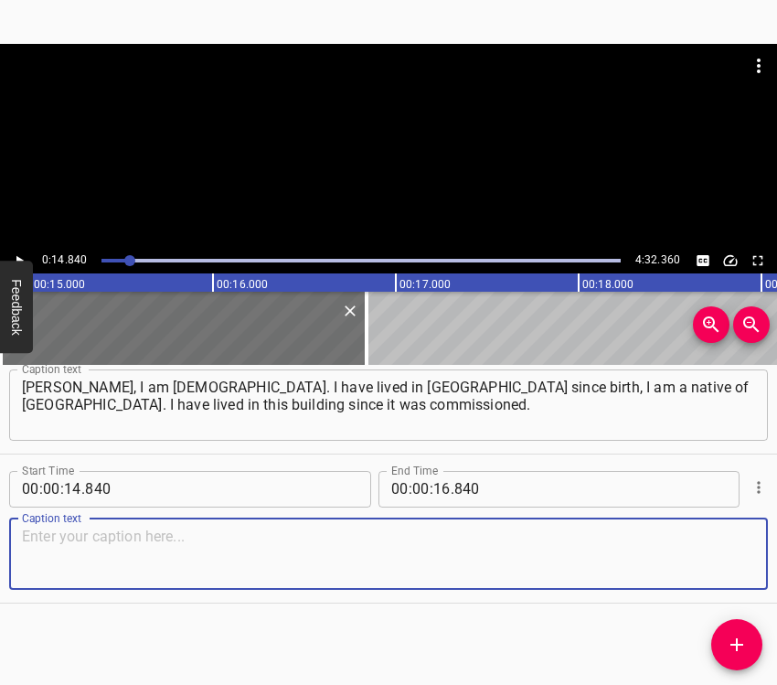
paste textarea "In [DATE] we moved here from another district. On the night of [DATE] to [DATE]…"
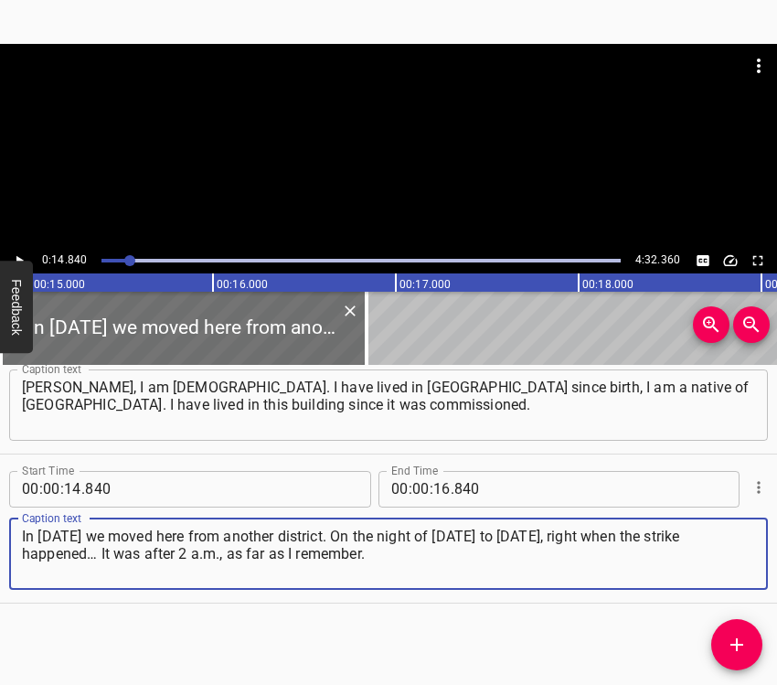
type textarea "In [DATE] we moved here from another district. On the night of [DATE] to [DATE]…"
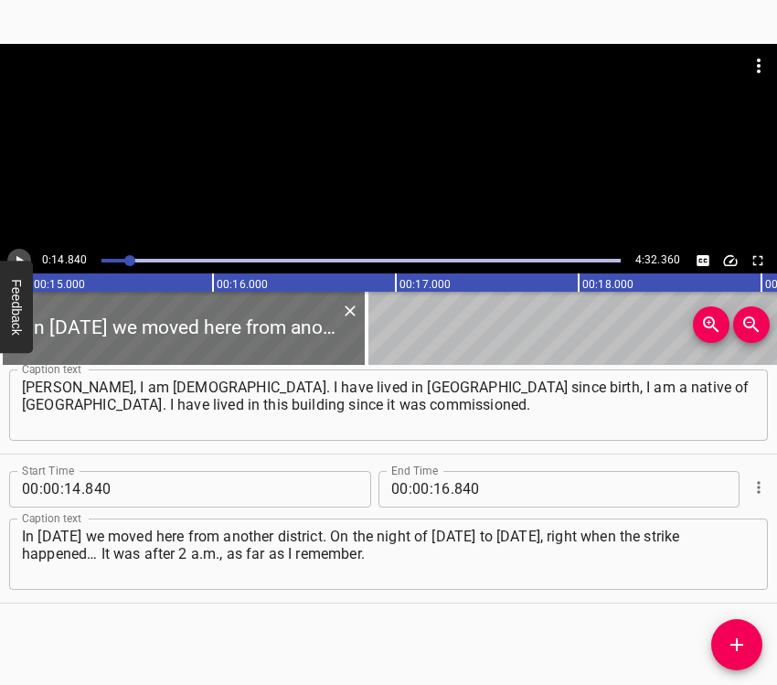
click at [18, 257] on icon "Play/Pause" at bounding box center [19, 260] width 7 height 10
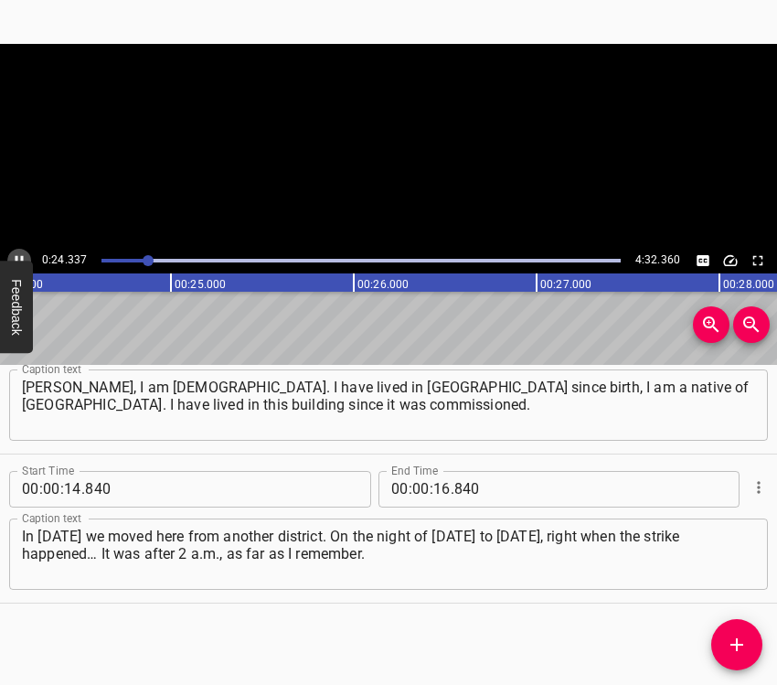
click at [18, 257] on icon "Play/Pause" at bounding box center [19, 260] width 16 height 16
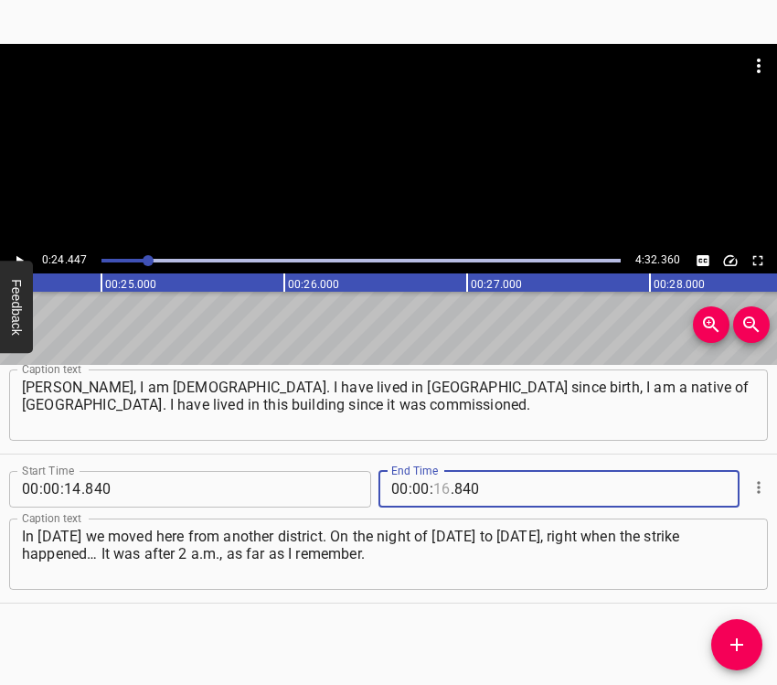
click at [441, 496] on input "number" at bounding box center [441, 489] width 17 height 37
type input "24"
type input "447"
click at [733, 653] on icon "Add Cue" at bounding box center [737, 645] width 22 height 22
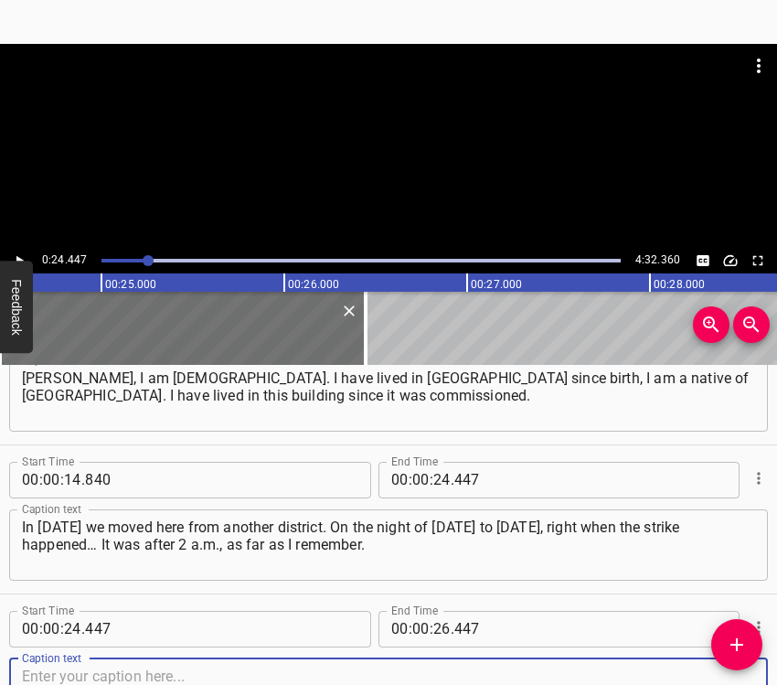
scroll to position [212, 0]
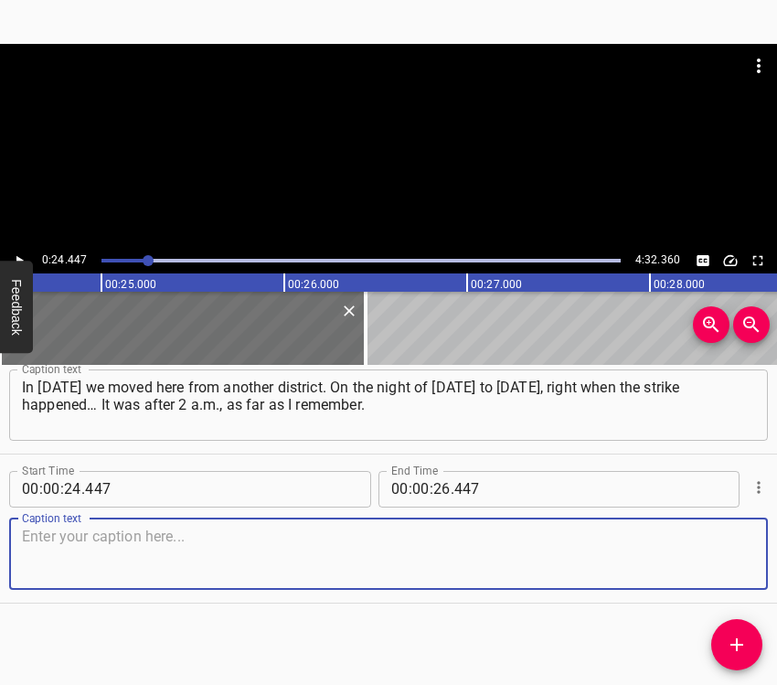
click at [711, 553] on textarea at bounding box center [388, 554] width 733 height 52
drag, startPoint x: 46, startPoint y: 540, endPoint x: 55, endPoint y: 538, distance: 9.3
click at [51, 540] on textarea at bounding box center [388, 554] width 733 height 52
paste textarea ". I live in this building, my windows face here, the third floor. I always said…"
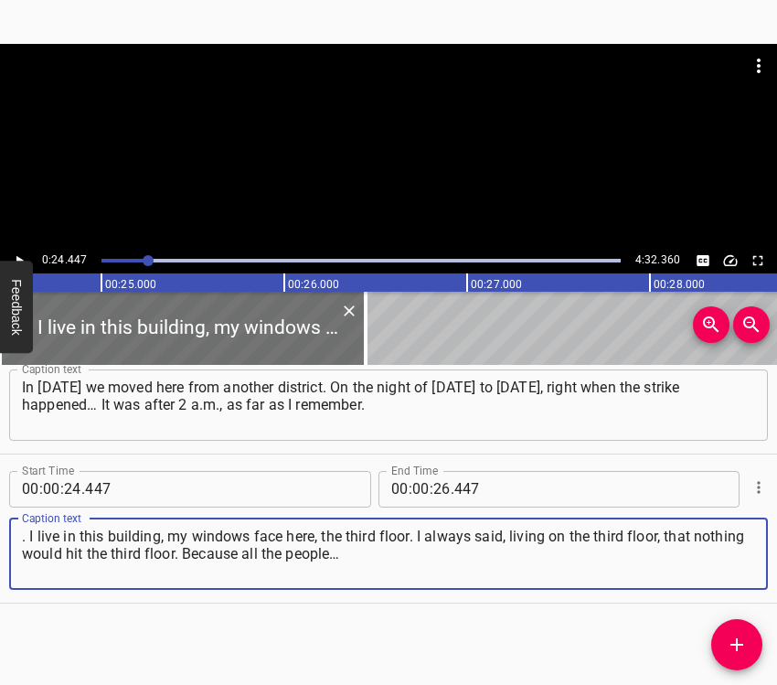
type textarea ". I live in this building, my windows face here, the third floor. I always said…"
click at [15, 259] on icon "Play/Pause" at bounding box center [19, 260] width 16 height 16
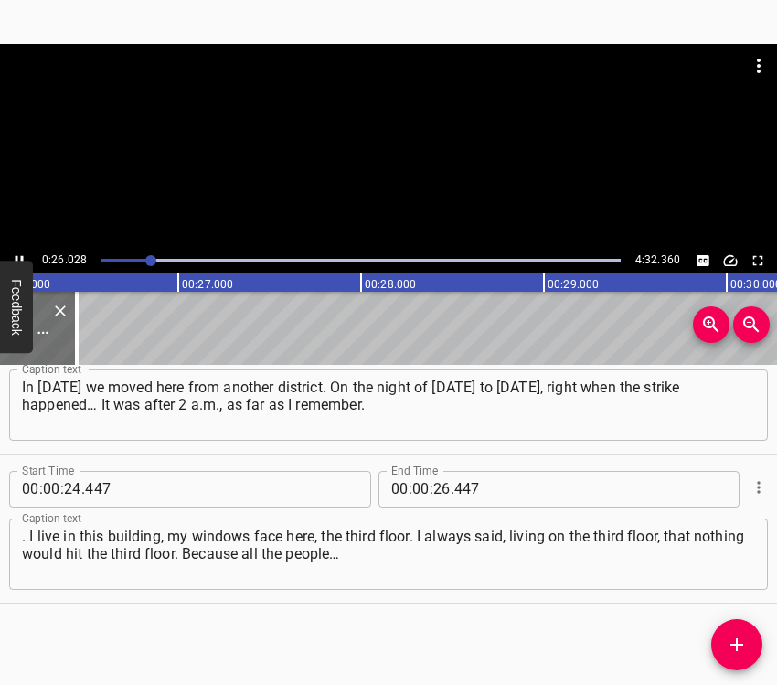
scroll to position [0, 4807]
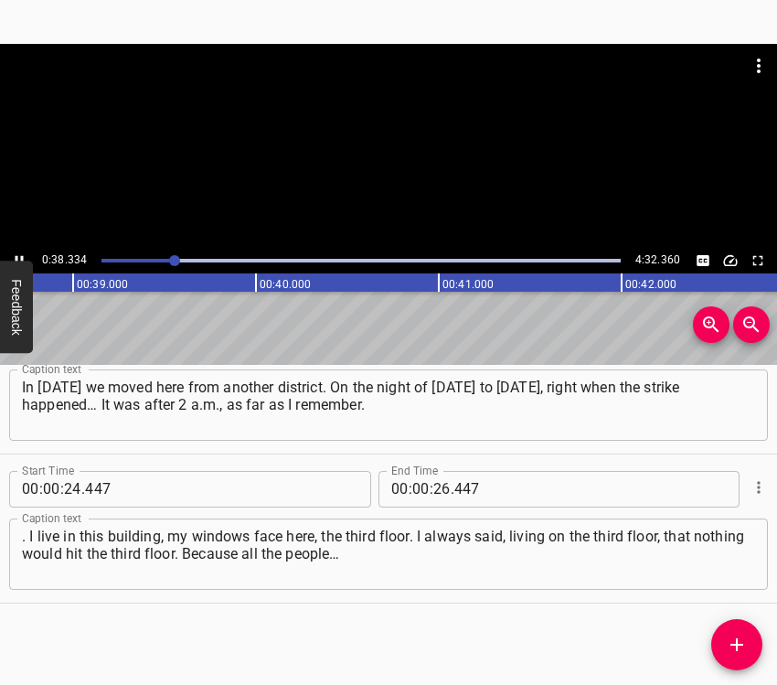
click at [16, 258] on icon "Play/Pause" at bounding box center [20, 260] width 8 height 10
click at [434, 489] on input "number" at bounding box center [441, 489] width 17 height 37
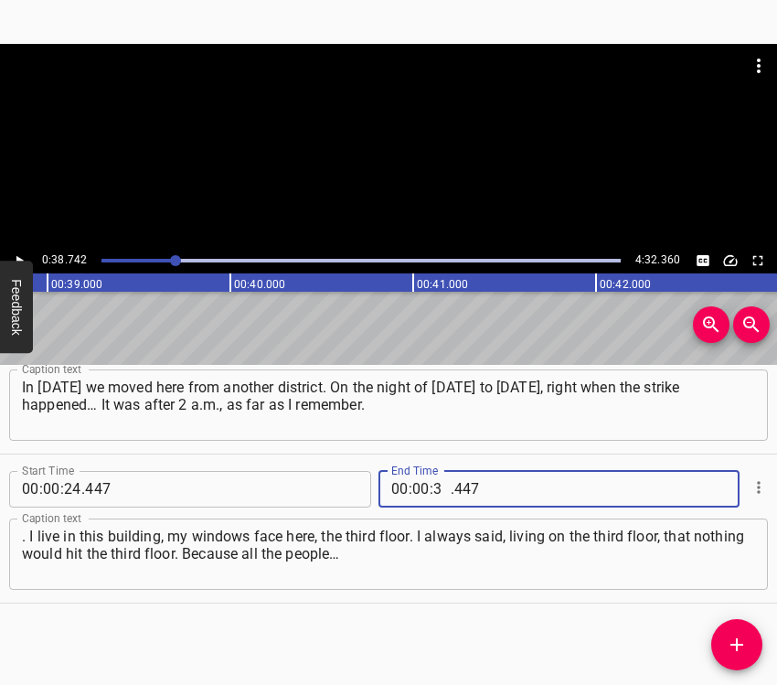
type input "38"
type input "742"
click at [734, 645] on icon "Add Cue" at bounding box center [736, 644] width 13 height 13
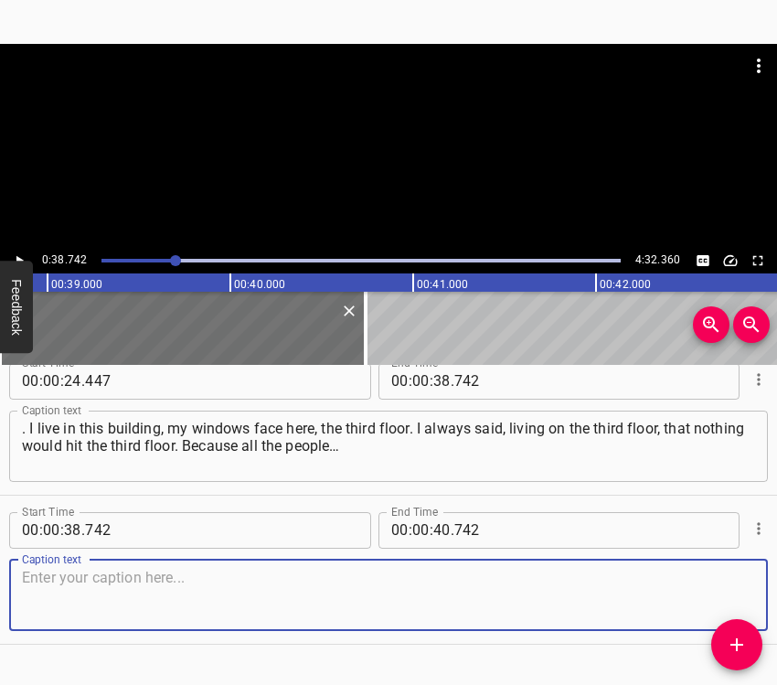
scroll to position [361, 0]
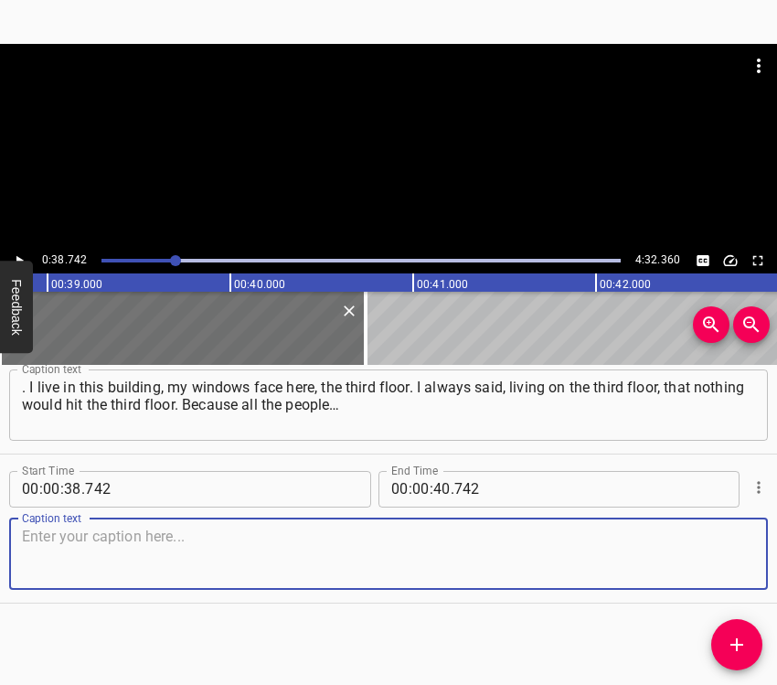
drag, startPoint x: 722, startPoint y: 550, endPoint x: 767, endPoint y: 528, distance: 50.3
click at [722, 549] on textarea at bounding box center [388, 554] width 733 height 52
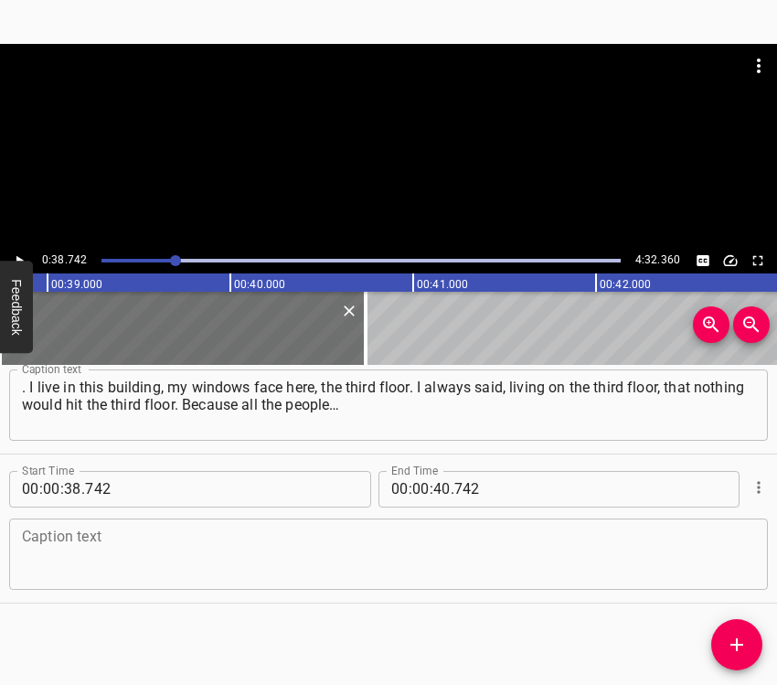
click at [209, 549] on textarea at bounding box center [388, 554] width 733 height 52
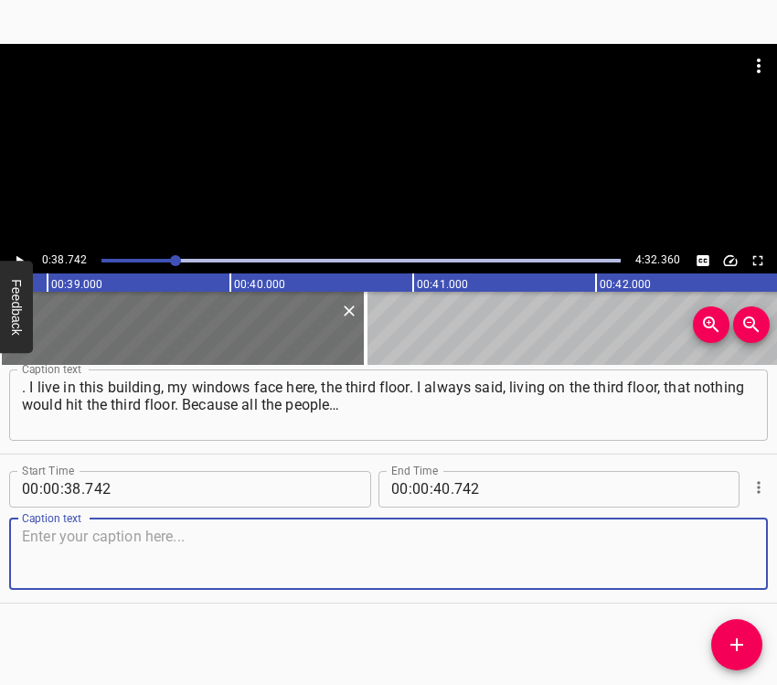
paste textarea "I work as a massage therapist, many clients come to me from my building, and gi…"
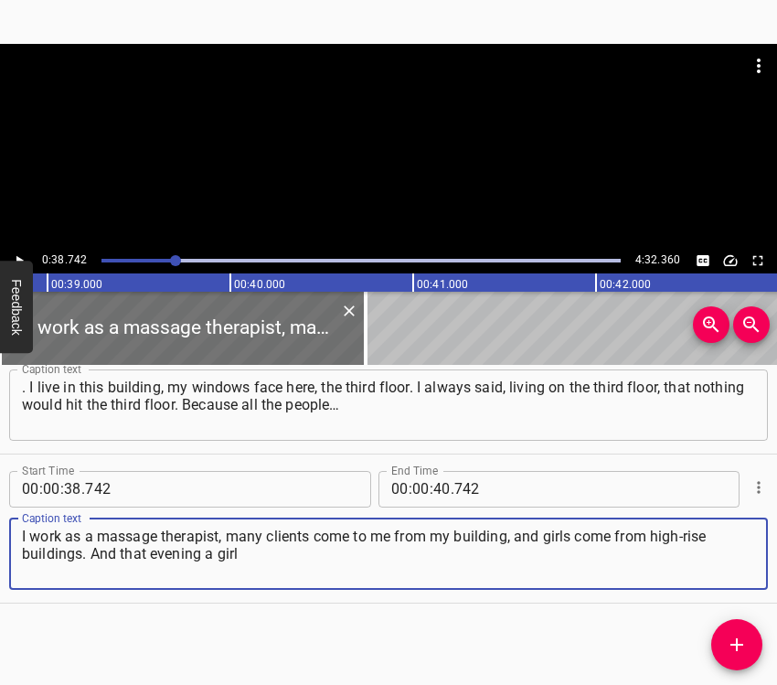
type textarea "I work as a massage therapist, many clients come to me from my building, and gi…"
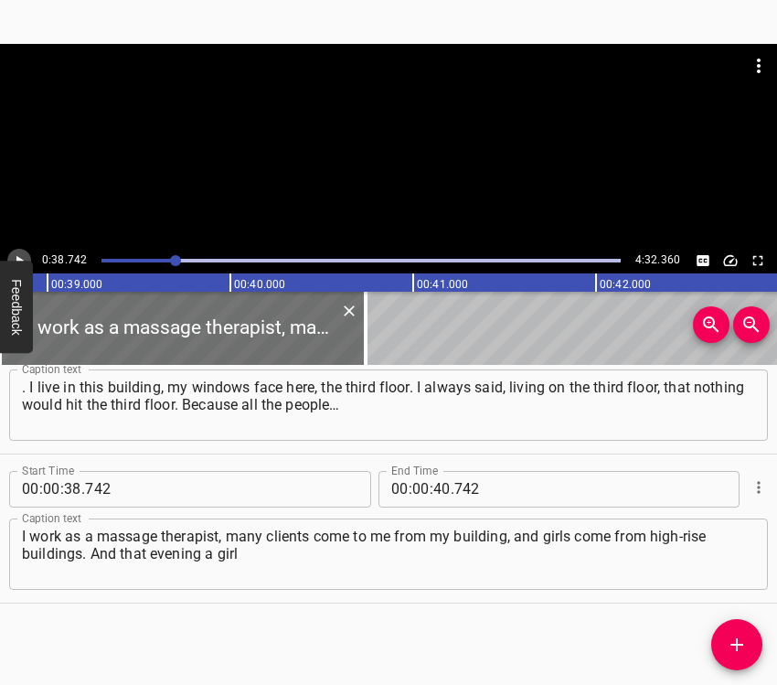
click at [15, 255] on icon "Play/Pause" at bounding box center [19, 260] width 16 height 16
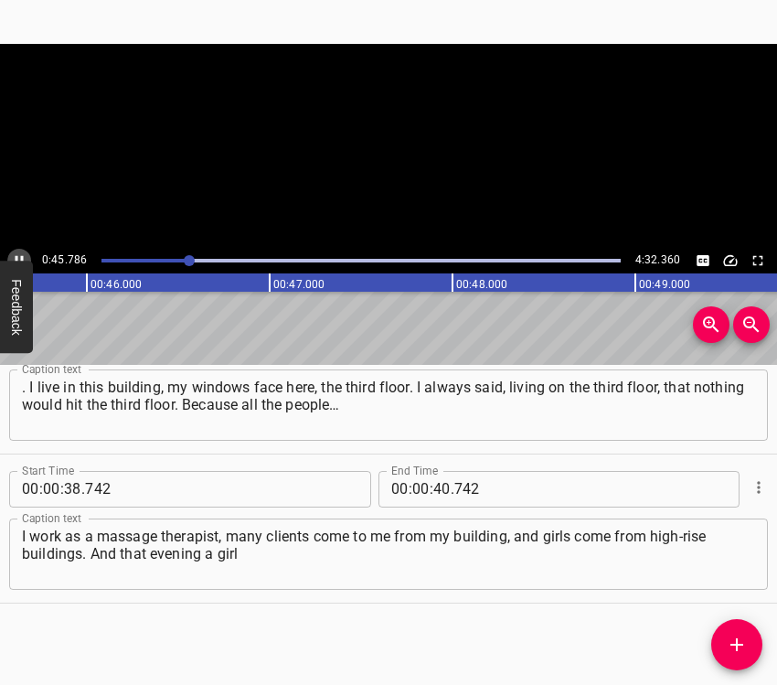
click at [15, 255] on icon "Play/Pause" at bounding box center [19, 260] width 16 height 16
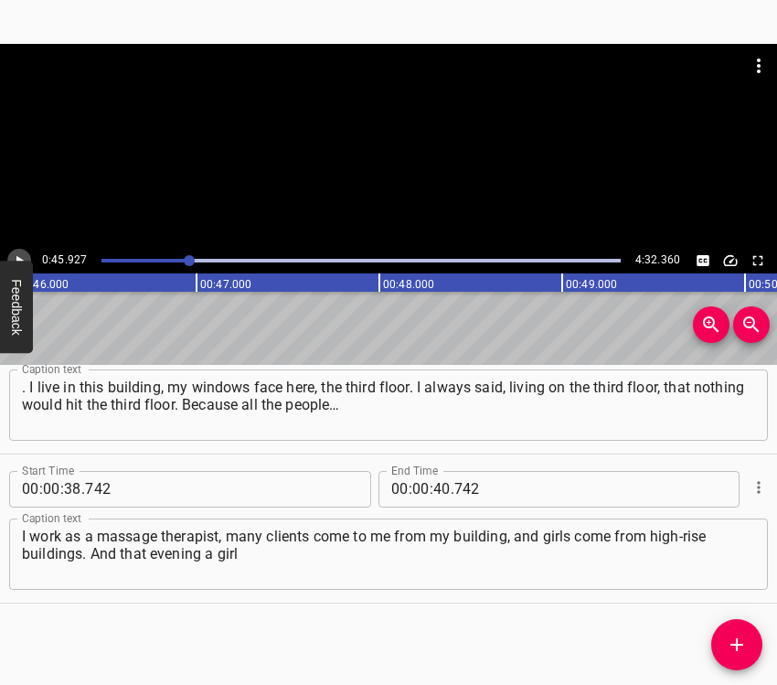
click at [24, 254] on icon "Play/Pause" at bounding box center [19, 260] width 16 height 16
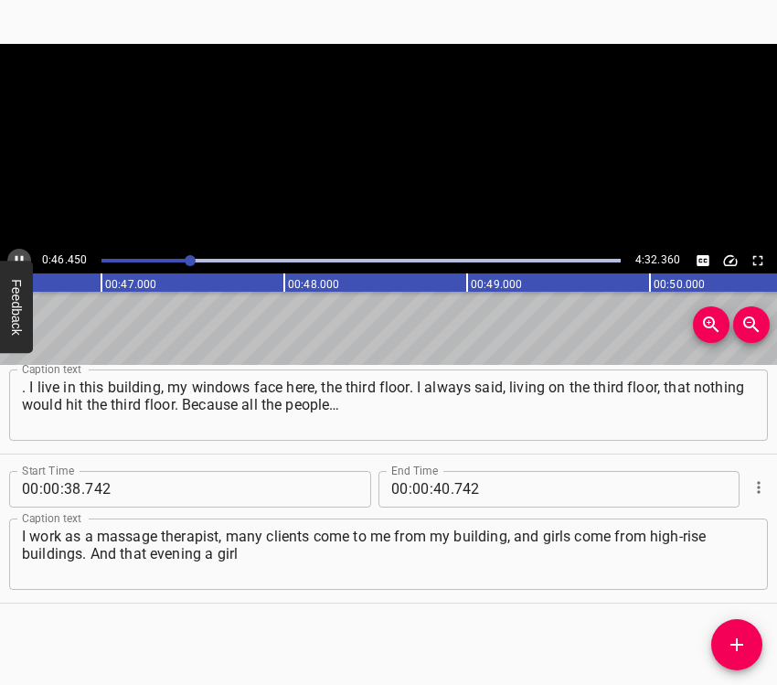
click at [24, 254] on icon "Play/Pause" at bounding box center [19, 260] width 16 height 16
click at [433, 488] on input "number" at bounding box center [441, 489] width 17 height 37
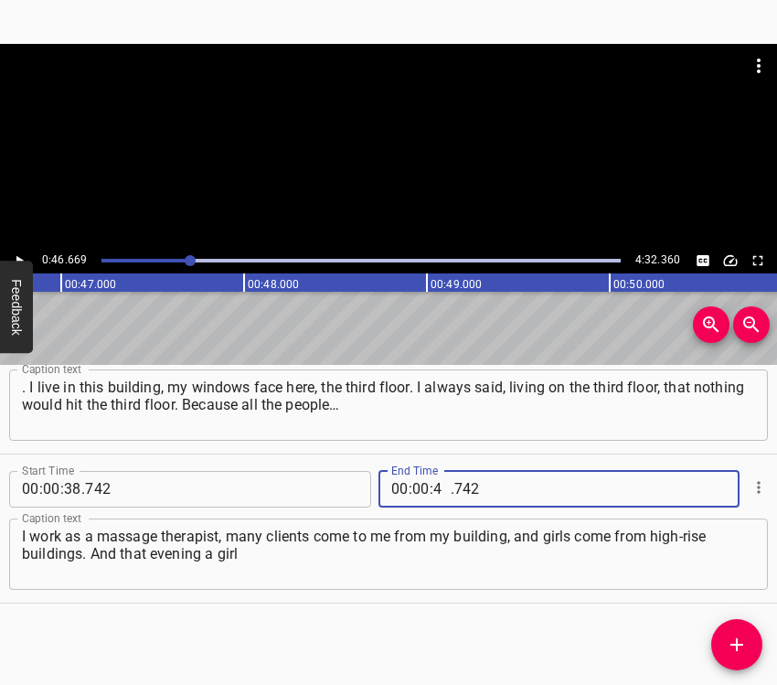
type input "46"
type input "669"
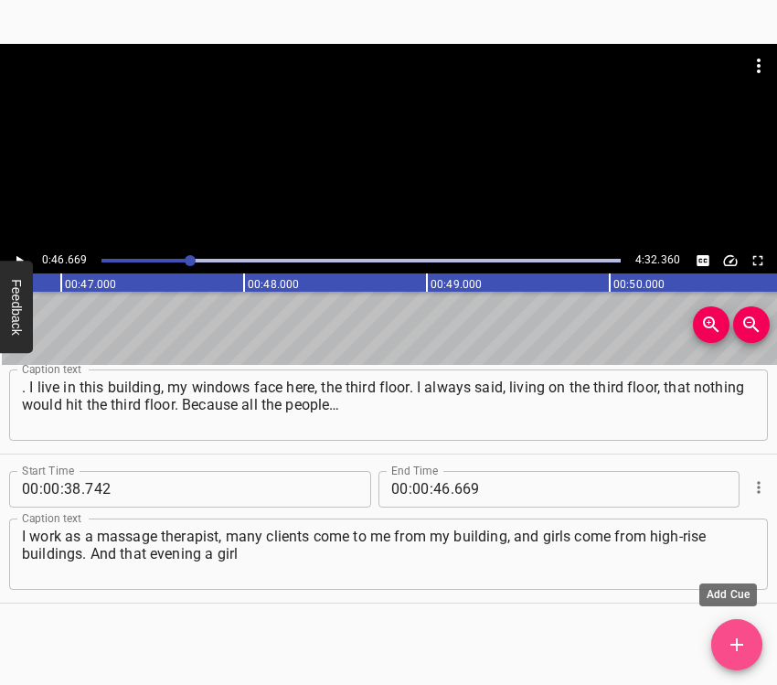
click at [744, 650] on icon "Add Cue" at bounding box center [737, 645] width 22 height 22
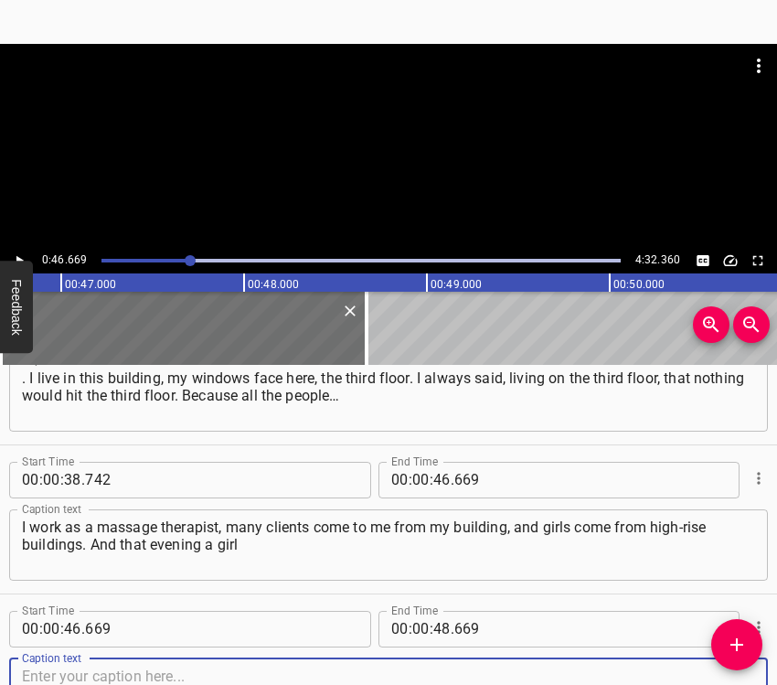
scroll to position [510, 0]
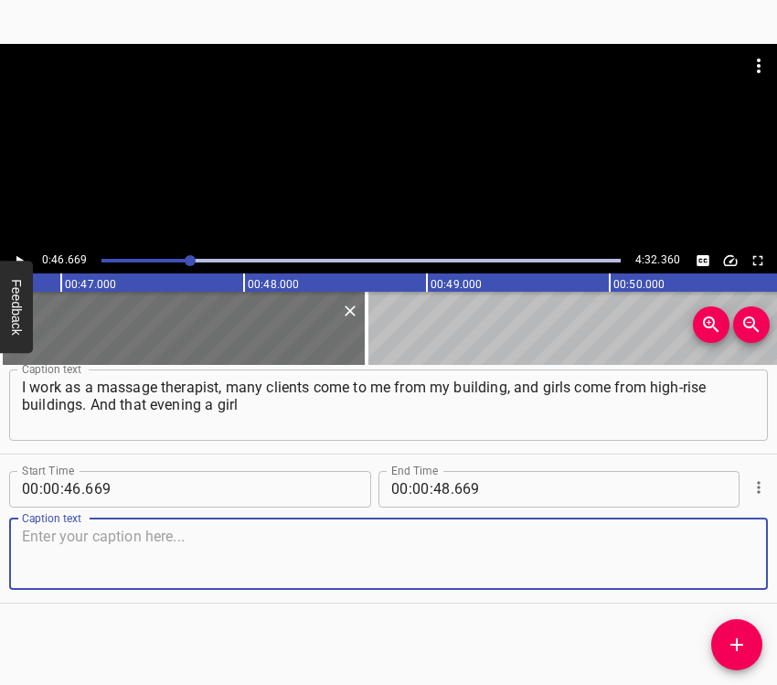
drag, startPoint x: 712, startPoint y: 560, endPoint x: 770, endPoint y: 548, distance: 59.0
click at [711, 560] on textarea at bounding box center [388, 554] width 733 height 52
click at [169, 539] on textarea at bounding box center [388, 554] width 733 height 52
paste textarea "came to me from the 21st floor and said: “Are you not afraid to live on the thi…"
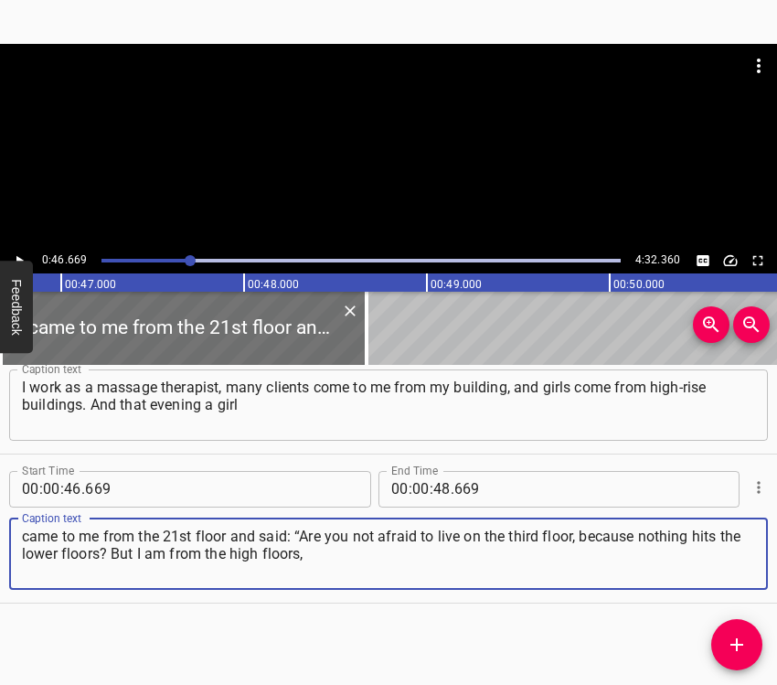
type textarea "came to me from the 21st floor and said: “Are you not afraid to live on the thi…"
click at [23, 260] on icon "Play/Pause" at bounding box center [19, 260] width 7 height 10
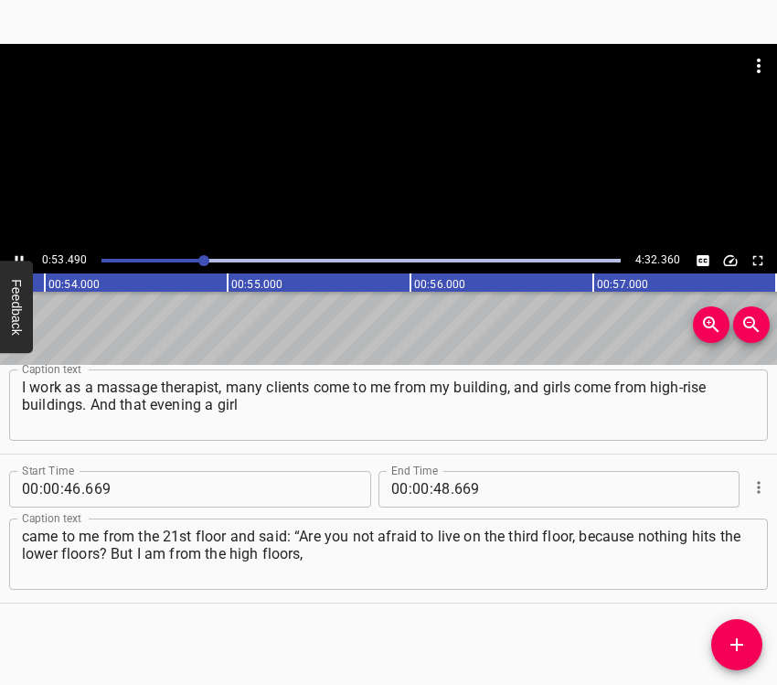
click at [17, 252] on icon "Play/Pause" at bounding box center [19, 260] width 16 height 16
click at [17, 253] on icon "Play/Pause" at bounding box center [19, 260] width 16 height 16
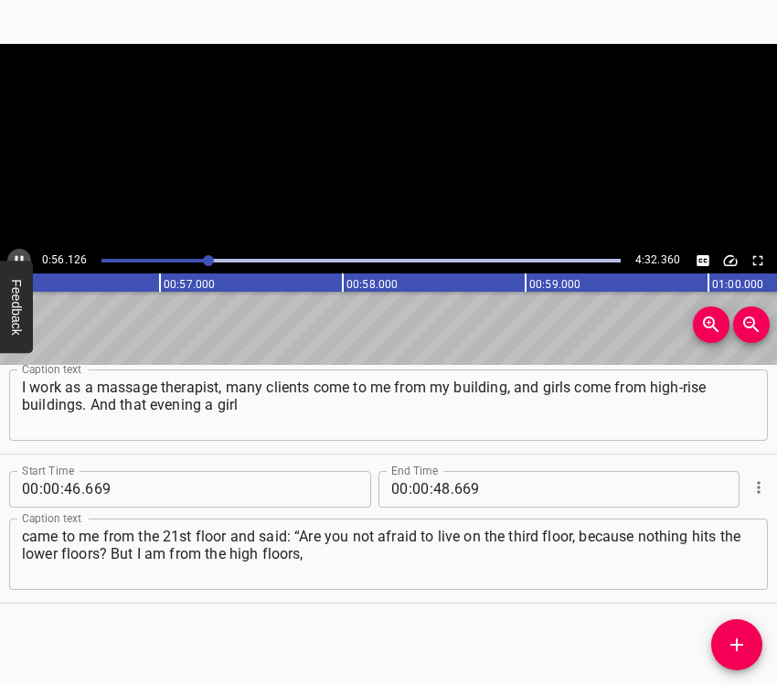
click at [17, 253] on icon "Play/Pause" at bounding box center [19, 260] width 16 height 16
click at [435, 485] on input "number" at bounding box center [441, 489] width 17 height 37
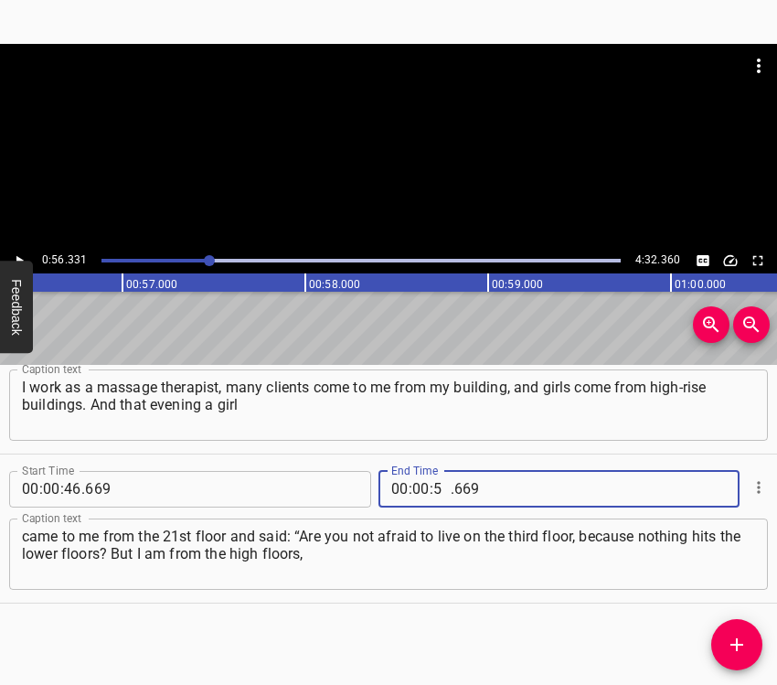
type input "56"
type input "331"
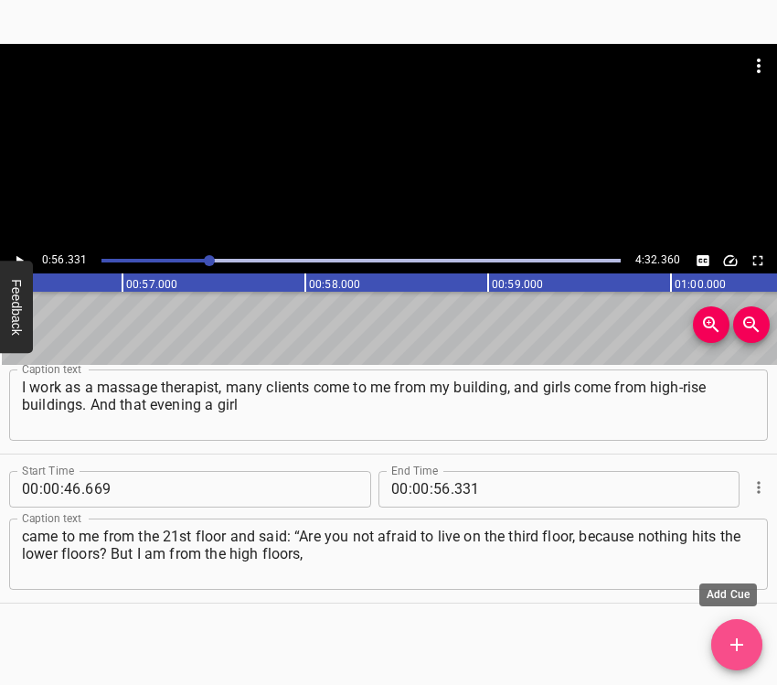
drag, startPoint x: 737, startPoint y: 636, endPoint x: 748, endPoint y: 601, distance: 37.3
click at [736, 635] on icon "Add Cue" at bounding box center [737, 645] width 22 height 22
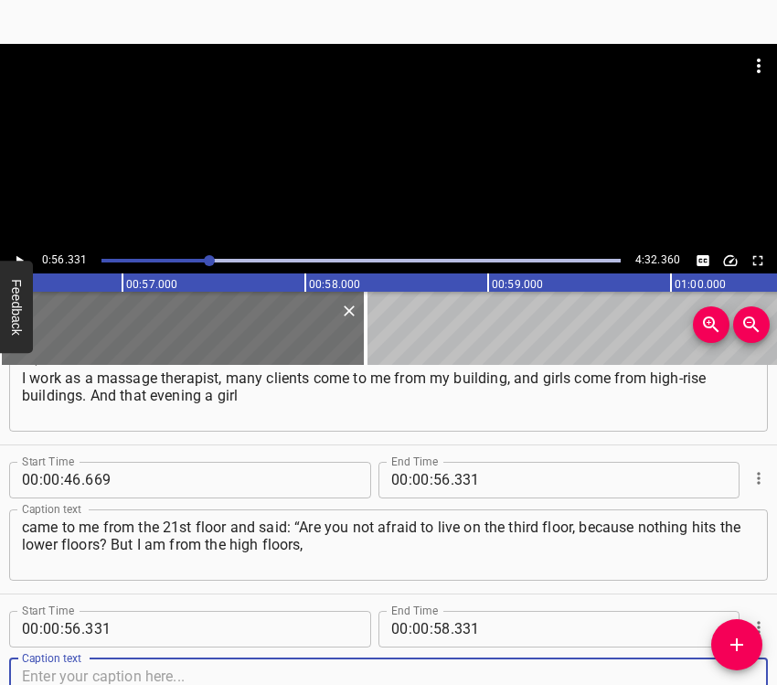
scroll to position [659, 0]
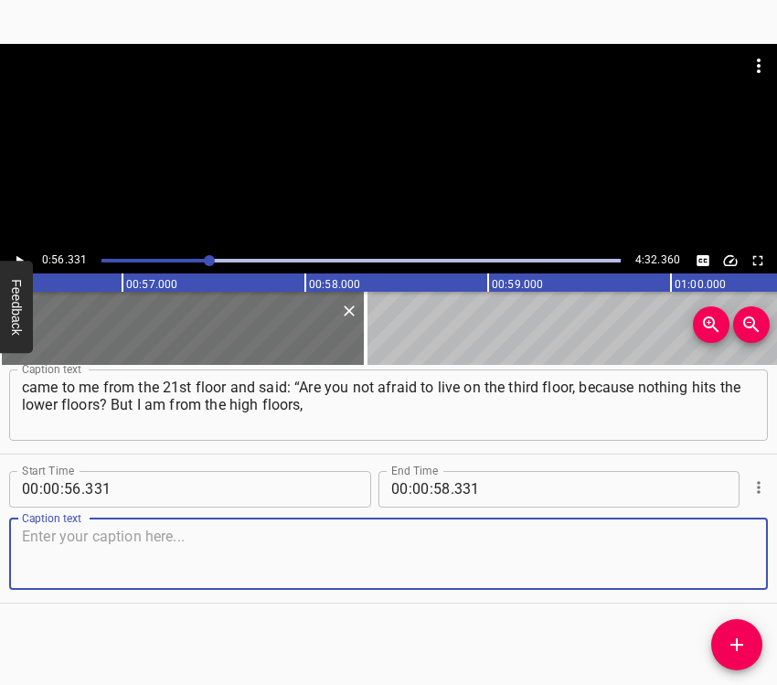
click at [734, 557] on textarea at bounding box center [388, 554] width 733 height 52
click at [77, 556] on textarea at bounding box center [388, 554] width 733 height 52
paste textarea "and it is much harder there.” I replied: “Well yes, the third floor, and beside…"
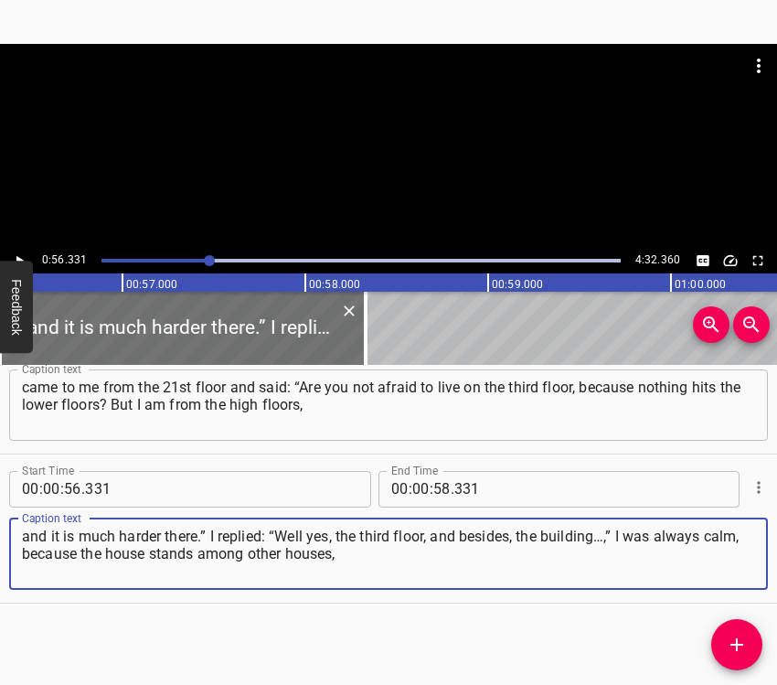
type textarea "and it is much harder there.” I replied: “Well yes, the third floor, and beside…"
click at [20, 256] on icon "Play/Pause" at bounding box center [19, 260] width 16 height 16
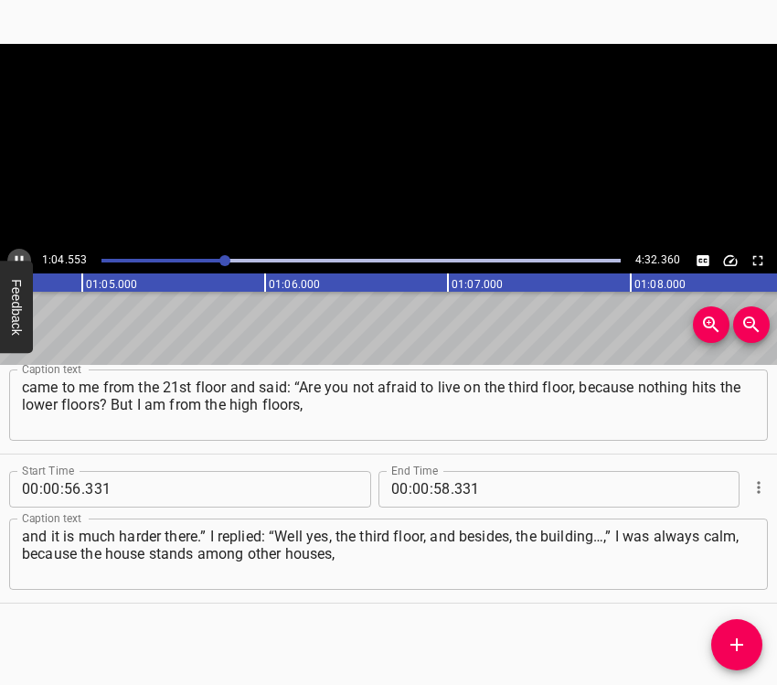
click at [18, 260] on icon "Play/Pause" at bounding box center [19, 260] width 16 height 16
click at [18, 260] on icon "Play/Pause" at bounding box center [19, 260] width 7 height 10
click at [18, 260] on icon "Play/Pause" at bounding box center [19, 260] width 16 height 16
click at [417, 493] on input "number" at bounding box center [420, 489] width 17 height 37
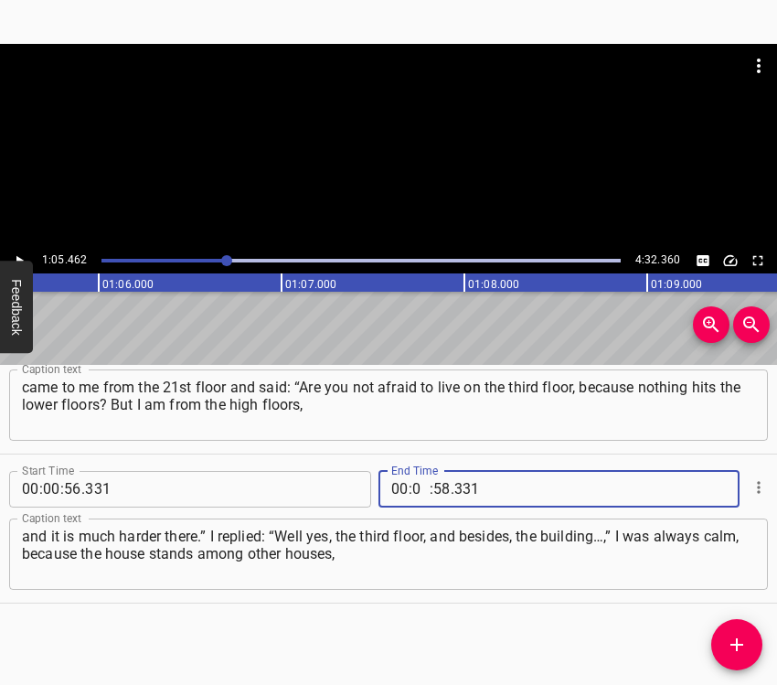
type input "01"
type input "05"
type input "462"
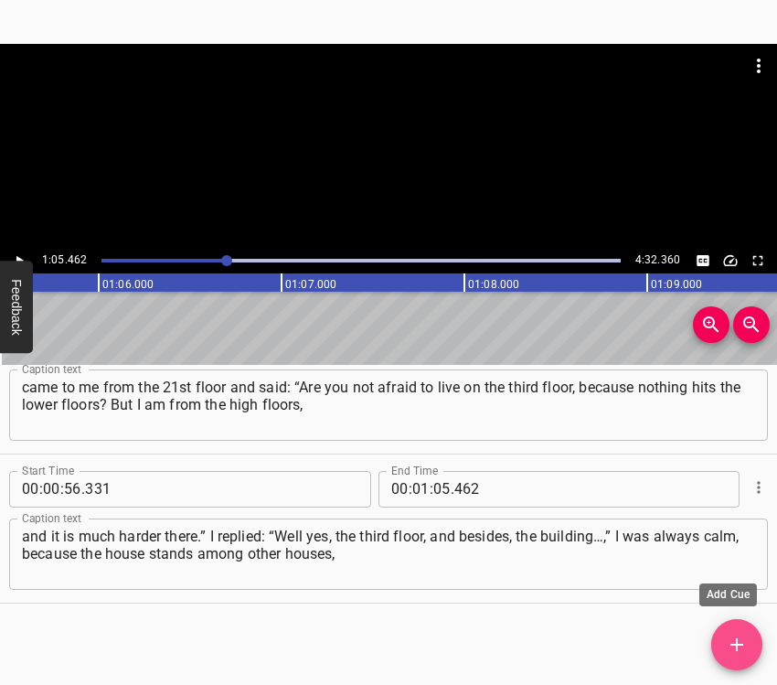
click at [749, 625] on button "Add Cue" at bounding box center [736, 644] width 51 height 51
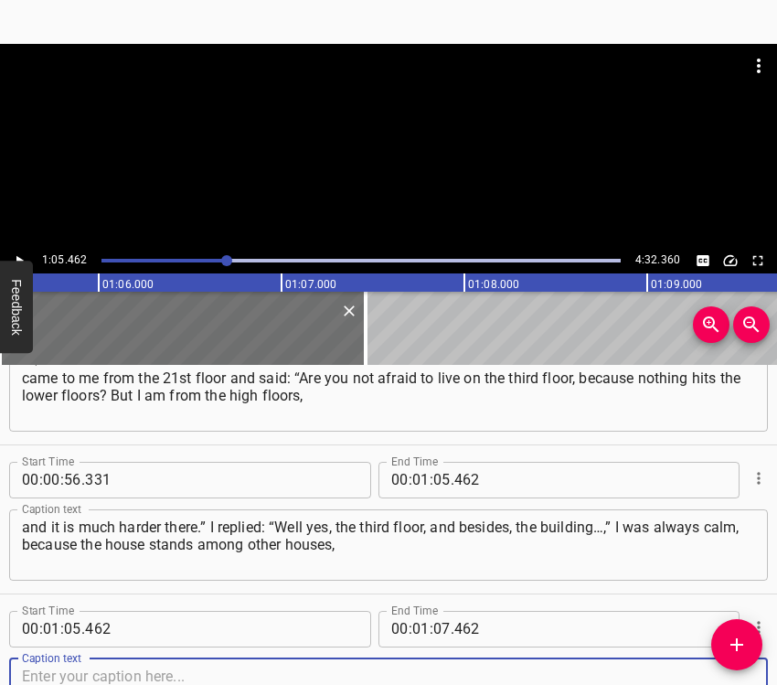
scroll to position [808, 0]
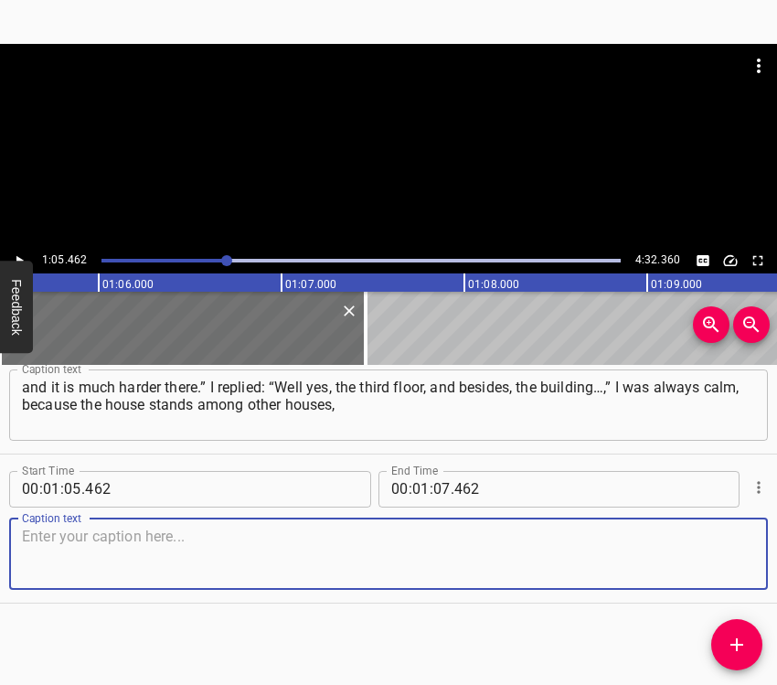
drag, startPoint x: 737, startPoint y: 549, endPoint x: 774, endPoint y: 525, distance: 44.4
click at [737, 548] on textarea at bounding box center [388, 554] width 733 height 52
click at [222, 574] on textarea at bounding box center [388, 554] width 733 height 52
paste textarea "and I thought that exactly our building would not be hit. And that very evening…"
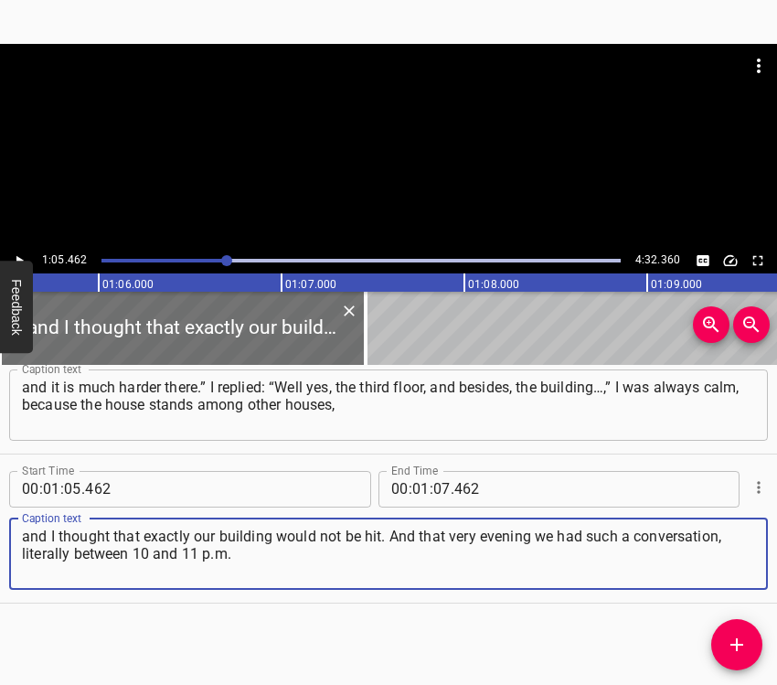
type textarea "and I thought that exactly our building would not be hit. And that very evening…"
click at [24, 256] on icon "Play/Pause" at bounding box center [19, 260] width 16 height 16
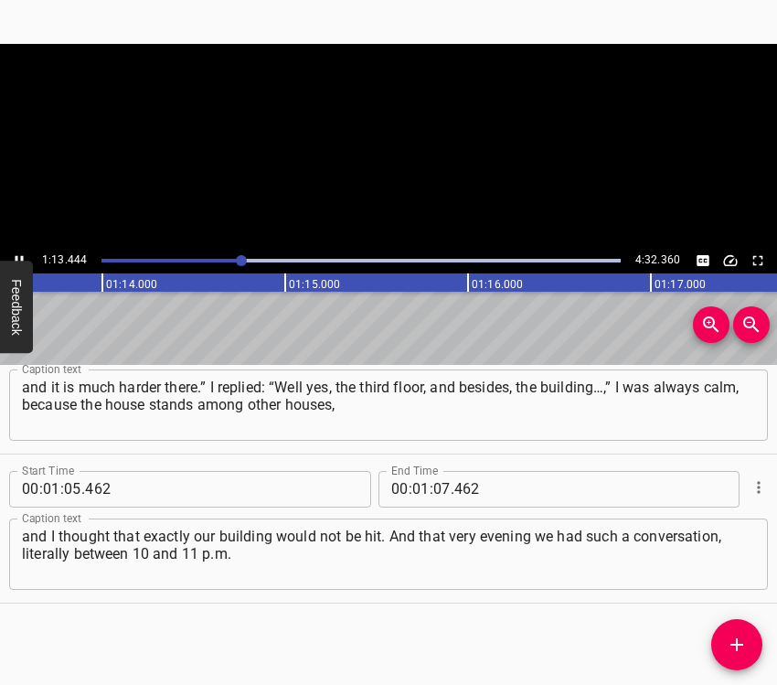
click at [24, 256] on icon "Play/Pause" at bounding box center [19, 260] width 16 height 16
click at [438, 485] on input "number" at bounding box center [441, 489] width 17 height 37
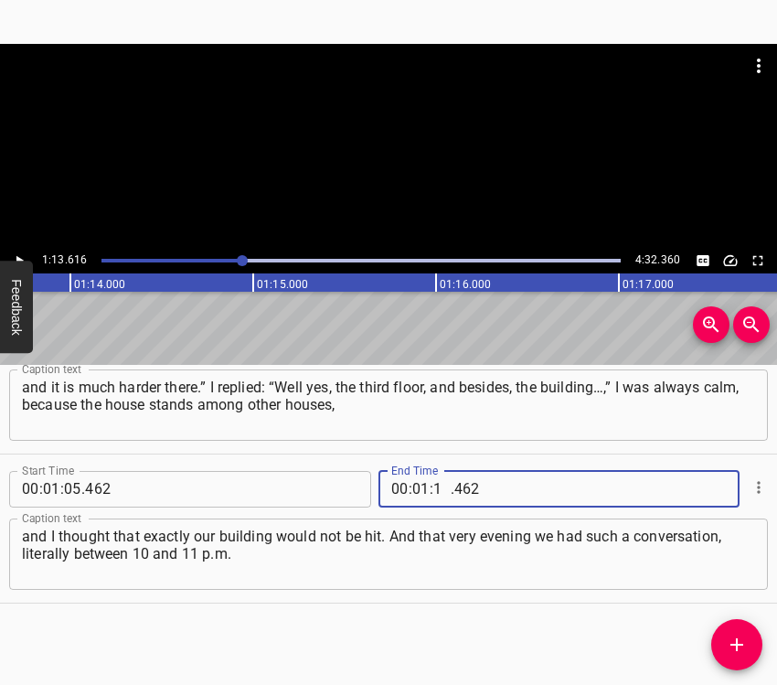
type input "13"
type input "616"
click at [746, 637] on icon "Add Cue" at bounding box center [737, 645] width 22 height 22
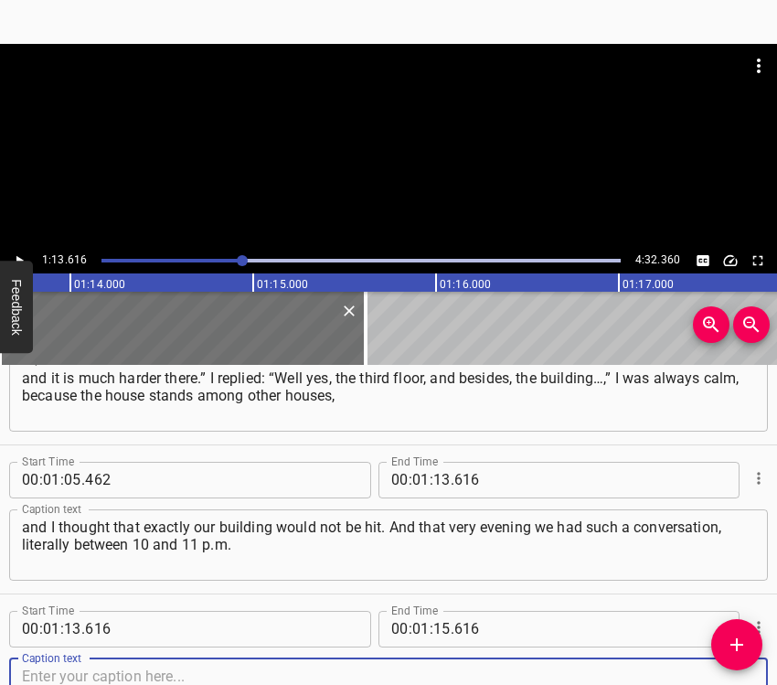
scroll to position [957, 0]
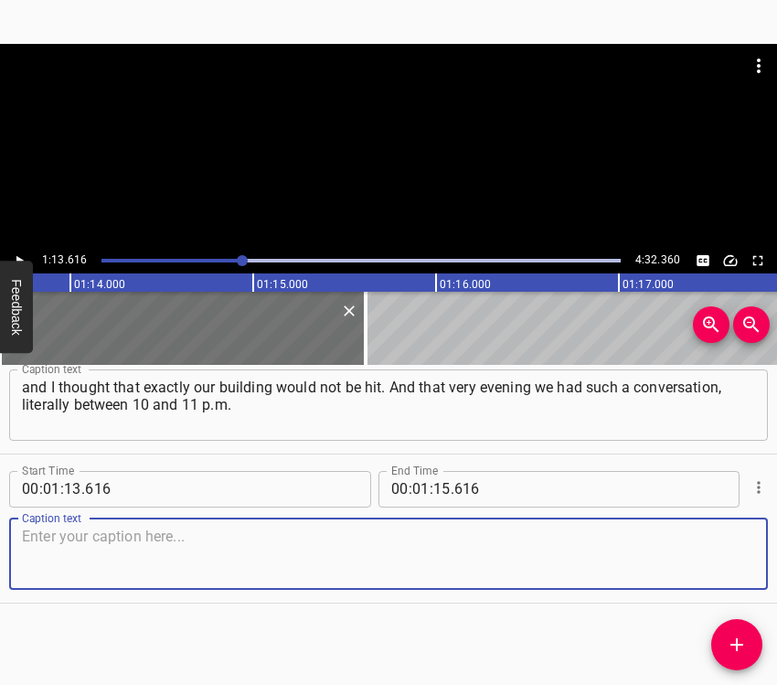
click at [724, 561] on textarea at bounding box center [388, 554] width 733 height 52
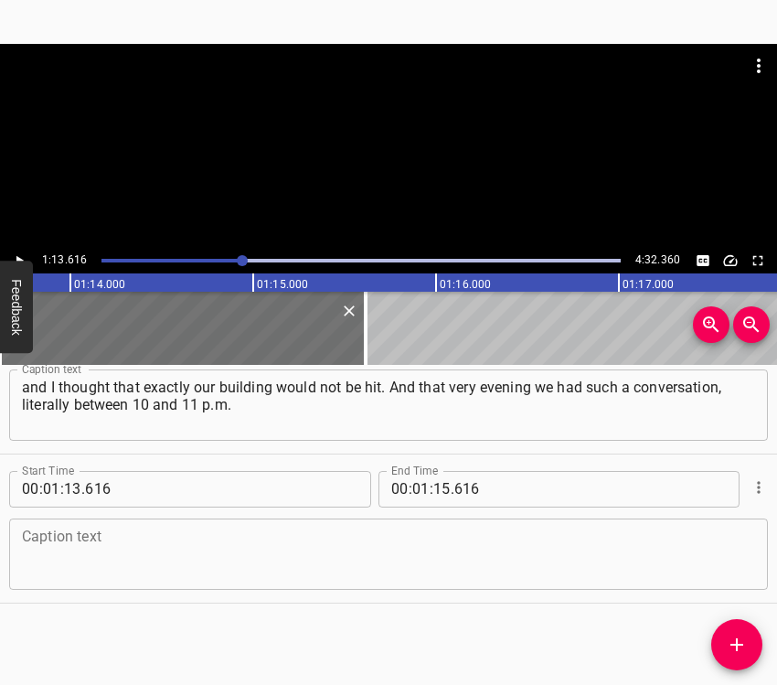
click at [160, 539] on textarea at bounding box center [388, 554] width 733 height 52
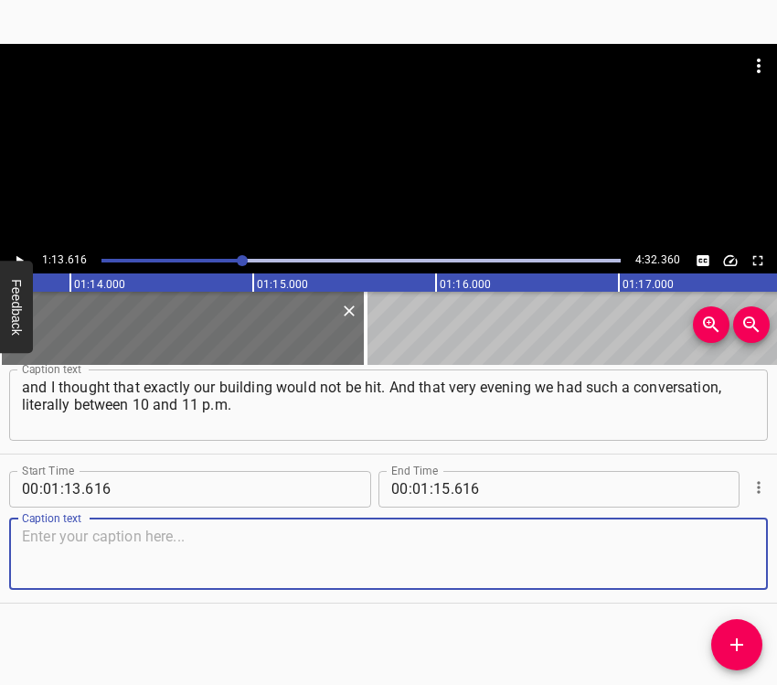
paste textarea "And then, here you go – the third floor, there was a strike exactly on the thir…"
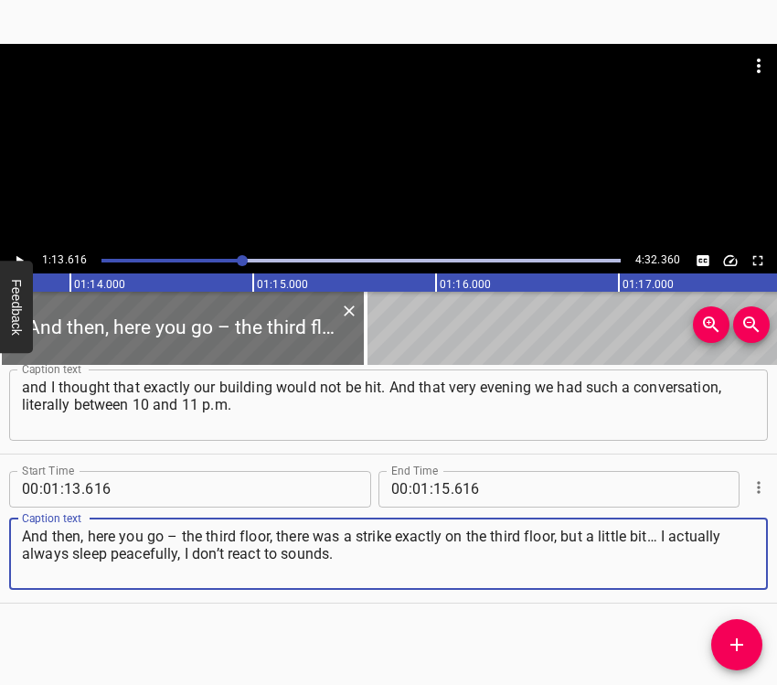
type textarea "And then, here you go – the third floor, there was a strike exactly on the thir…"
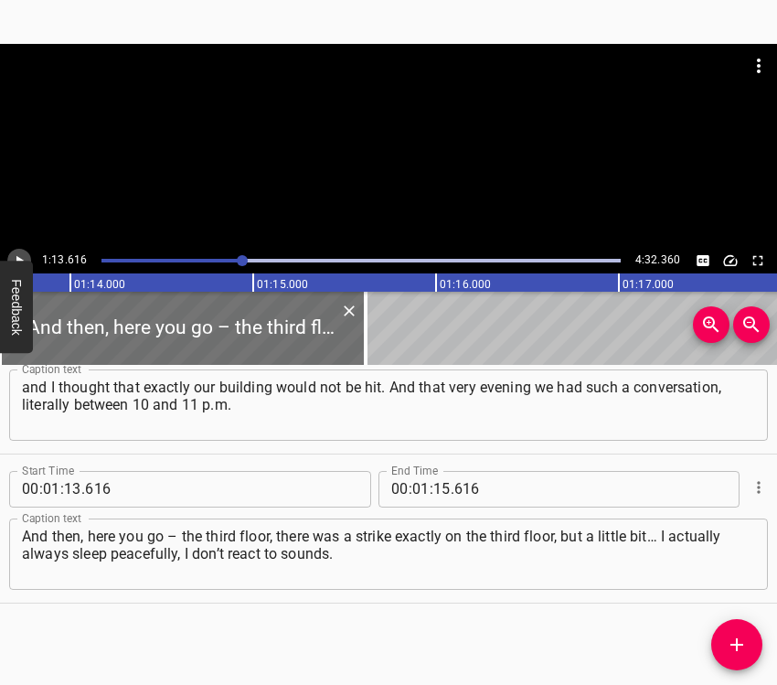
click at [19, 250] on button "Play/Pause" at bounding box center [19, 261] width 24 height 24
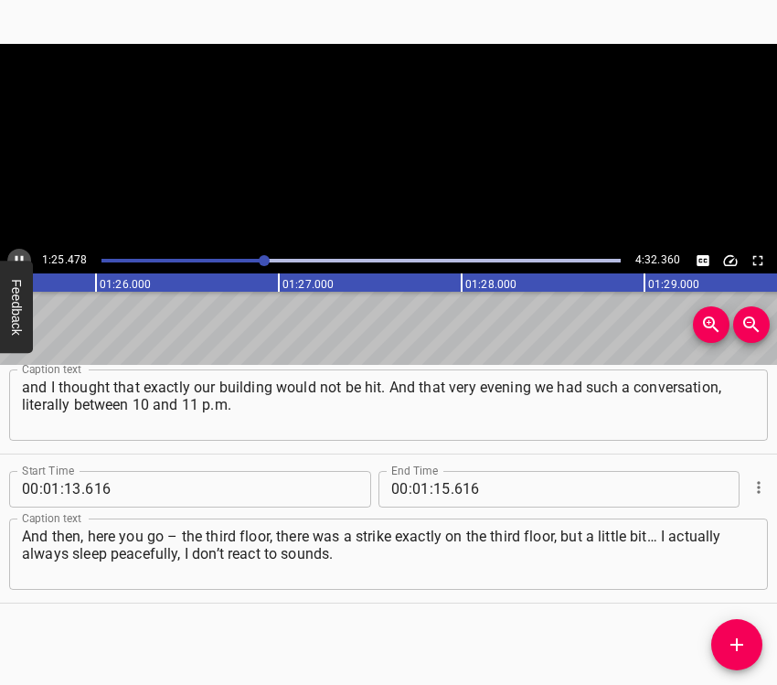
click at [18, 249] on button "Play/Pause" at bounding box center [19, 261] width 24 height 24
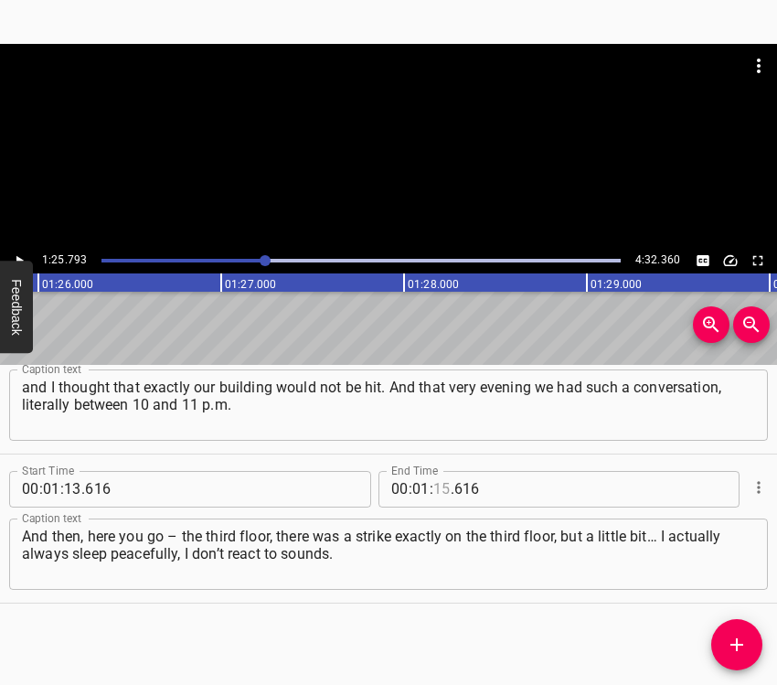
click at [433, 480] on input "number" at bounding box center [441, 489] width 17 height 37
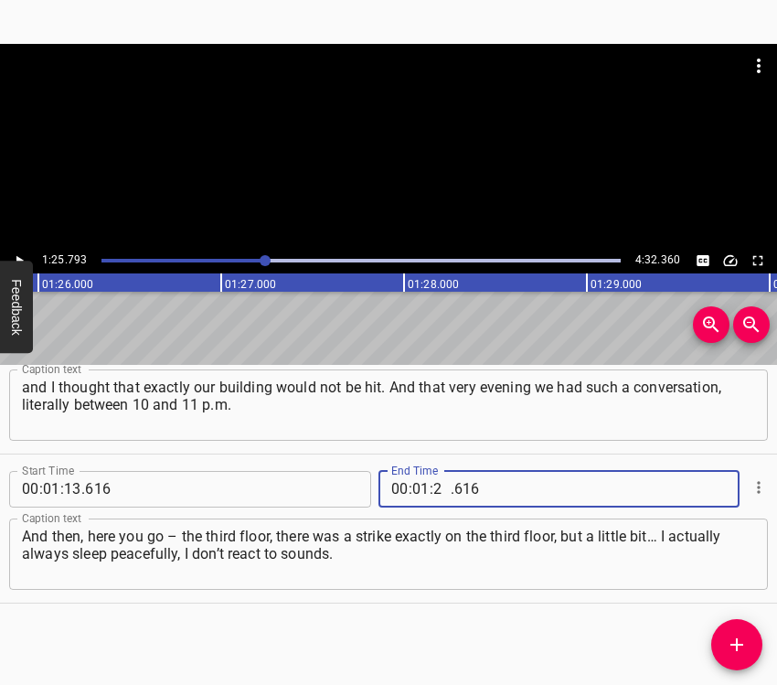
type input "25"
type input "793"
click at [730, 642] on icon "Add Cue" at bounding box center [737, 645] width 22 height 22
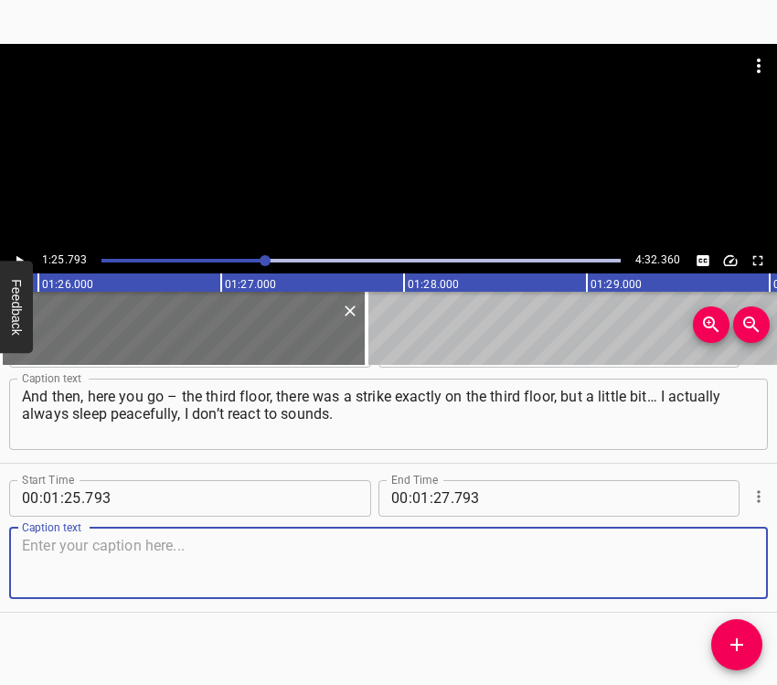
scroll to position [1106, 0]
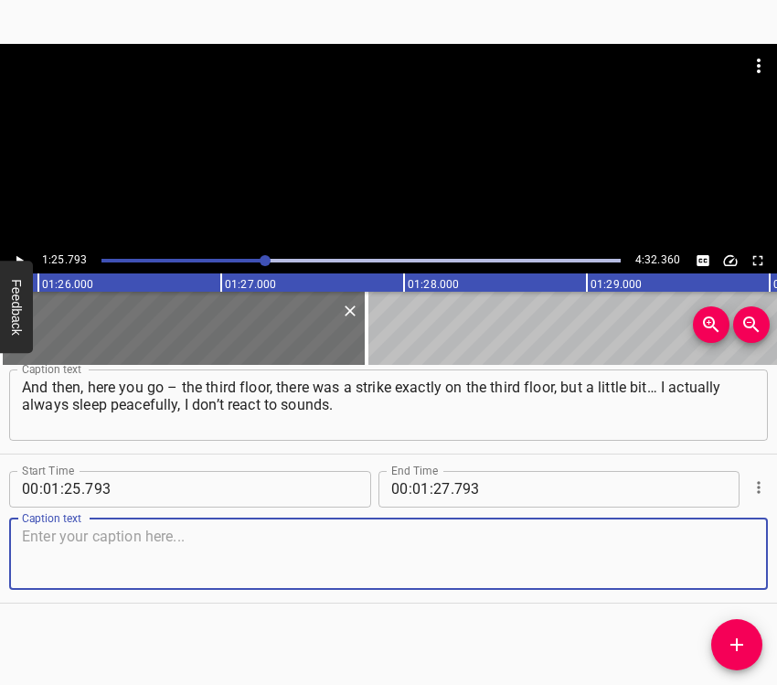
click at [712, 561] on textarea at bounding box center [388, 554] width 733 height 52
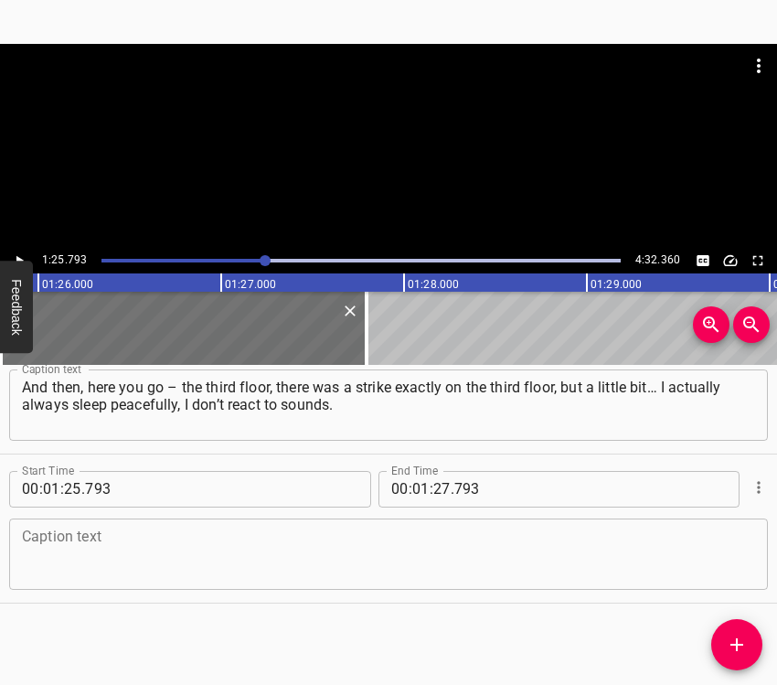
click at [136, 554] on textarea at bounding box center [388, 554] width 733 height 52
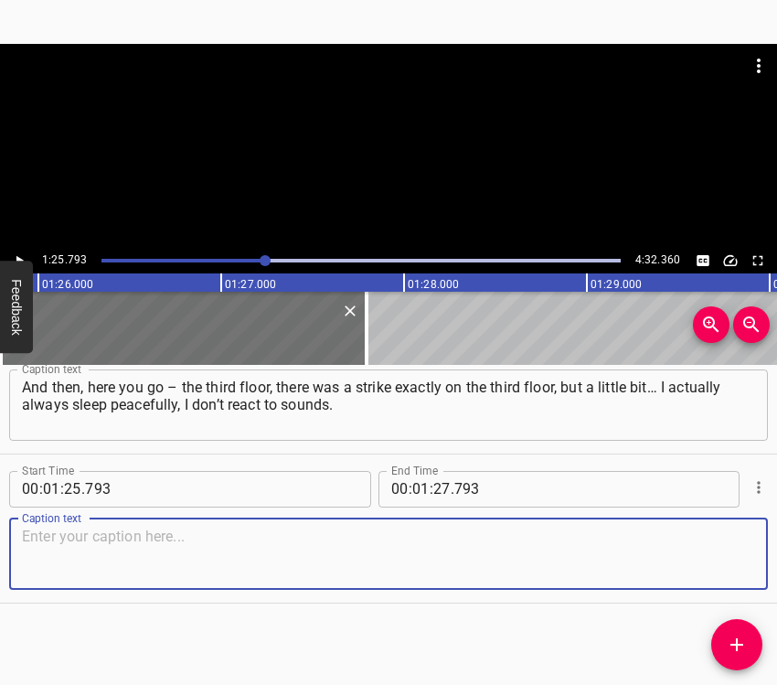
paste textarea "That is, I have already adapted so much! I have hard work, and I need to get en…"
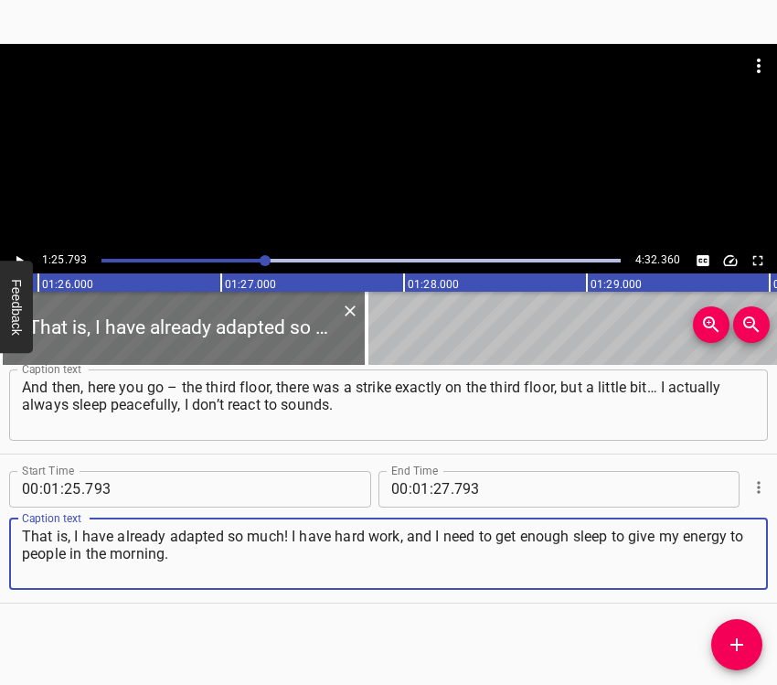
type textarea "That is, I have already adapted so much! I have hard work, and I need to get en…"
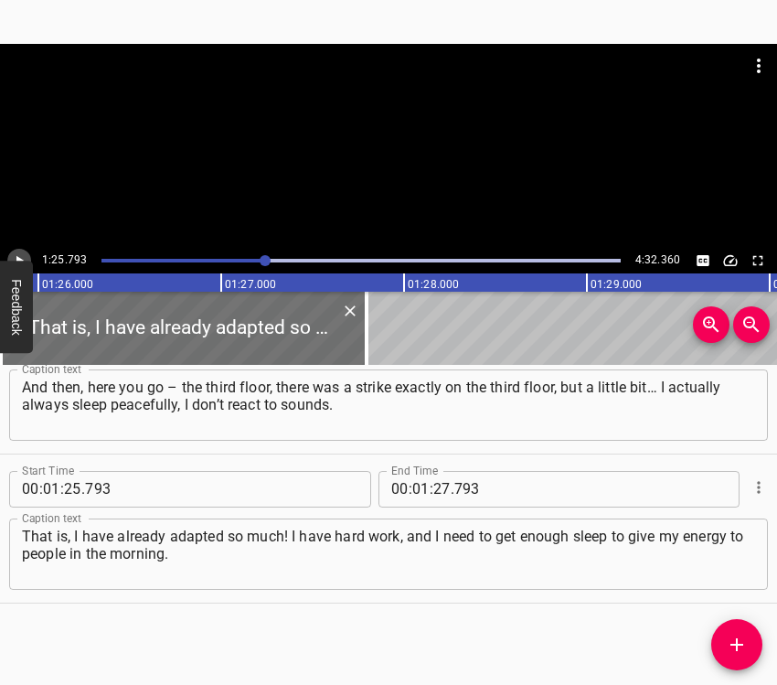
click at [17, 252] on icon "Play/Pause" at bounding box center [19, 260] width 16 height 16
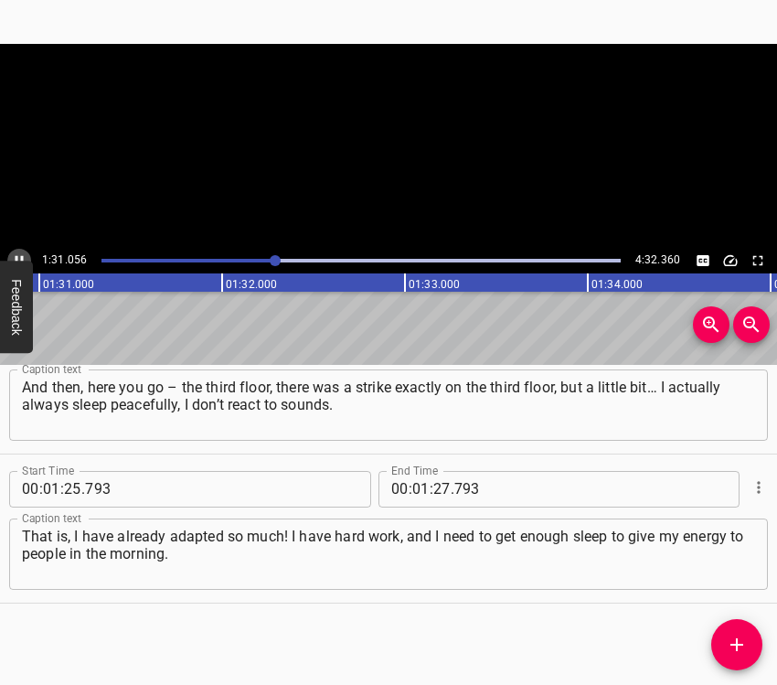
click at [17, 252] on icon "Play/Pause" at bounding box center [19, 260] width 16 height 16
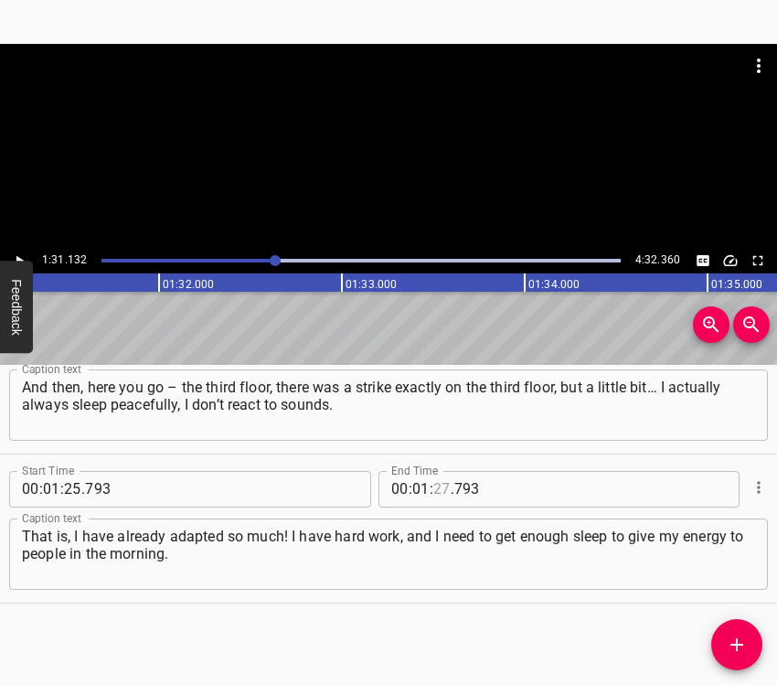
click at [434, 474] on input "number" at bounding box center [441, 489] width 17 height 37
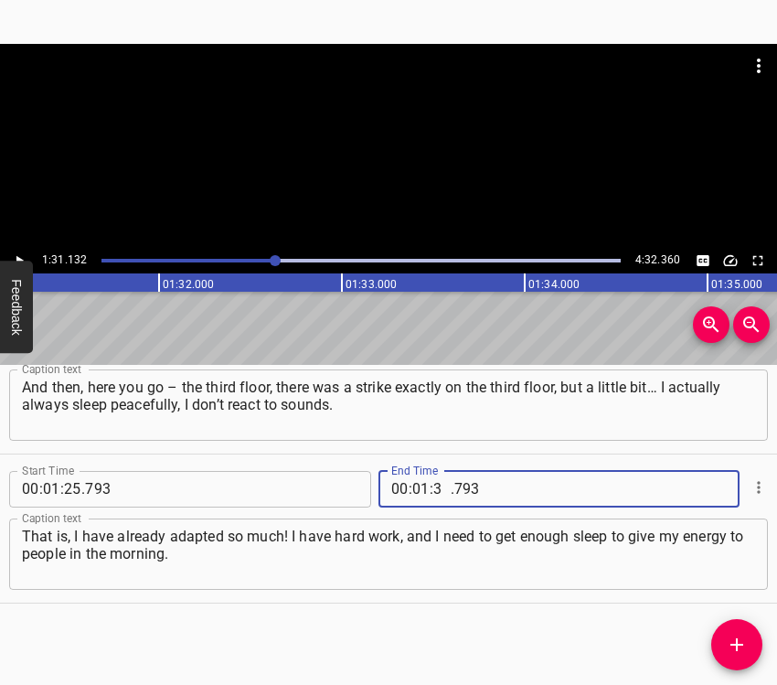
type input "31"
type input "132"
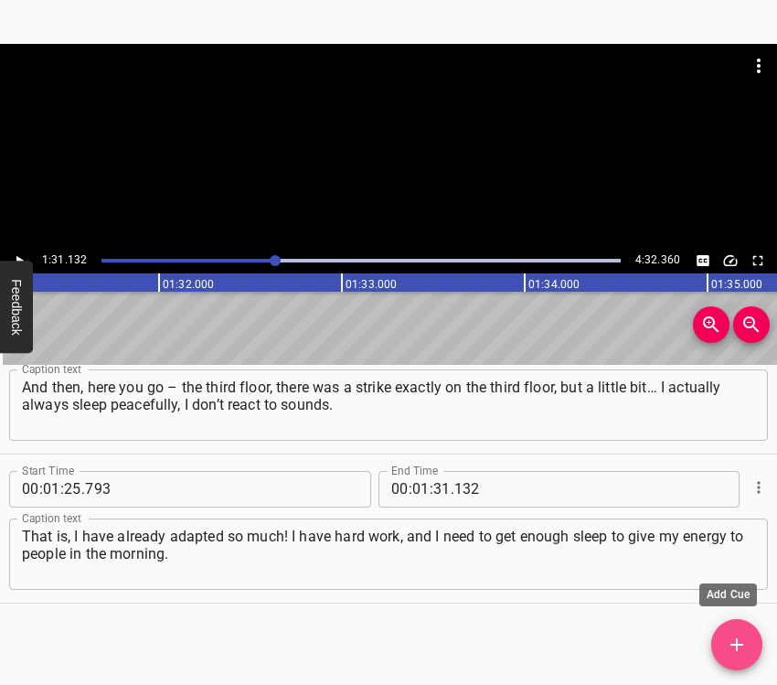
click at [737, 639] on icon "Add Cue" at bounding box center [736, 644] width 13 height 13
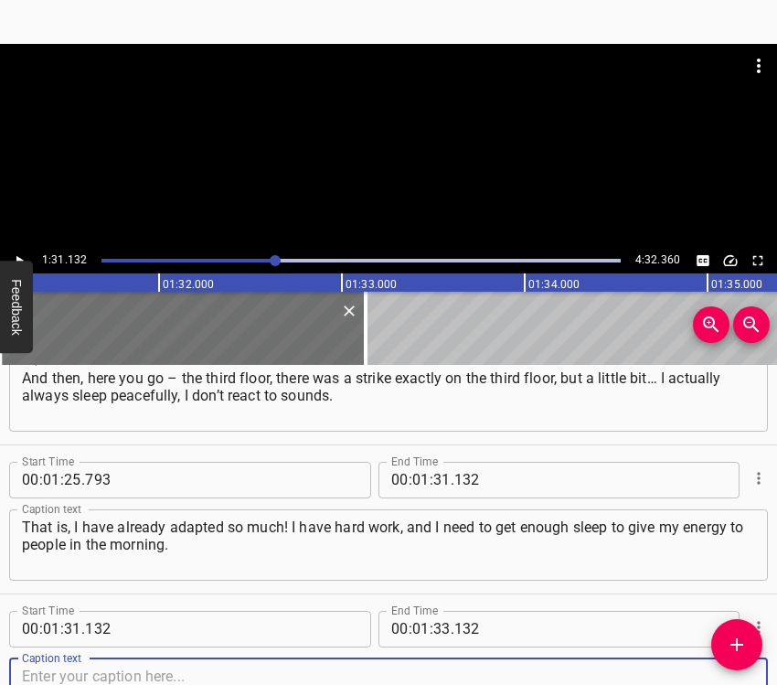
scroll to position [1255, 0]
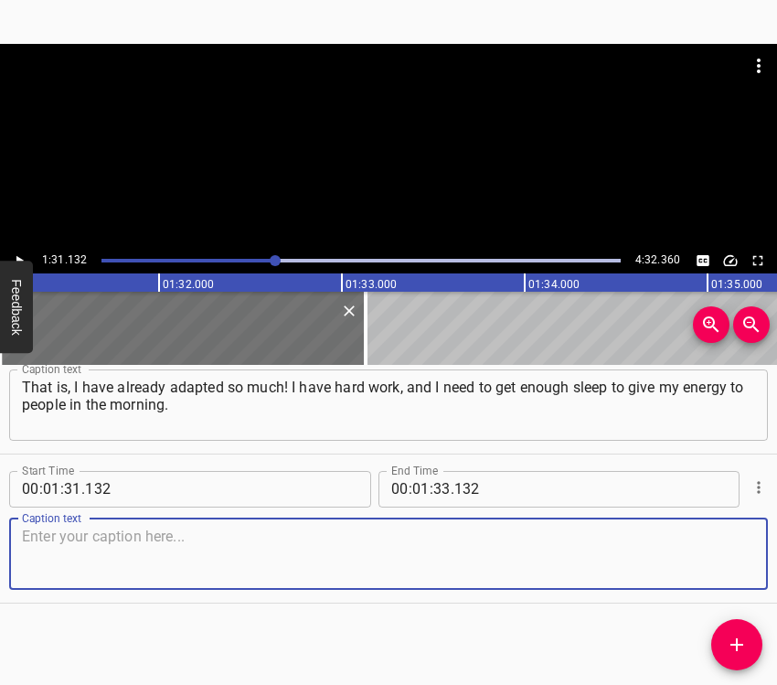
drag, startPoint x: 720, startPoint y: 570, endPoint x: 767, endPoint y: 549, distance: 52.0
click at [725, 563] on textarea at bounding box center [388, 554] width 733 height 52
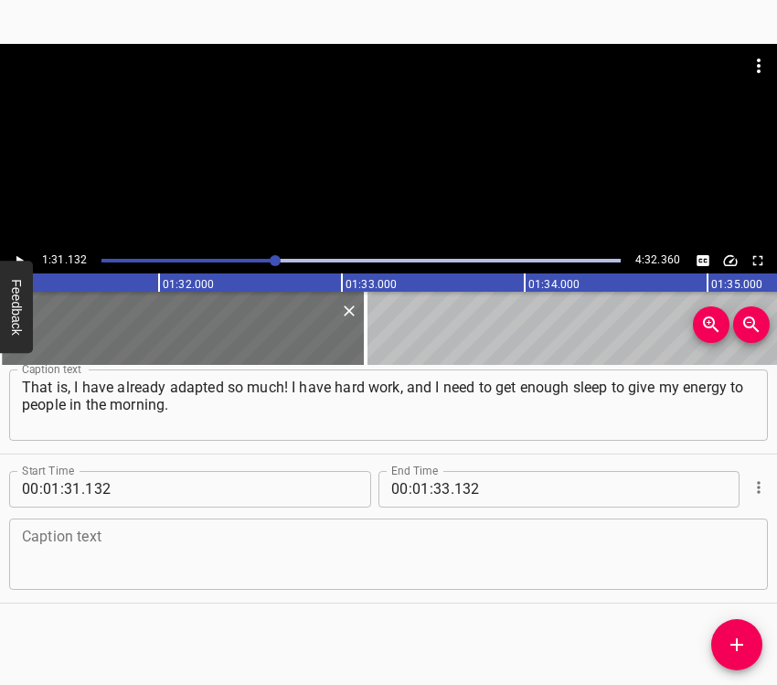
click at [113, 585] on div "Caption text" at bounding box center [388, 553] width 759 height 71
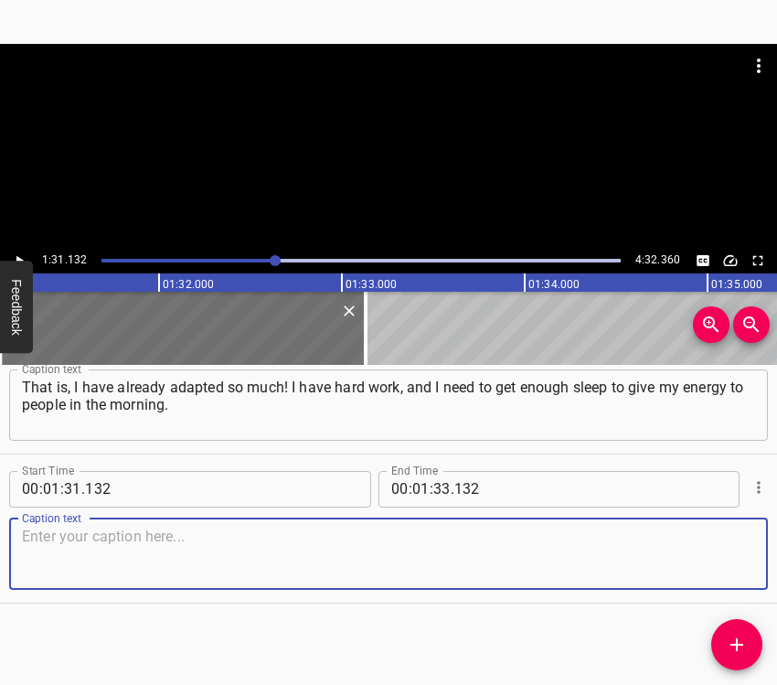
paste textarea "And that is why I have the air raid alert notification turned off. I go to bed,…"
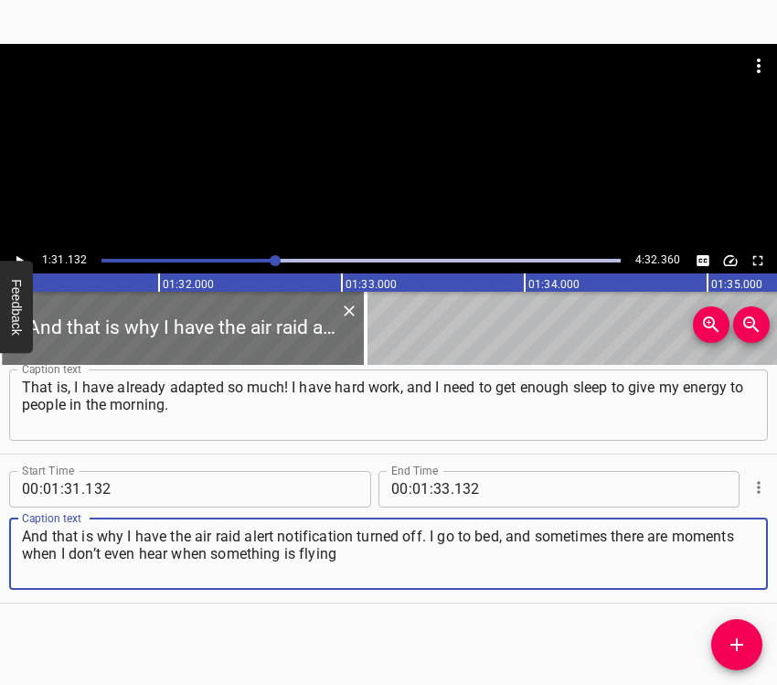
type textarea "And that is why I have the air raid alert notification turned off. I go to bed,…"
click at [27, 257] on button "Play/Pause" at bounding box center [19, 261] width 24 height 24
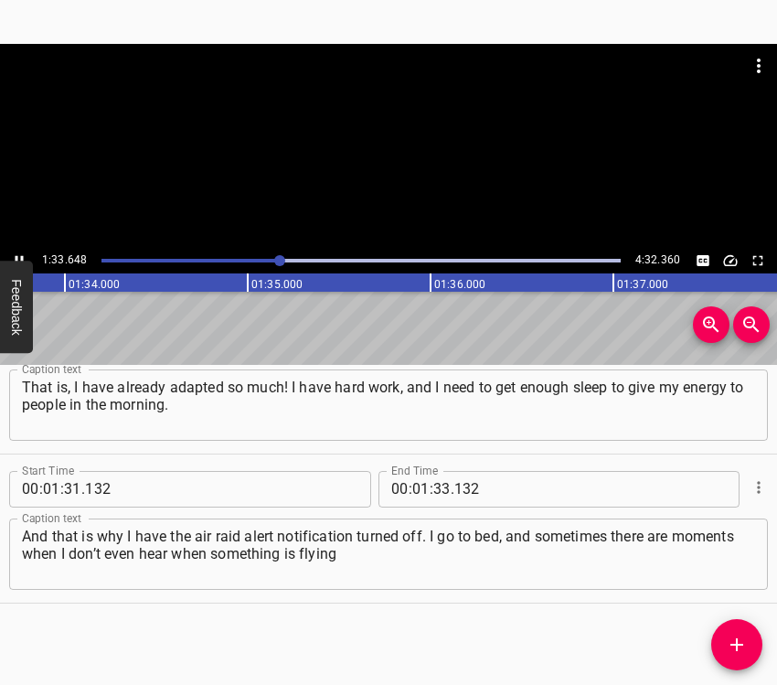
scroll to position [0, 17169]
click at [16, 252] on icon "Play/Pause" at bounding box center [19, 260] width 16 height 16
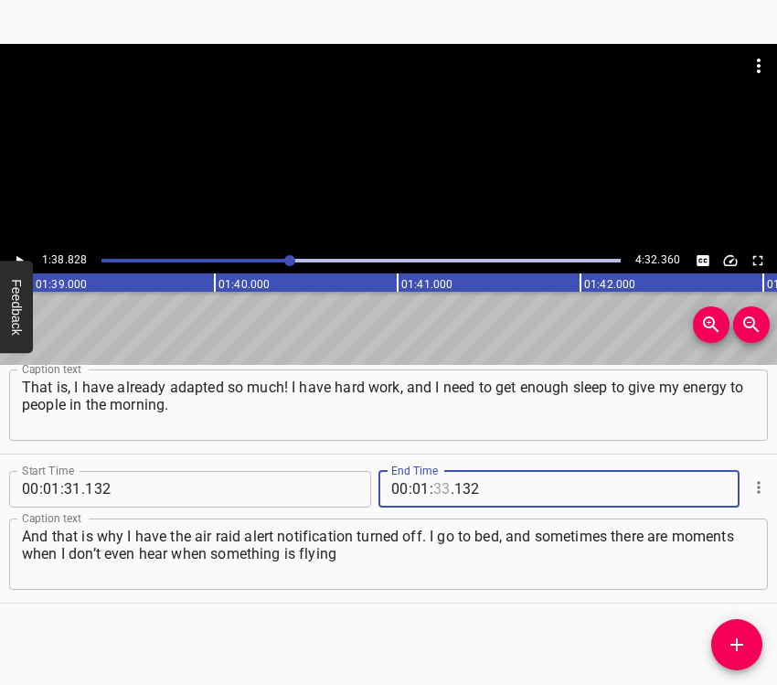
click at [440, 492] on input "number" at bounding box center [441, 489] width 17 height 37
type input "38"
type input "828"
click at [733, 648] on icon "Add Cue" at bounding box center [737, 645] width 22 height 22
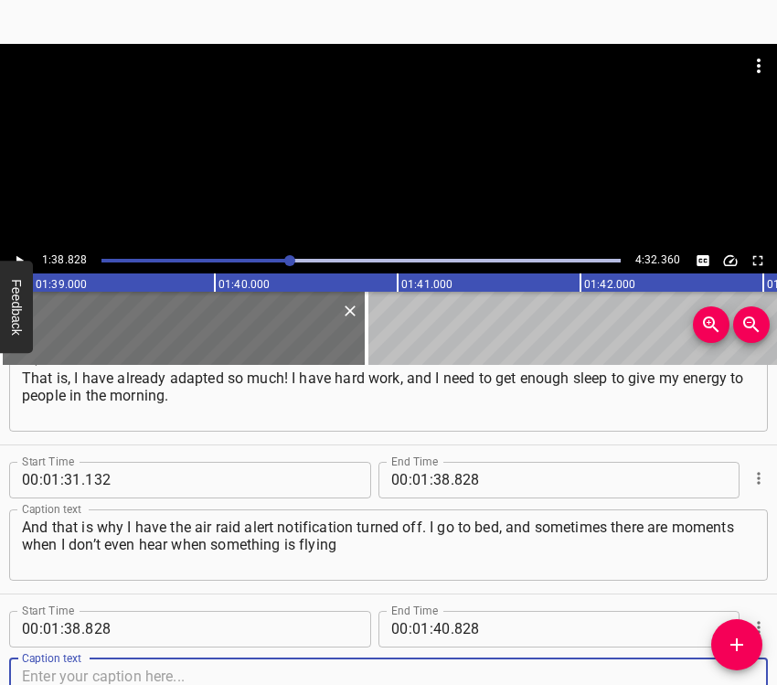
scroll to position [1404, 0]
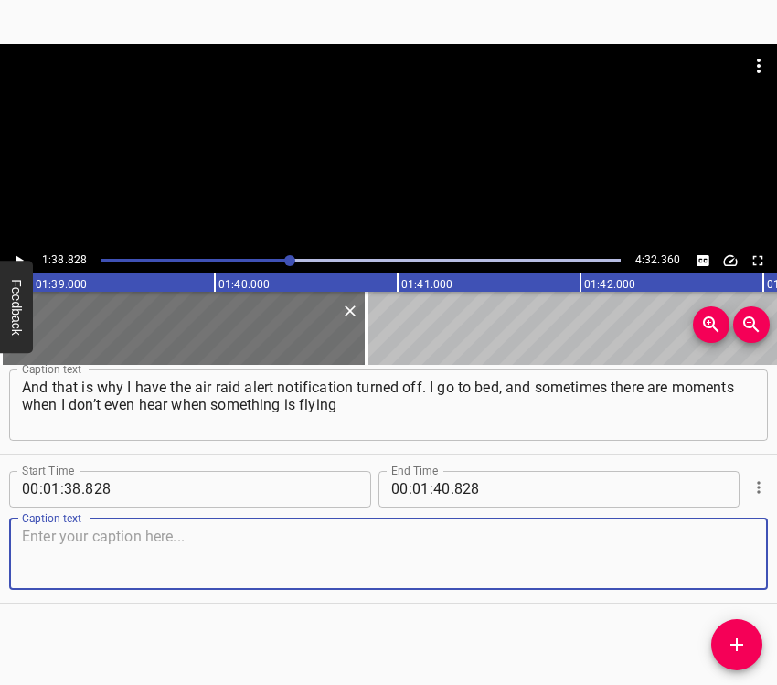
drag, startPoint x: 706, startPoint y: 559, endPoint x: 767, endPoint y: 546, distance: 62.6
click at [710, 558] on textarea at bounding box center [388, 554] width 733 height 52
click at [125, 548] on textarea at bounding box center [388, 554] width 733 height 52
paste textarea "or hitting somewhere. But that night I heard the first sounds, the first explos…"
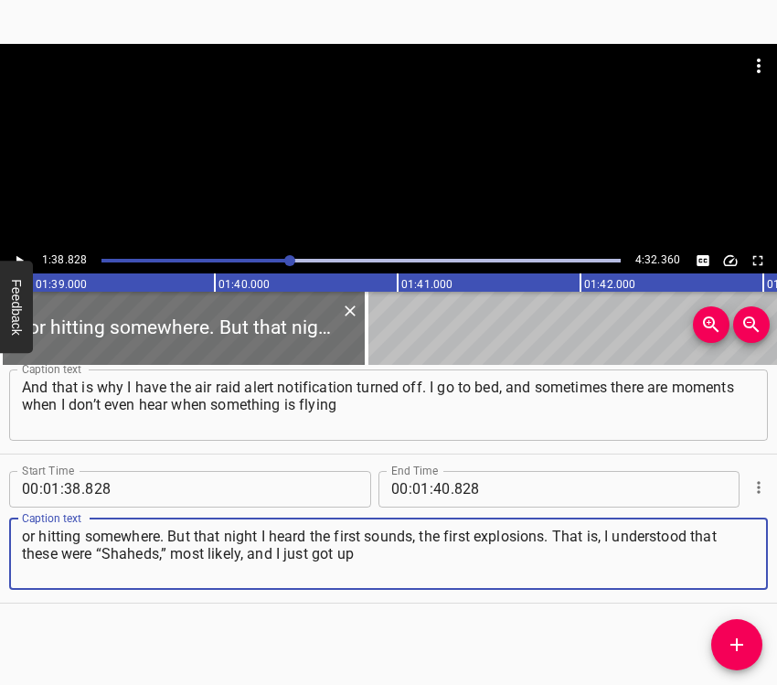
type textarea "or hitting somewhere. But that night I heard the first sounds, the first explos…"
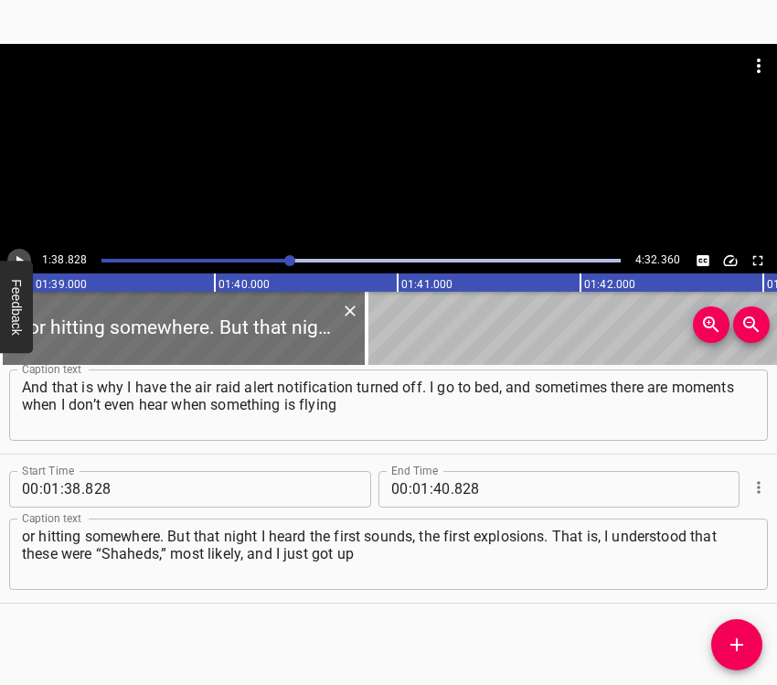
click at [14, 257] on icon "Play/Pause" at bounding box center [19, 260] width 16 height 16
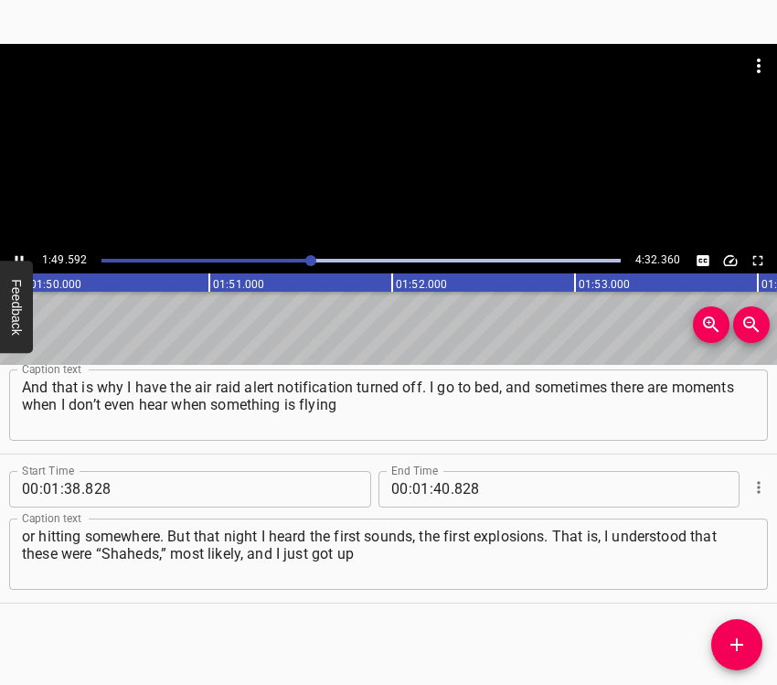
click at [16, 257] on icon "Play/Pause" at bounding box center [20, 260] width 8 height 10
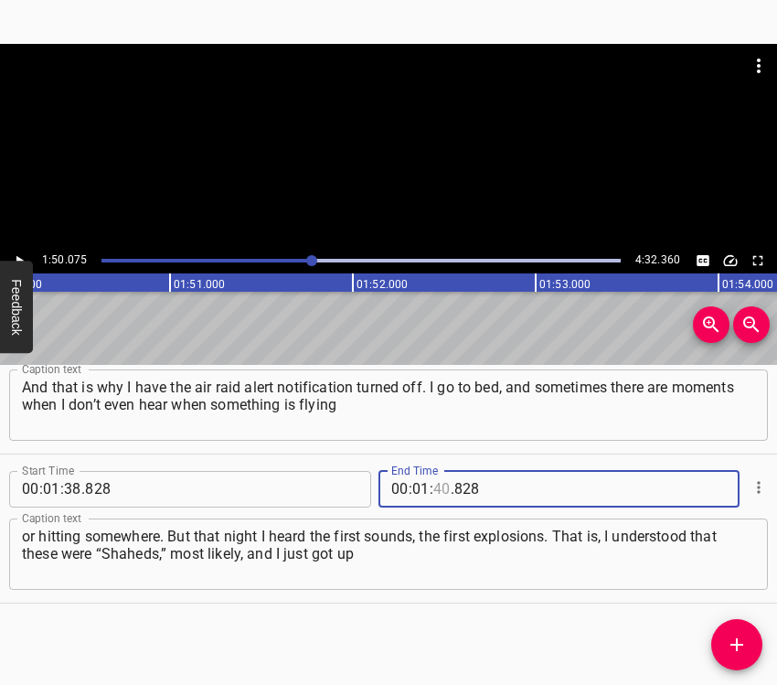
click at [433, 481] on input "number" at bounding box center [441, 489] width 17 height 37
type input "50"
type input "075"
click at [733, 633] on button "Add Cue" at bounding box center [736, 644] width 51 height 51
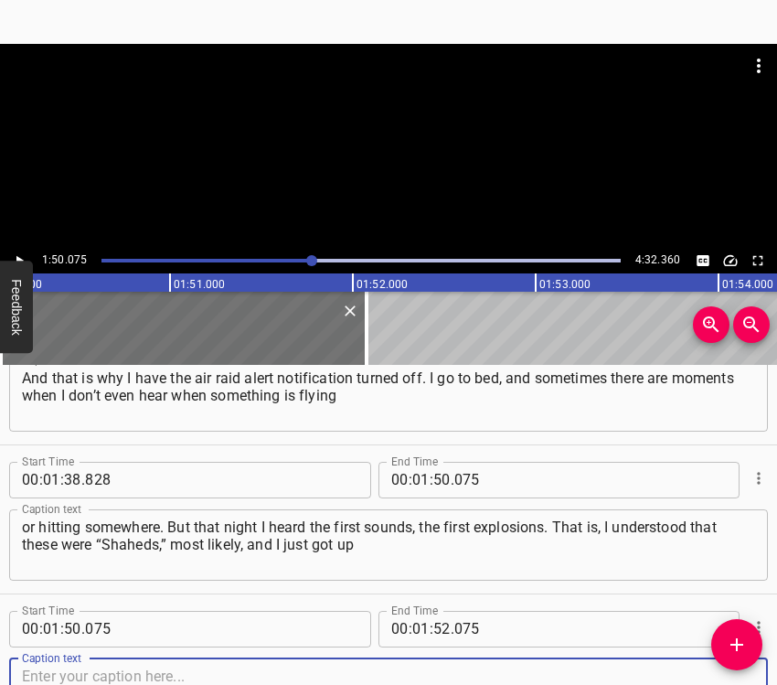
scroll to position [1553, 0]
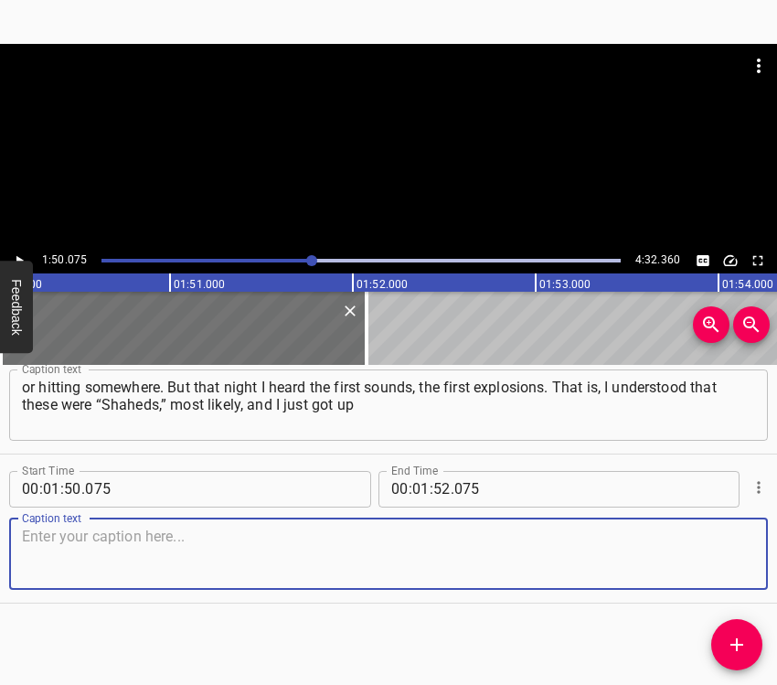
drag, startPoint x: 727, startPoint y: 571, endPoint x: 769, endPoint y: 555, distance: 45.2
click at [732, 568] on textarea at bounding box center [388, 554] width 733 height 52
click at [102, 563] on textarea at bounding box center [388, 554] width 733 height 52
paste textarea "and did like all the people who read on Telegram what and where is flying. Then…"
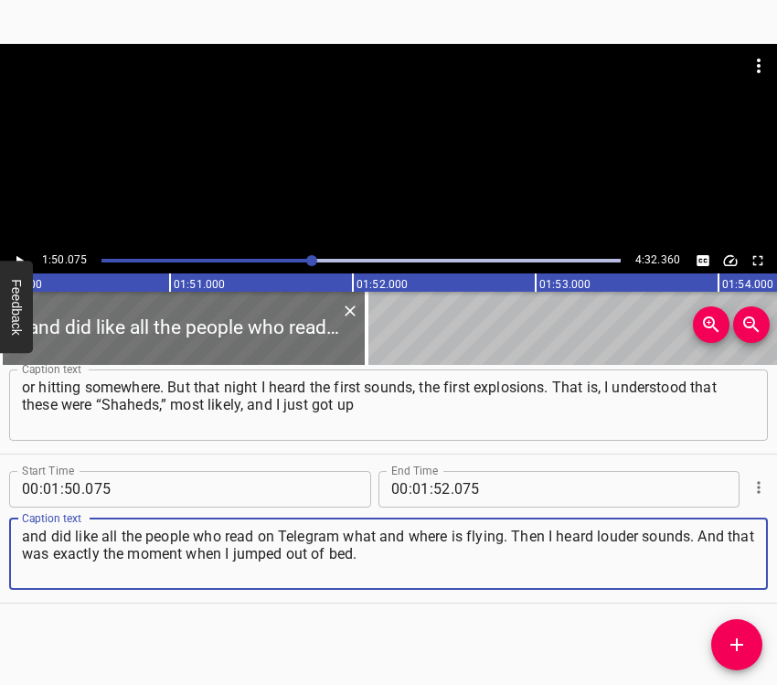
type textarea "and did like all the people who read on Telegram what and where is flying. Then…"
click at [18, 252] on icon "Play/Pause" at bounding box center [19, 260] width 16 height 16
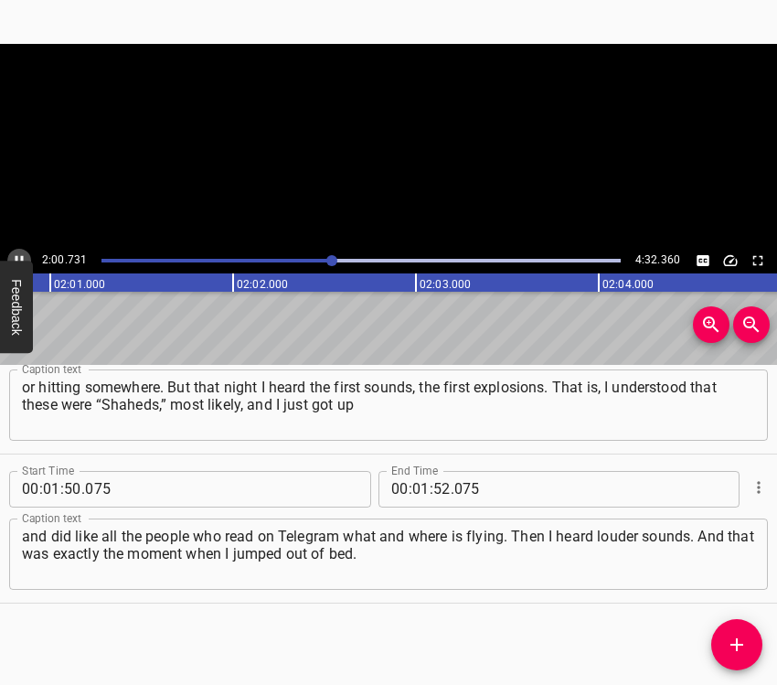
click at [18, 252] on icon "Play/Pause" at bounding box center [19, 260] width 16 height 16
click at [14, 249] on button "Play/Pause" at bounding box center [19, 261] width 24 height 24
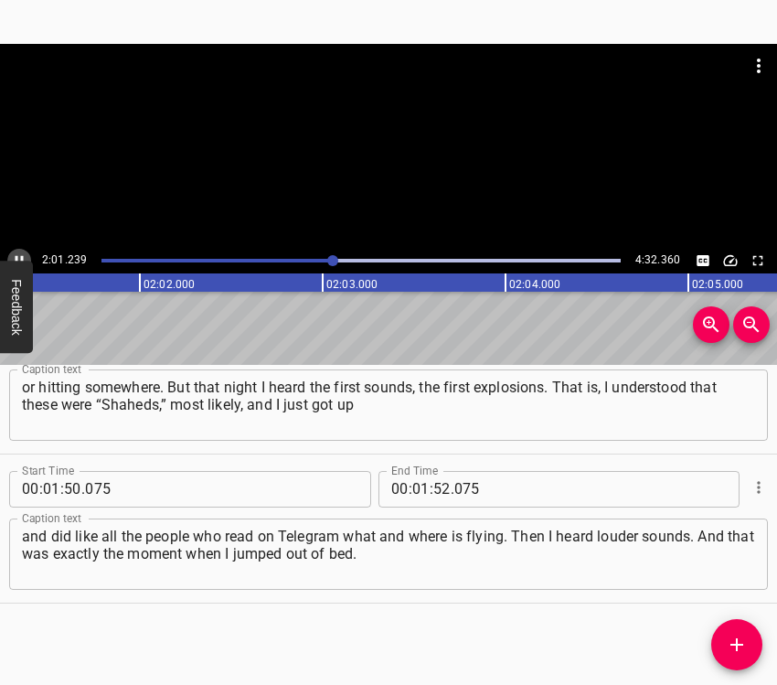
click at [14, 249] on button "Play/Pause" at bounding box center [19, 261] width 24 height 24
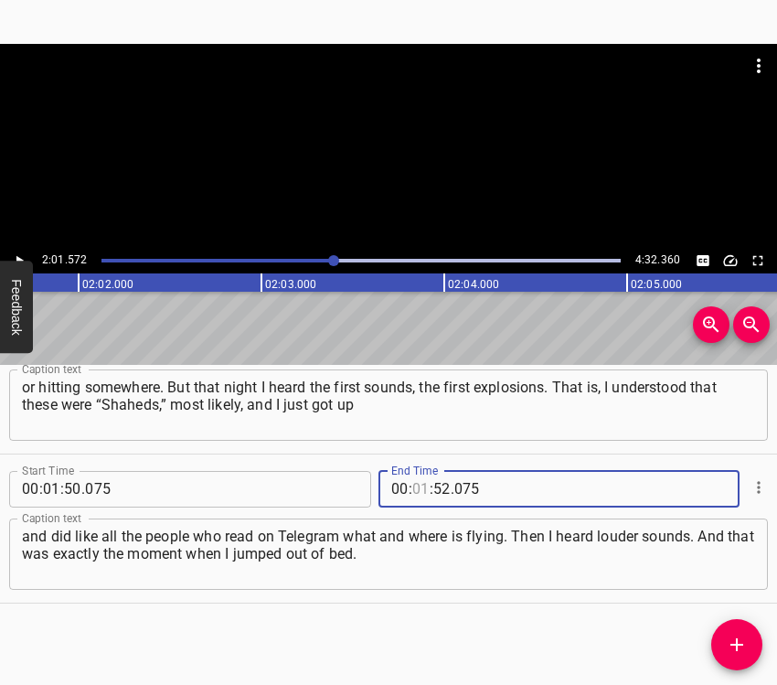
click at [421, 493] on input "number" at bounding box center [420, 489] width 17 height 37
type input "02"
type input "01"
type input "572"
click at [737, 645] on icon "Add Cue" at bounding box center [736, 644] width 13 height 13
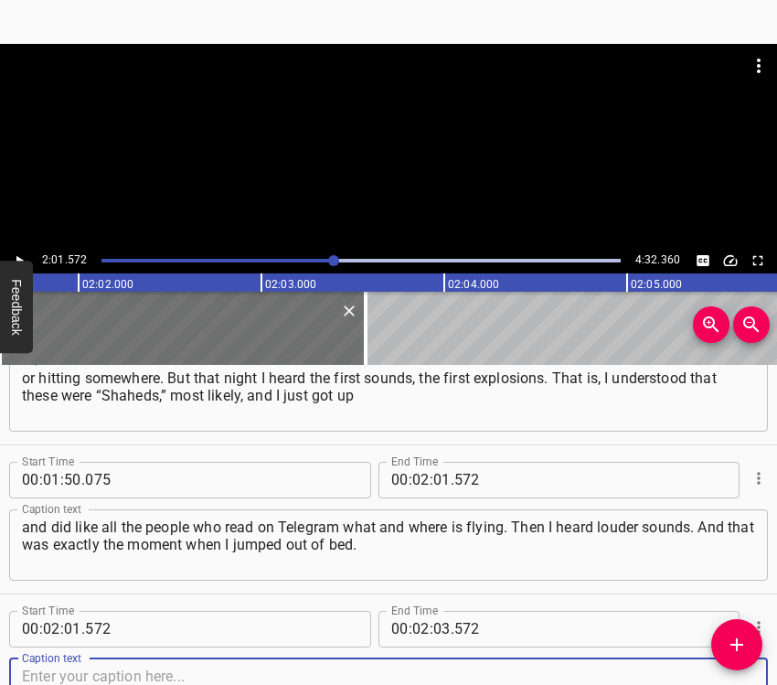
scroll to position [1702, 0]
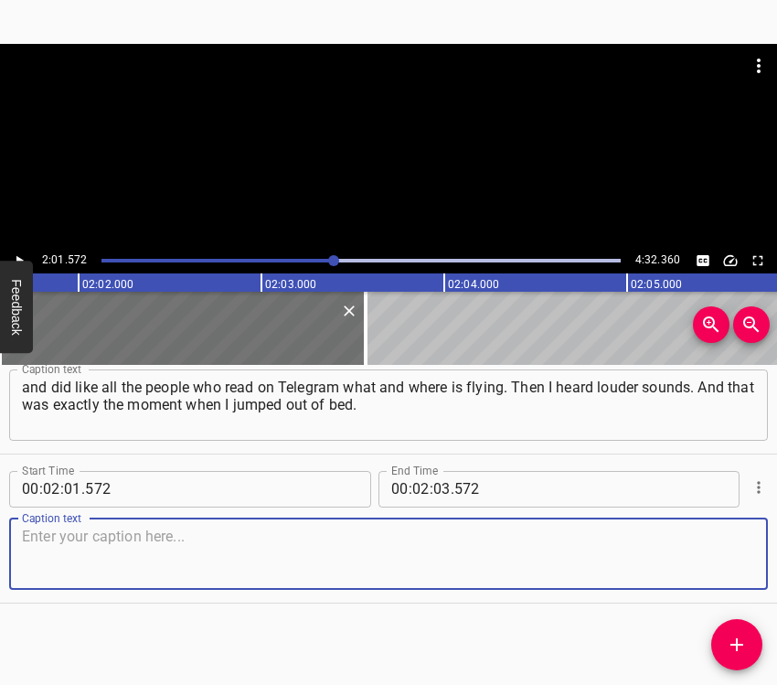
click at [712, 563] on textarea at bounding box center [388, 554] width 733 height 52
click at [123, 556] on textarea at bounding box center [388, 554] width 733 height 52
paste textarea "My windows are right there… Here is my bedroom, and the bed is by the window, a…"
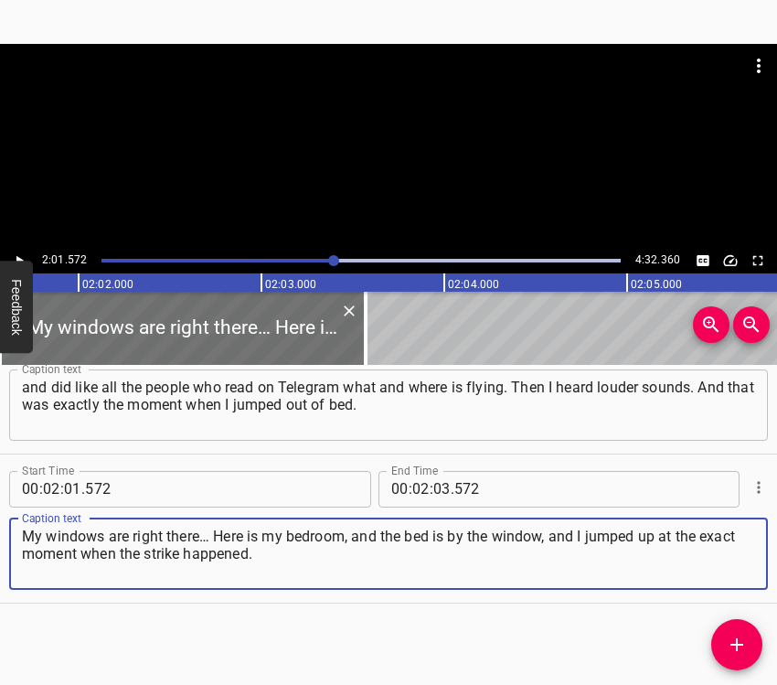
type textarea "My windows are right there… Here is my bedroom, and the bed is by the window, a…"
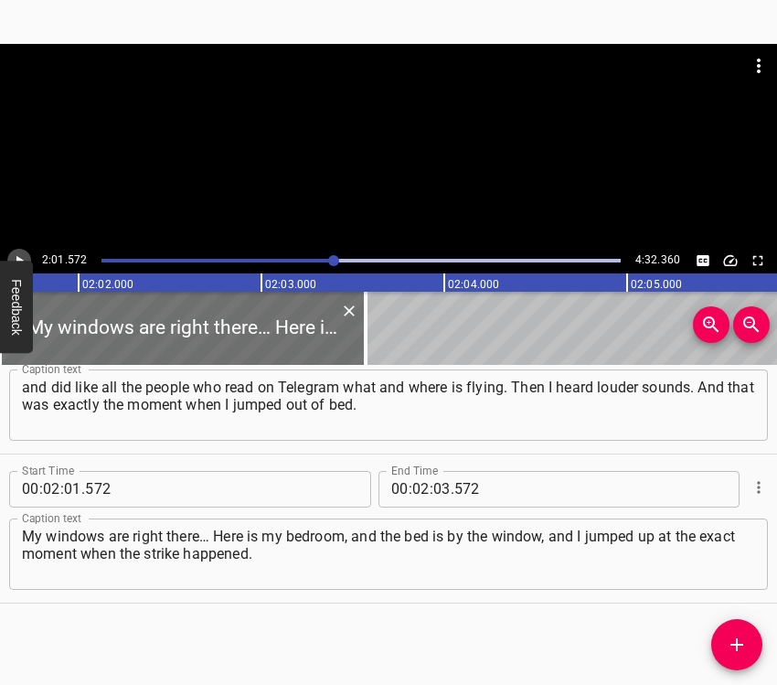
click at [25, 252] on icon "Play/Pause" at bounding box center [19, 260] width 16 height 16
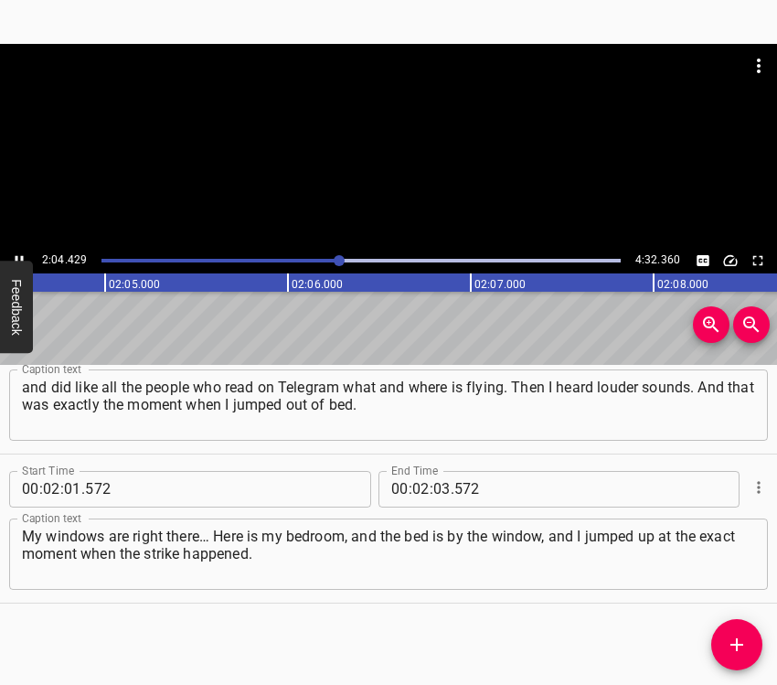
scroll to position [0, 22800]
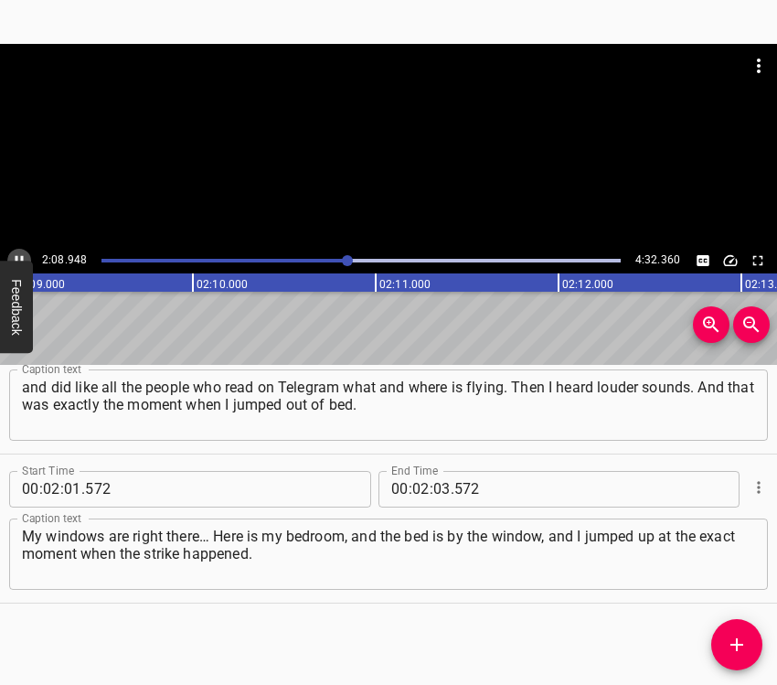
click at [21, 255] on icon "Play/Pause" at bounding box center [19, 260] width 16 height 16
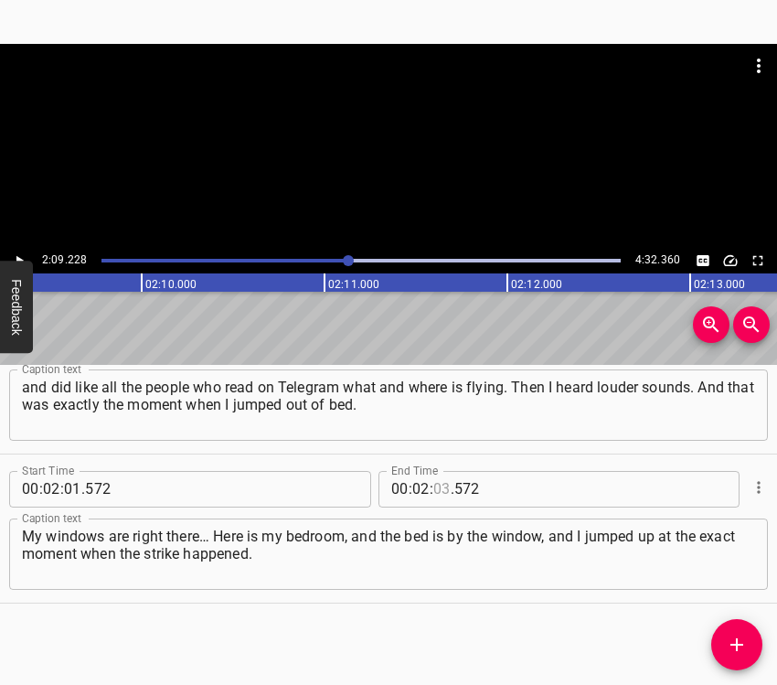
click at [433, 487] on input "number" at bounding box center [441, 489] width 17 height 37
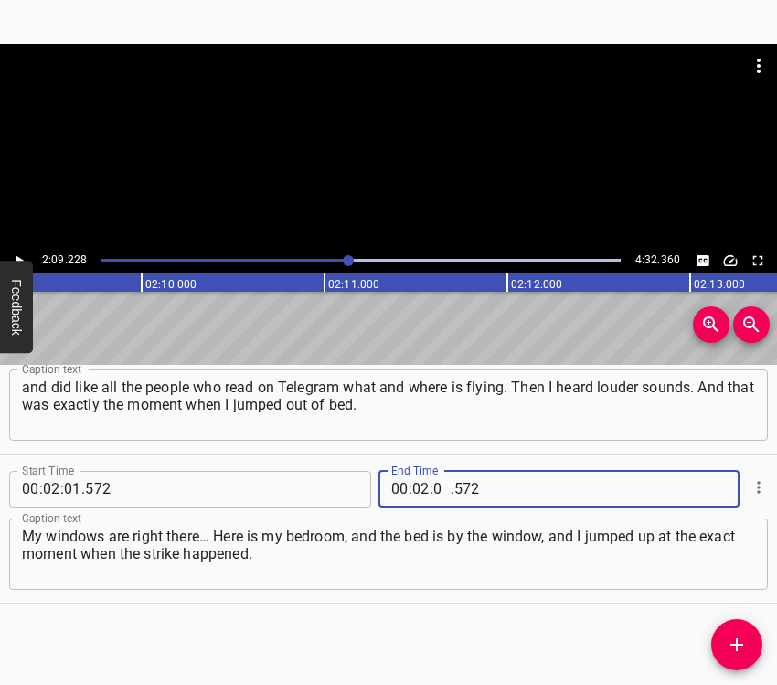
type input "09"
type input "228"
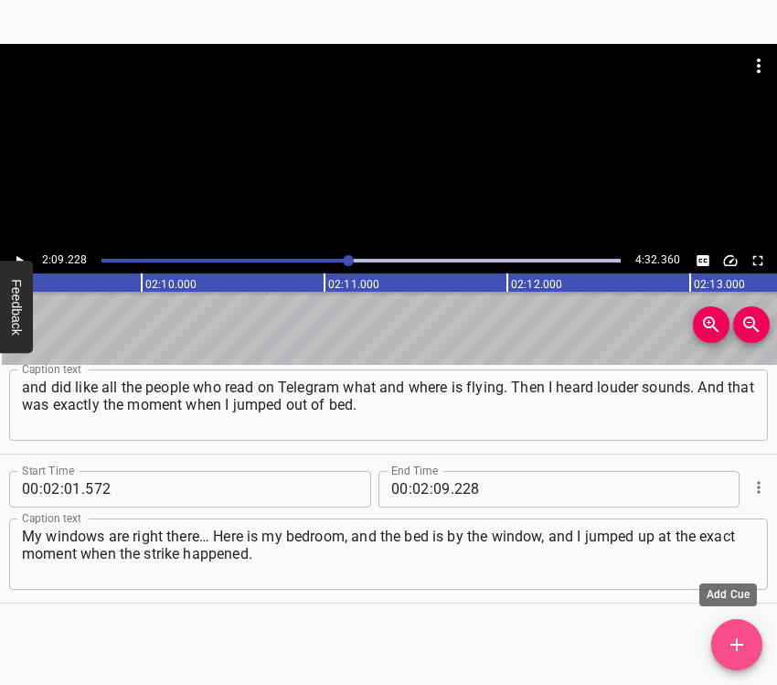
click at [745, 646] on icon "Add Cue" at bounding box center [737, 645] width 22 height 22
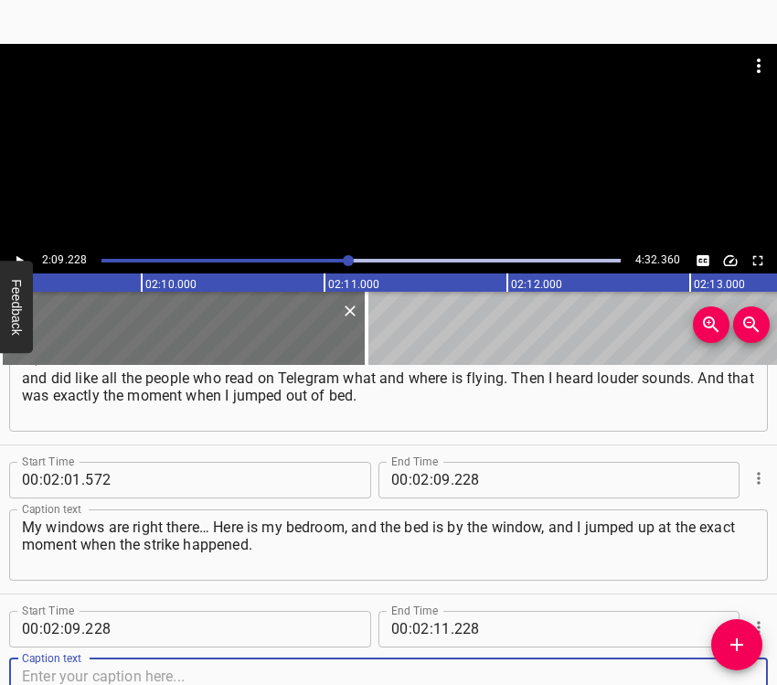
scroll to position [1851, 0]
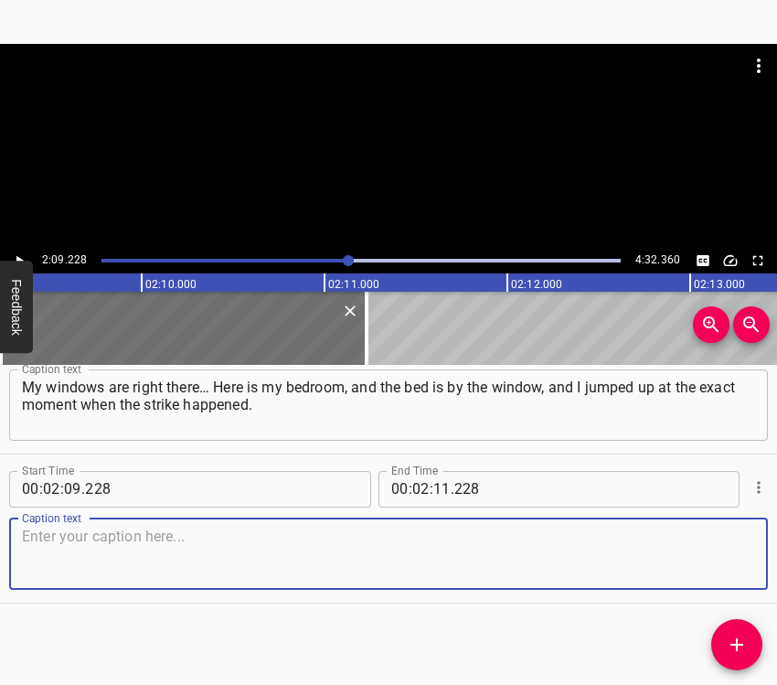
click at [726, 558] on textarea at bounding box center [388, 554] width 733 height 52
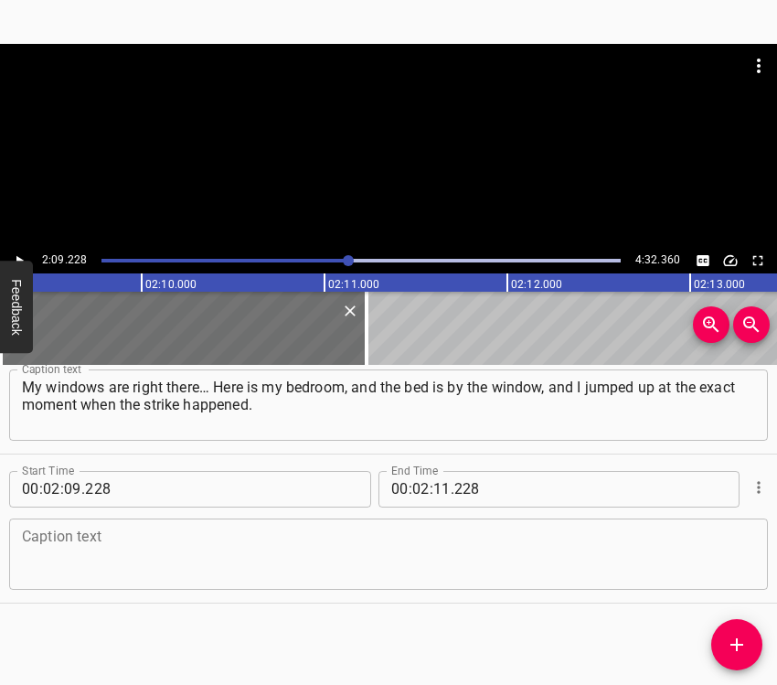
click at [32, 575] on textarea at bounding box center [388, 554] width 733 height 52
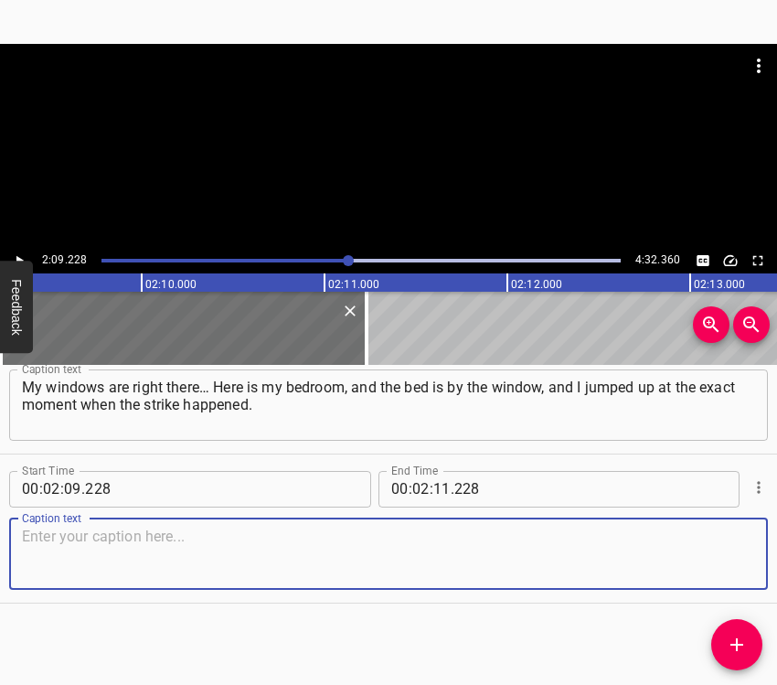
paste textarea "And when the strike happened – probably in all the years of the war, I had neve…"
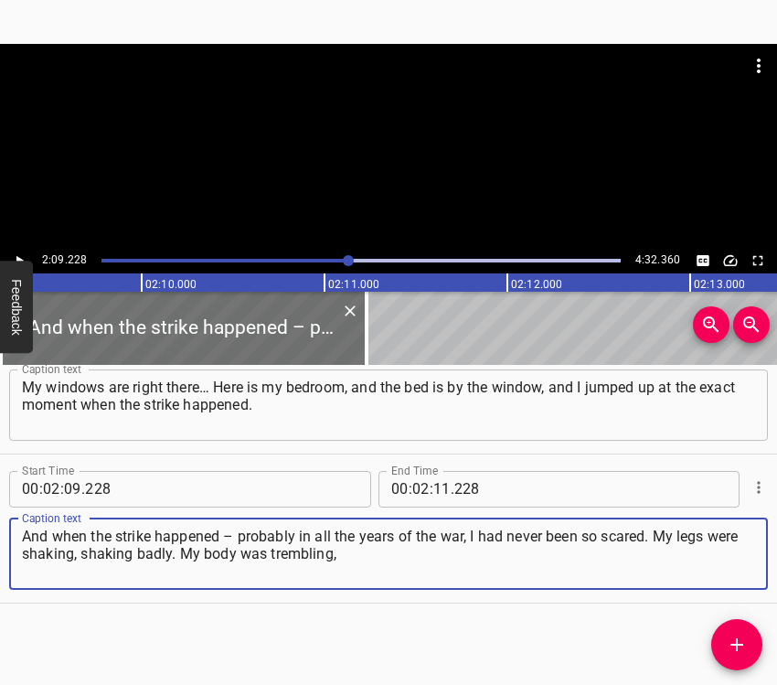
type textarea "And when the strike happened – probably in all the years of the war, I had neve…"
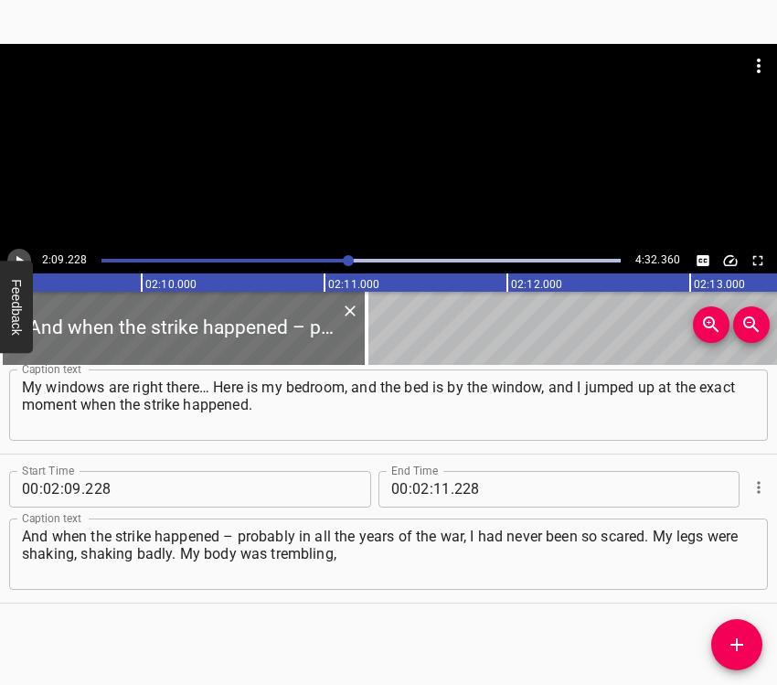
click at [20, 254] on icon "Play/Pause" at bounding box center [19, 260] width 16 height 16
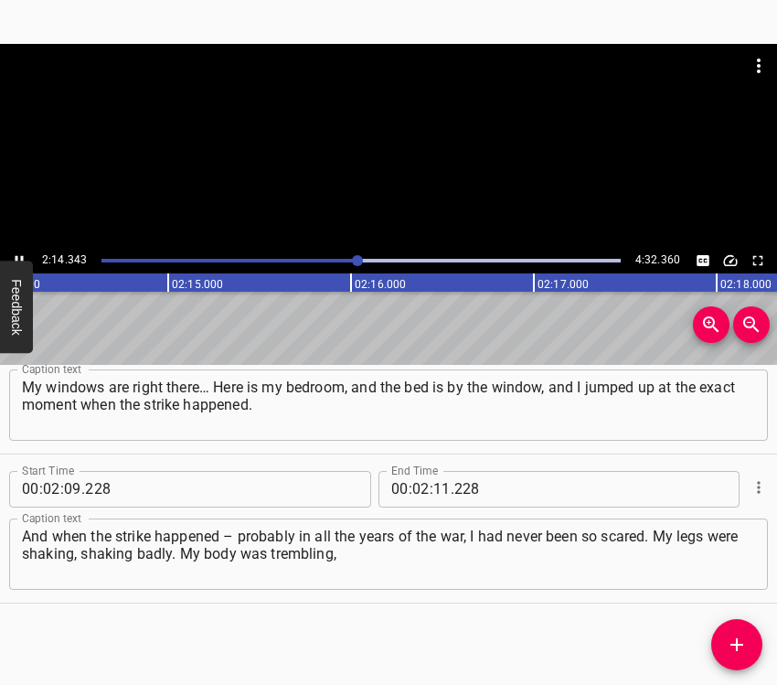
scroll to position [0, 24564]
click at [20, 251] on button "Play/Pause" at bounding box center [19, 261] width 24 height 24
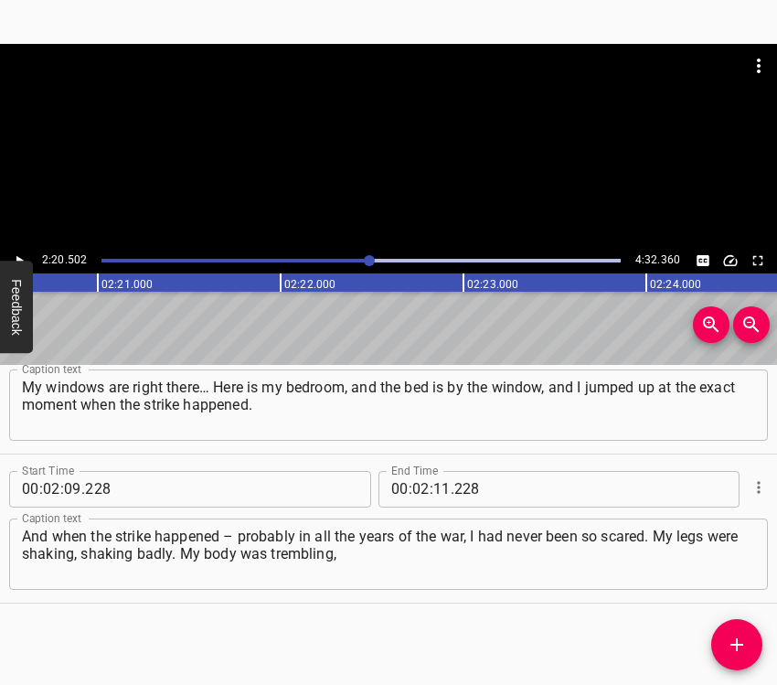
scroll to position [0, 25690]
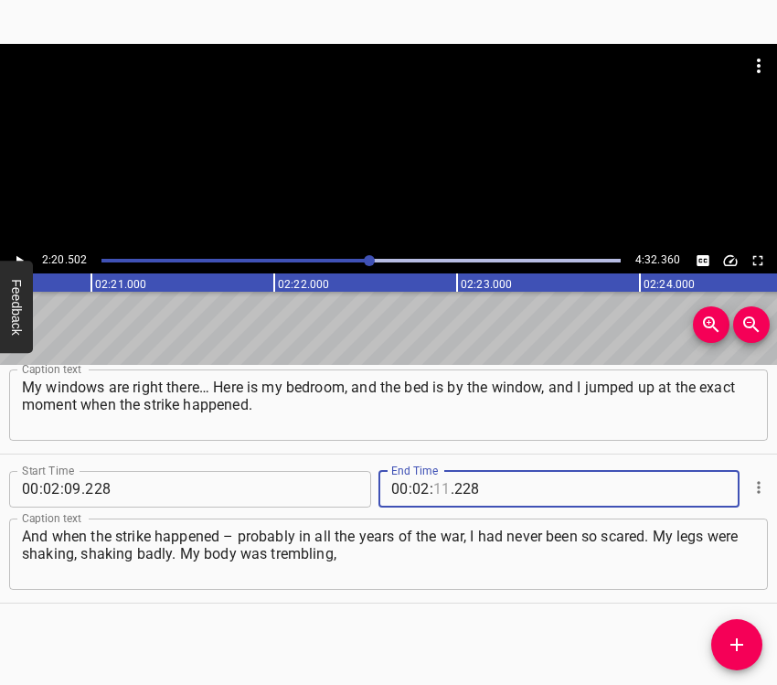
click at [433, 474] on input "number" at bounding box center [441, 489] width 17 height 37
type input "20"
type input "502"
drag, startPoint x: 725, startPoint y: 635, endPoint x: 740, endPoint y: 634, distance: 14.7
click at [726, 635] on span "Add Cue" at bounding box center [736, 645] width 51 height 22
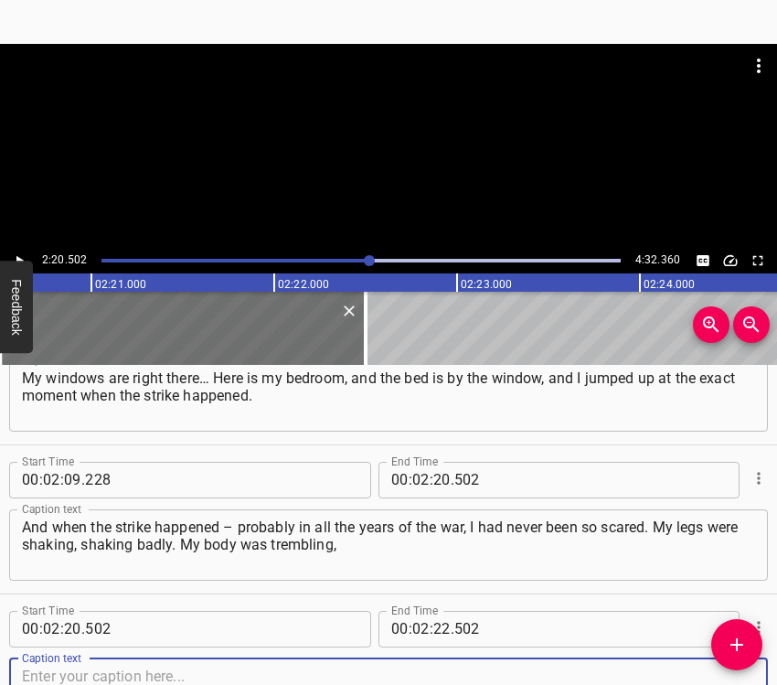
scroll to position [2000, 0]
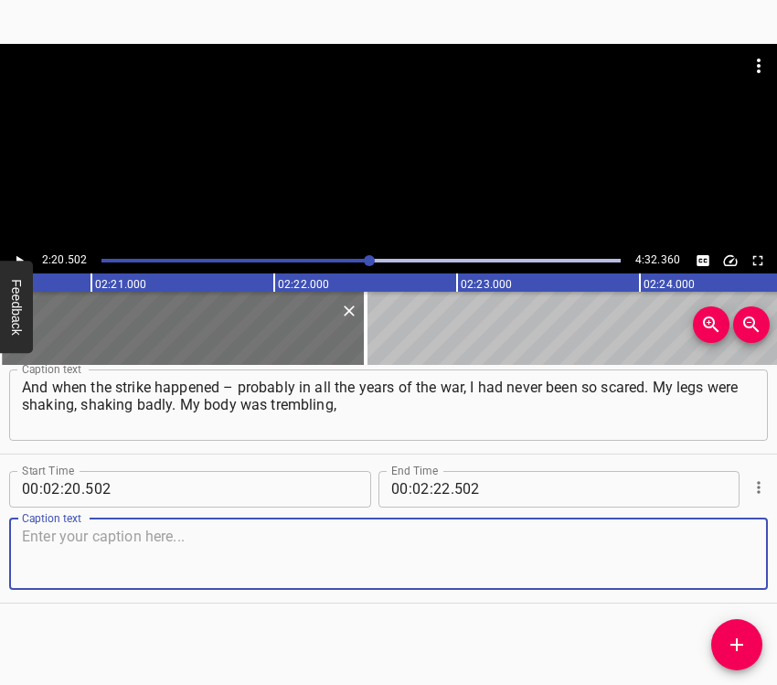
drag, startPoint x: 724, startPoint y: 565, endPoint x: 770, endPoint y: 558, distance: 46.3
click at [724, 563] on textarea at bounding box center [388, 554] width 733 height 52
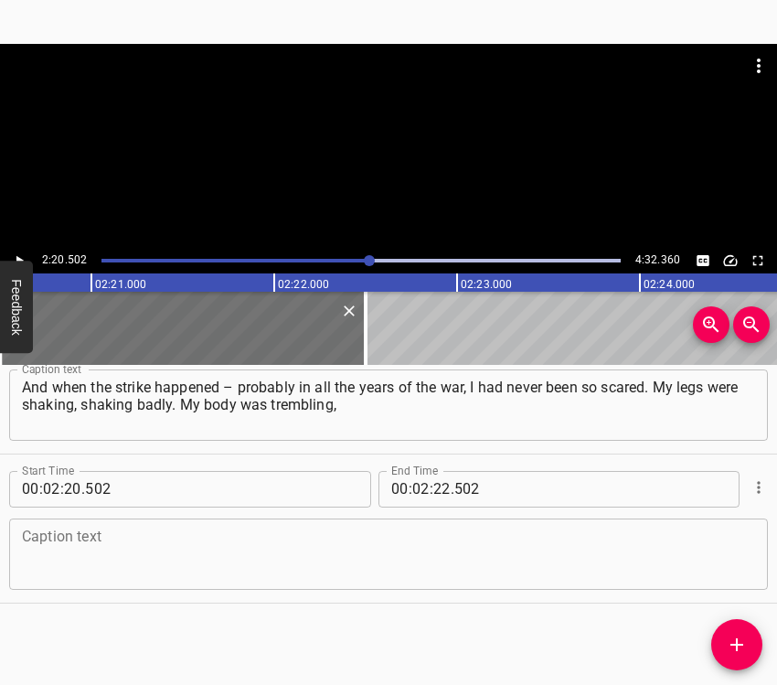
click at [246, 556] on textarea at bounding box center [388, 554] width 733 height 52
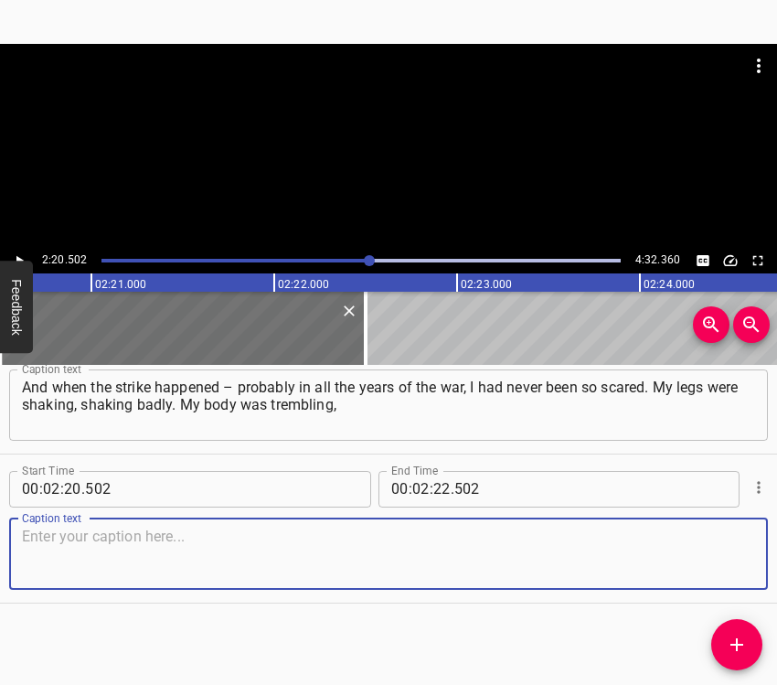
paste textarea "my legs just became like cotton. I ran out into the corridor in my pajamas. I r…"
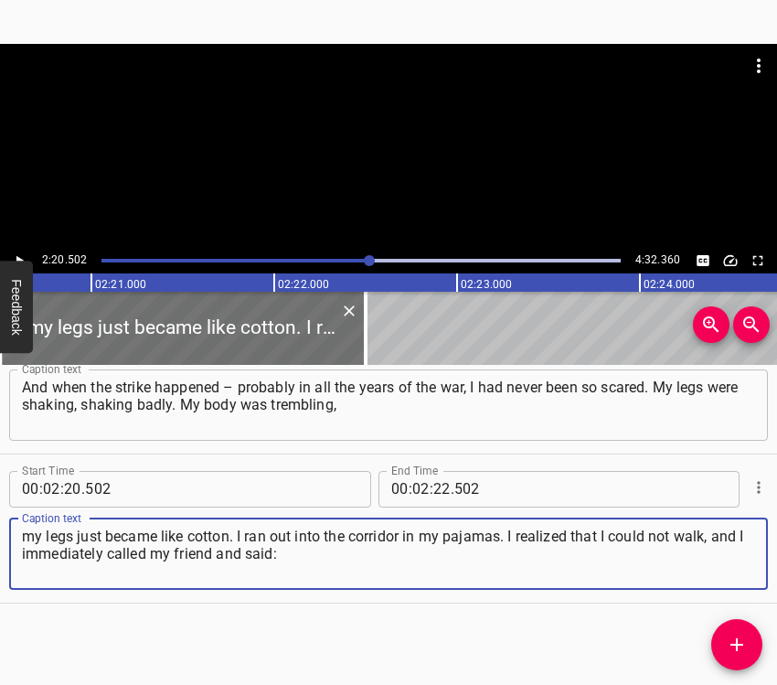
type textarea "my legs just became like cotton. I ran out into the corridor in my pajamas. I r…"
click at [19, 254] on icon "Play/Pause" at bounding box center [19, 260] width 16 height 16
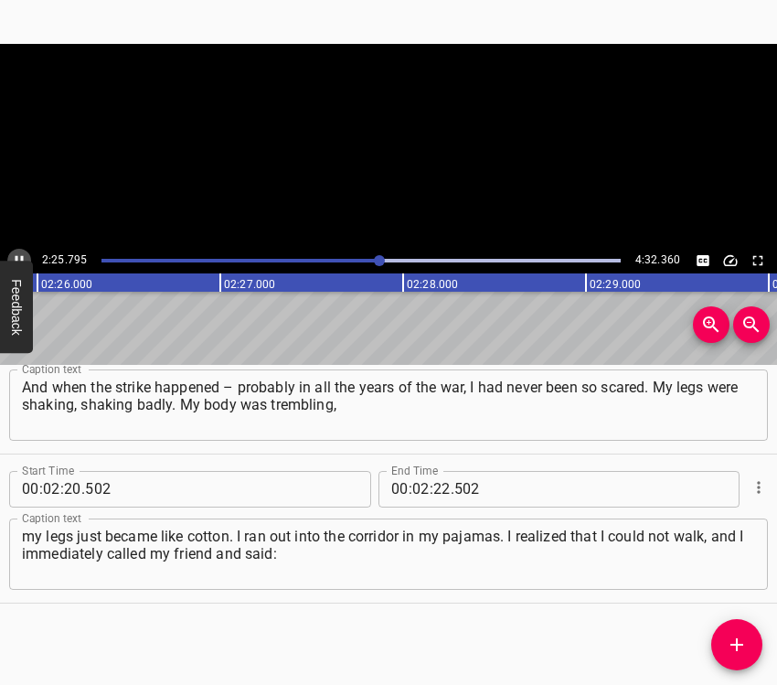
click at [19, 254] on icon "Play/Pause" at bounding box center [19, 260] width 16 height 16
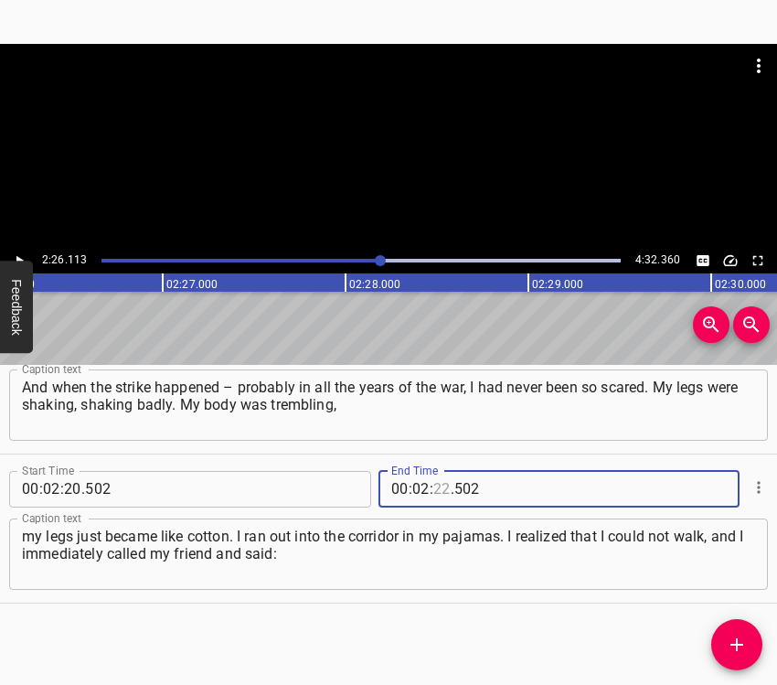
click at [442, 484] on input "number" at bounding box center [441, 489] width 17 height 37
type input "26"
type input "113"
click at [728, 647] on icon "Add Cue" at bounding box center [737, 645] width 22 height 22
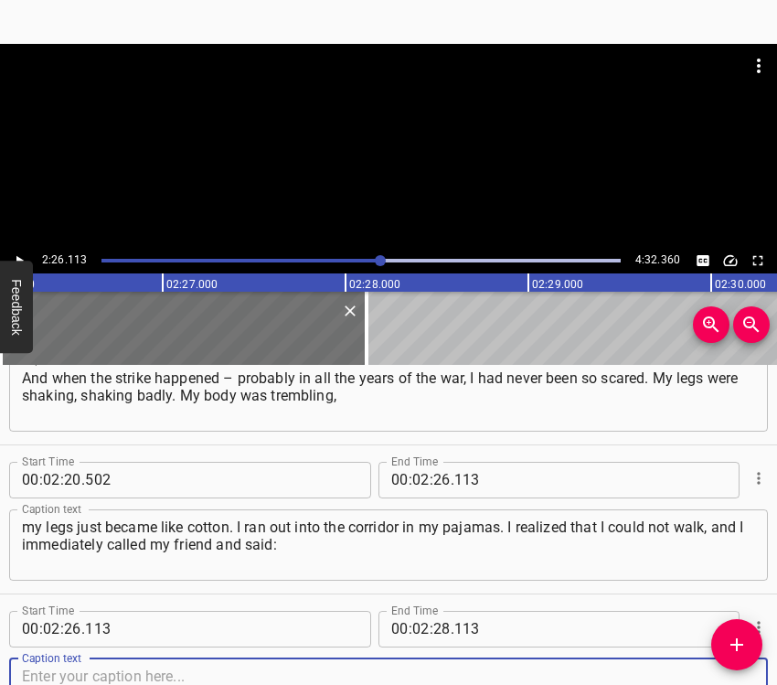
scroll to position [2149, 0]
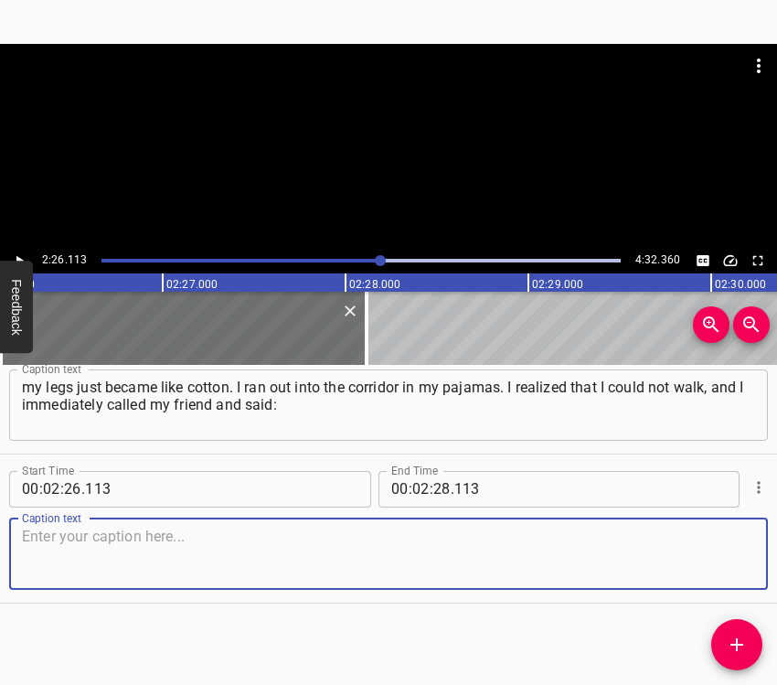
drag, startPoint x: 709, startPoint y: 555, endPoint x: 771, endPoint y: 547, distance: 62.7
click at [710, 551] on textarea at bounding box center [388, 554] width 733 height 52
click at [116, 560] on textarea at bounding box center [388, 554] width 733 height 52
paste textarea "“Please, talk to me! I don’t know what it was, but it hit somewhere very close,…"
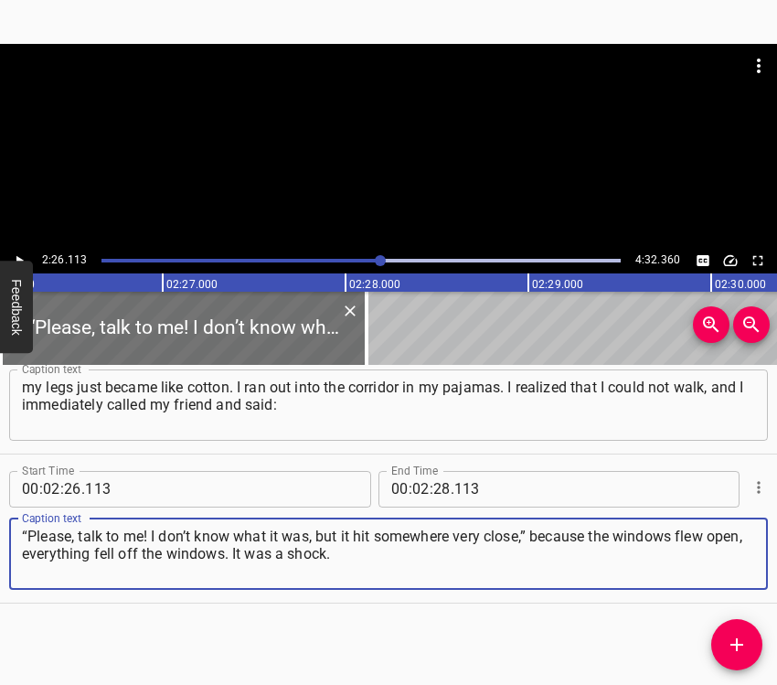
type textarea "“Please, talk to me! I don’t know what it was, but it hit somewhere very close,…"
click at [19, 257] on icon "Play/Pause" at bounding box center [19, 260] width 16 height 16
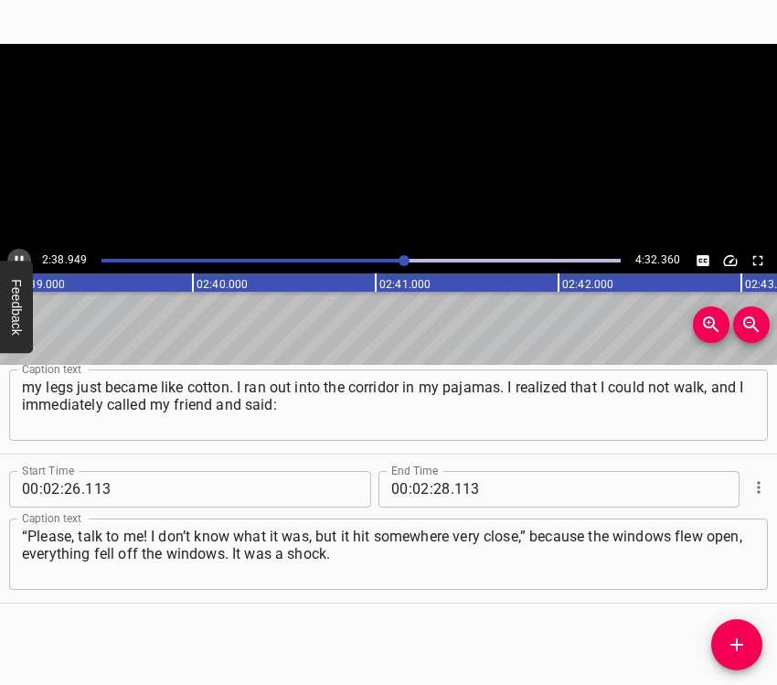
click at [19, 257] on icon "Play/Pause" at bounding box center [19, 260] width 16 height 16
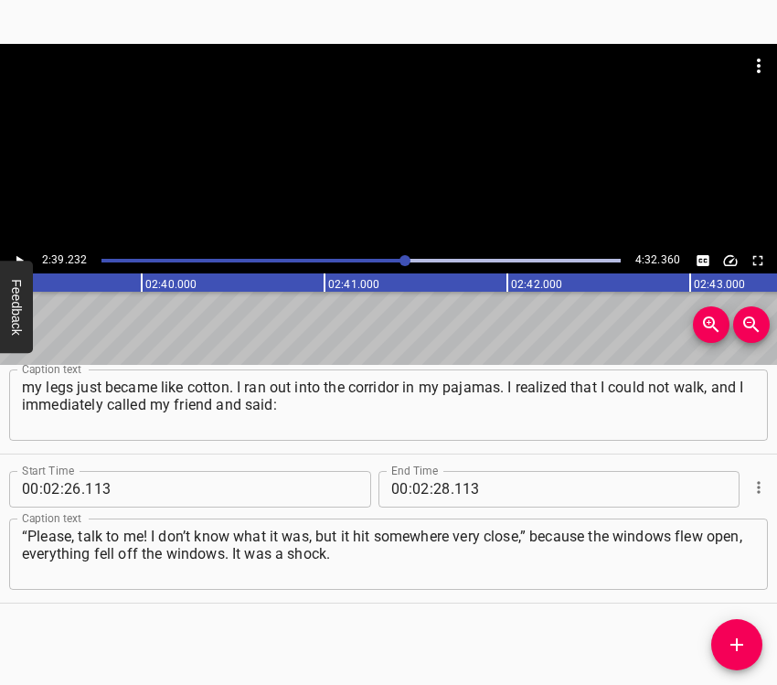
scroll to position [0, 29115]
click at [435, 486] on input "number" at bounding box center [441, 489] width 17 height 37
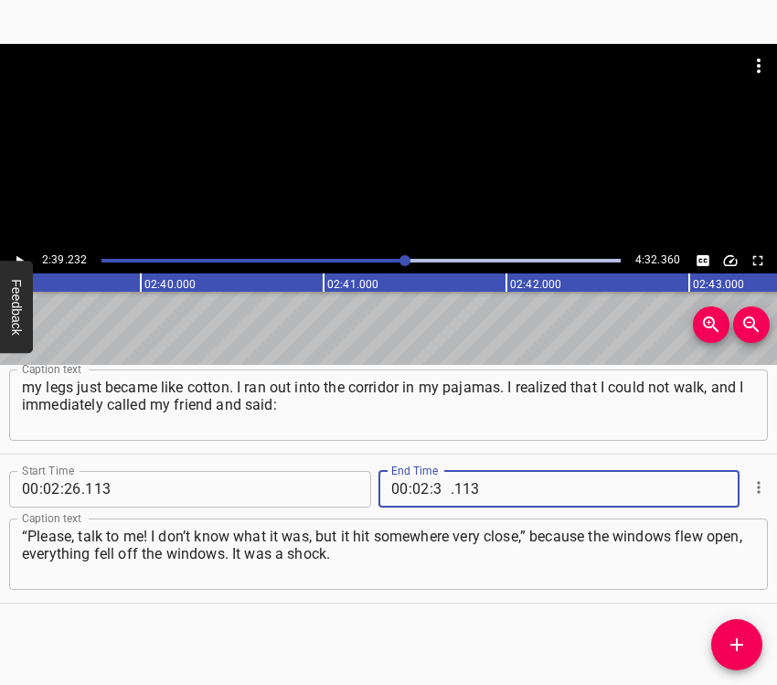
type input "39"
type input "232"
click at [735, 642] on icon "Add Cue" at bounding box center [737, 645] width 22 height 22
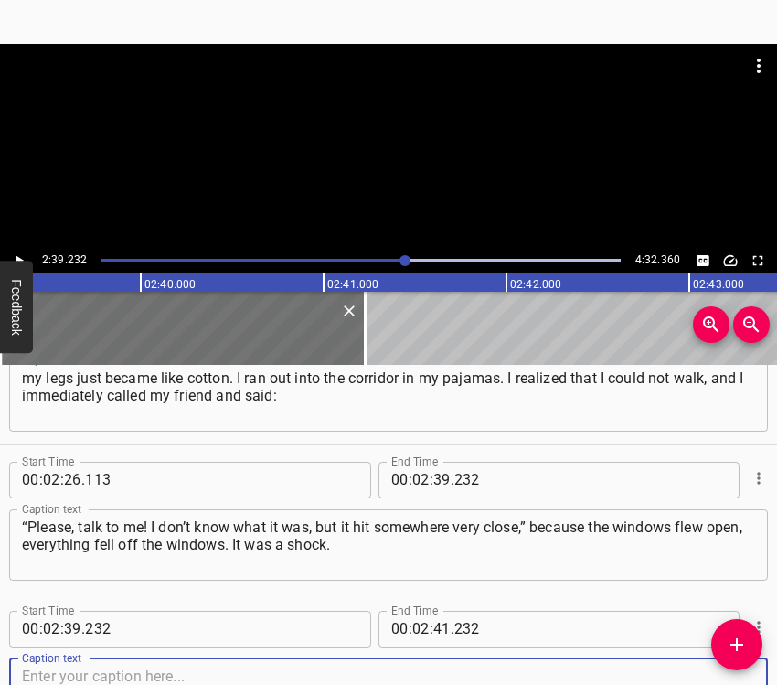
scroll to position [2298, 0]
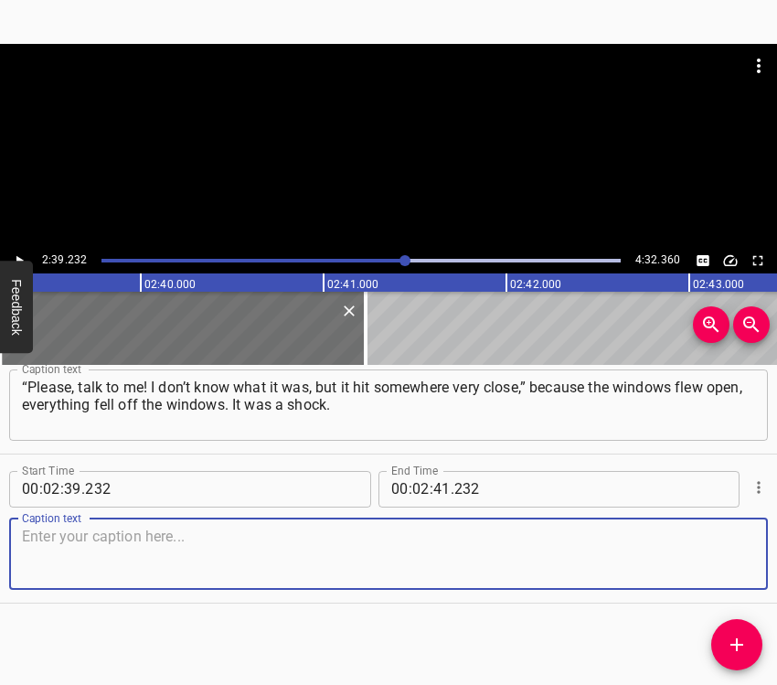
drag, startPoint x: 723, startPoint y: 565, endPoint x: 770, endPoint y: 533, distance: 56.5
click at [730, 556] on textarea at bounding box center [388, 554] width 733 height 52
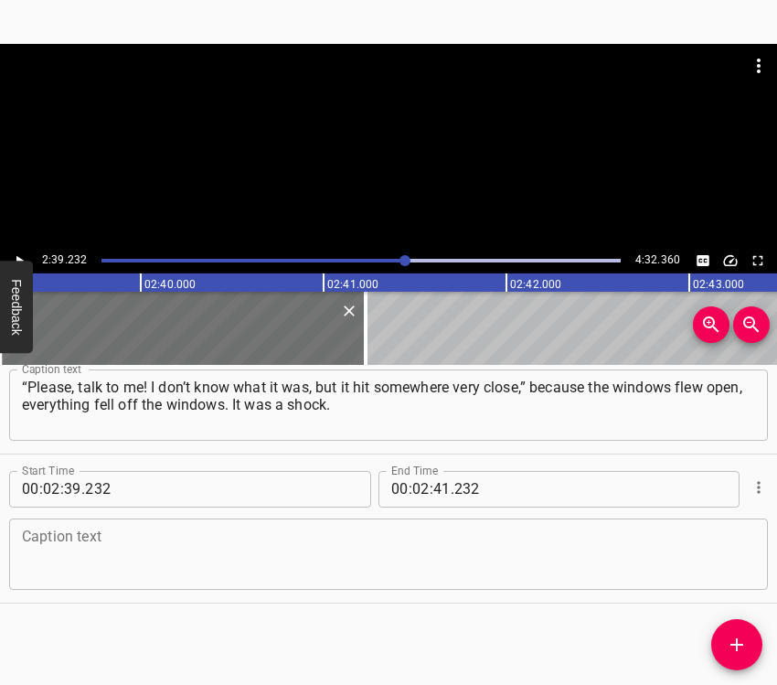
click at [104, 559] on textarea at bounding box center [388, 554] width 733 height 52
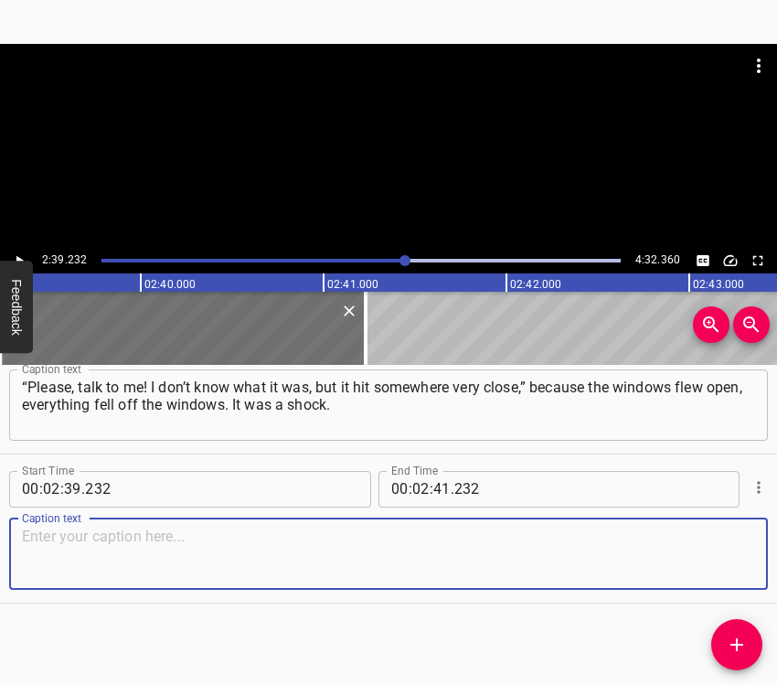
paste textarea "For all the years of the war, it was the first time I had a shock. I realized t…"
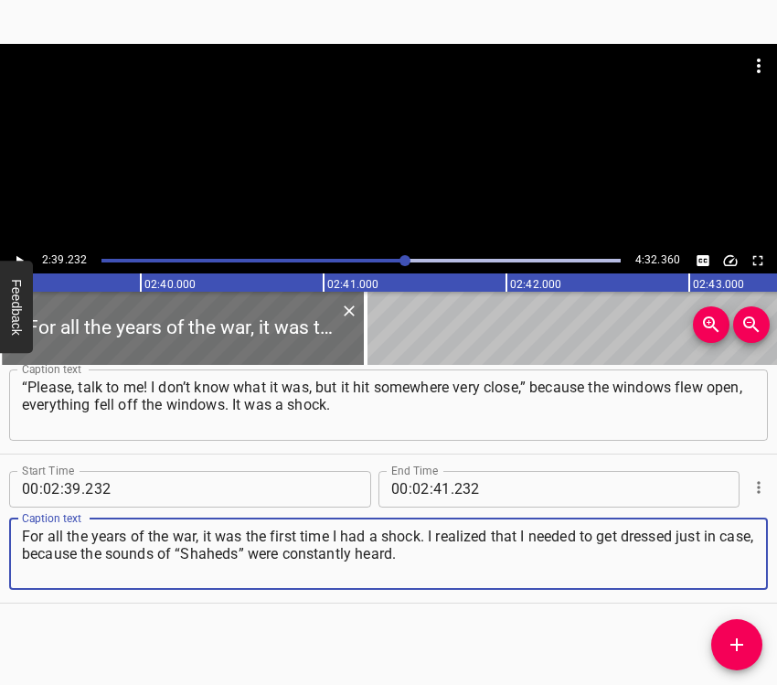
type textarea "For all the years of the war, it was the first time I had a shock. I realized t…"
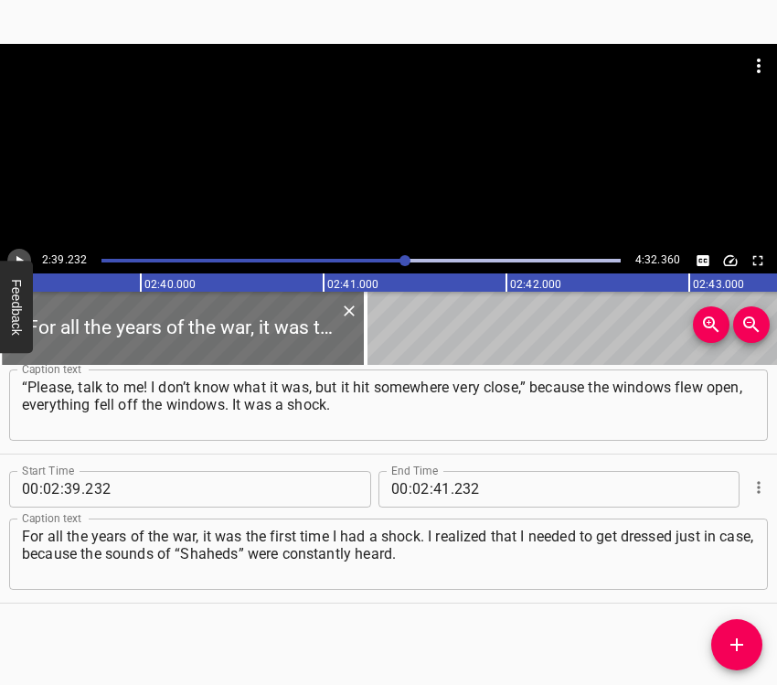
click at [16, 255] on icon "Play/Pause" at bounding box center [19, 260] width 16 height 16
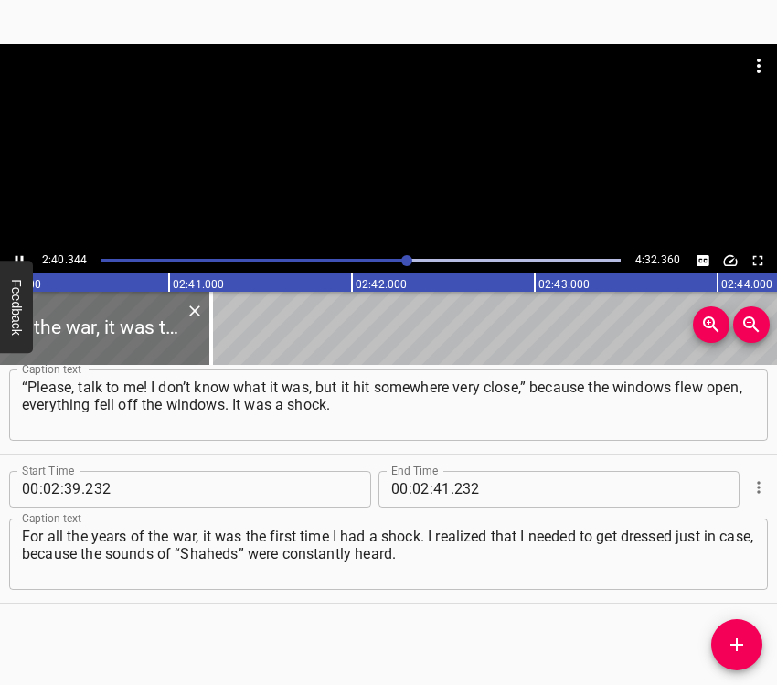
scroll to position [0, 29318]
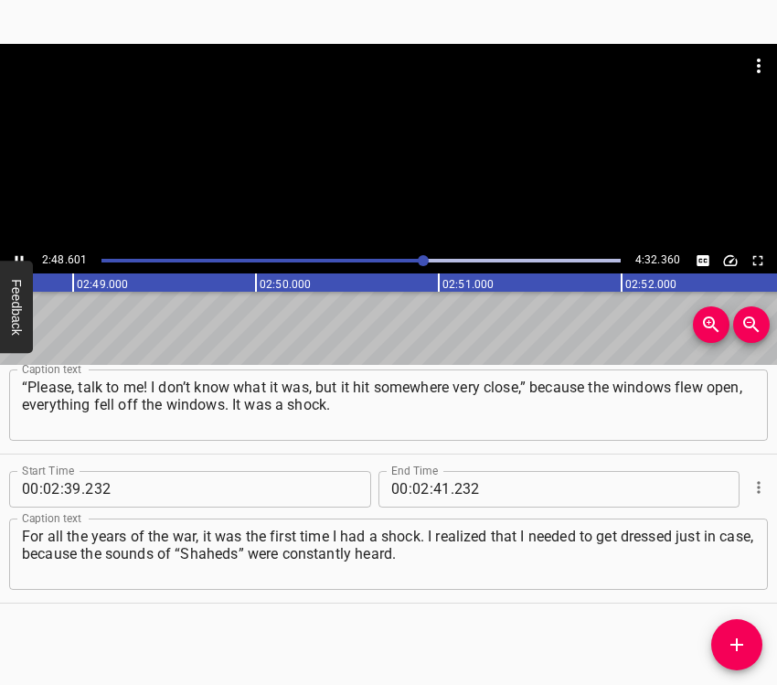
click at [16, 254] on icon "Play/Pause" at bounding box center [19, 260] width 16 height 16
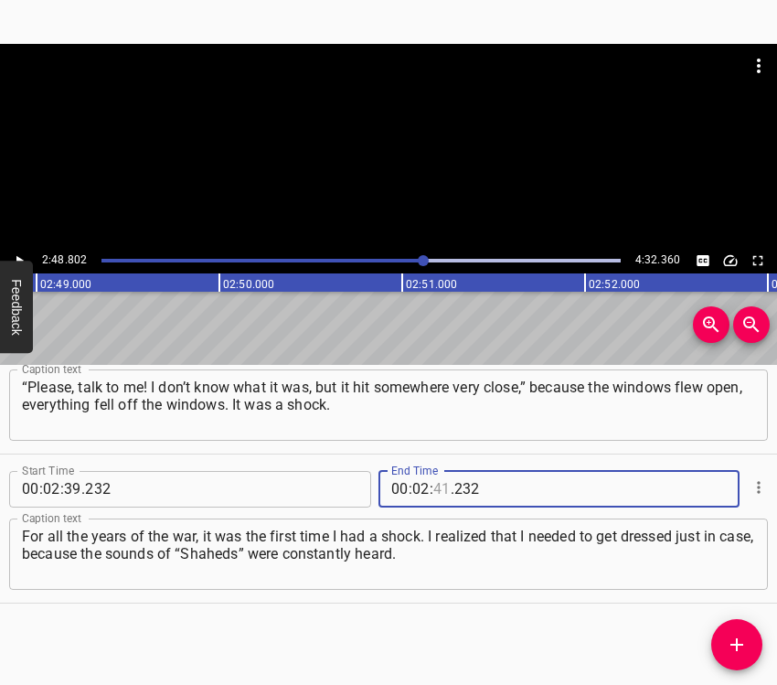
click at [440, 481] on input "number" at bounding box center [441, 489] width 17 height 37
type input "48"
type input "802"
click at [731, 637] on icon "Add Cue" at bounding box center [737, 645] width 22 height 22
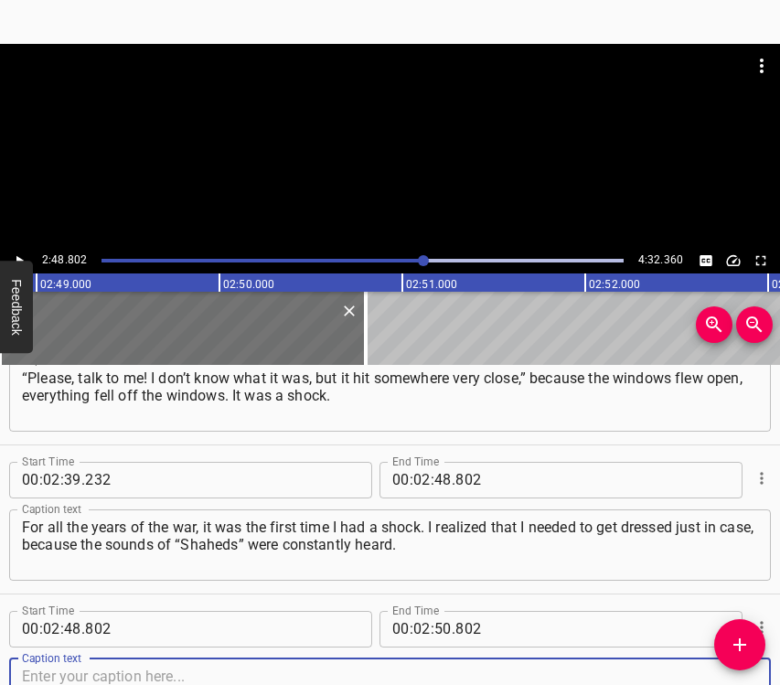
scroll to position [2447, 0]
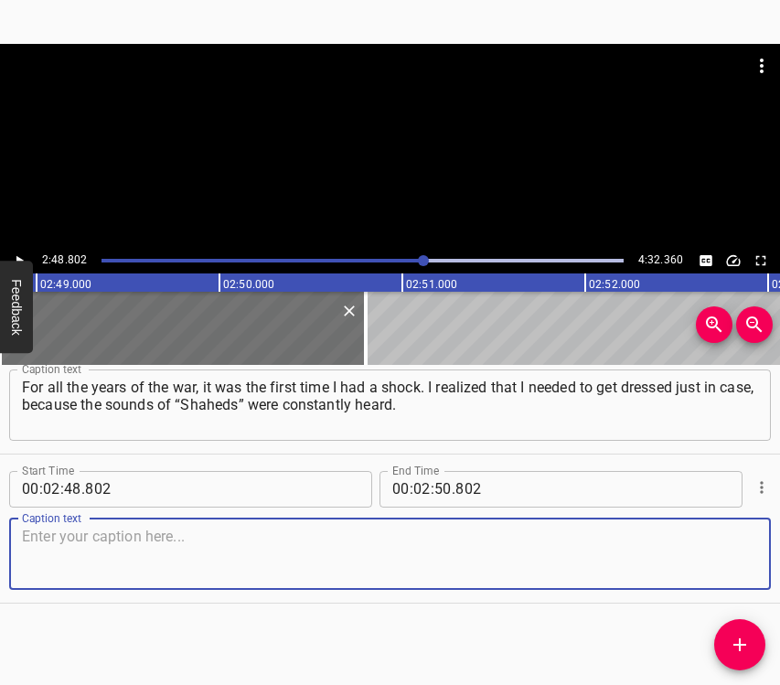
drag, startPoint x: 722, startPoint y: 560, endPoint x: 771, endPoint y: 562, distance: 48.5
click at [738, 560] on textarea at bounding box center [390, 554] width 736 height 52
click at [104, 559] on textarea at bounding box center [390, 554] width 736 height 52
paste textarea "They were like… You sit like this and hear them flying as if into the window. T…"
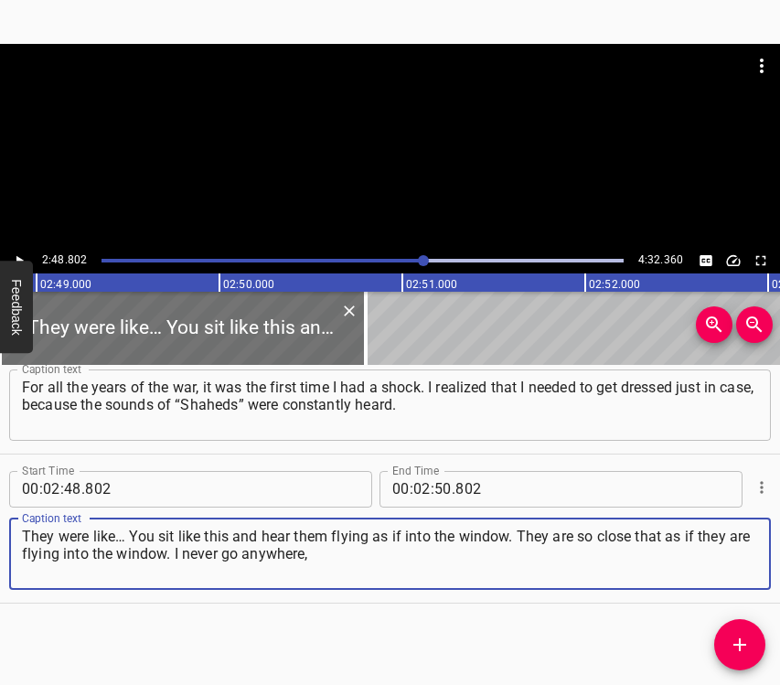
type textarea "They were like… You sit like this and hear them flying as if into the window. T…"
click at [11, 252] on icon "Play/Pause" at bounding box center [19, 260] width 16 height 16
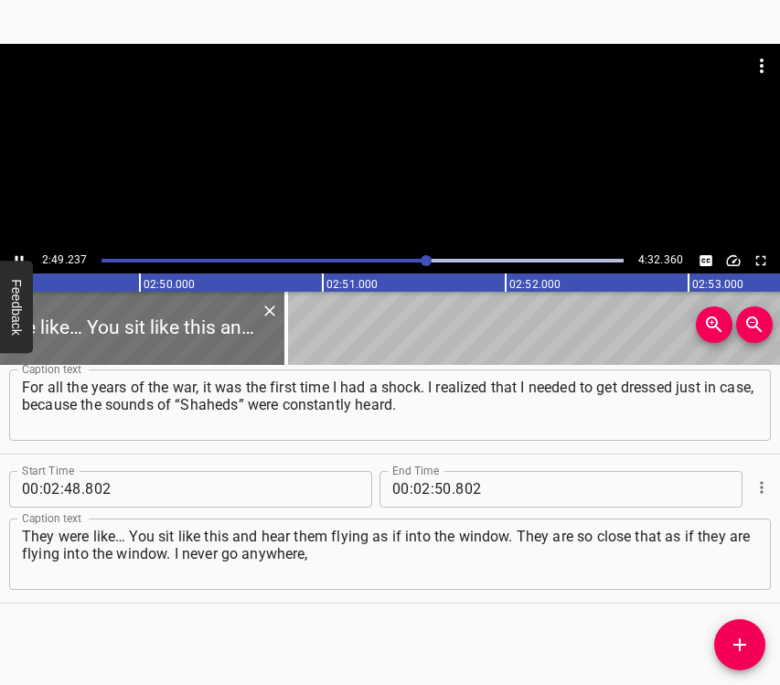
scroll to position [0, 30993]
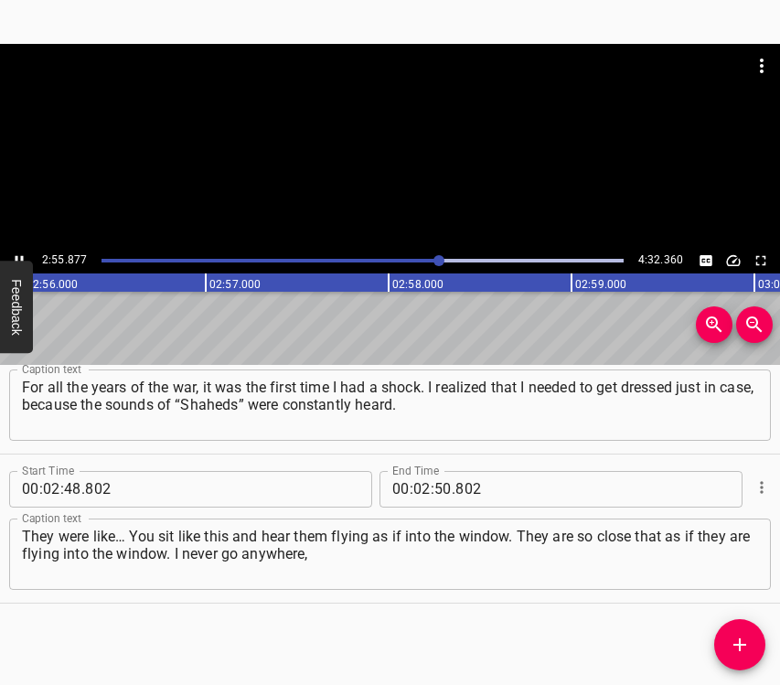
click at [16, 250] on button "Play/Pause" at bounding box center [19, 261] width 24 height 24
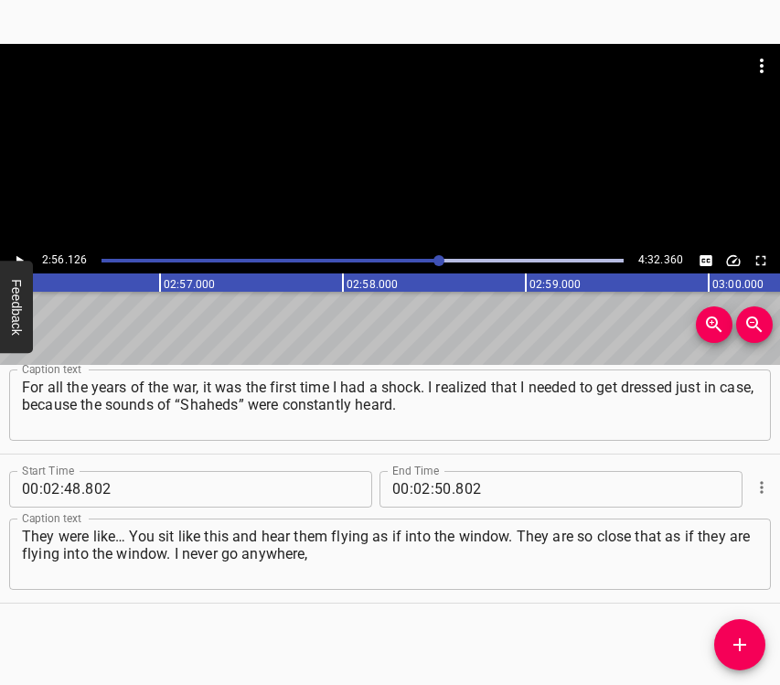
click at [16, 249] on button "Play/Pause" at bounding box center [19, 261] width 24 height 24
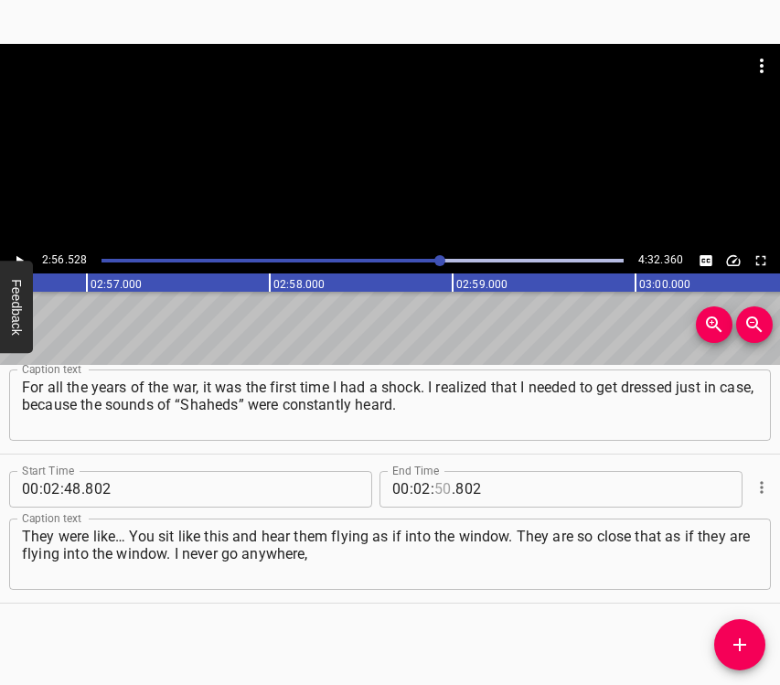
click at [441, 490] on input "number" at bounding box center [442, 489] width 17 height 37
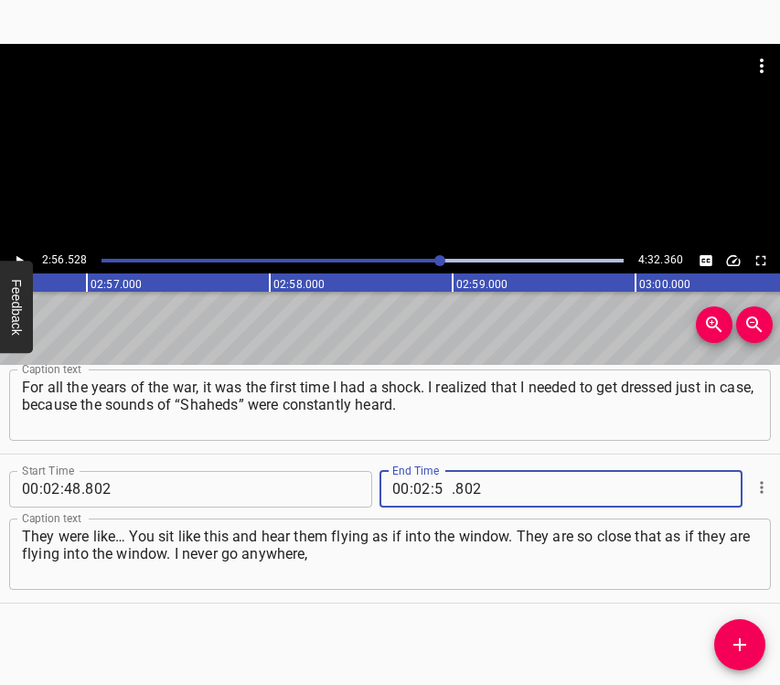
type input "56"
type input "528"
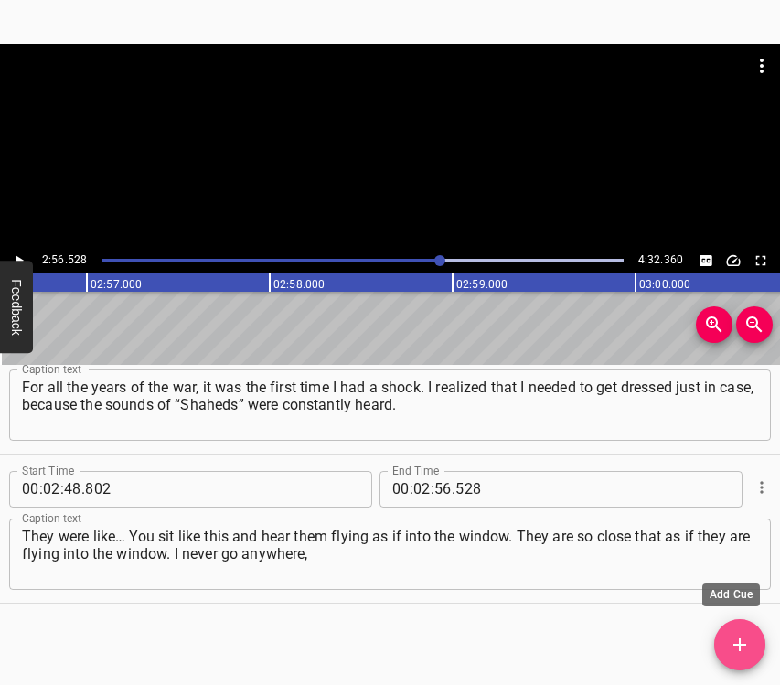
click at [743, 644] on icon "Add Cue" at bounding box center [739, 644] width 13 height 13
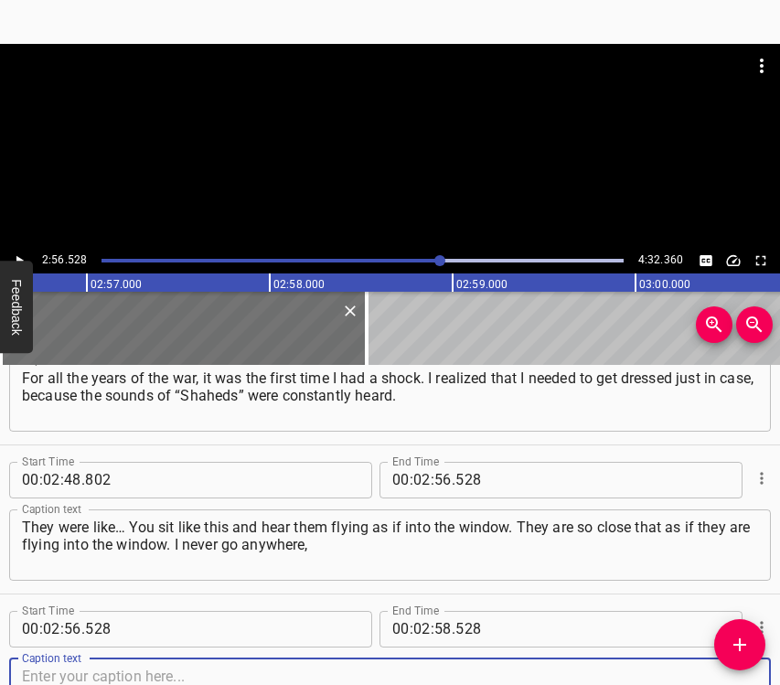
scroll to position [2596, 0]
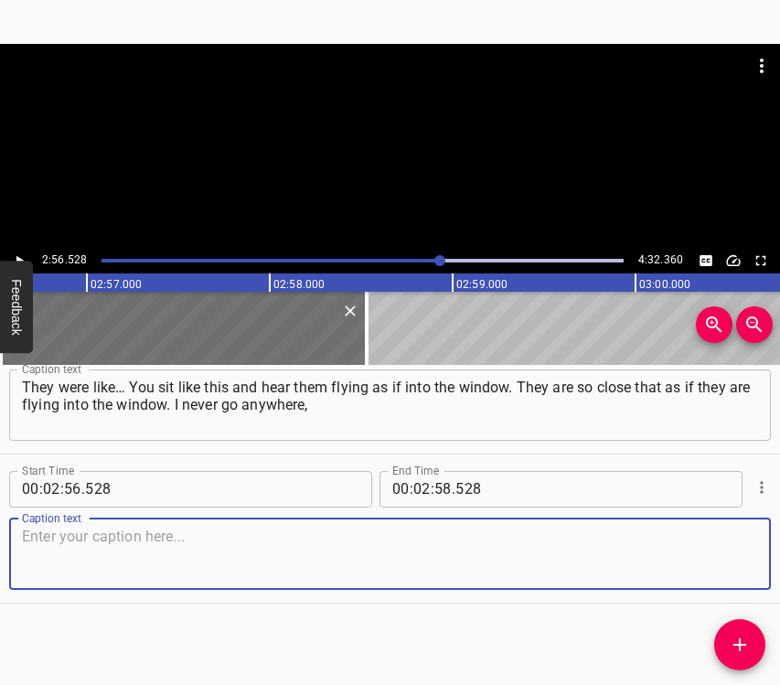
click at [735, 560] on textarea at bounding box center [390, 554] width 736 height 52
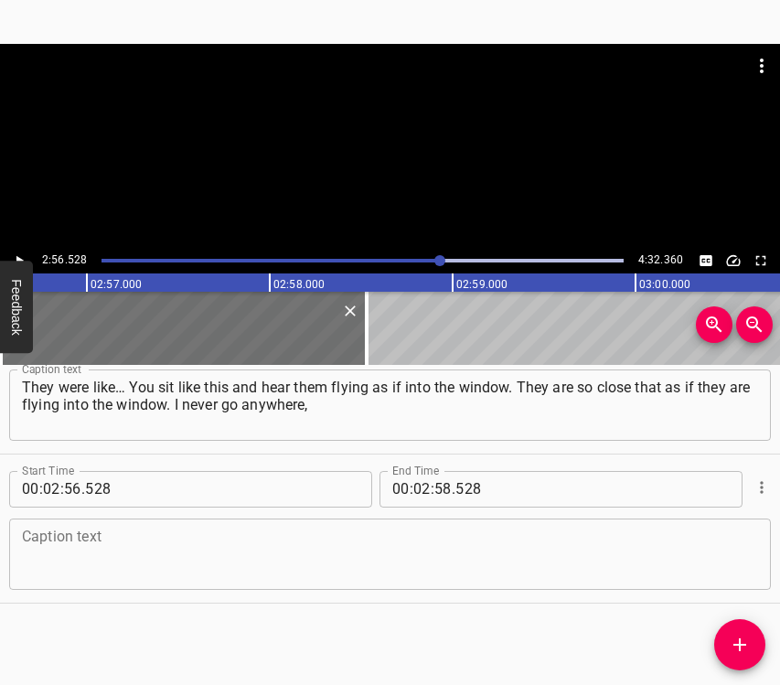
click at [110, 551] on textarea at bounding box center [390, 554] width 736 height 52
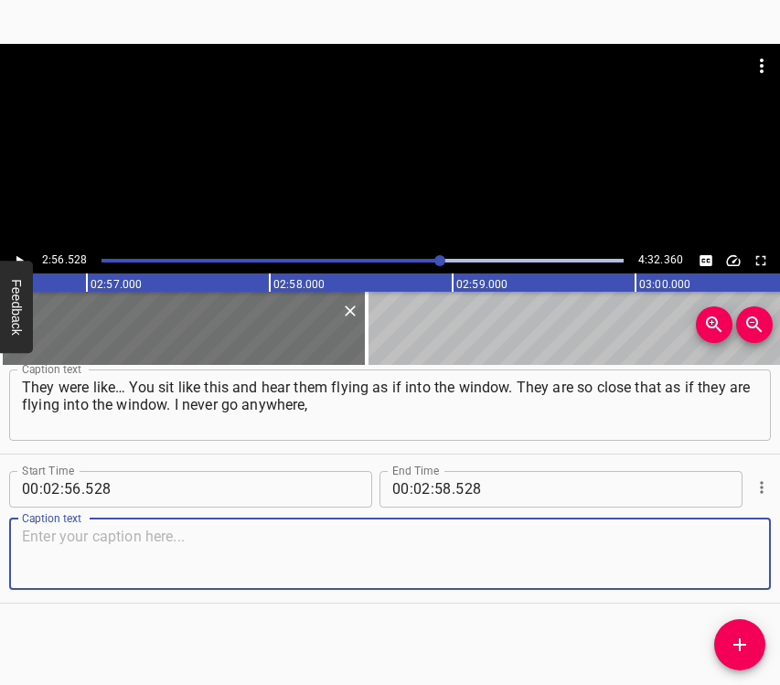
paste textarea "I always stay either in our little corridor… But this, I repeat, happens very r…"
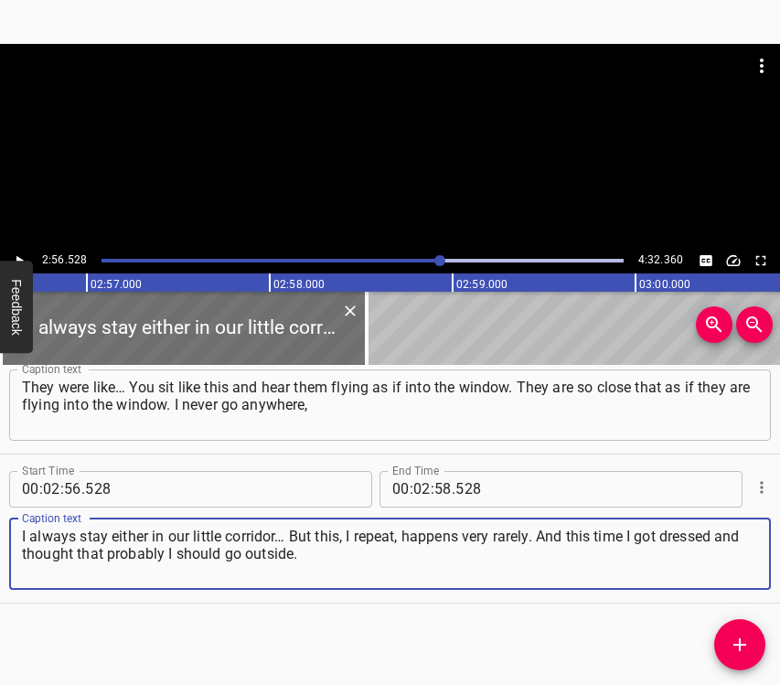
type textarea "I always stay either in our little corridor… But this, I repeat, happens very r…"
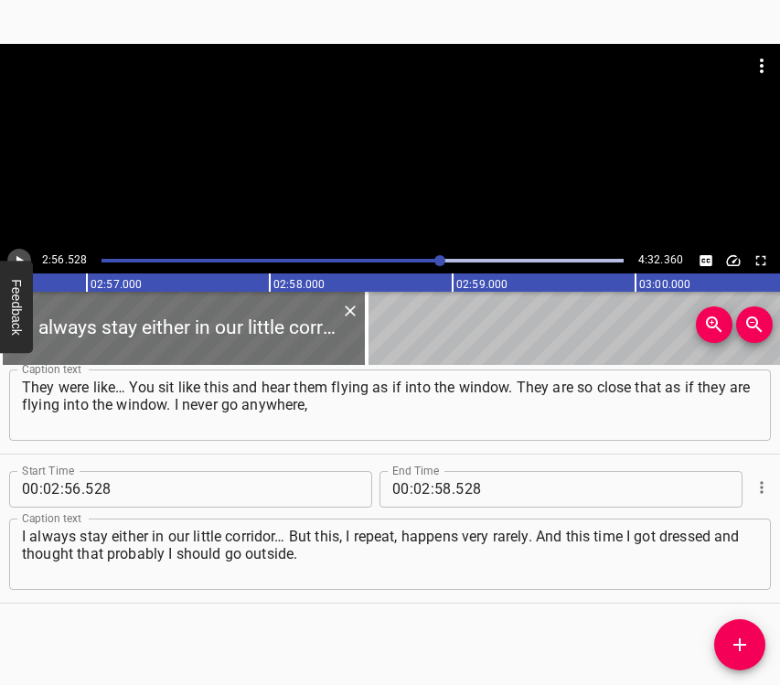
click at [23, 252] on icon "Play/Pause" at bounding box center [19, 260] width 16 height 16
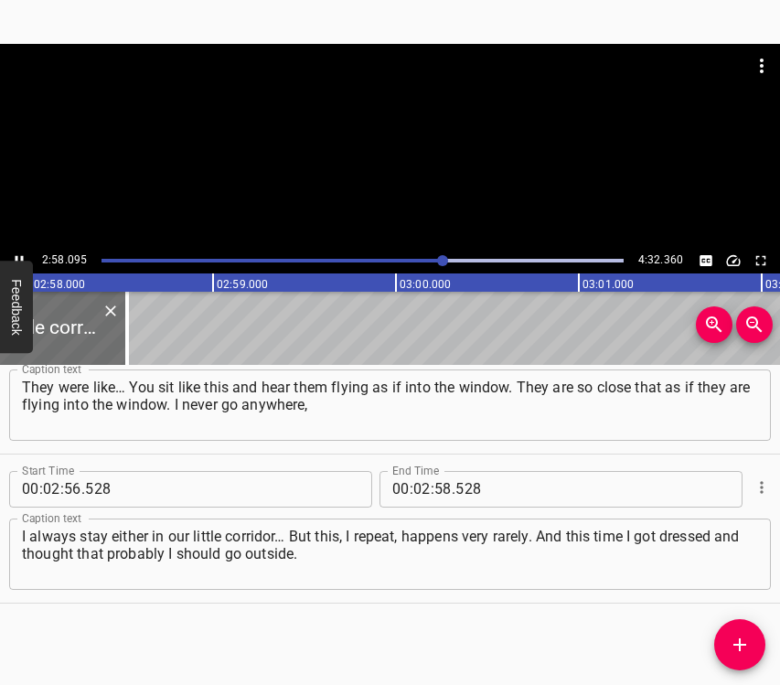
scroll to position [0, 32563]
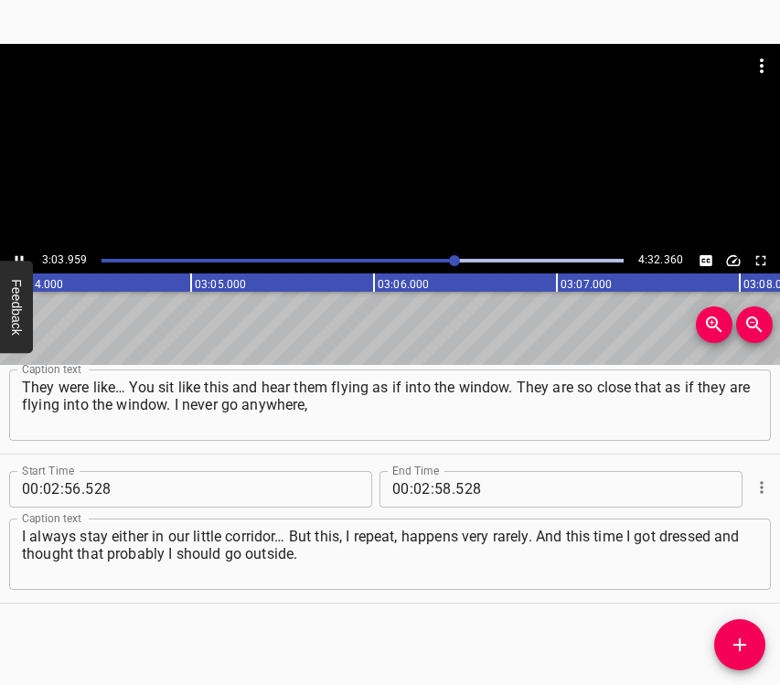
click at [17, 253] on icon "Play/Pause" at bounding box center [19, 260] width 16 height 16
click at [415, 494] on input "number" at bounding box center [421, 489] width 17 height 37
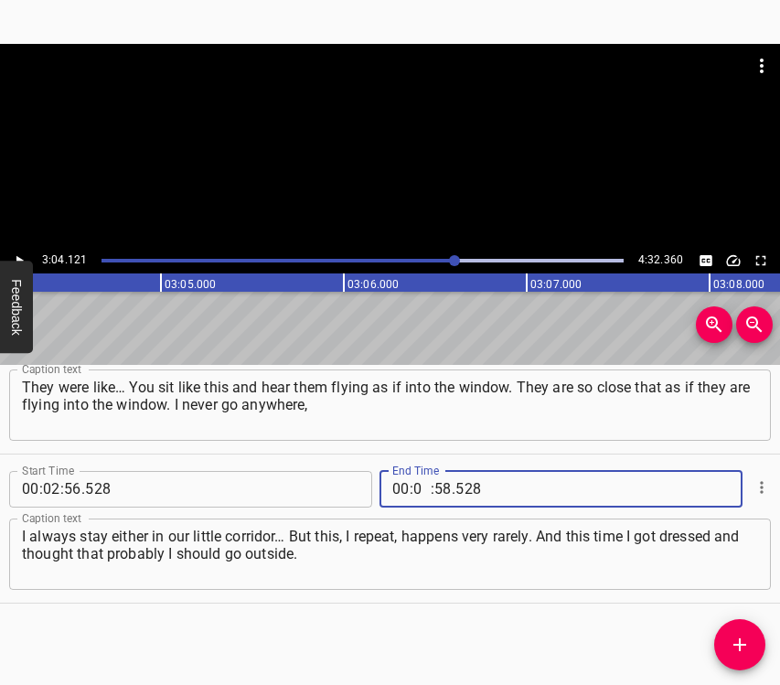
type input "03"
type input "04"
type input "121"
click at [750, 645] on icon "Add Cue" at bounding box center [740, 645] width 22 height 22
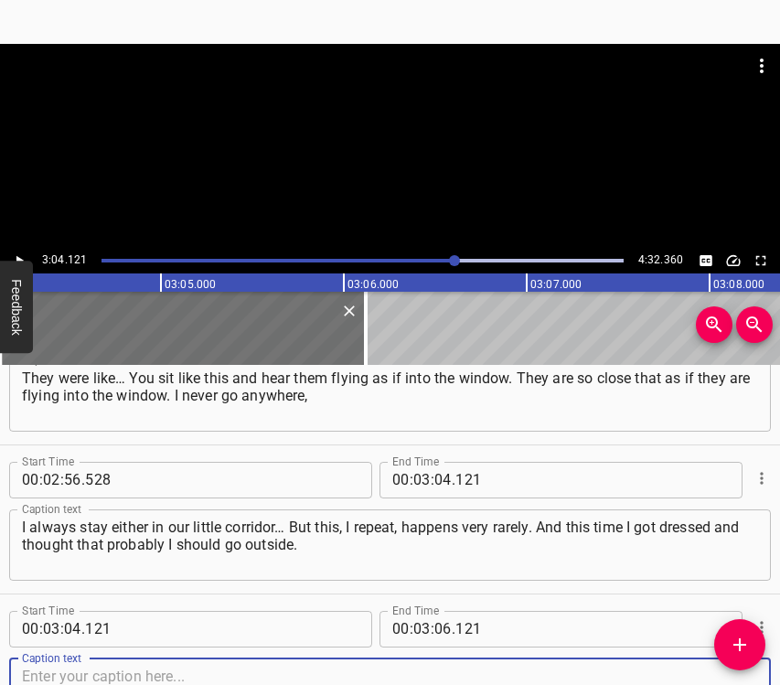
scroll to position [2745, 0]
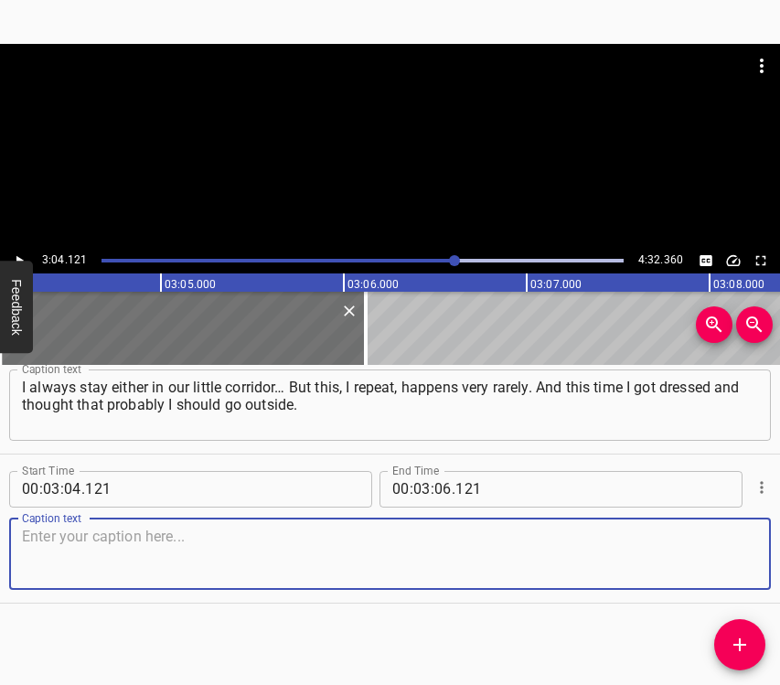
click at [729, 536] on textarea at bounding box center [390, 554] width 736 height 52
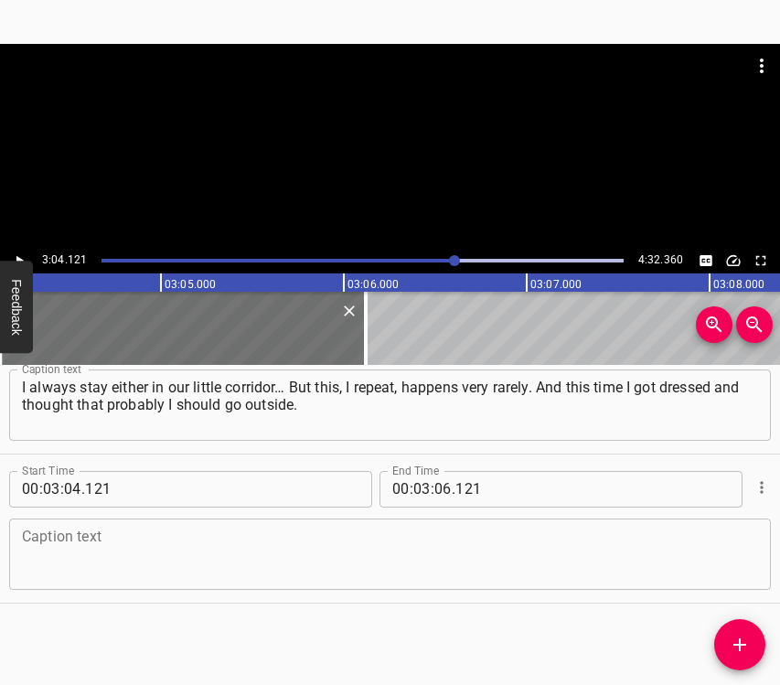
click at [53, 553] on textarea at bounding box center [390, 554] width 736 height 52
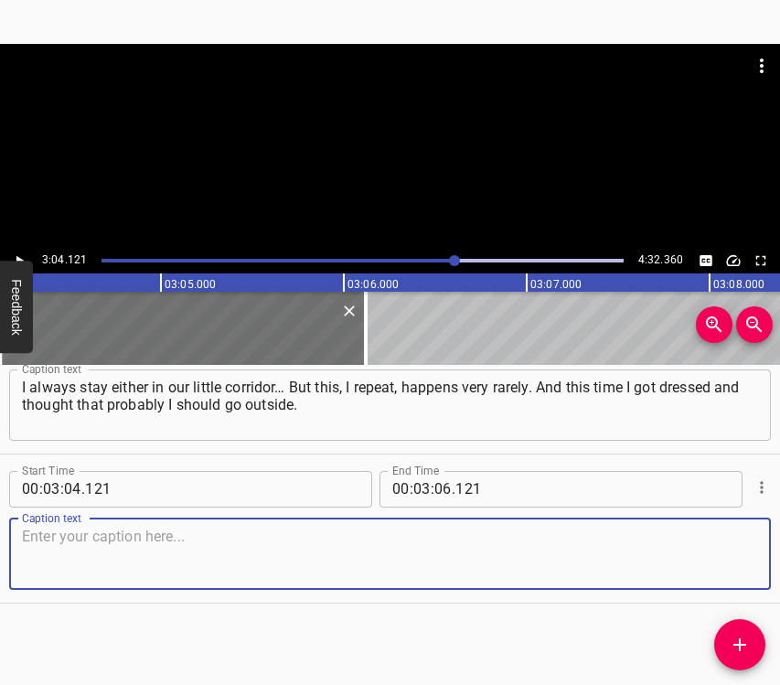
paste textarea "I went outside. There were very many people there. Everyone was screaming, cryi…"
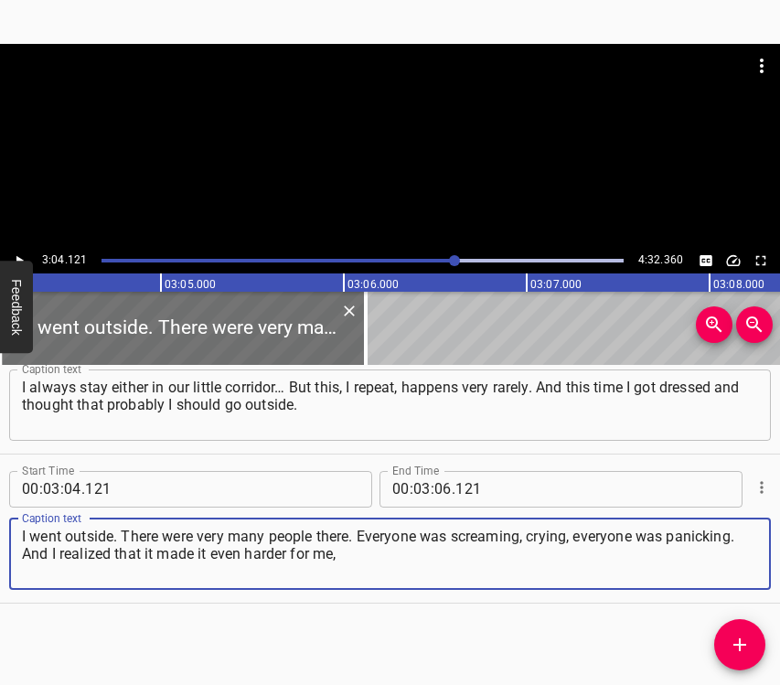
type textarea "I went outside. There were very many people there. Everyone was screaming, cryi…"
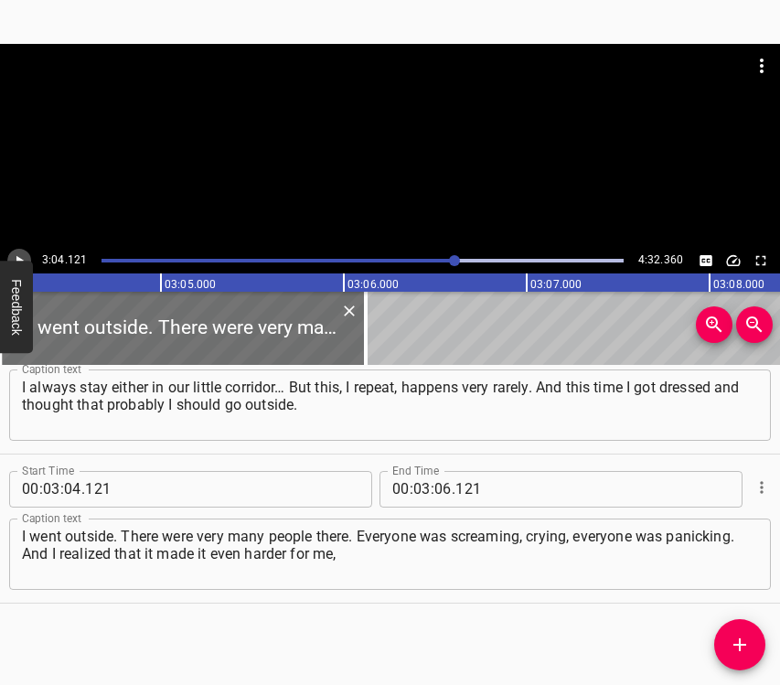
click at [19, 258] on icon "Play/Pause" at bounding box center [19, 260] width 7 height 10
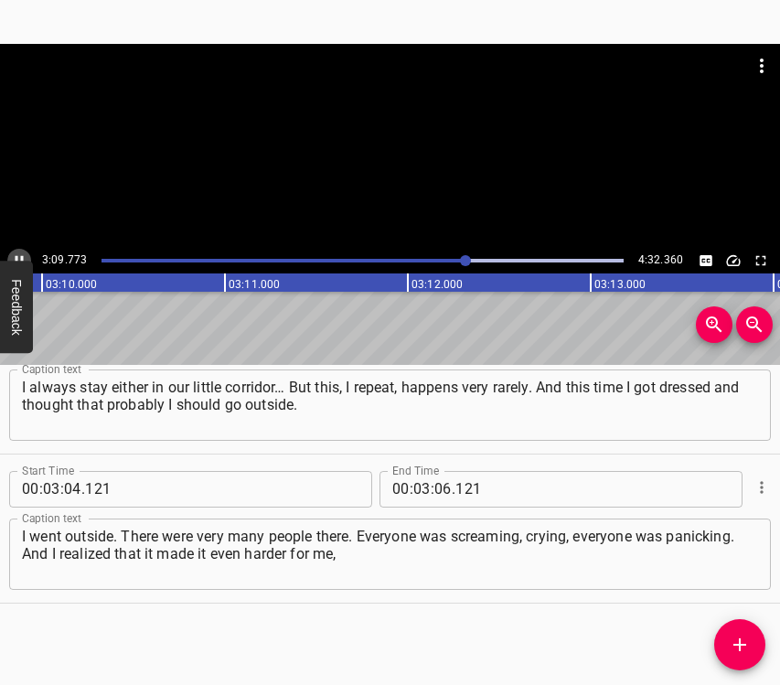
click at [16, 257] on icon "Play/Pause" at bounding box center [20, 260] width 8 height 10
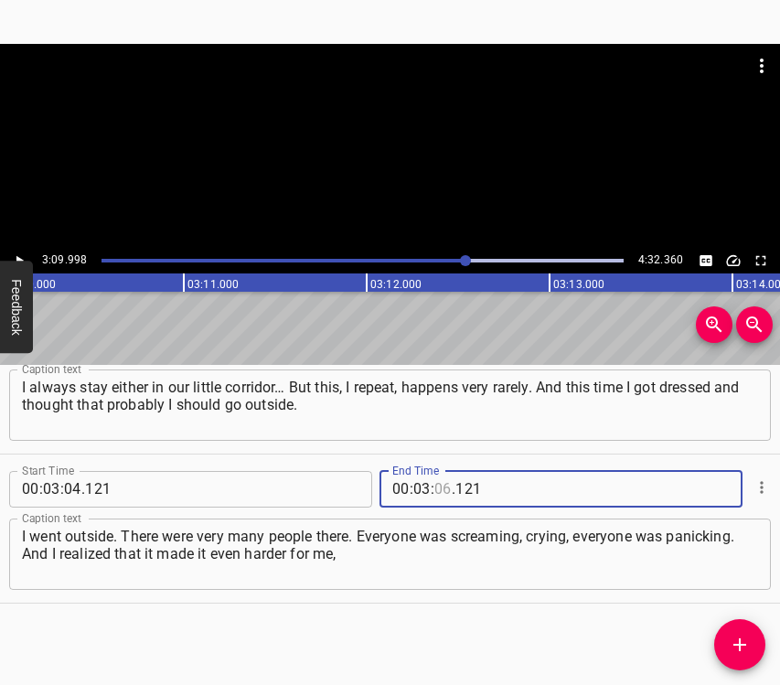
click at [439, 486] on input "number" at bounding box center [442, 489] width 17 height 37
type input "09"
type input "998"
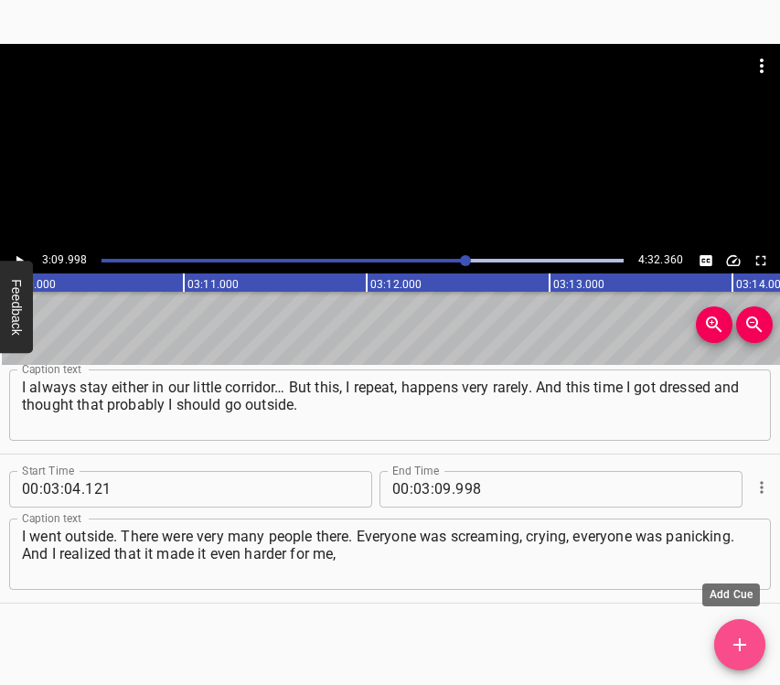
click at [746, 636] on icon "Add Cue" at bounding box center [740, 645] width 22 height 22
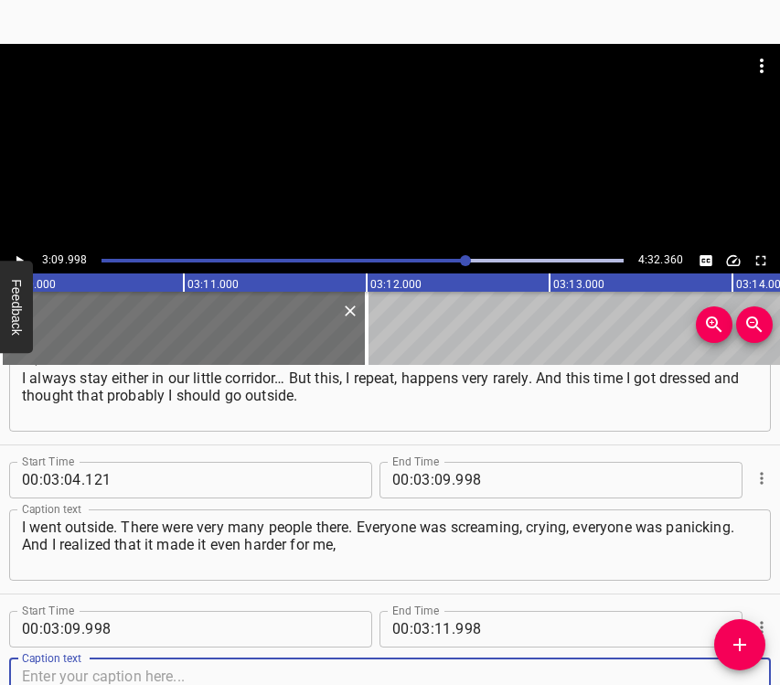
scroll to position [2894, 0]
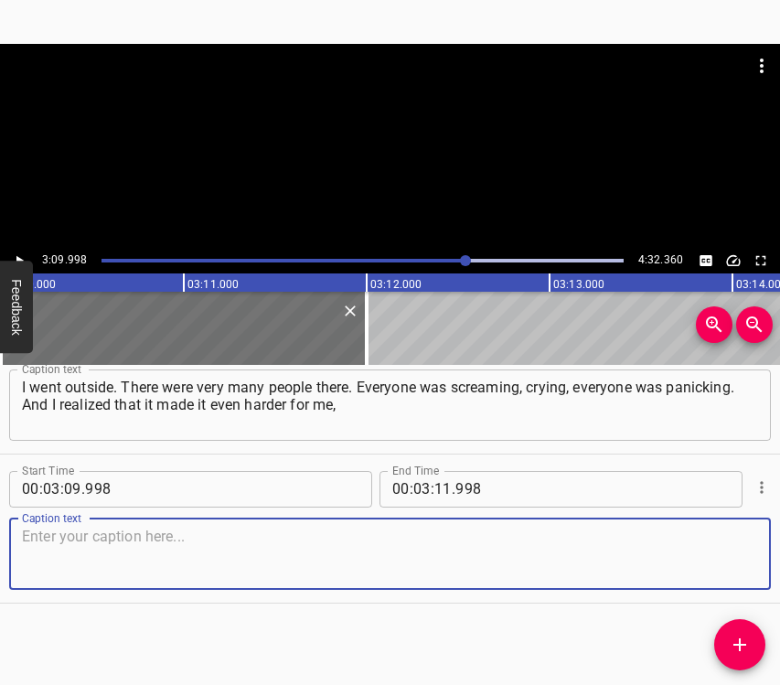
drag, startPoint x: 722, startPoint y: 553, endPoint x: 746, endPoint y: 547, distance: 24.6
click at [725, 551] on textarea at bounding box center [390, 554] width 736 height 52
click at [93, 567] on textarea at bounding box center [390, 554] width 736 height 52
paste textarea "so I’d better go back upstairs home. I went back home and realized that another…"
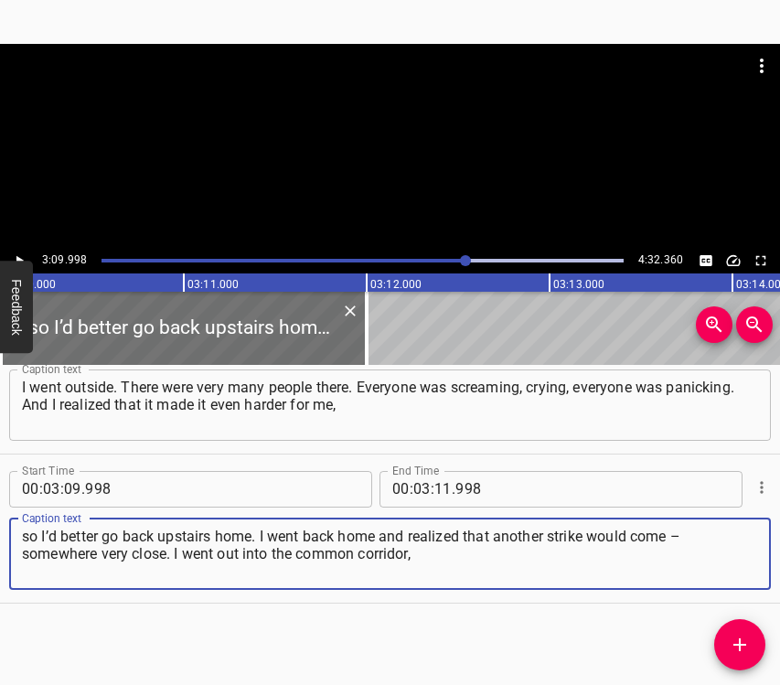
type textarea "so I’d better go back upstairs home. I went back home and realized that another…"
click at [23, 256] on icon "Play/Pause" at bounding box center [19, 260] width 16 height 16
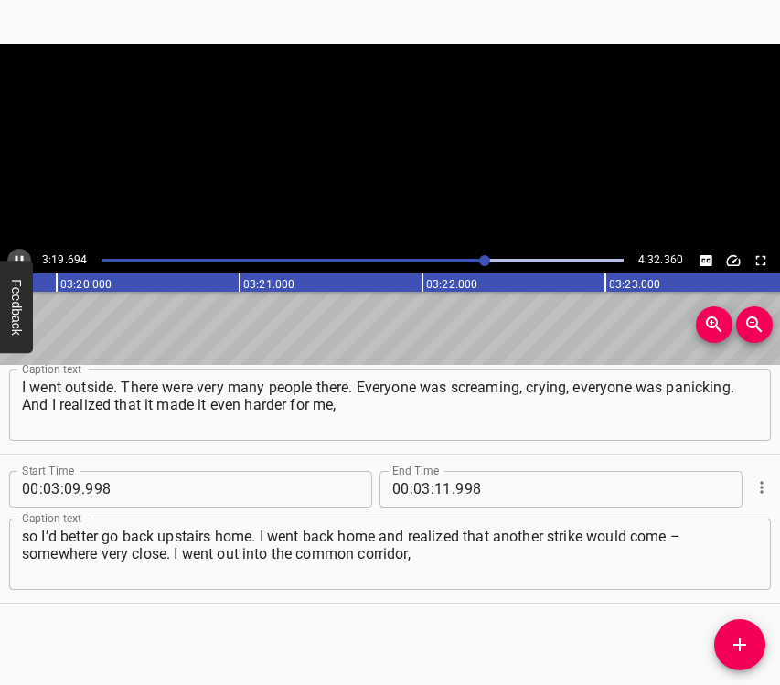
click at [25, 255] on icon "Play/Pause" at bounding box center [19, 260] width 16 height 16
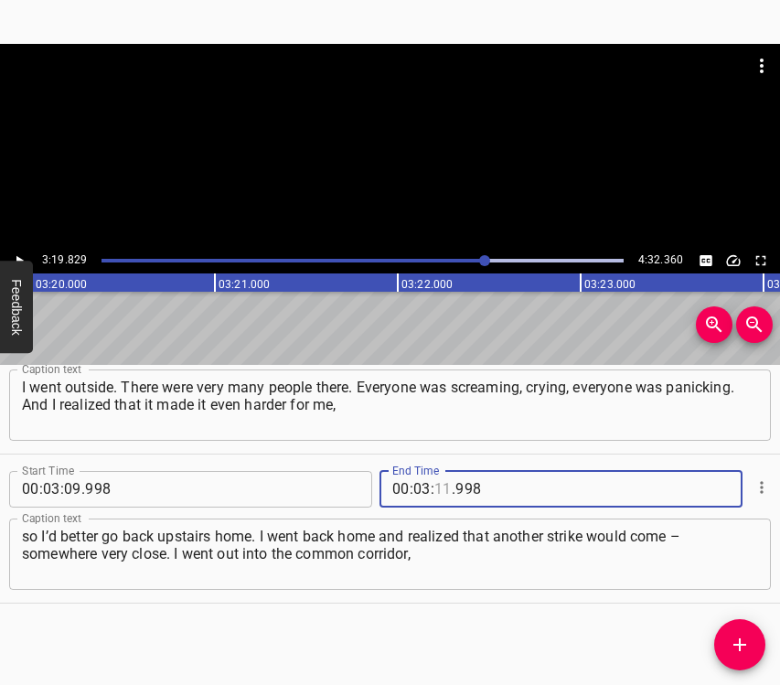
click at [438, 486] on input "number" at bounding box center [442, 489] width 17 height 37
type input "19"
type input "829"
click at [746, 634] on icon "Add Cue" at bounding box center [740, 645] width 22 height 22
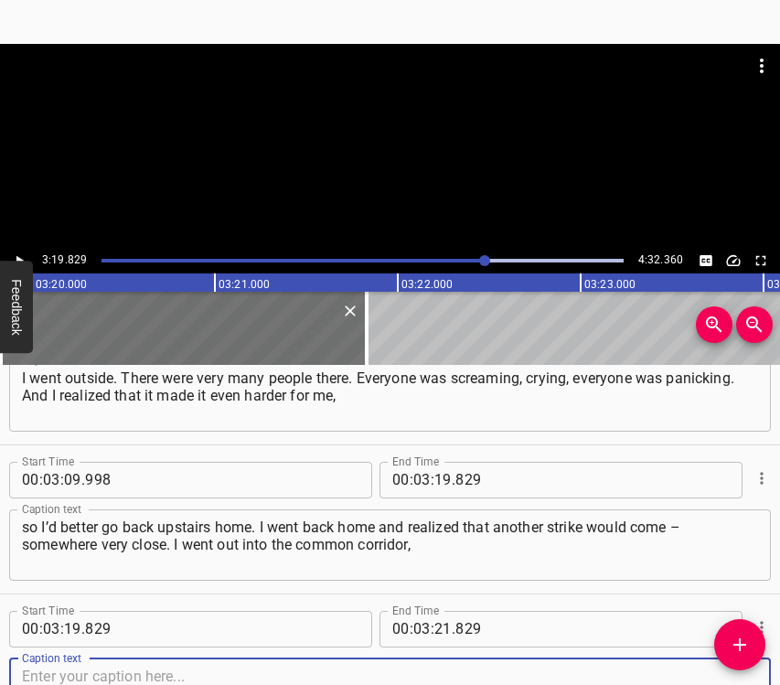
scroll to position [3043, 0]
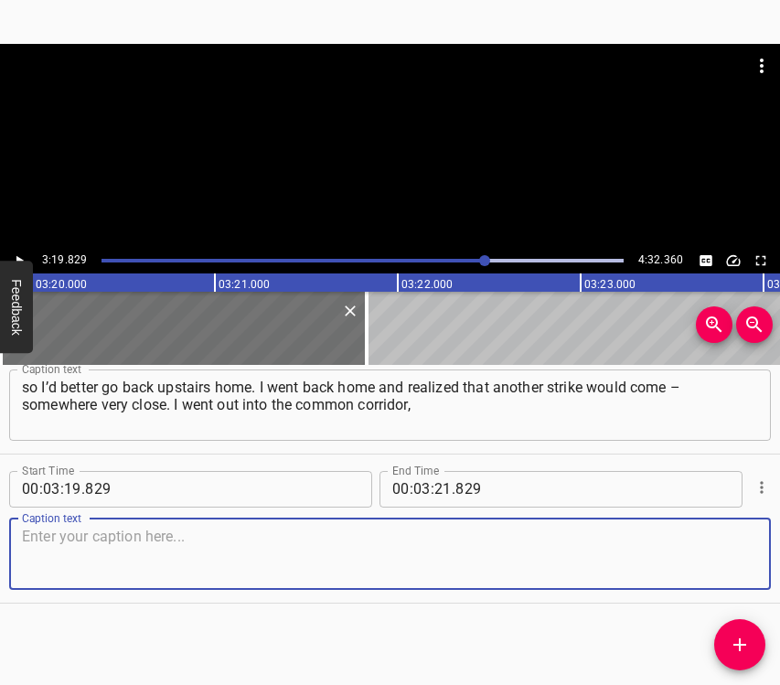
drag, startPoint x: 719, startPoint y: 555, endPoint x: 774, endPoint y: 538, distance: 58.4
click at [724, 550] on textarea at bounding box center [390, 554] width 736 height 52
click at [39, 564] on textarea at bounding box center [390, 554] width 736 height 52
paste textarea "and my neighbors took me in, because I felt bad. Since the beginning of the war…"
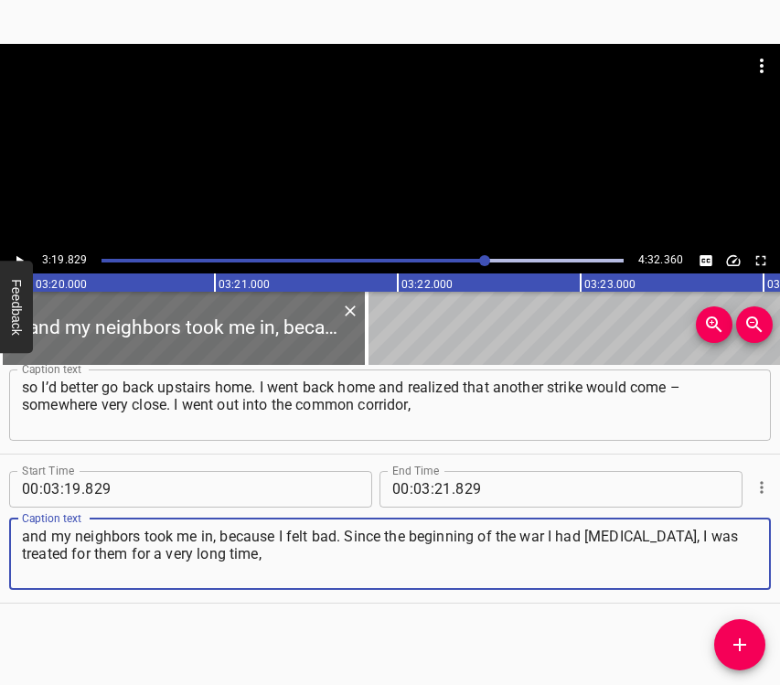
type textarea "and my neighbors took me in, because I felt bad. Since the beginning of the war…"
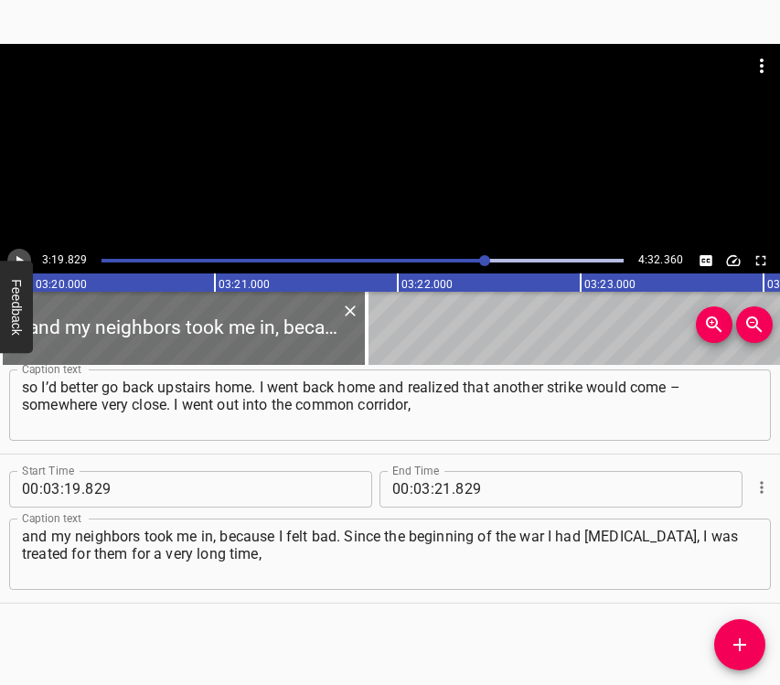
click at [24, 256] on icon "Play/Pause" at bounding box center [19, 260] width 16 height 16
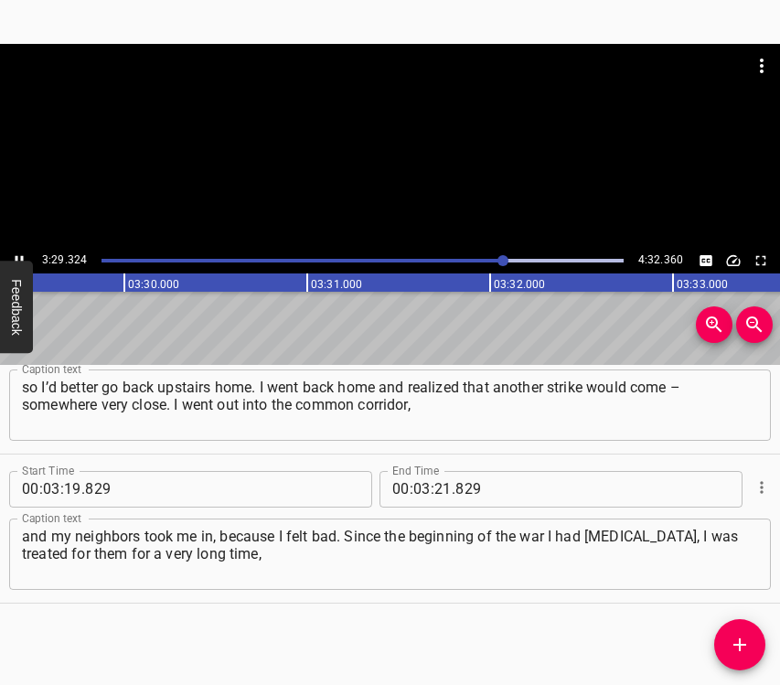
click at [16, 256] on icon "Play/Pause" at bounding box center [20, 260] width 8 height 10
click at [16, 256] on icon "Play/Pause" at bounding box center [19, 260] width 16 height 16
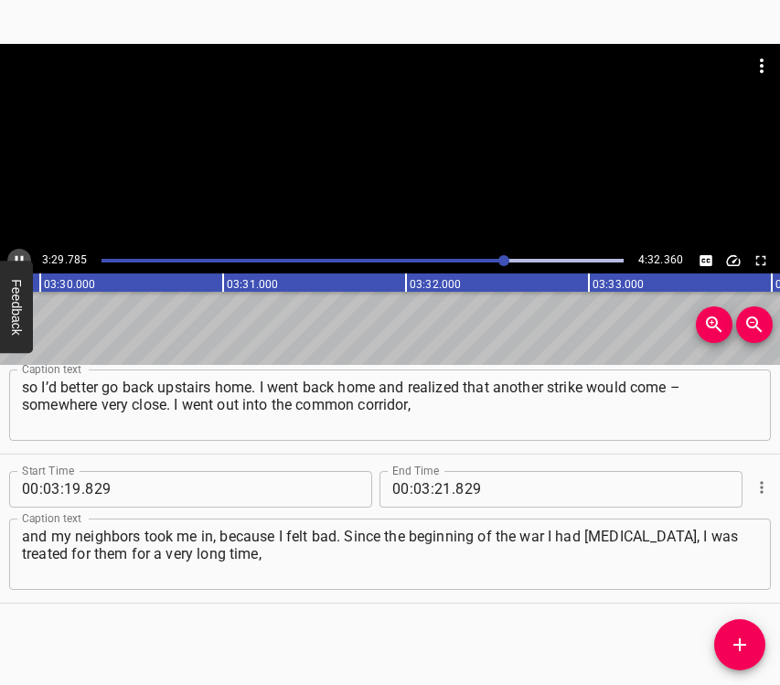
click at [16, 256] on icon "Play/Pause" at bounding box center [20, 260] width 8 height 10
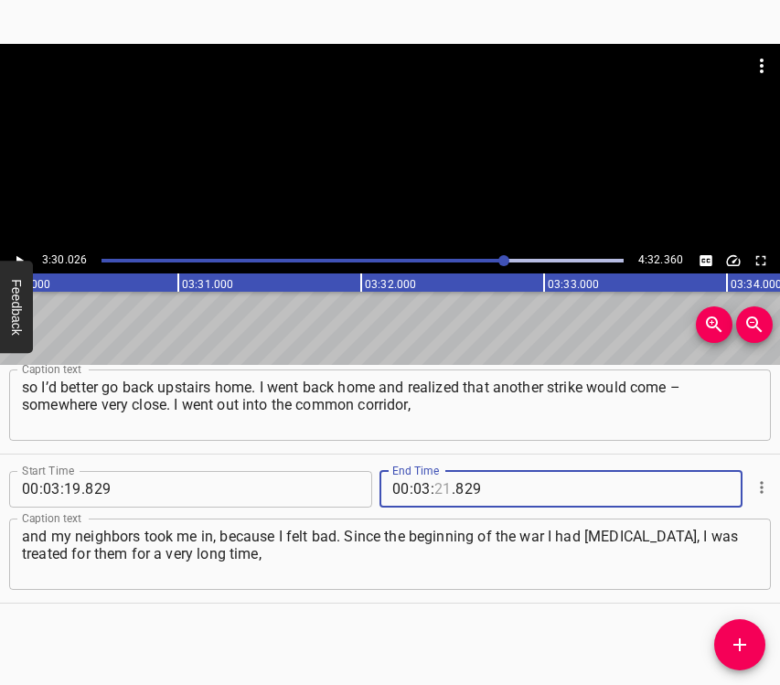
click at [434, 486] on input "number" at bounding box center [442, 489] width 17 height 37
type input "30"
type input "026"
click at [744, 645] on icon "Add Cue" at bounding box center [739, 644] width 13 height 13
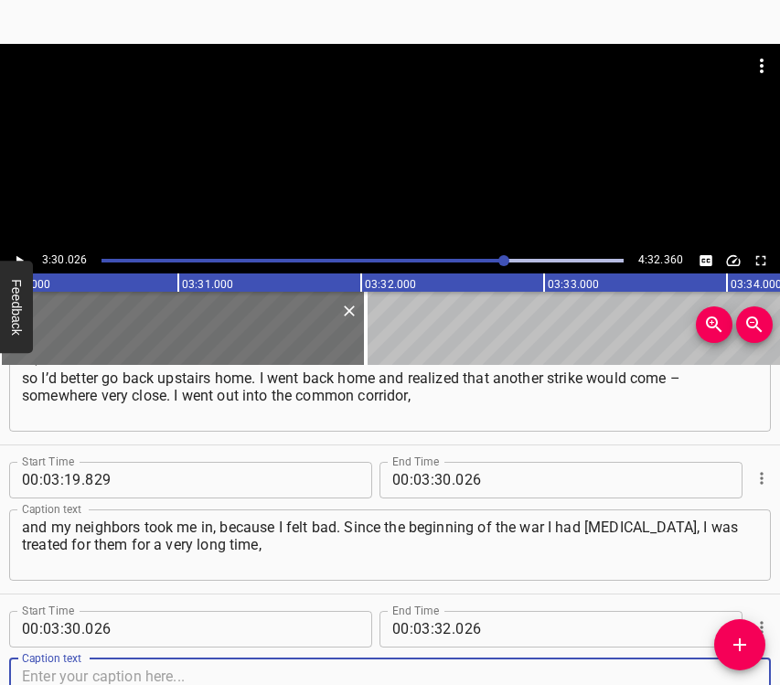
scroll to position [3193, 0]
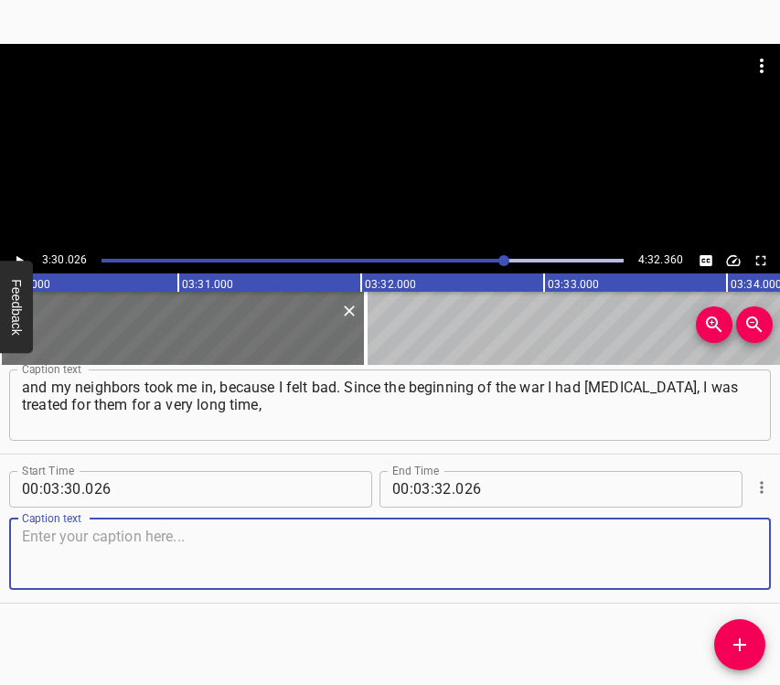
click at [707, 537] on textarea at bounding box center [390, 554] width 736 height 52
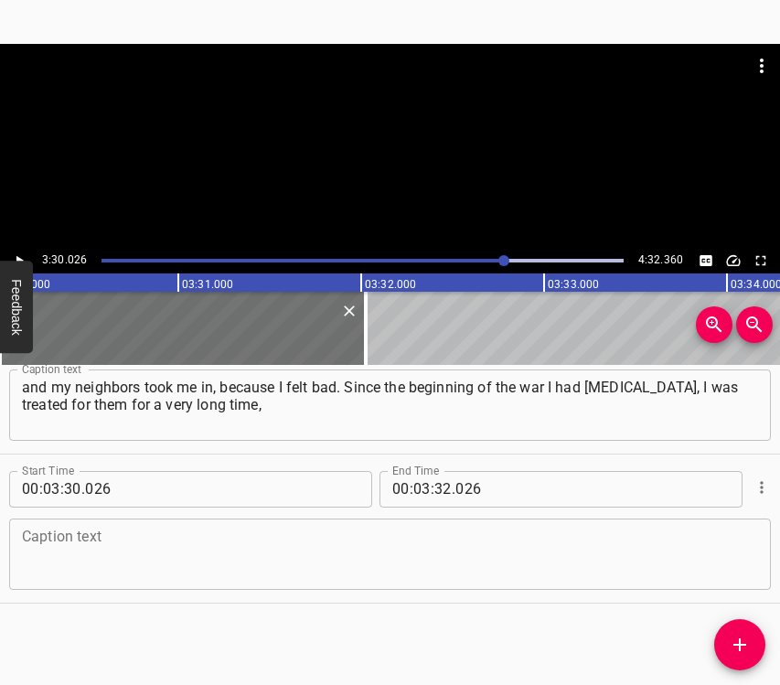
click at [139, 550] on textarea at bounding box center [390, 554] width 736 height 52
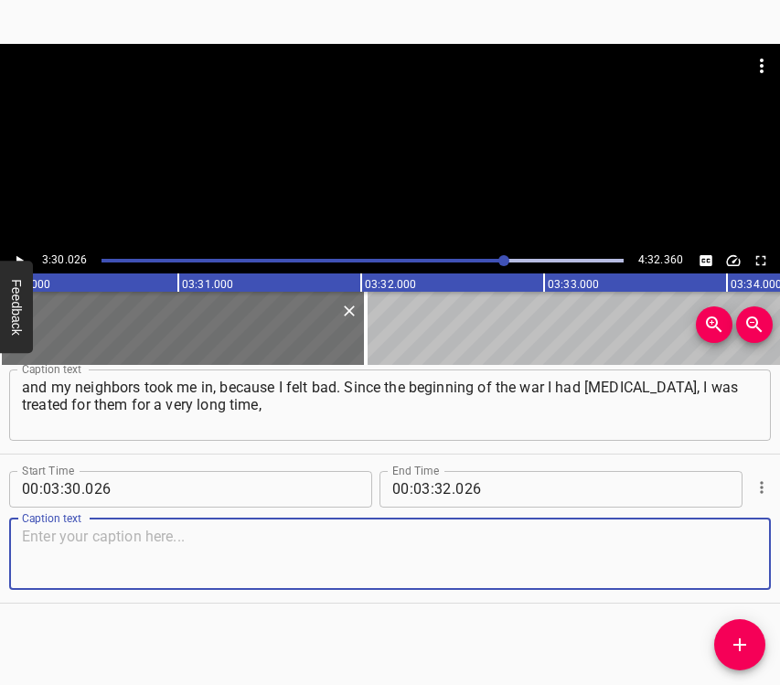
paste textarea "and now I realized that it was coming back. That’s it, now it would start again…"
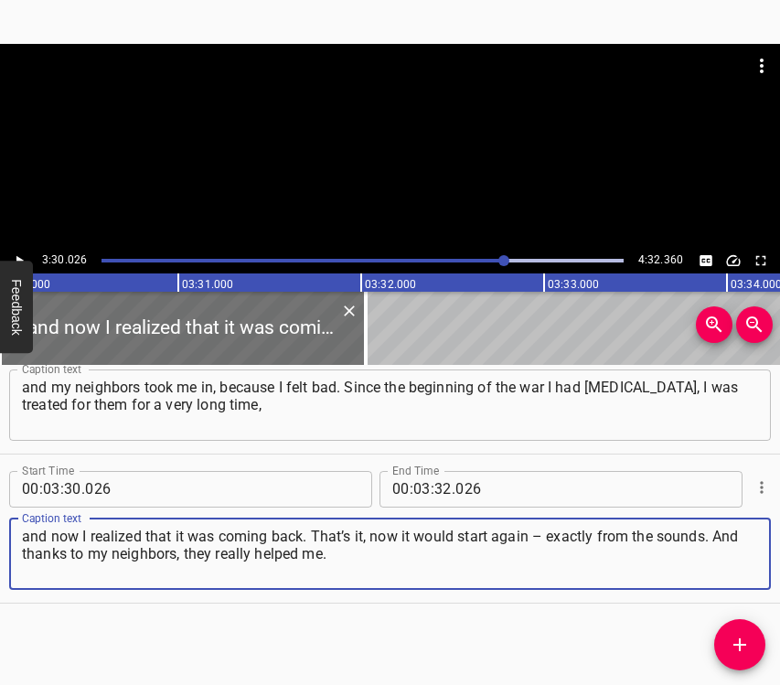
type textarea "and now I realized that it was coming back. That’s it, now it would start again…"
click at [21, 255] on icon "Play/Pause" at bounding box center [19, 260] width 16 height 16
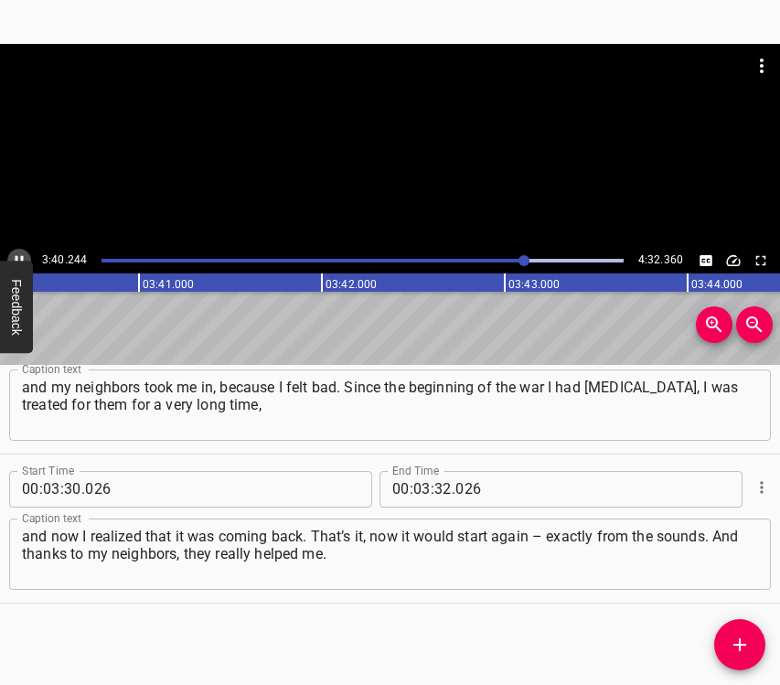
click at [27, 254] on icon "Play/Pause" at bounding box center [19, 260] width 16 height 16
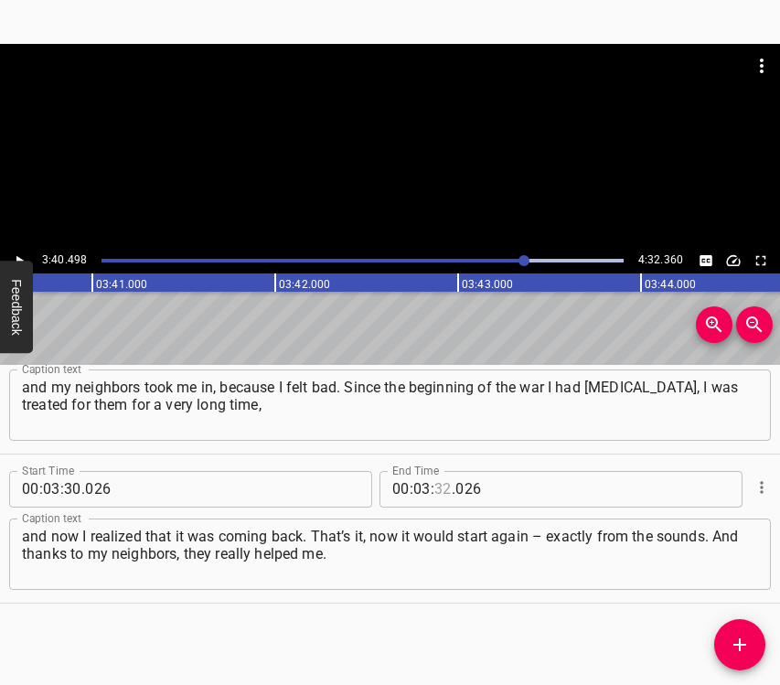
click at [437, 489] on input "number" at bounding box center [442, 489] width 17 height 37
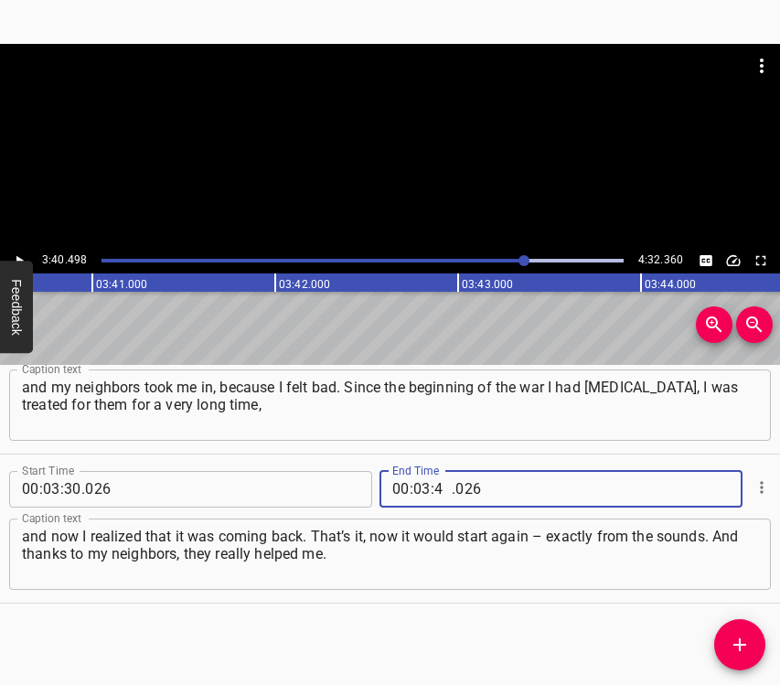
type input "40"
type input "498"
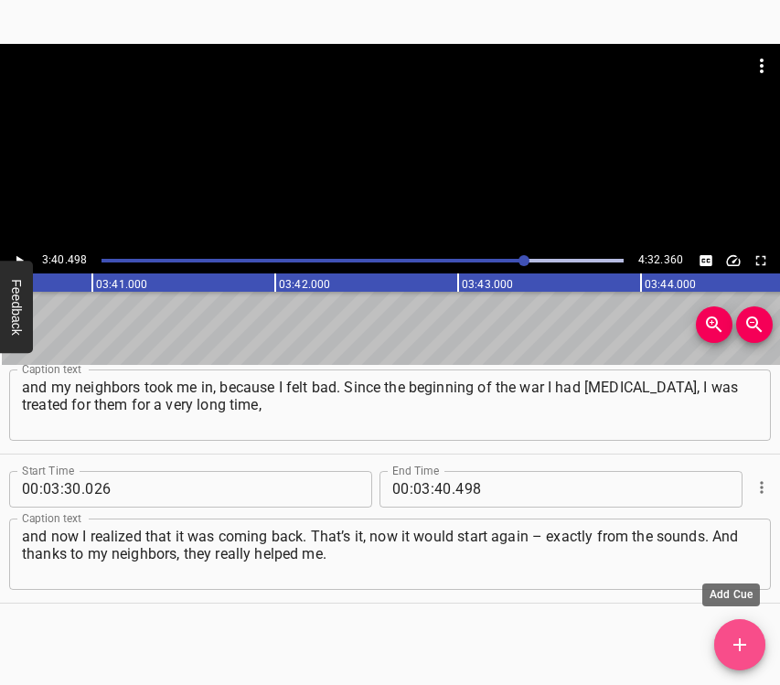
click at [751, 638] on span "Add Cue" at bounding box center [739, 645] width 51 height 22
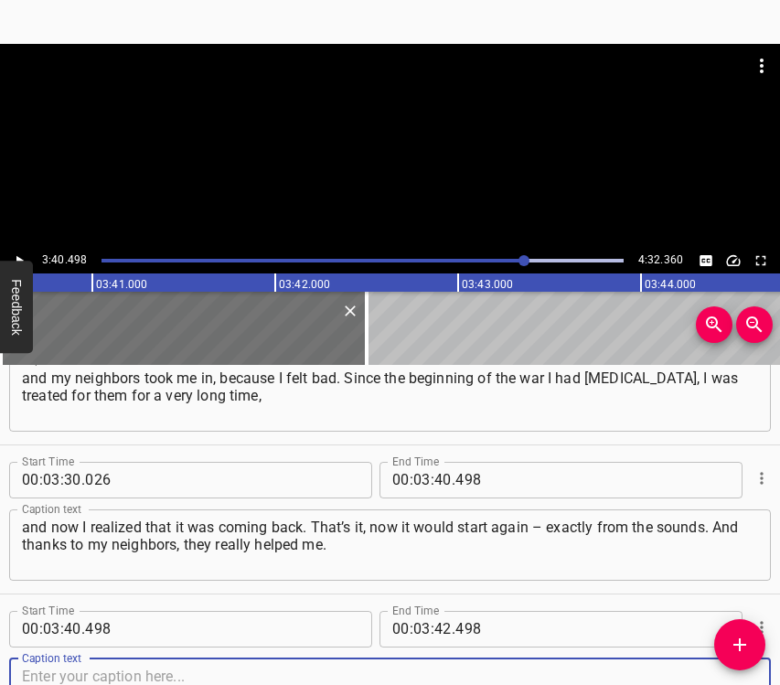
scroll to position [3342, 0]
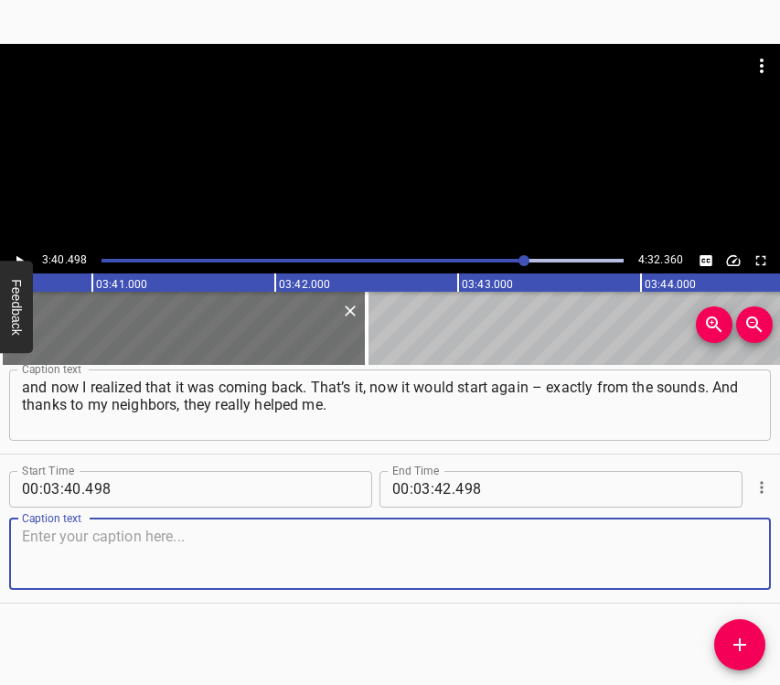
drag, startPoint x: 713, startPoint y: 565, endPoint x: 731, endPoint y: 563, distance: 18.4
click at [716, 564] on textarea at bounding box center [390, 554] width 736 height 52
click at [107, 542] on textarea at bounding box center [390, 554] width 736 height 52
paste textarea "They took me in, gave me some pills, sheltered me until 5 in the morning. But w…"
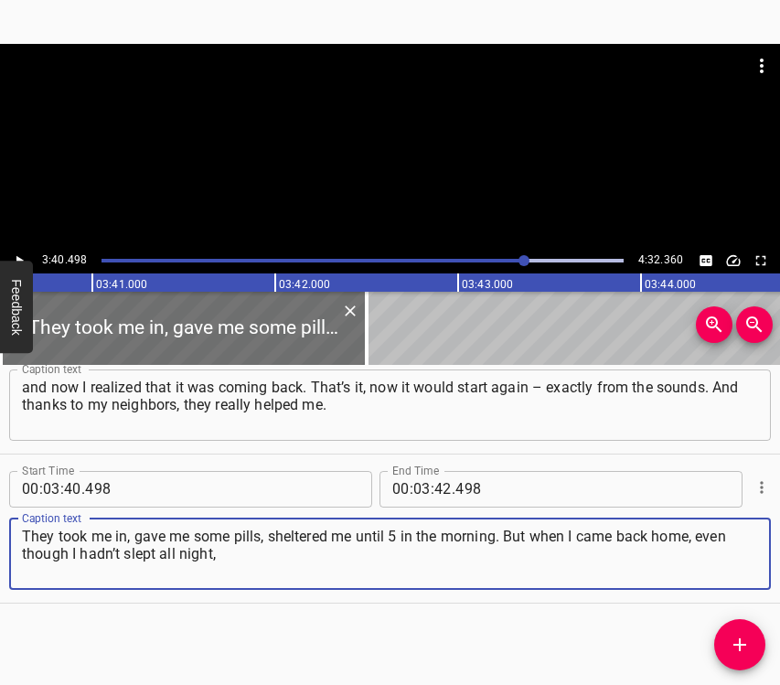
type textarea "They took me in, gave me some pills, sheltered me until 5 in the morning. But w…"
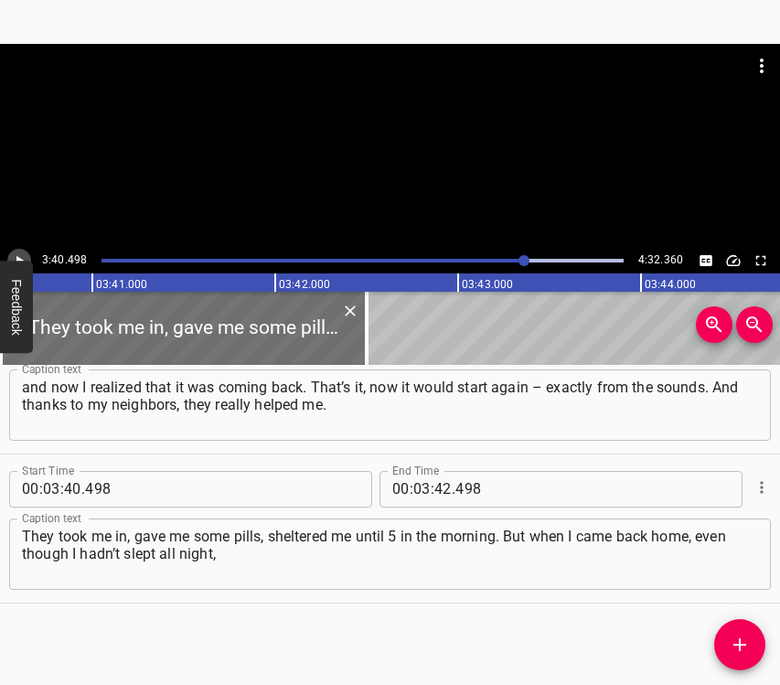
click at [23, 256] on icon "Play/Pause" at bounding box center [19, 260] width 16 height 16
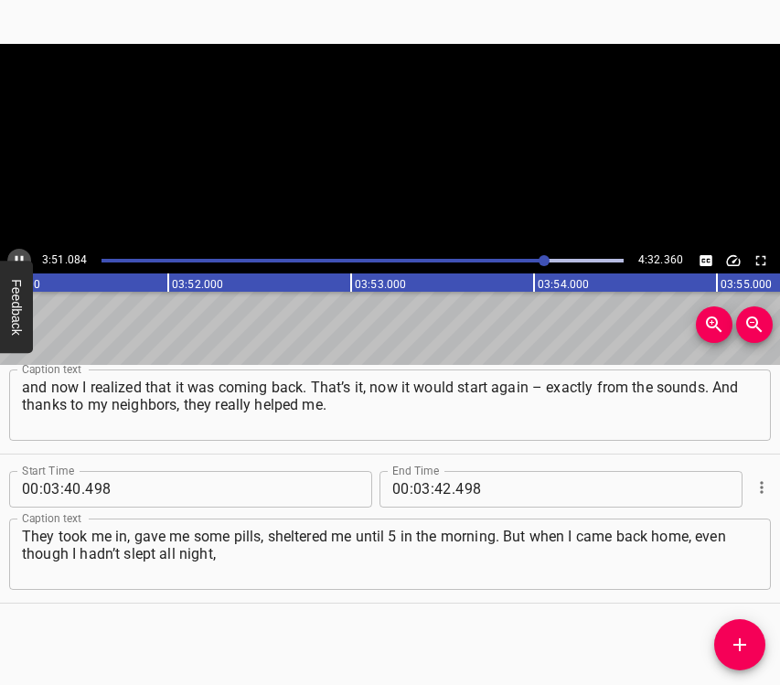
click at [23, 256] on icon "Play/Pause" at bounding box center [20, 260] width 8 height 10
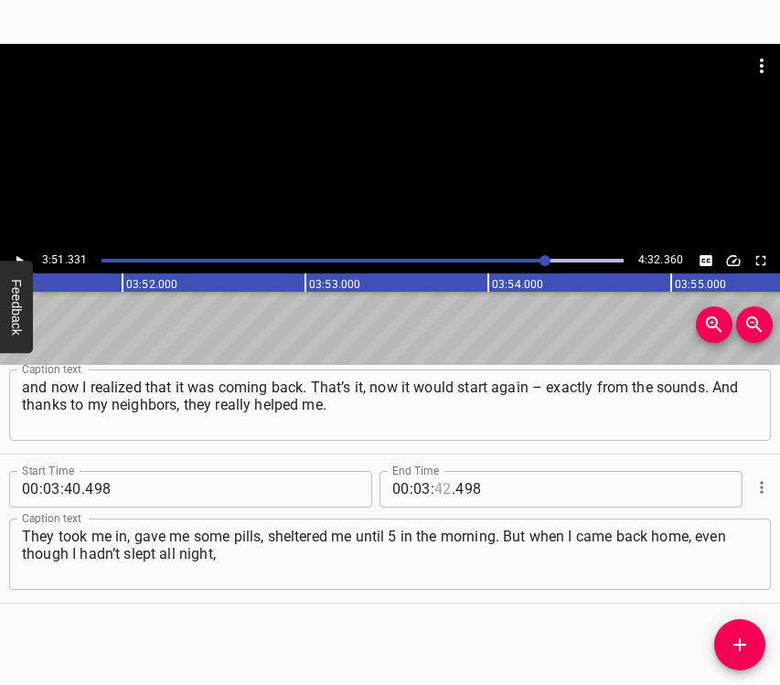
click at [436, 485] on input "number" at bounding box center [442, 489] width 17 height 37
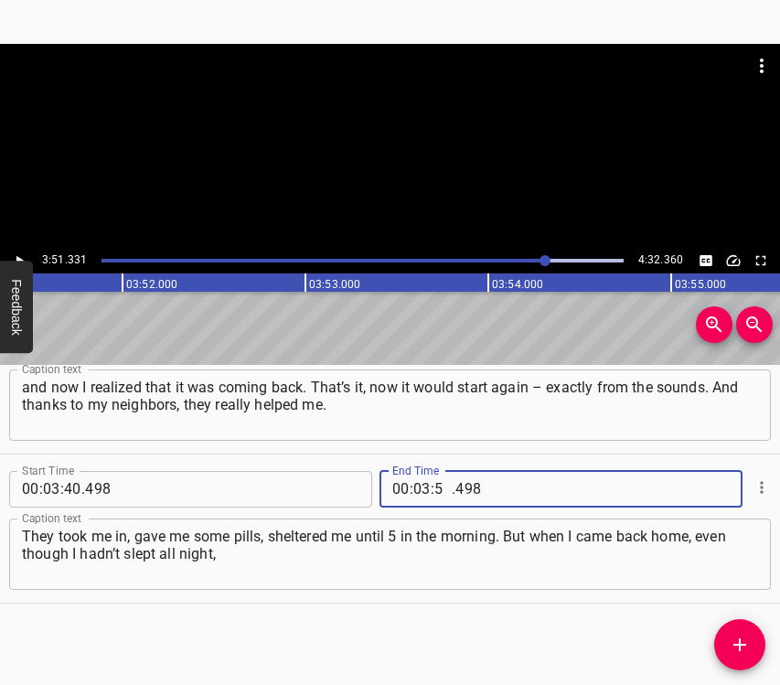
type input "51"
type input "331"
click at [741, 641] on icon "Add Cue" at bounding box center [740, 645] width 22 height 22
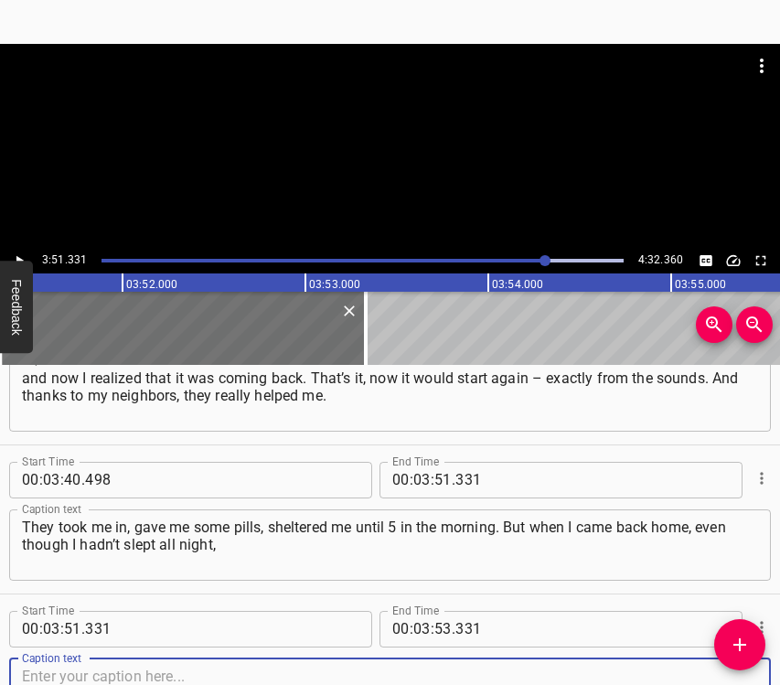
scroll to position [3491, 0]
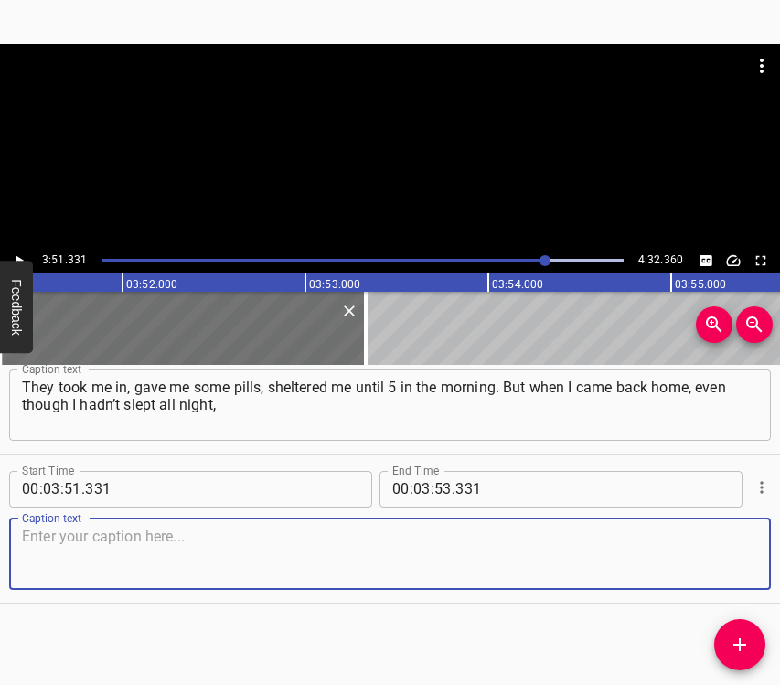
click at [701, 536] on textarea at bounding box center [390, 554] width 736 height 52
click at [89, 540] on textarea at bounding box center [390, 554] width 736 height 52
paste textarea "[DATE] all day I still couldn’t sleep. The body was constantly tense. Because w…"
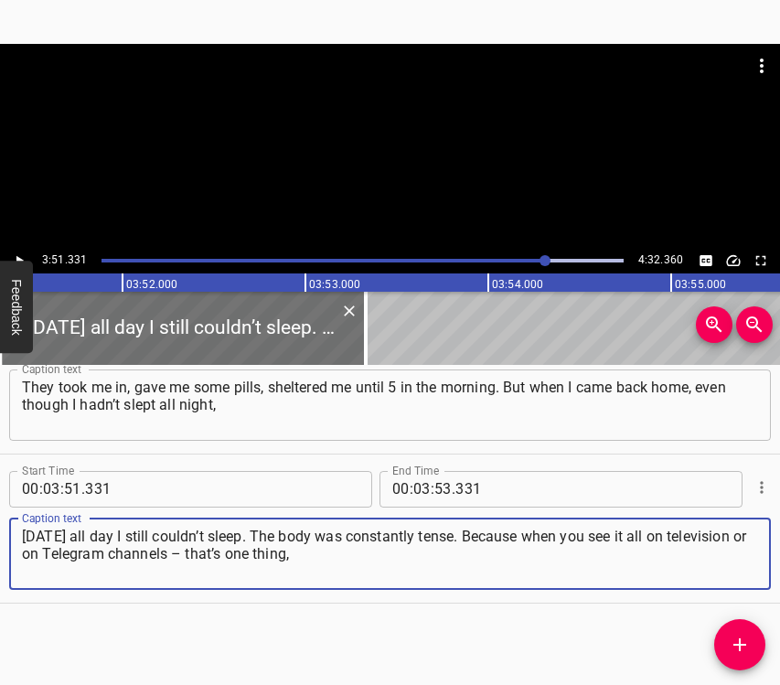
type textarea "[DATE] all day I still couldn’t sleep. The body was constantly tense. Because w…"
click at [22, 252] on icon "Play/Pause" at bounding box center [19, 260] width 16 height 16
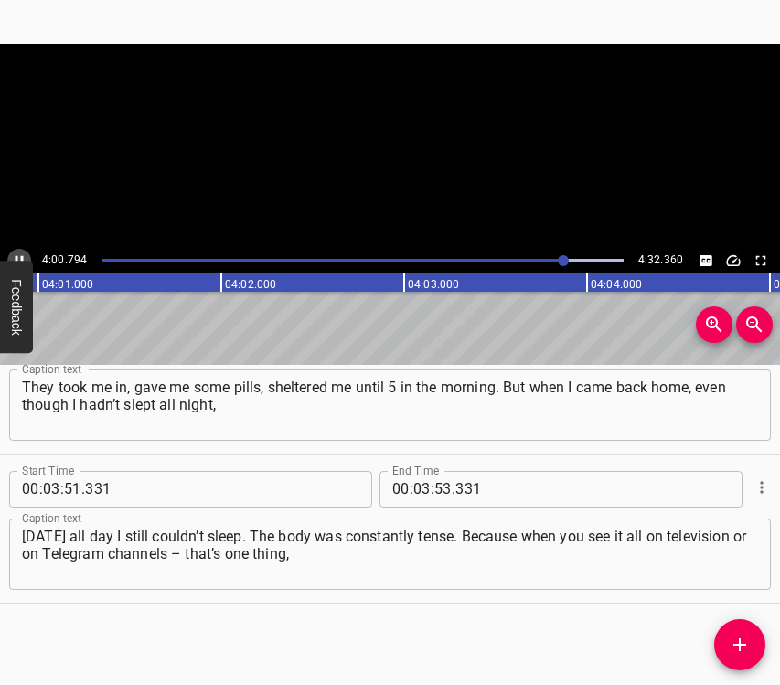
click at [22, 252] on icon "Play/Pause" at bounding box center [19, 260] width 16 height 16
click at [416, 486] on input "number" at bounding box center [421, 489] width 17 height 37
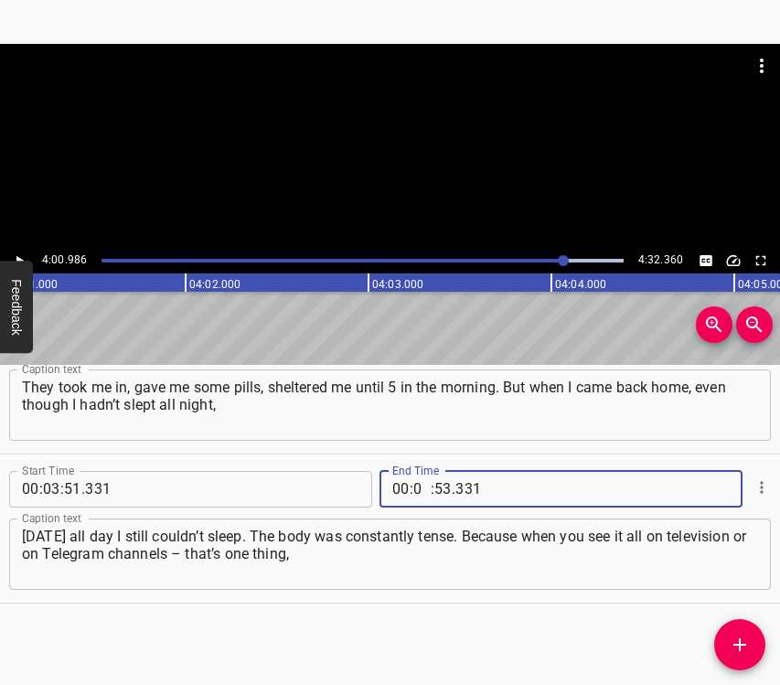
type input "04"
type input "00"
type input "986"
click at [746, 638] on icon "Add Cue" at bounding box center [740, 645] width 22 height 22
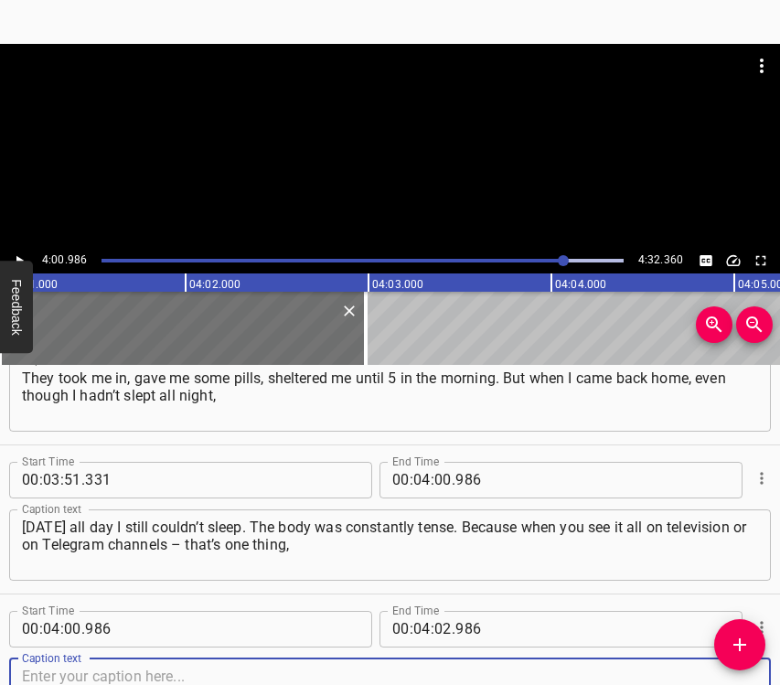
scroll to position [3640, 0]
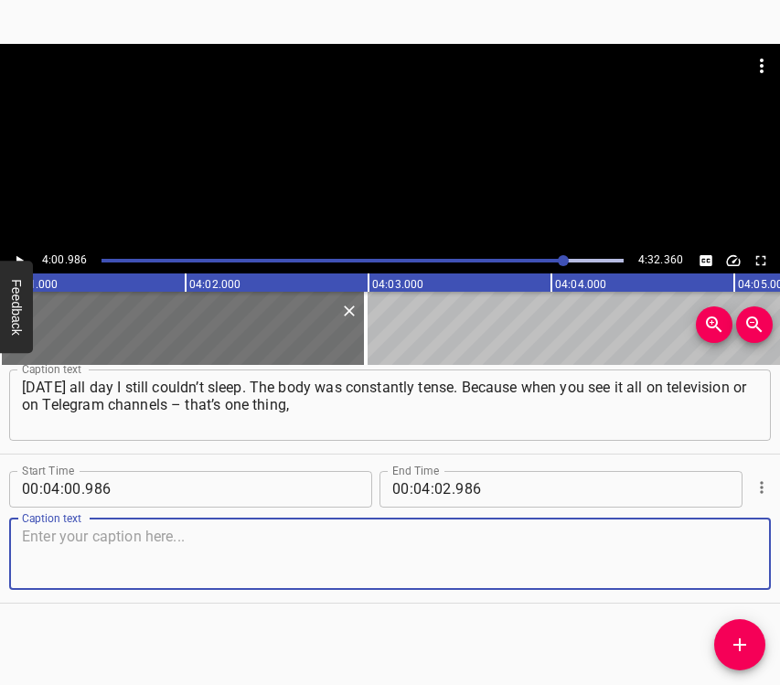
drag, startPoint x: 721, startPoint y: 563, endPoint x: 748, endPoint y: 562, distance: 26.5
click at [730, 562] on textarea at bounding box center [390, 554] width 736 height 52
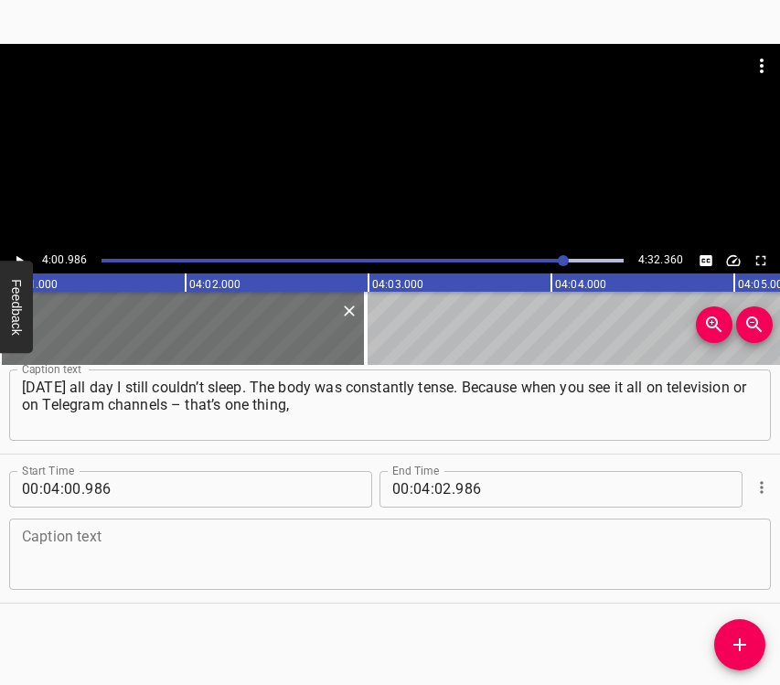
click at [155, 563] on textarea at bounding box center [390, 554] width 736 height 52
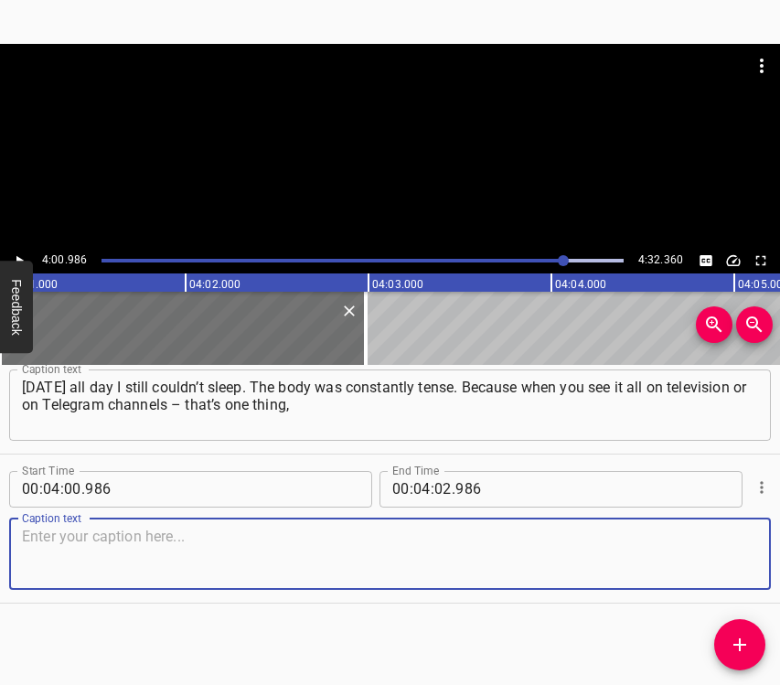
paste textarea "but when you go out and realize that it’s 100 meters from you and the third flo…"
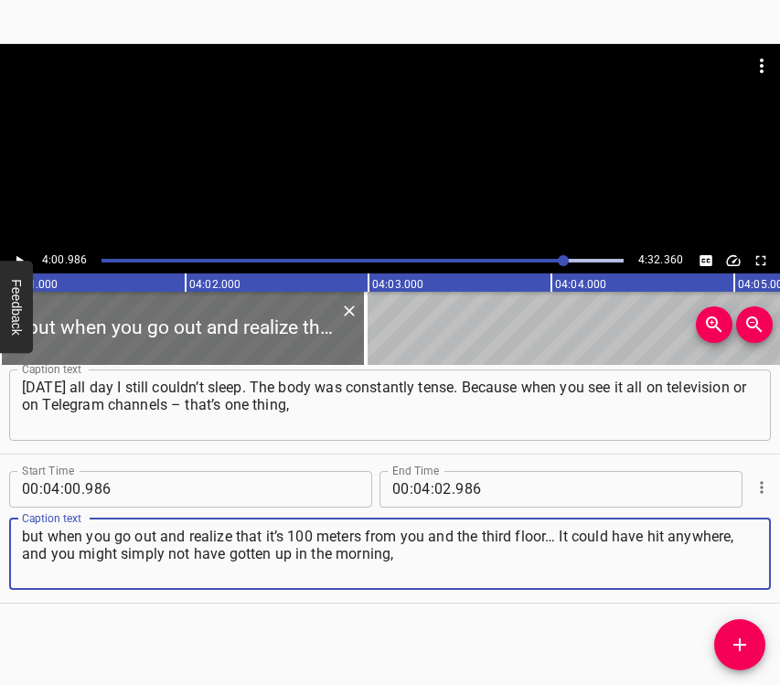
type textarea "but when you go out and realize that it’s 100 meters from you and the third flo…"
click at [23, 252] on icon "Play/Pause" at bounding box center [19, 260] width 16 height 16
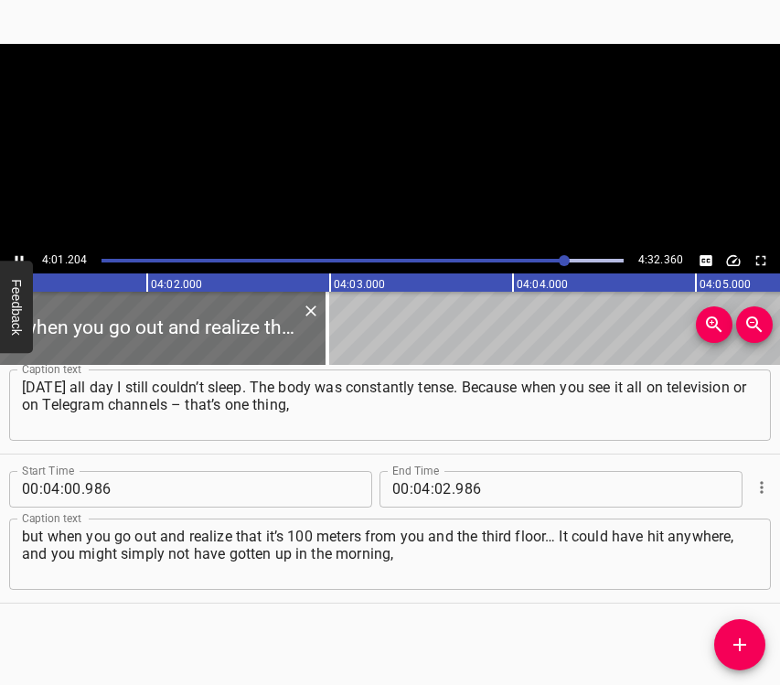
scroll to position [0, 44146]
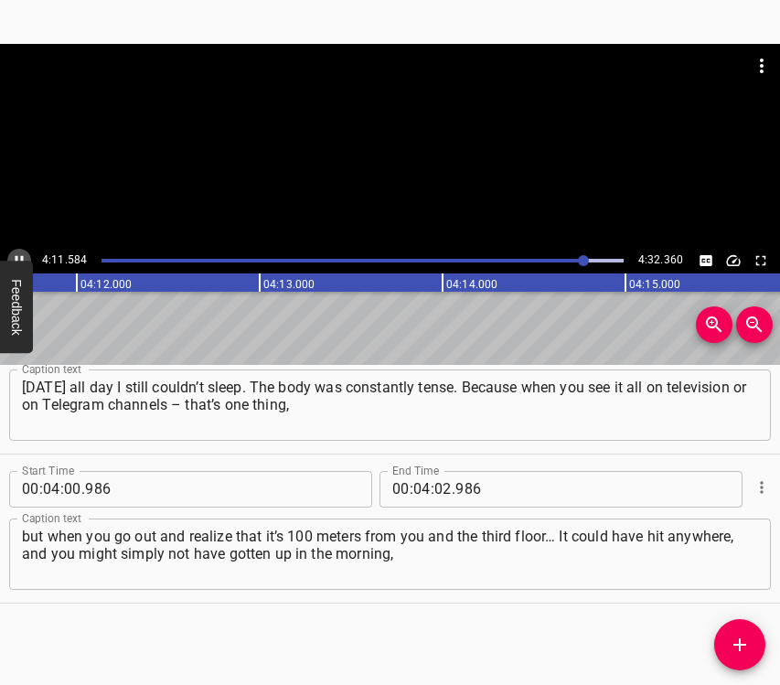
click at [19, 251] on button "Play/Pause" at bounding box center [19, 261] width 24 height 24
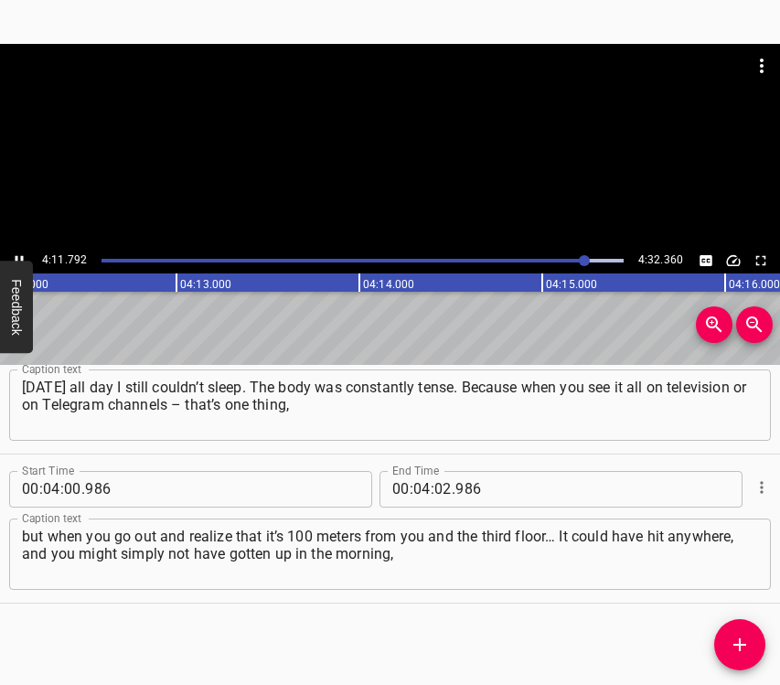
click at [19, 251] on button "Play/Pause" at bounding box center [19, 261] width 24 height 24
click at [434, 485] on input "number" at bounding box center [442, 489] width 17 height 37
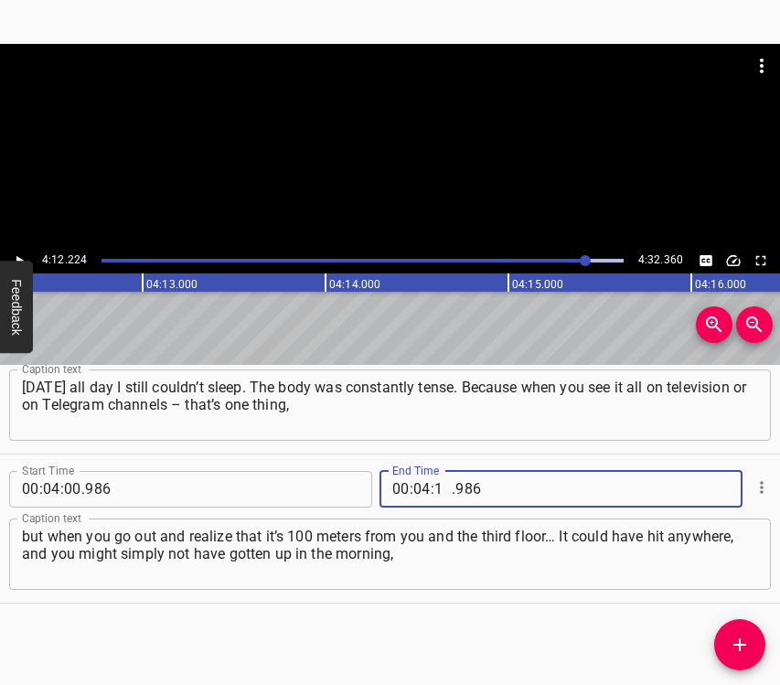
type input "12"
type input "224"
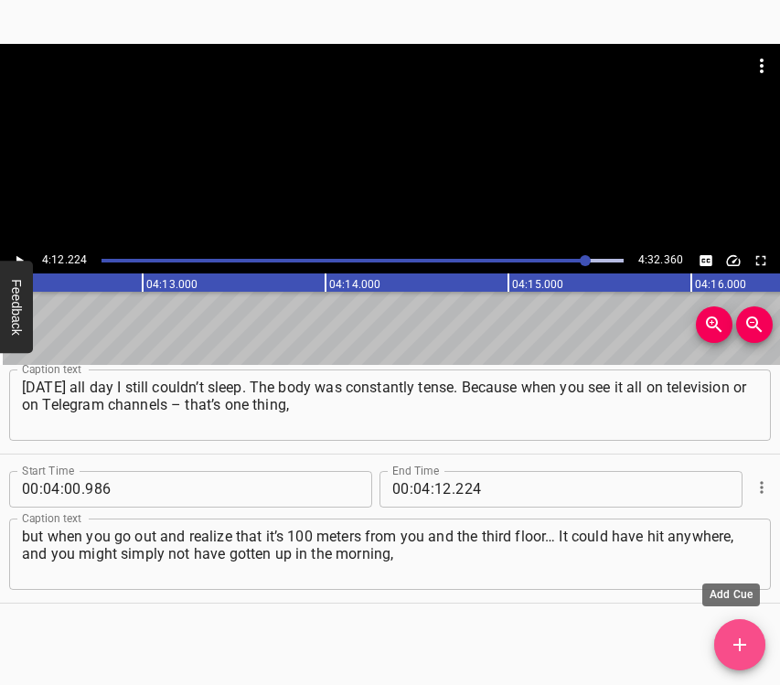
click at [746, 644] on icon "Add Cue" at bounding box center [740, 645] width 22 height 22
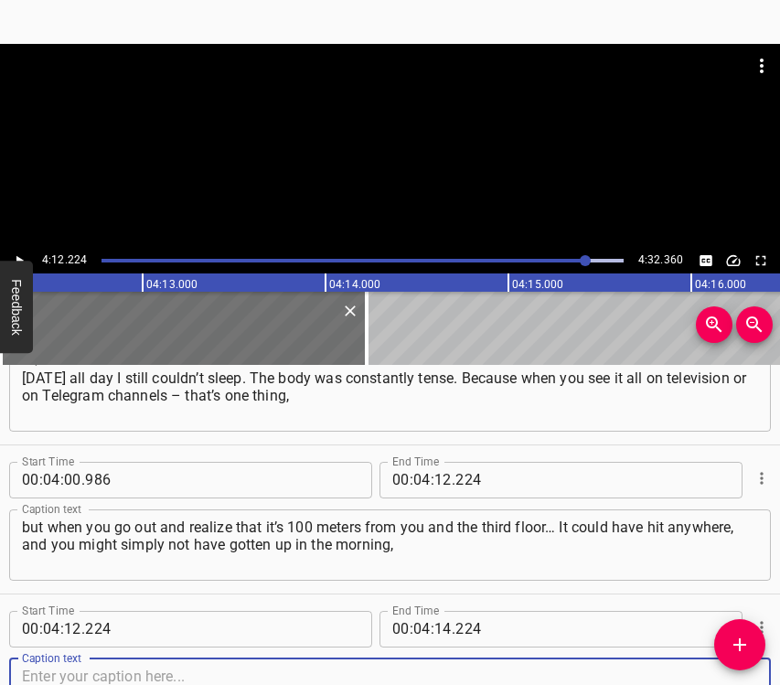
scroll to position [3789, 0]
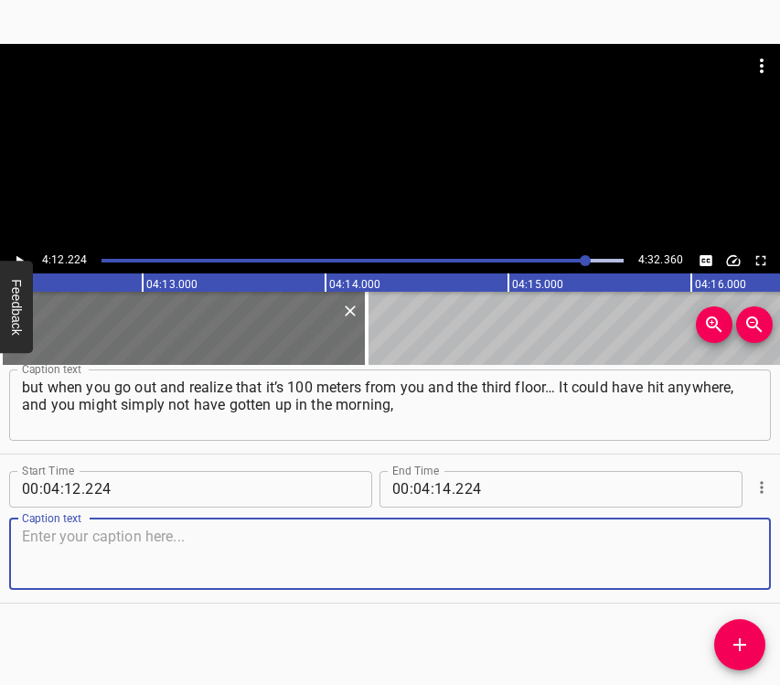
click at [728, 564] on textarea at bounding box center [390, 554] width 736 height 52
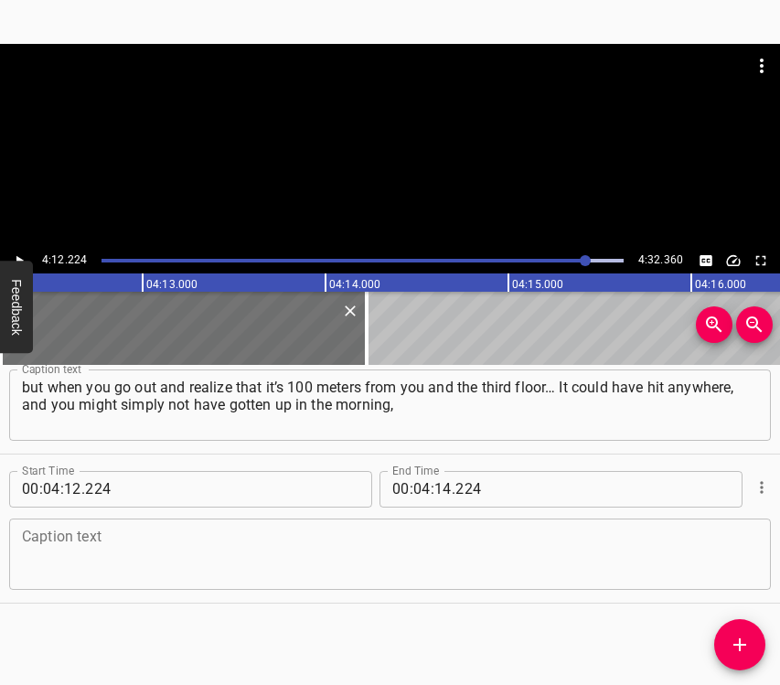
click at [104, 560] on textarea at bounding box center [390, 554] width 736 height 52
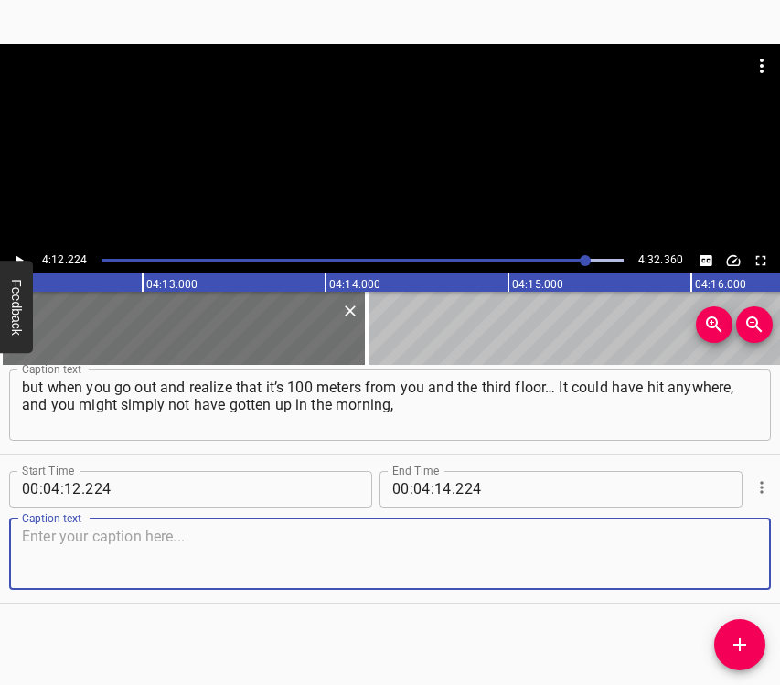
paste textarea "or there would have been nowhere to go. There is hope that everything will be f…"
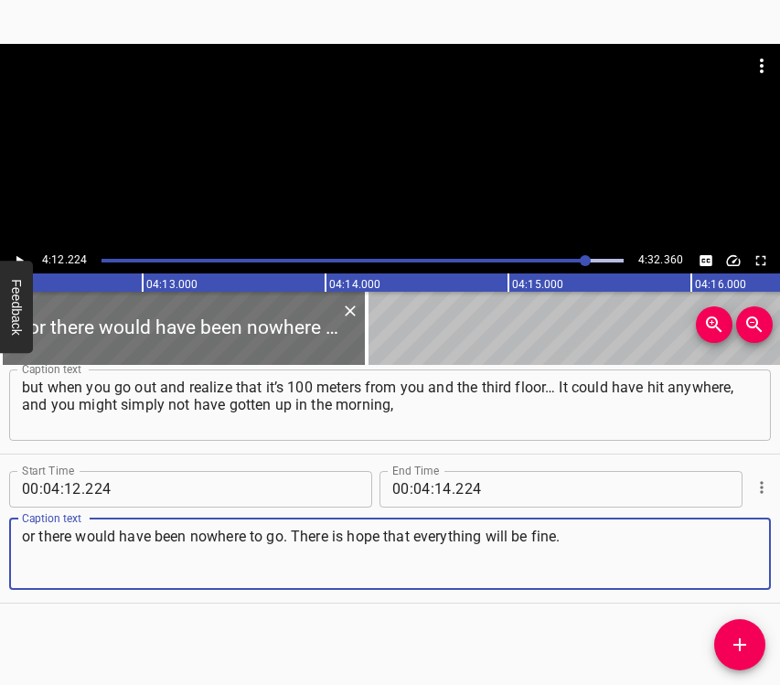
type textarea "or there would have been nowhere to go. There is hope that everything will be f…"
click at [13, 257] on icon "Play/Pause" at bounding box center [19, 260] width 16 height 16
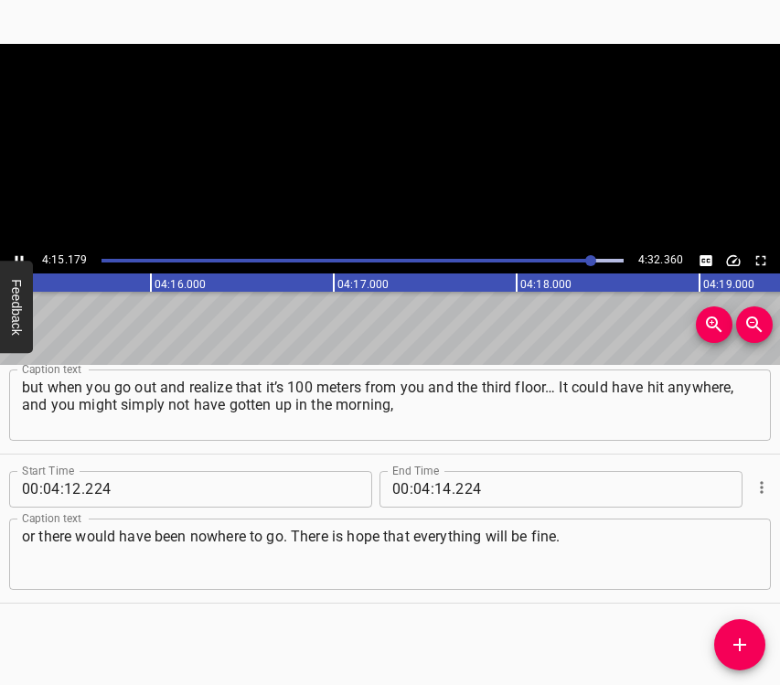
click at [15, 254] on icon "Play/Pause" at bounding box center [19, 260] width 16 height 16
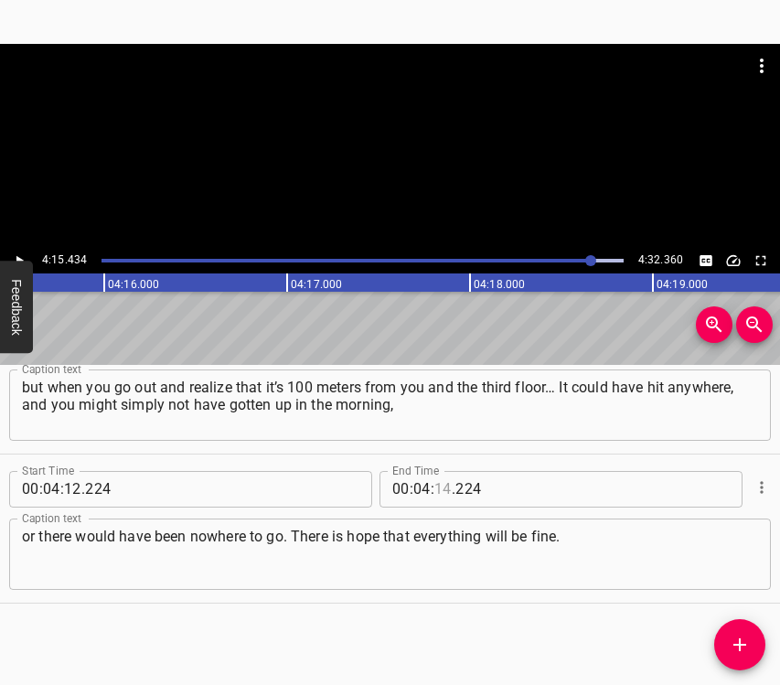
click at [434, 485] on input "number" at bounding box center [442, 489] width 17 height 37
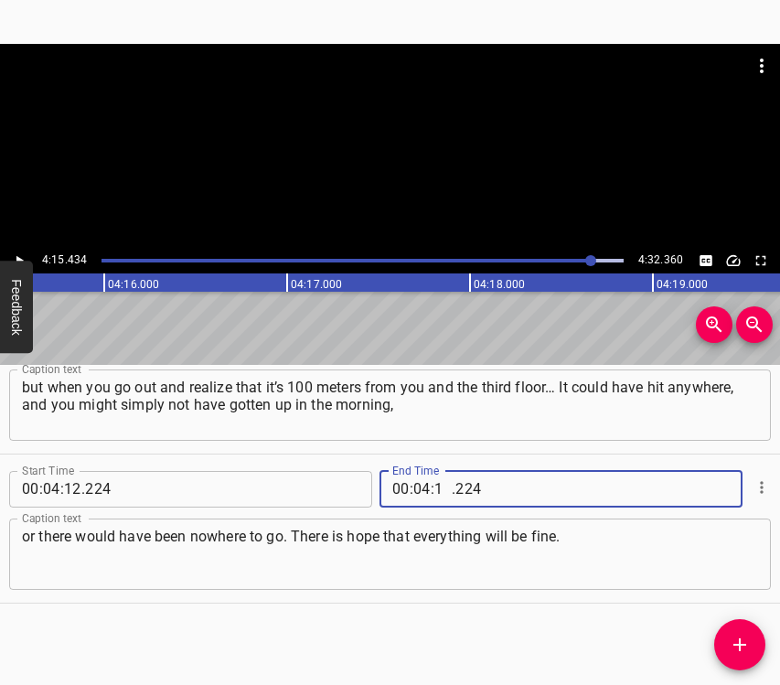
type input "15"
type input "3"
type input "224"
type input "15"
type input "434"
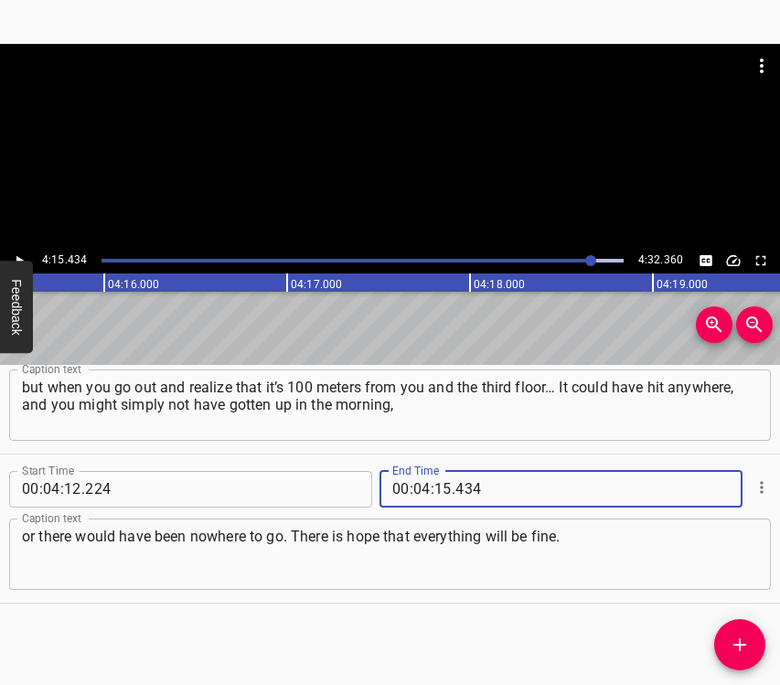
click at [747, 651] on icon "Add Cue" at bounding box center [740, 645] width 22 height 22
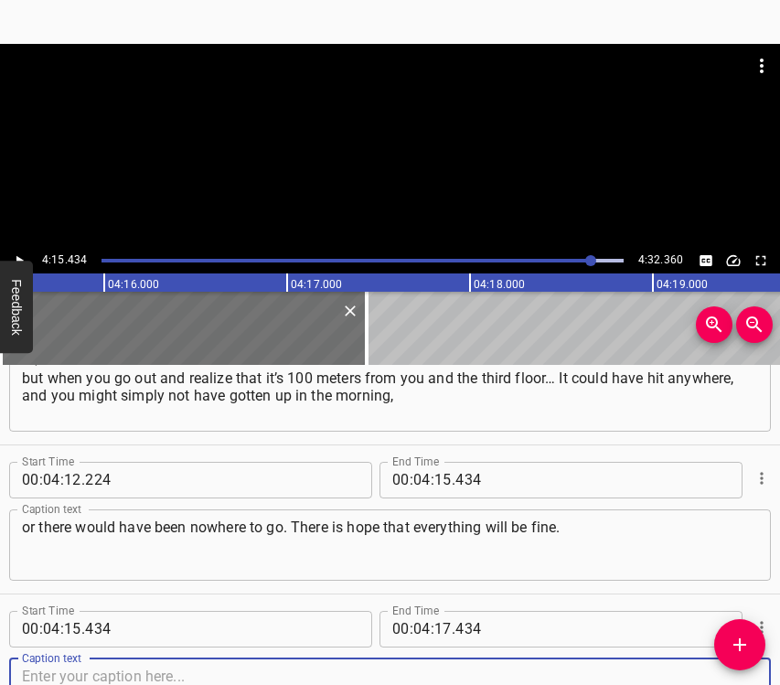
scroll to position [3938, 0]
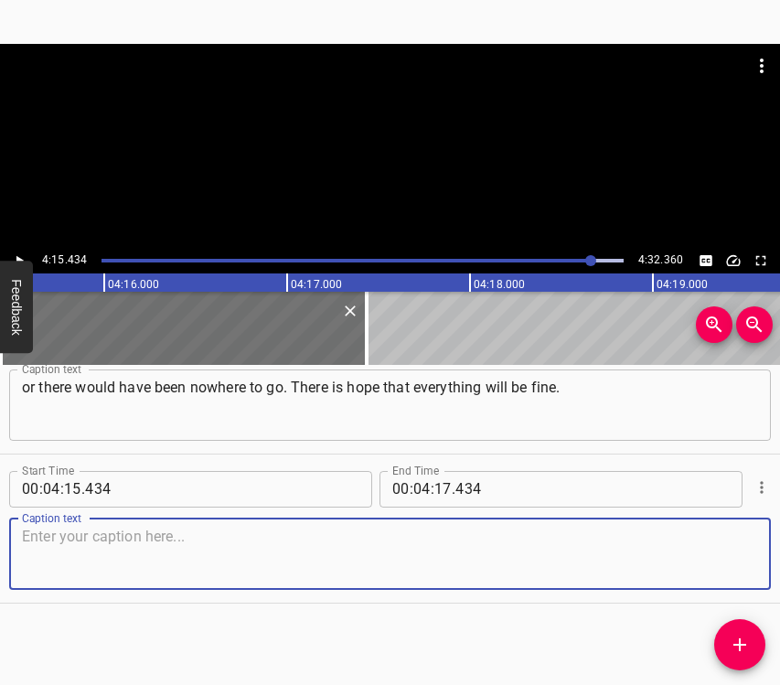
drag, startPoint x: 728, startPoint y: 578, endPoint x: 776, endPoint y: 577, distance: 48.5
click at [728, 577] on textarea at bounding box center [390, 554] width 736 height 52
click at [64, 542] on textarea at bounding box center [390, 554] width 736 height 52
paste textarea "I don’t want to leave anywhere, because home is great, home is comfortable. I w…"
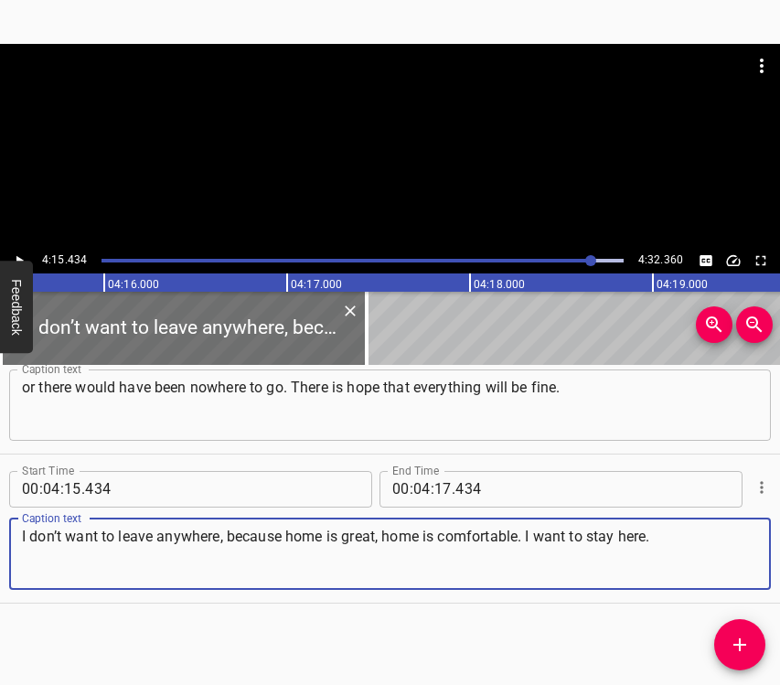
type textarea "I don’t want to leave anywhere, because home is great, home is comfortable. I w…"
click at [443, 483] on input "number" at bounding box center [442, 489] width 17 height 37
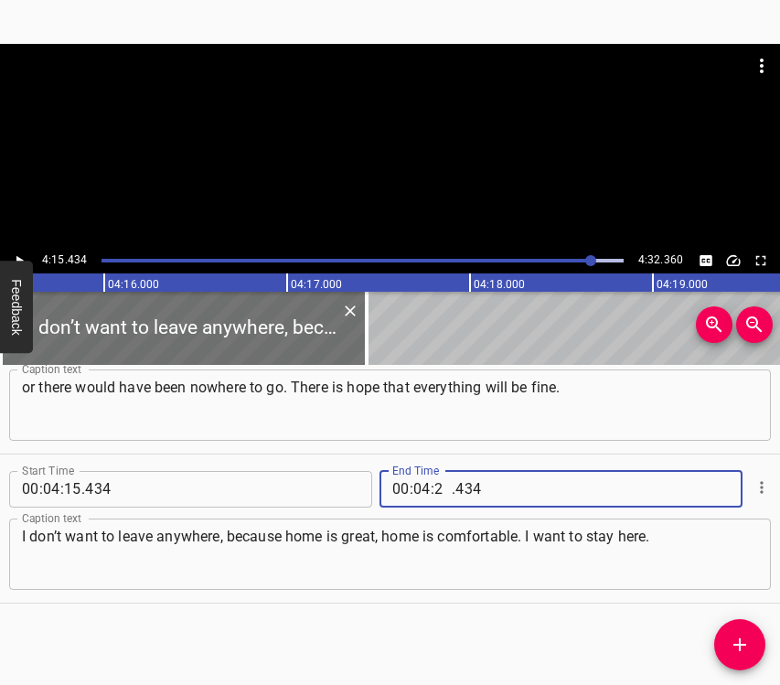
type input "22"
type input "360"
click at [24, 253] on icon "Play/Pause" at bounding box center [19, 260] width 16 height 16
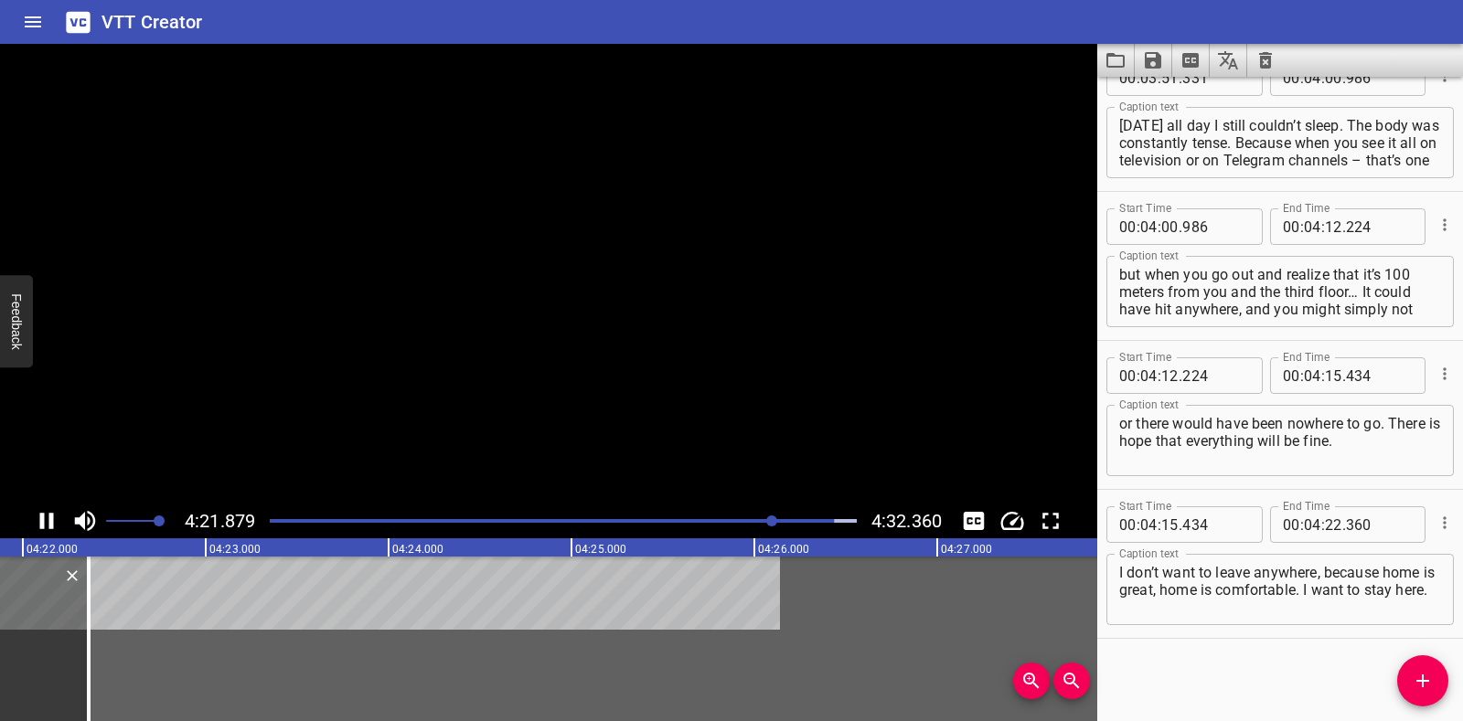
scroll to position [3614, 0]
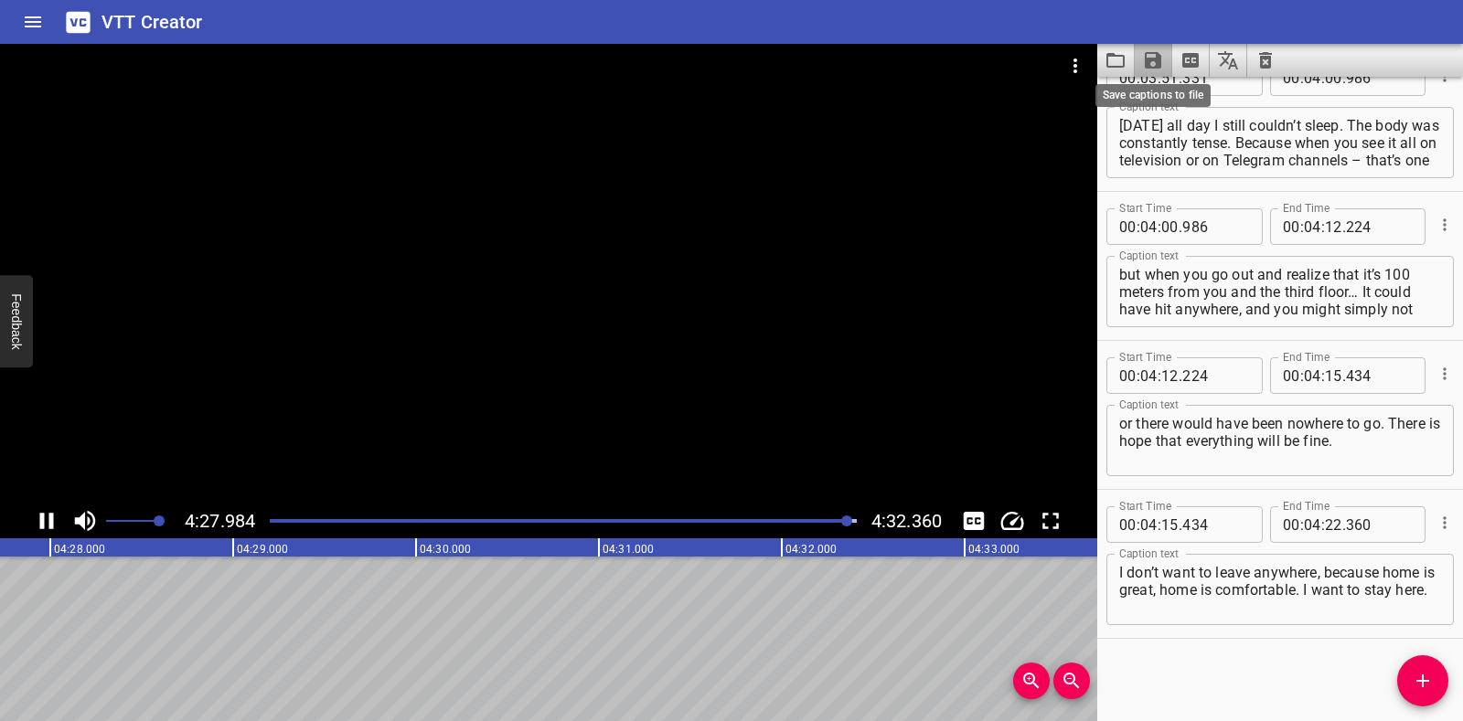
click at [1152, 56] on icon "Save captions to file" at bounding box center [1153, 60] width 22 height 22
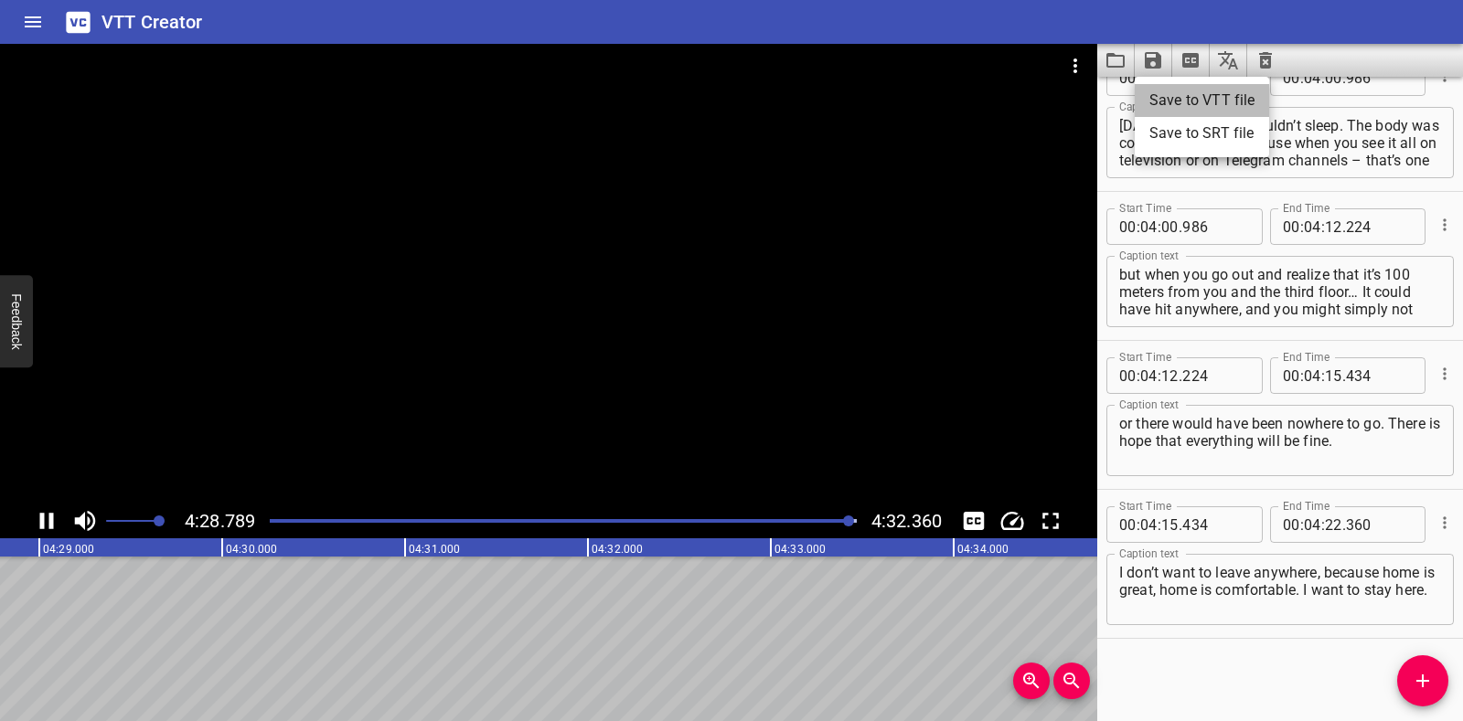
click at [1165, 95] on li "Save to VTT file" at bounding box center [1202, 100] width 134 height 33
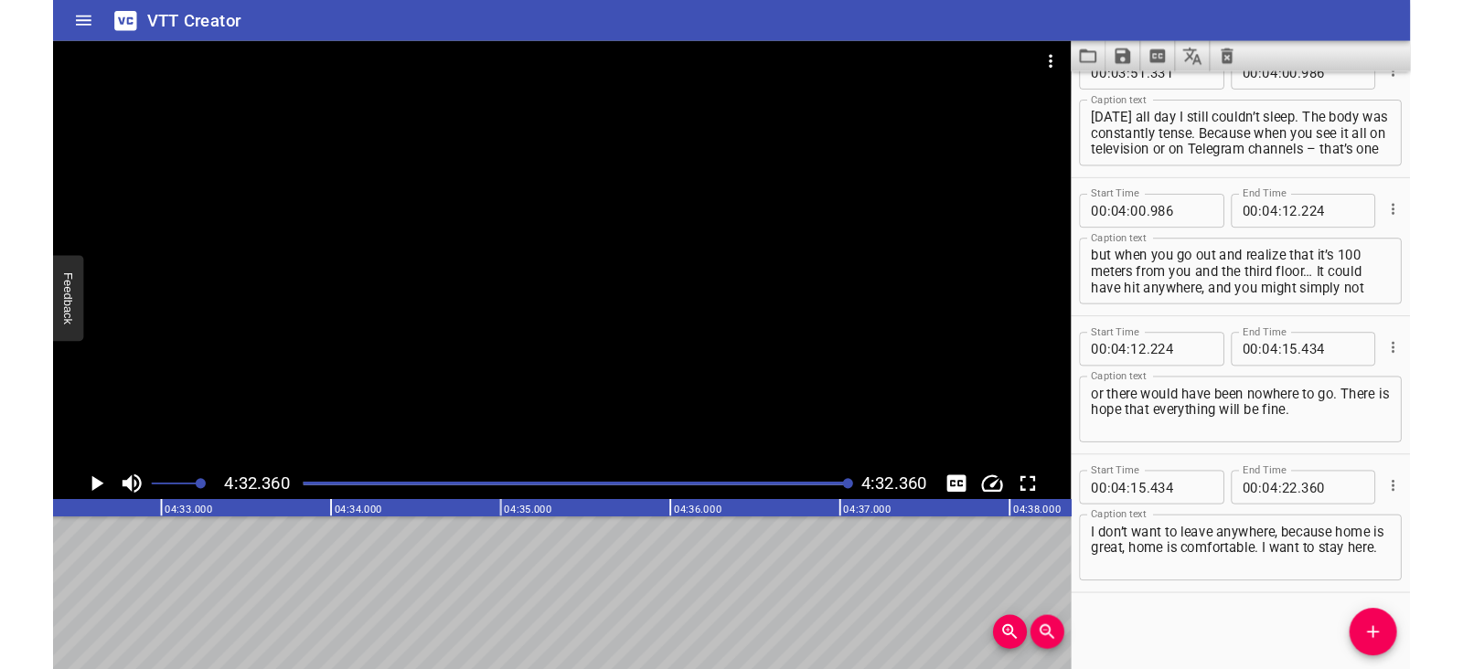
scroll to position [3666, 0]
